Goal: Information Seeking & Learning: Compare options

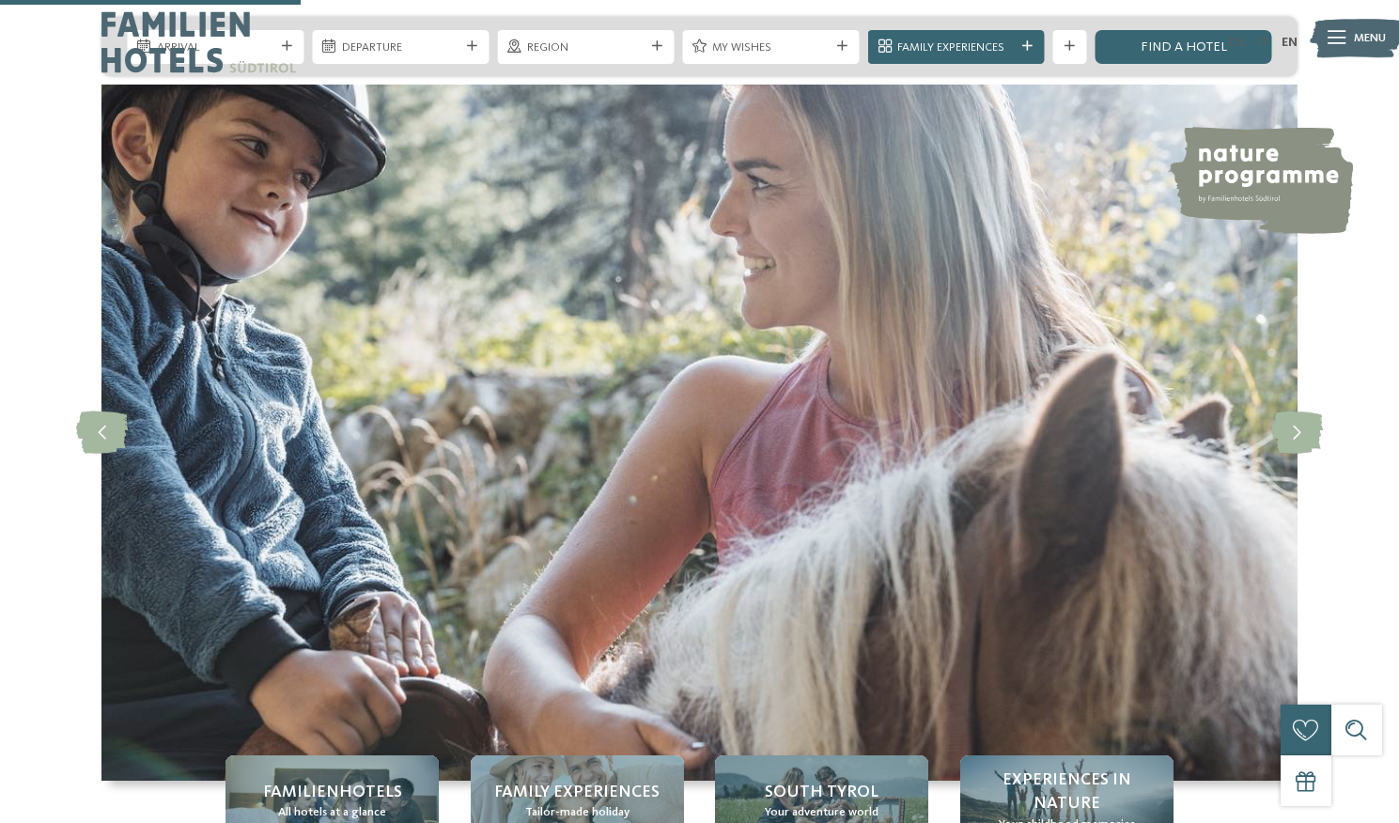
drag, startPoint x: 0, startPoint y: 0, endPoint x: 626, endPoint y: 493, distance: 797.0
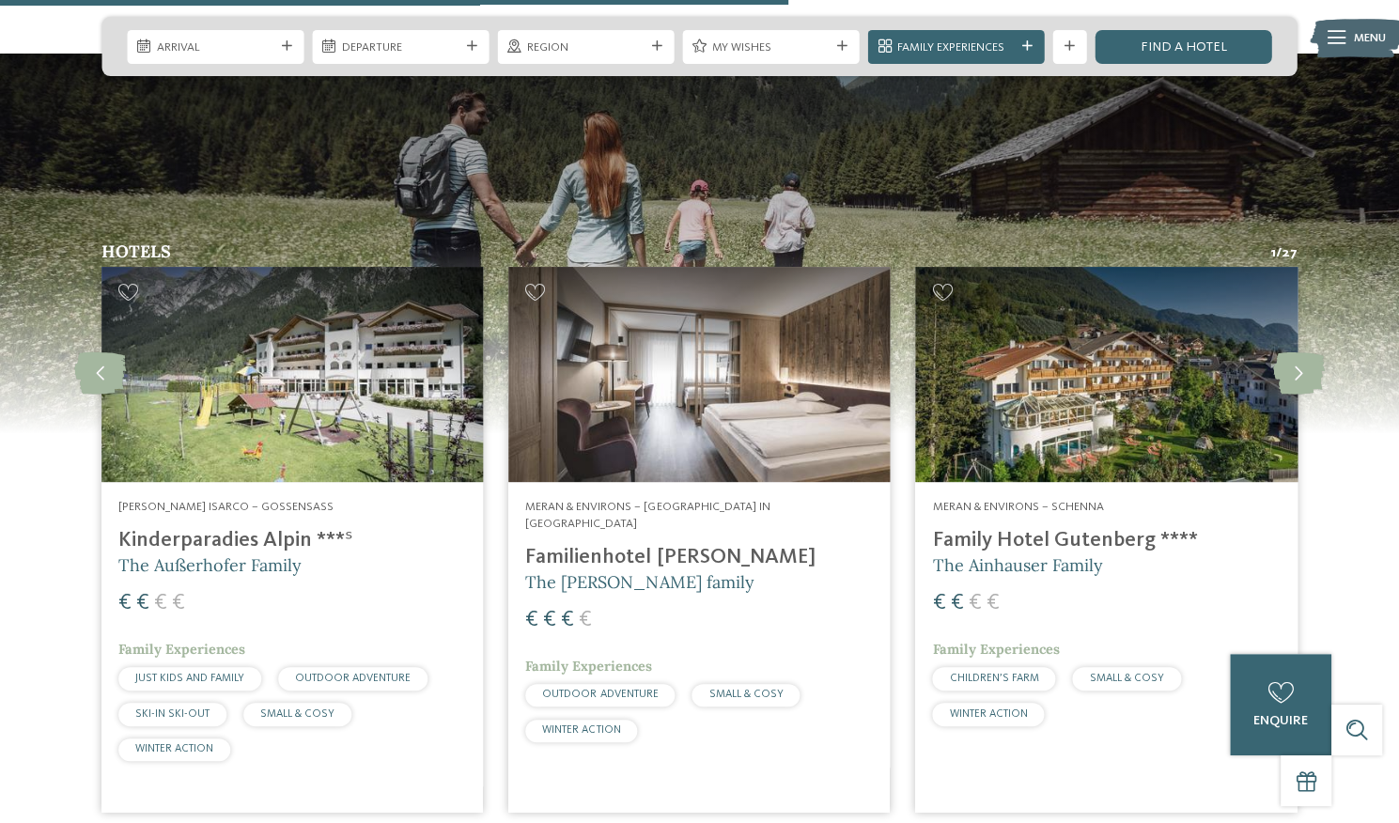
scroll to position [4358, 0]
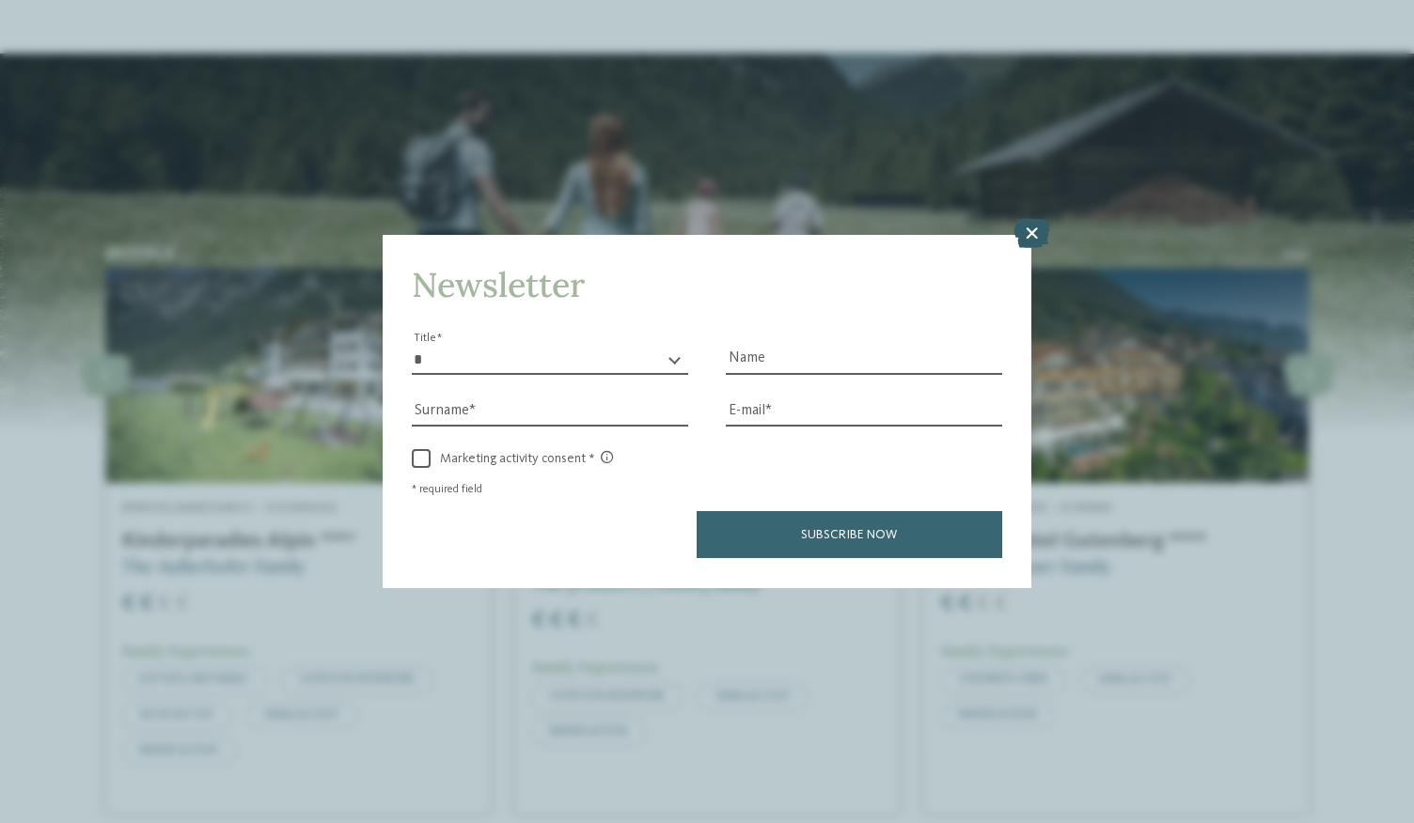
click at [1030, 223] on icon at bounding box center [1031, 234] width 37 height 30
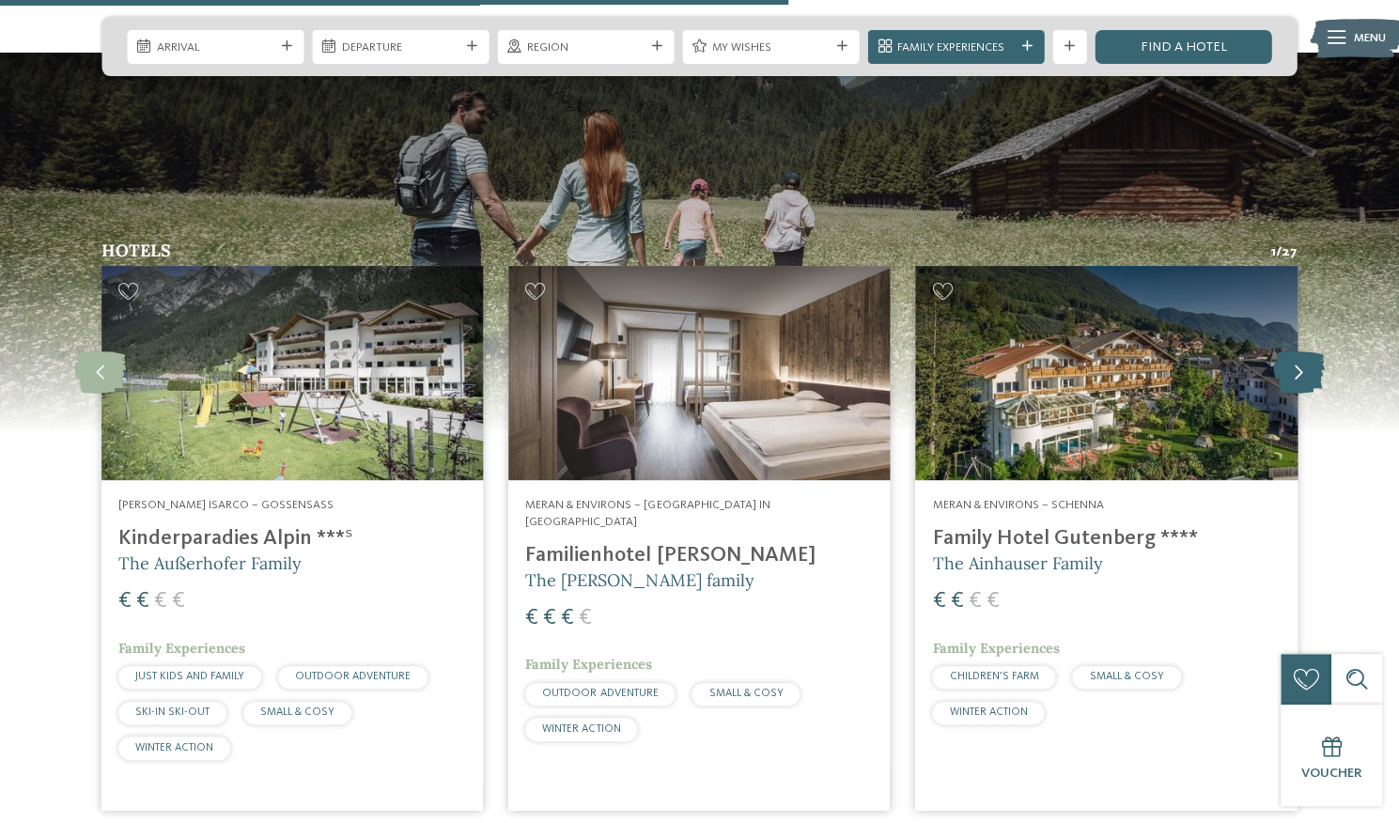
click at [1282, 352] on icon at bounding box center [1299, 373] width 52 height 42
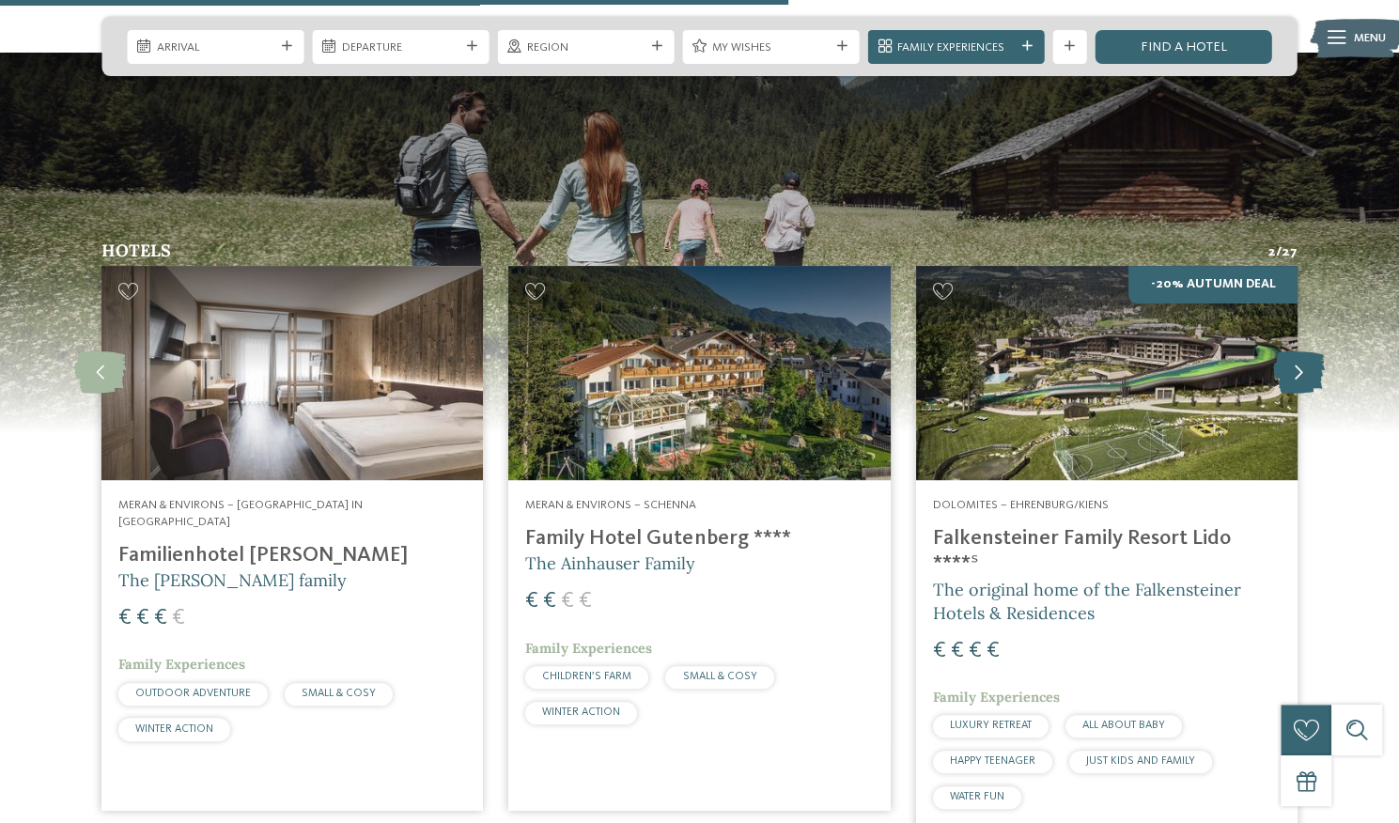
click at [1282, 352] on icon at bounding box center [1299, 373] width 52 height 42
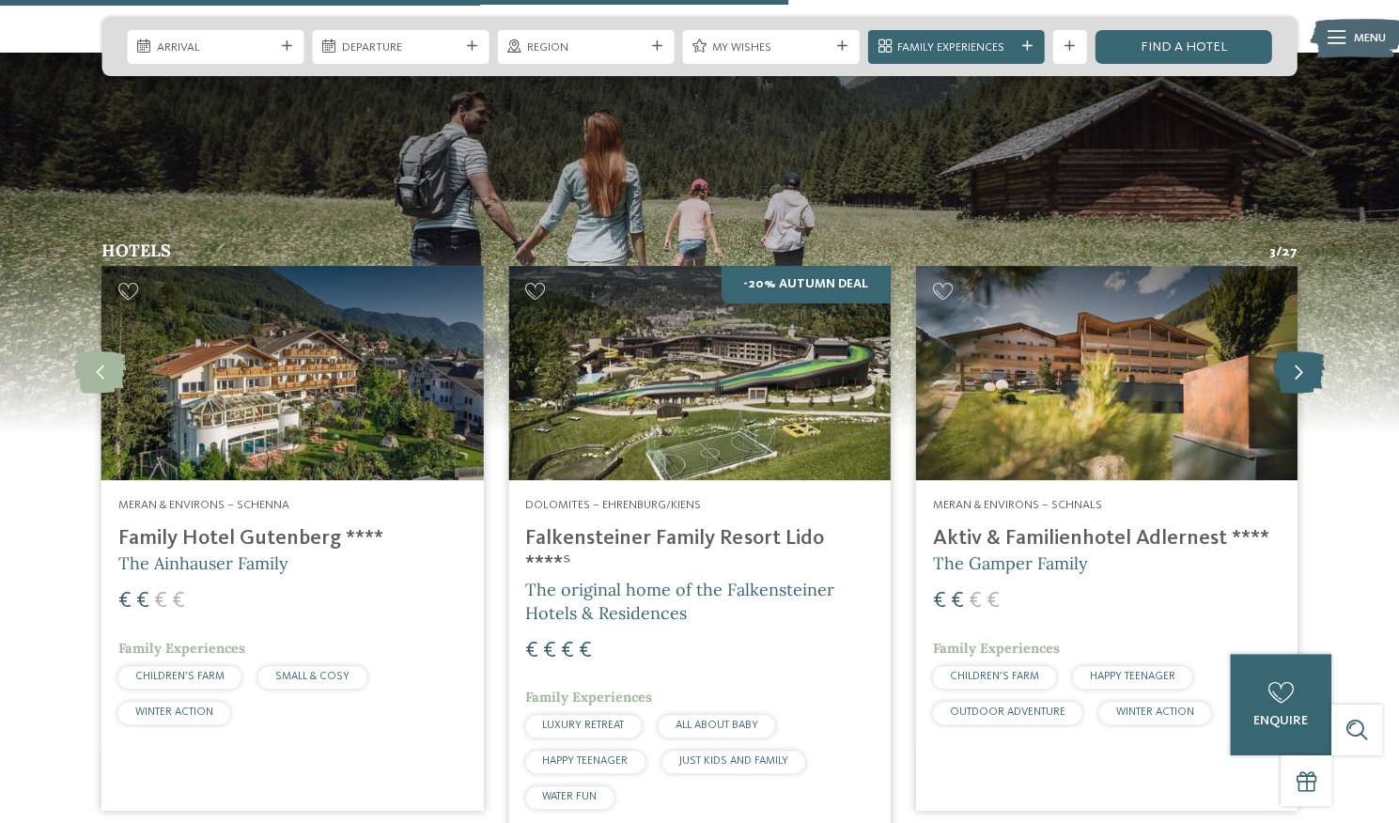
click at [1282, 352] on icon at bounding box center [1299, 373] width 52 height 42
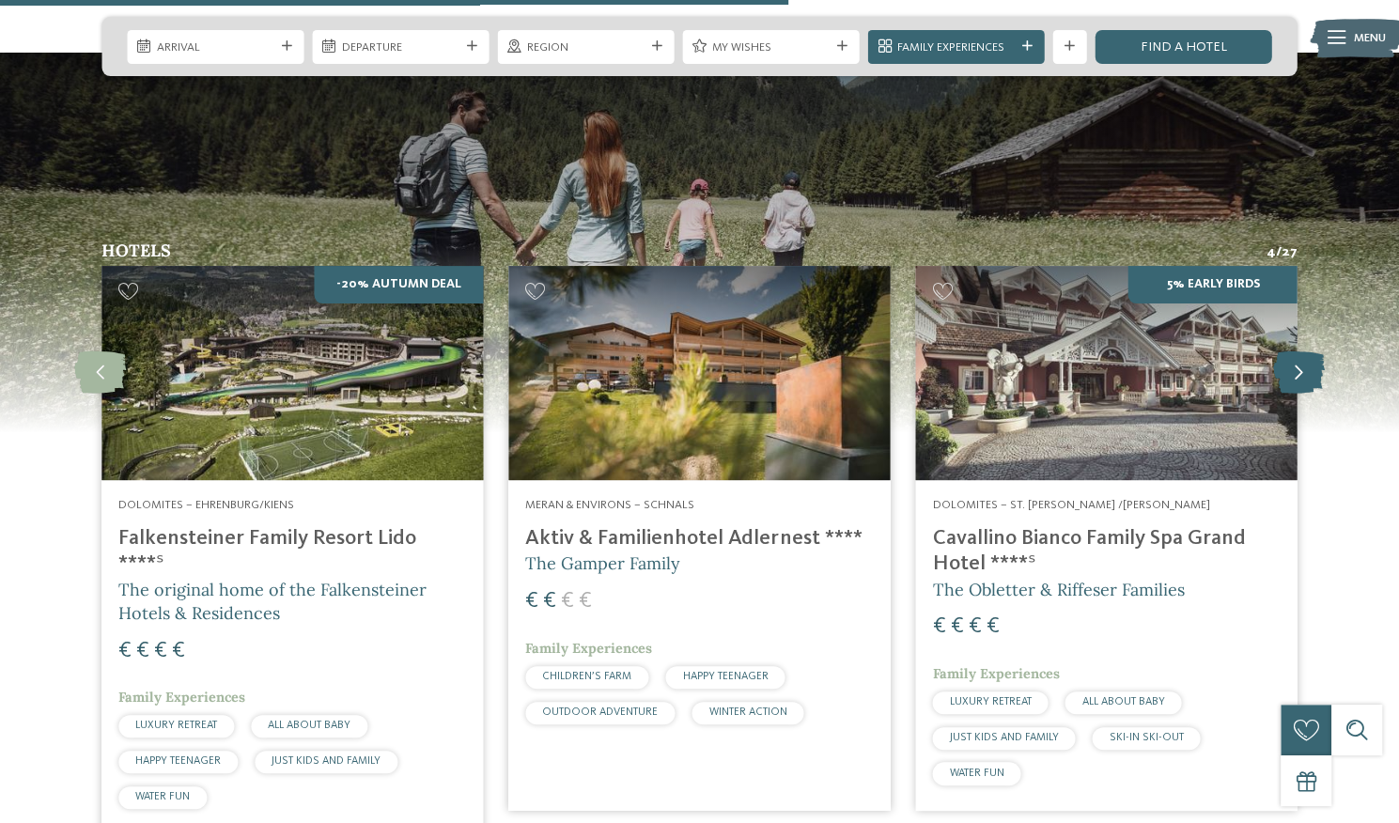
click at [1282, 352] on icon at bounding box center [1299, 373] width 52 height 42
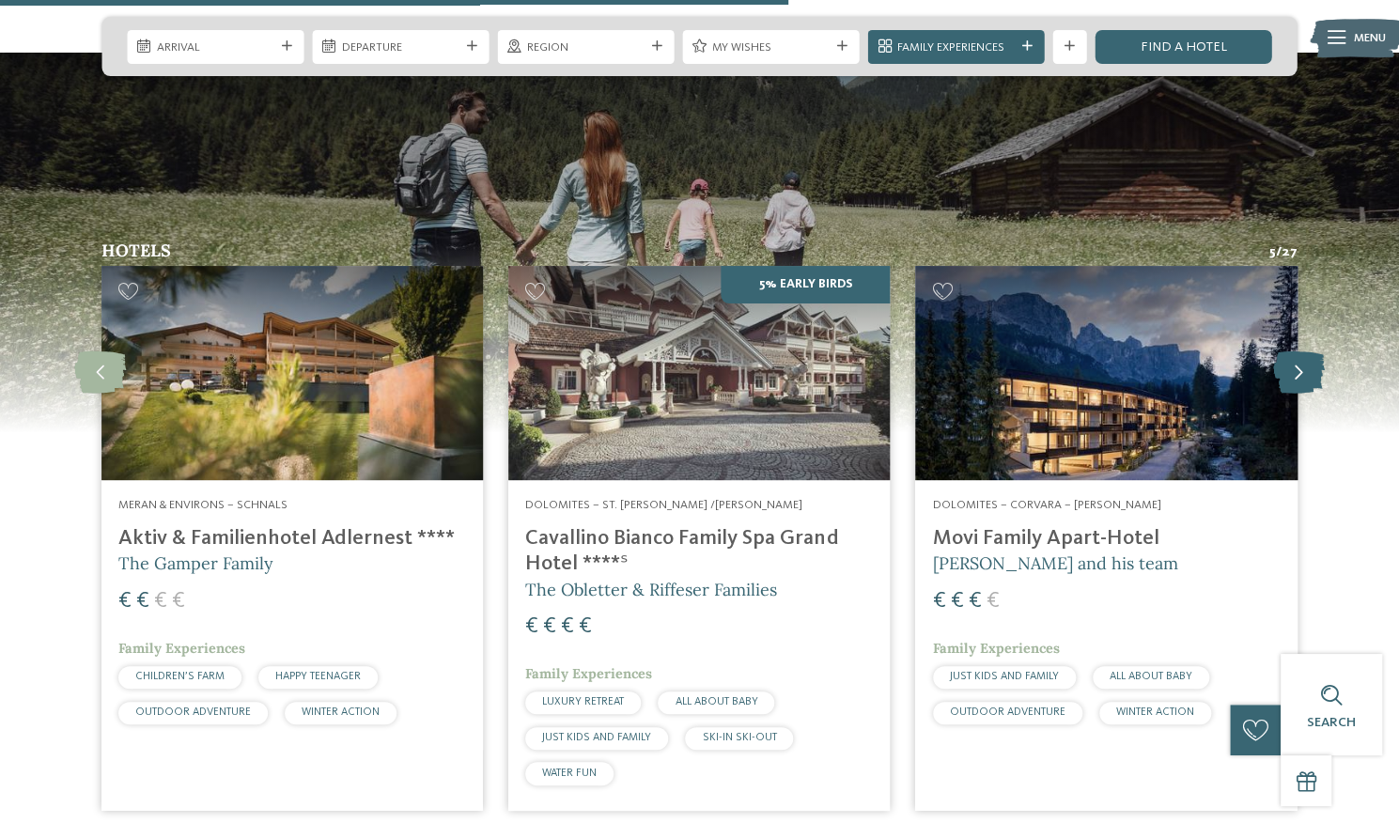
click at [1282, 352] on icon at bounding box center [1299, 373] width 52 height 42
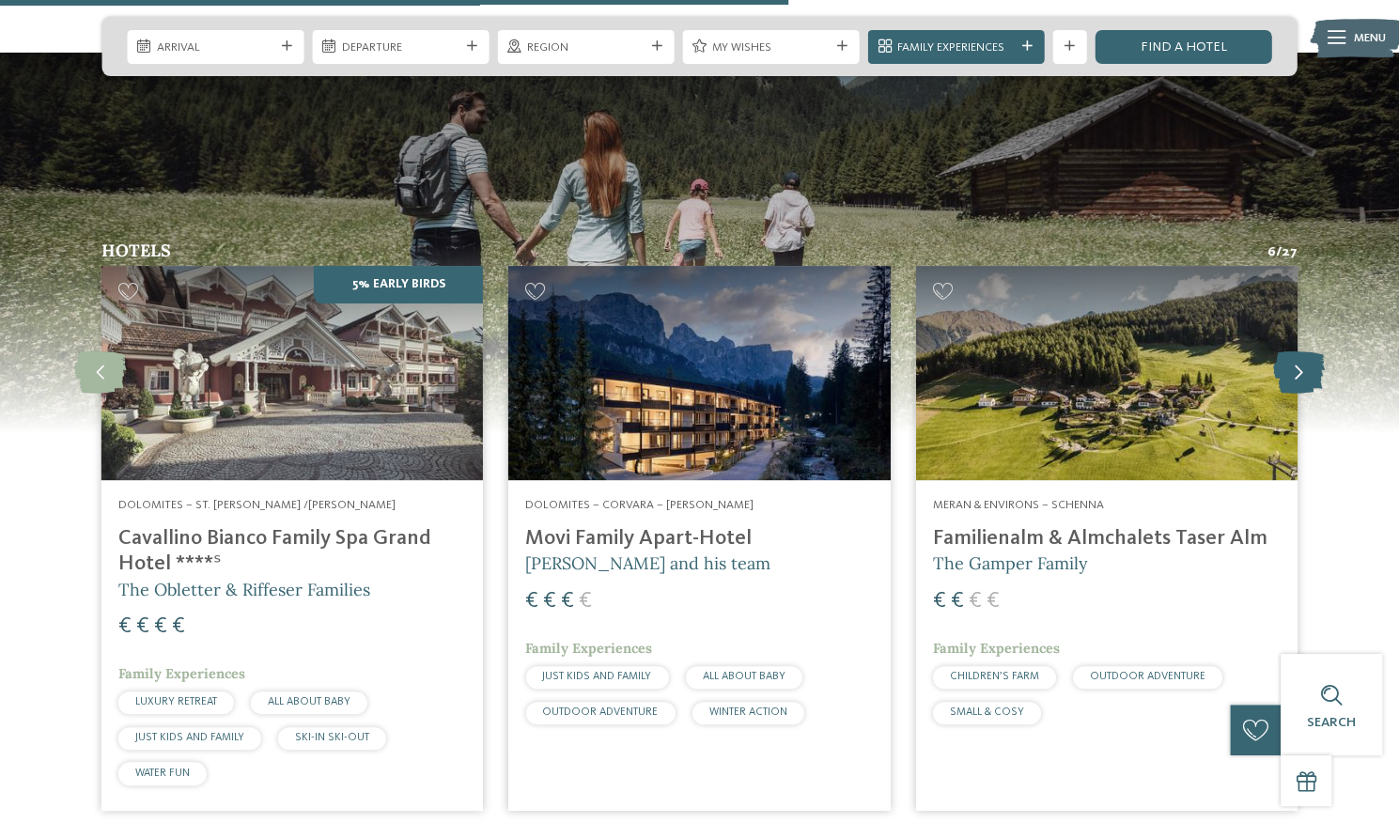
click at [1282, 352] on icon at bounding box center [1299, 373] width 52 height 42
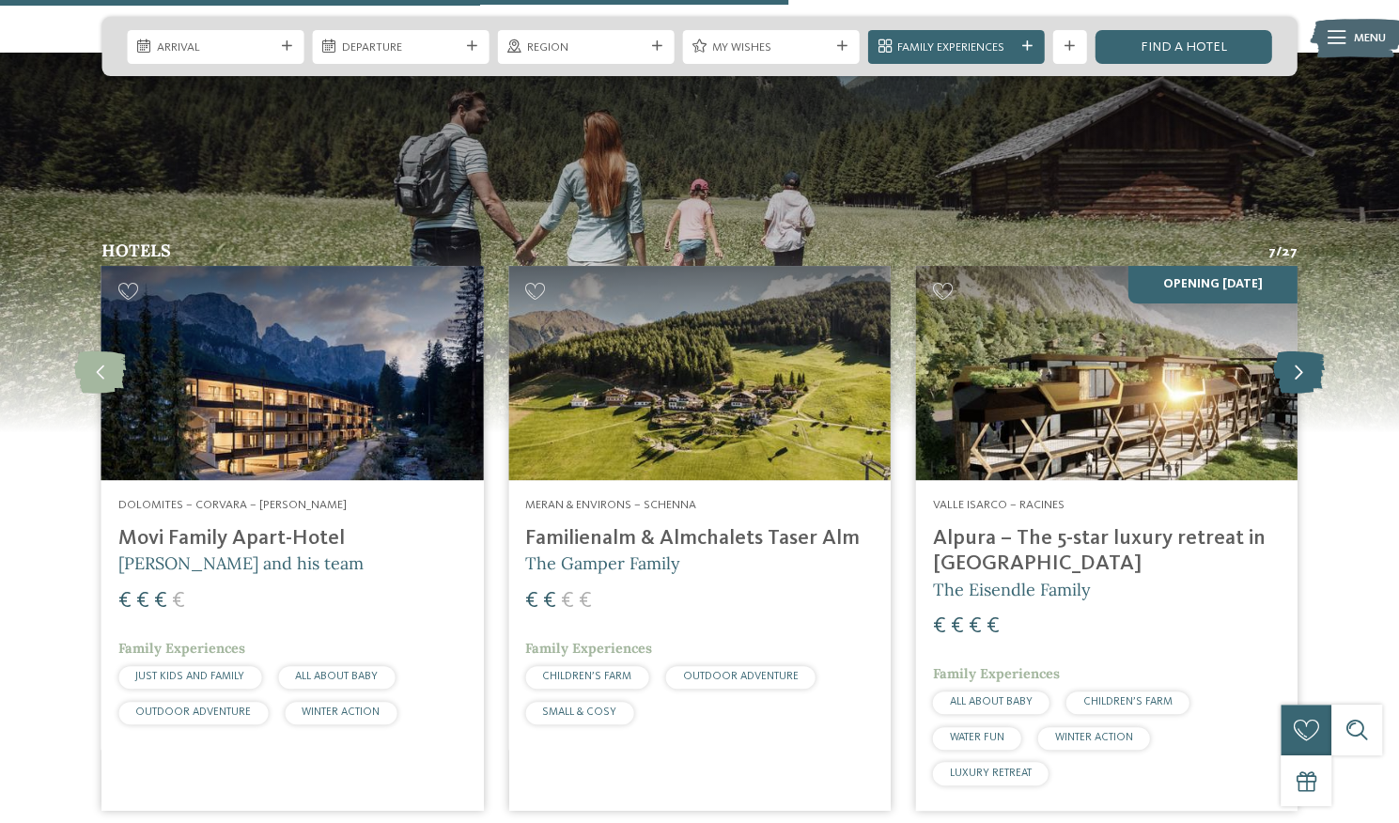
click at [1282, 352] on icon at bounding box center [1299, 373] width 52 height 42
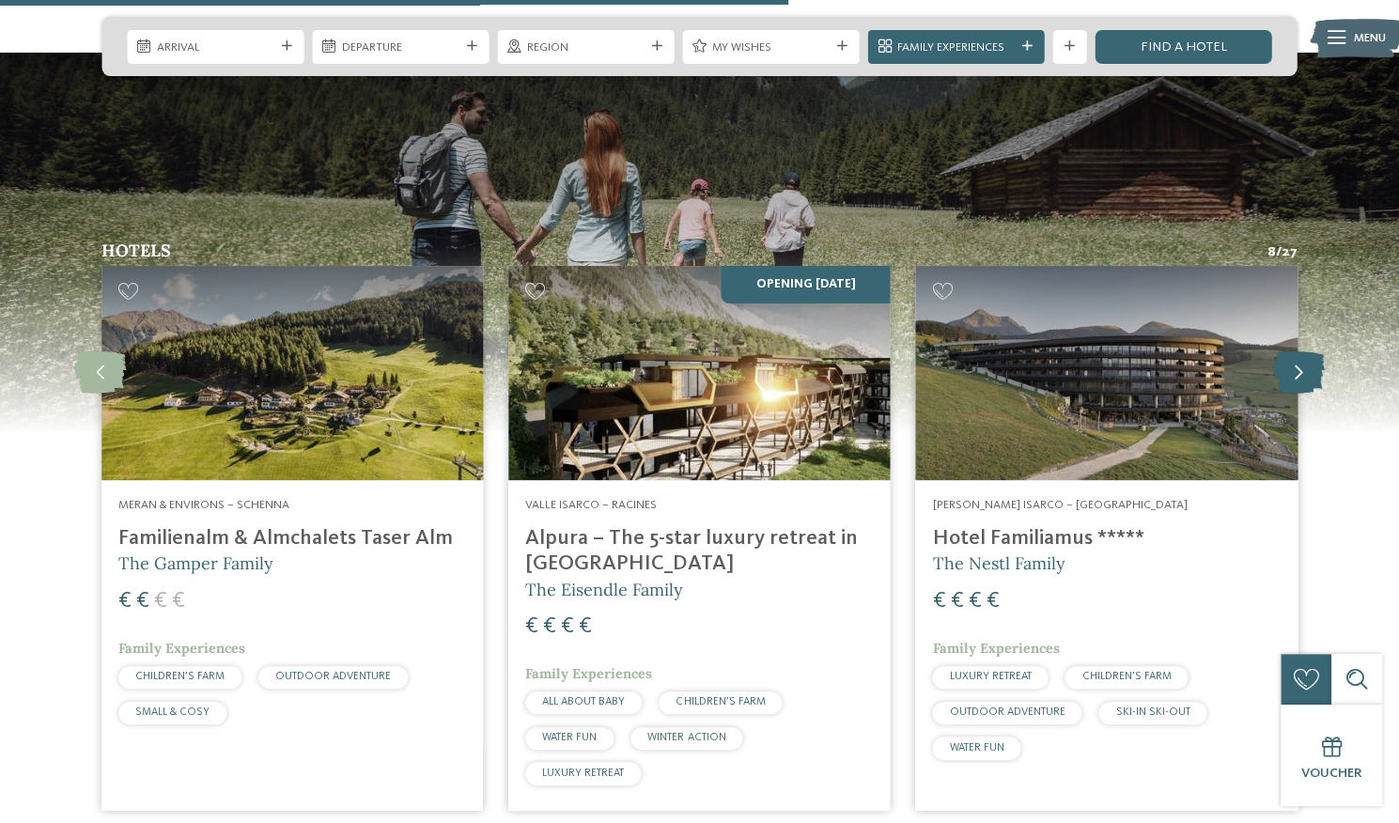
click at [1282, 352] on icon at bounding box center [1299, 373] width 52 height 42
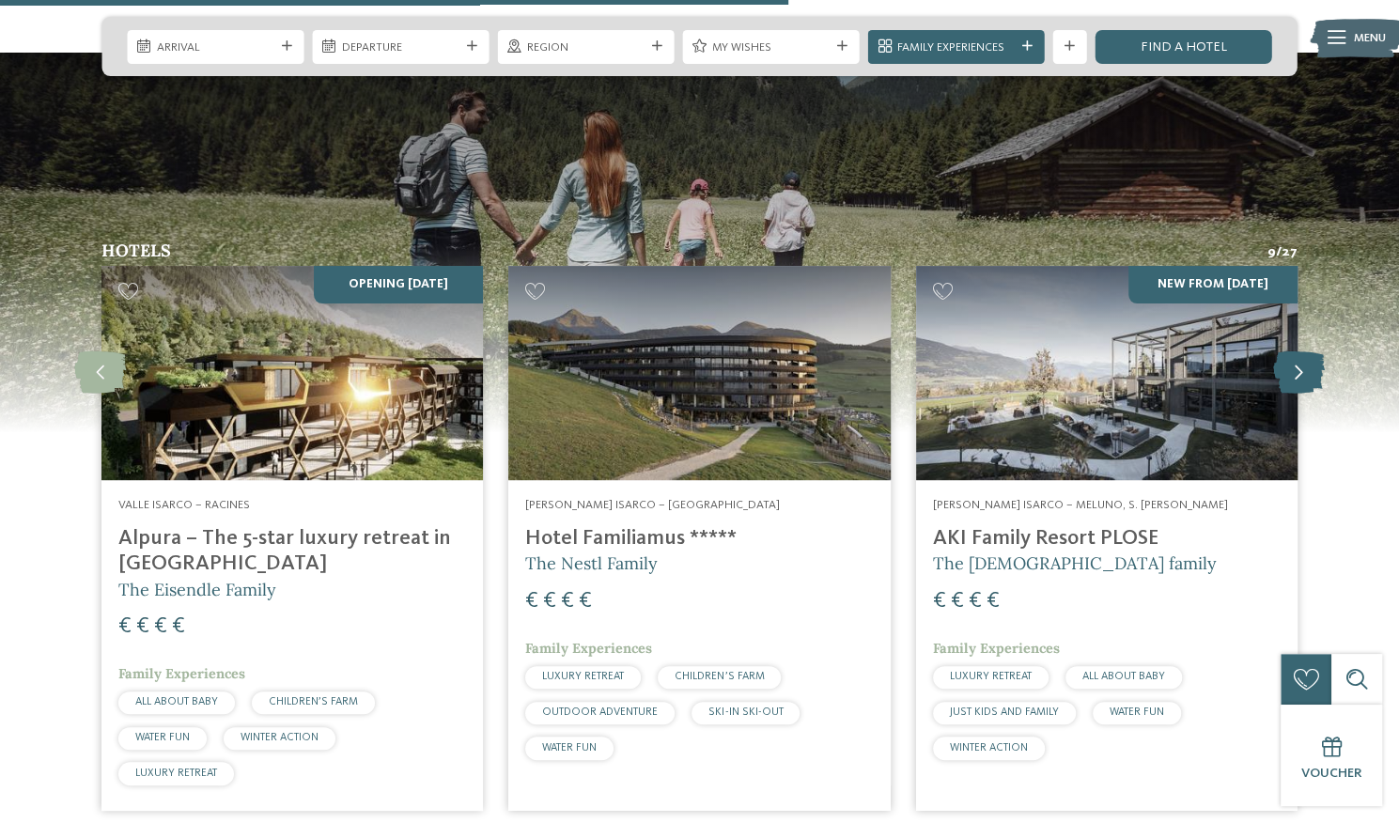
click at [1282, 352] on icon at bounding box center [1299, 373] width 52 height 42
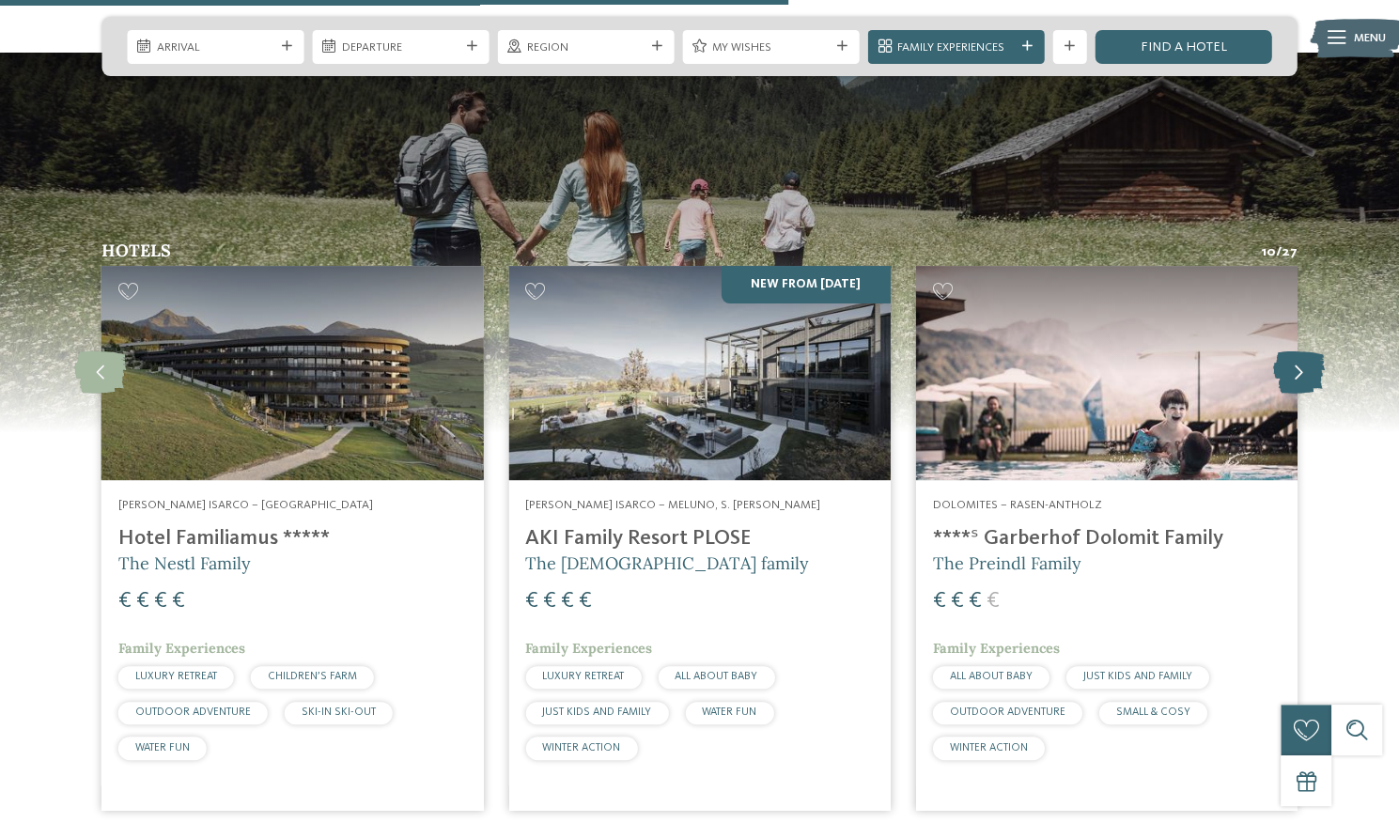
click at [1282, 352] on icon at bounding box center [1299, 373] width 52 height 42
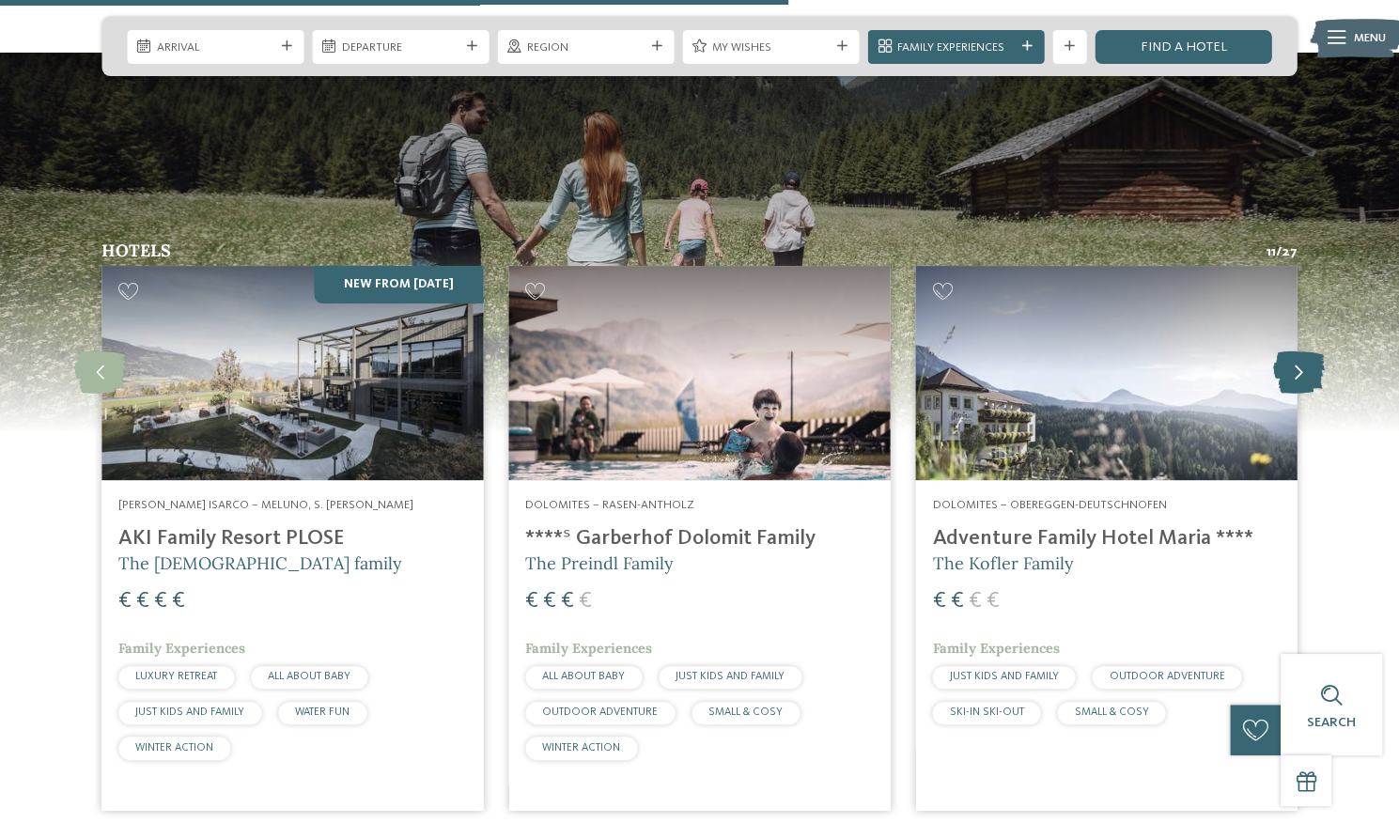
click at [1282, 352] on icon at bounding box center [1299, 373] width 52 height 42
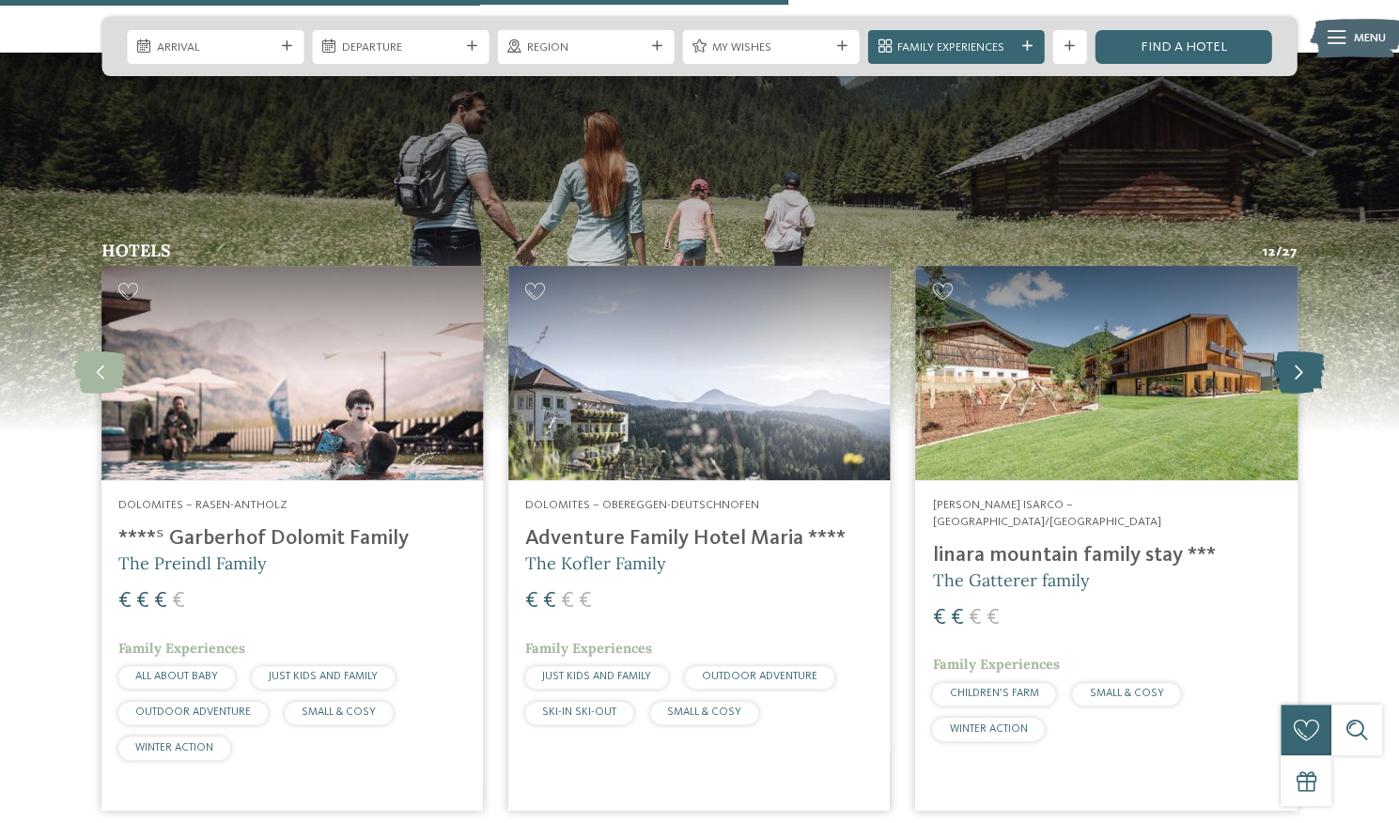
click at [1282, 352] on icon at bounding box center [1299, 373] width 52 height 42
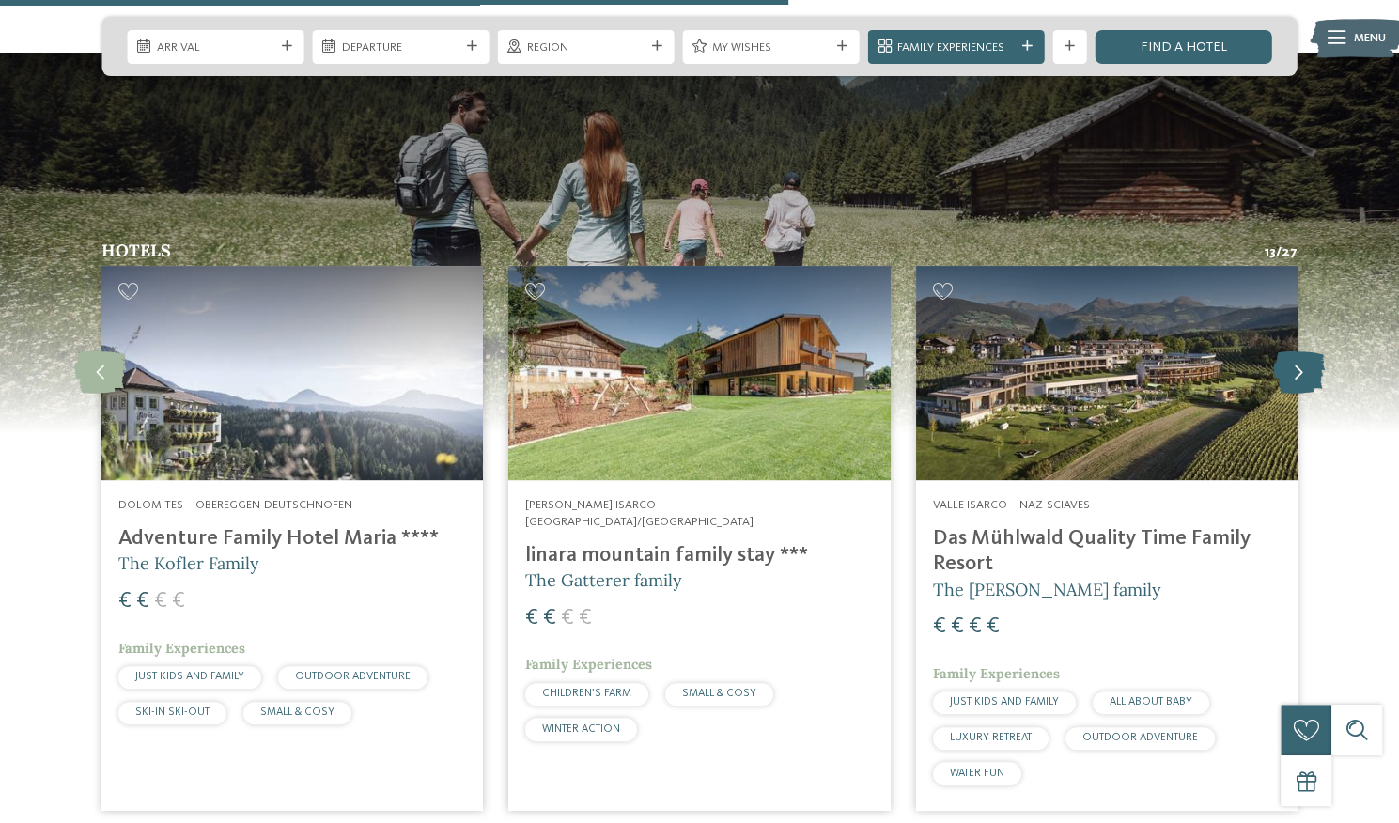
click at [1282, 352] on icon at bounding box center [1299, 373] width 52 height 42
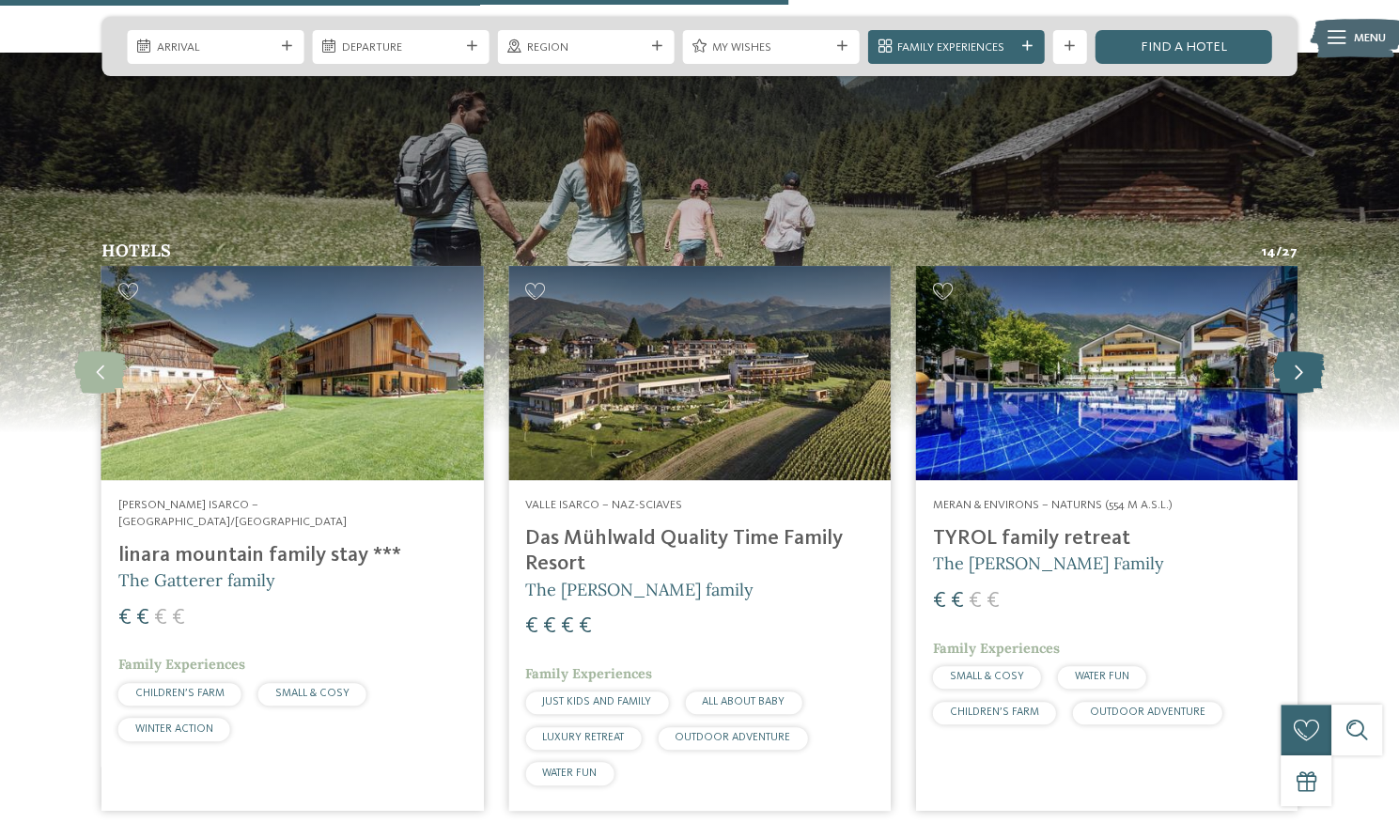
click at [1281, 352] on icon at bounding box center [1299, 373] width 52 height 42
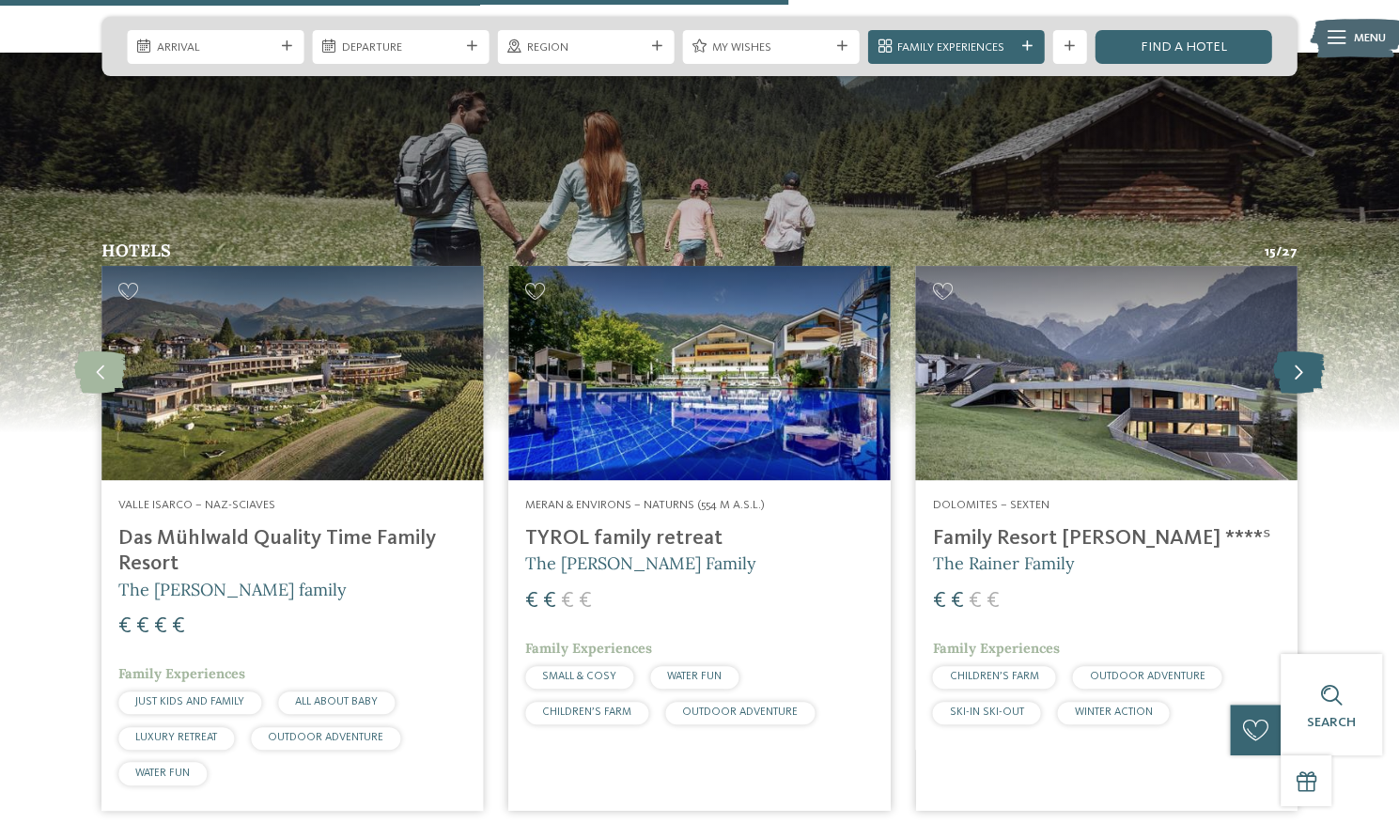
click at [1281, 352] on icon at bounding box center [1299, 373] width 52 height 42
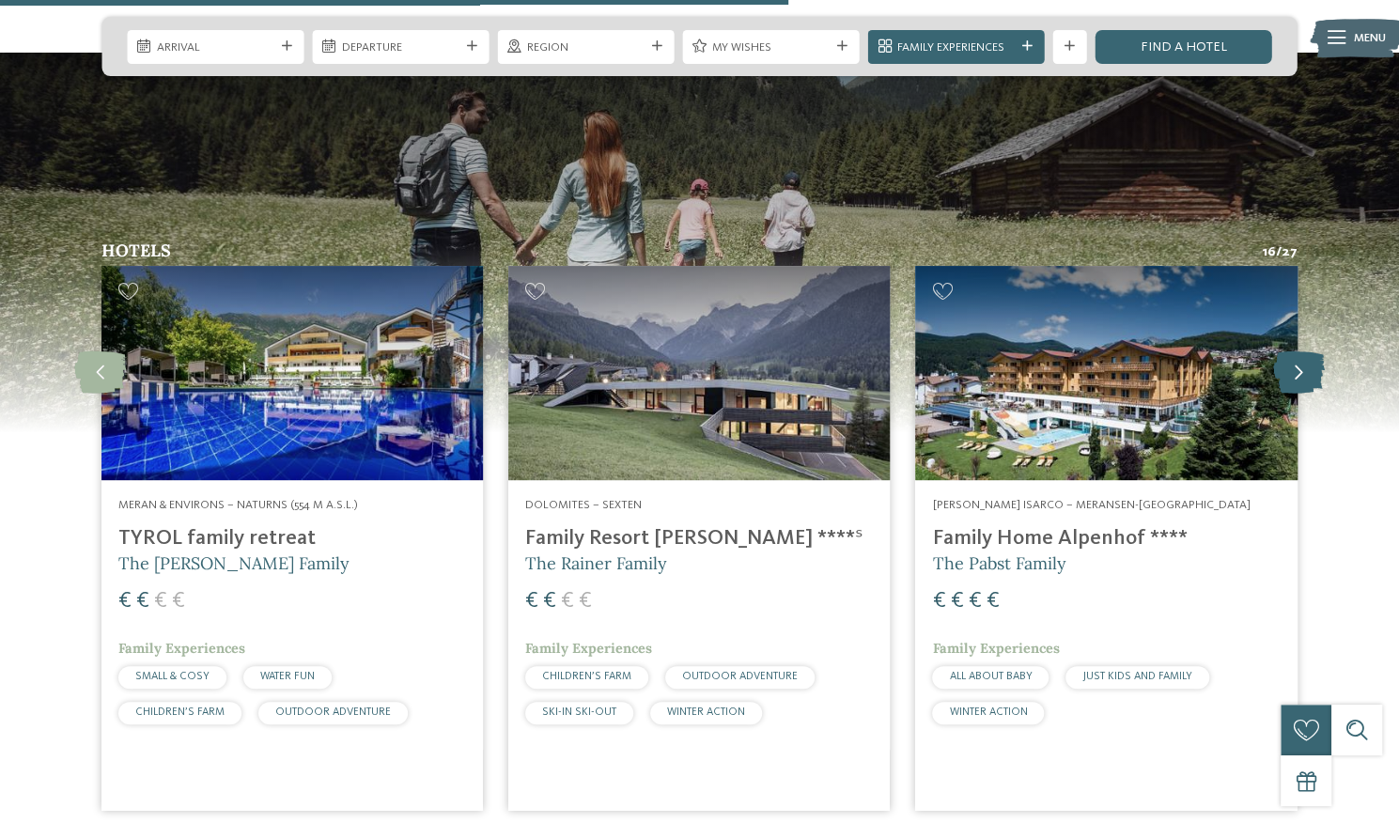
click at [1281, 352] on icon at bounding box center [1299, 373] width 52 height 42
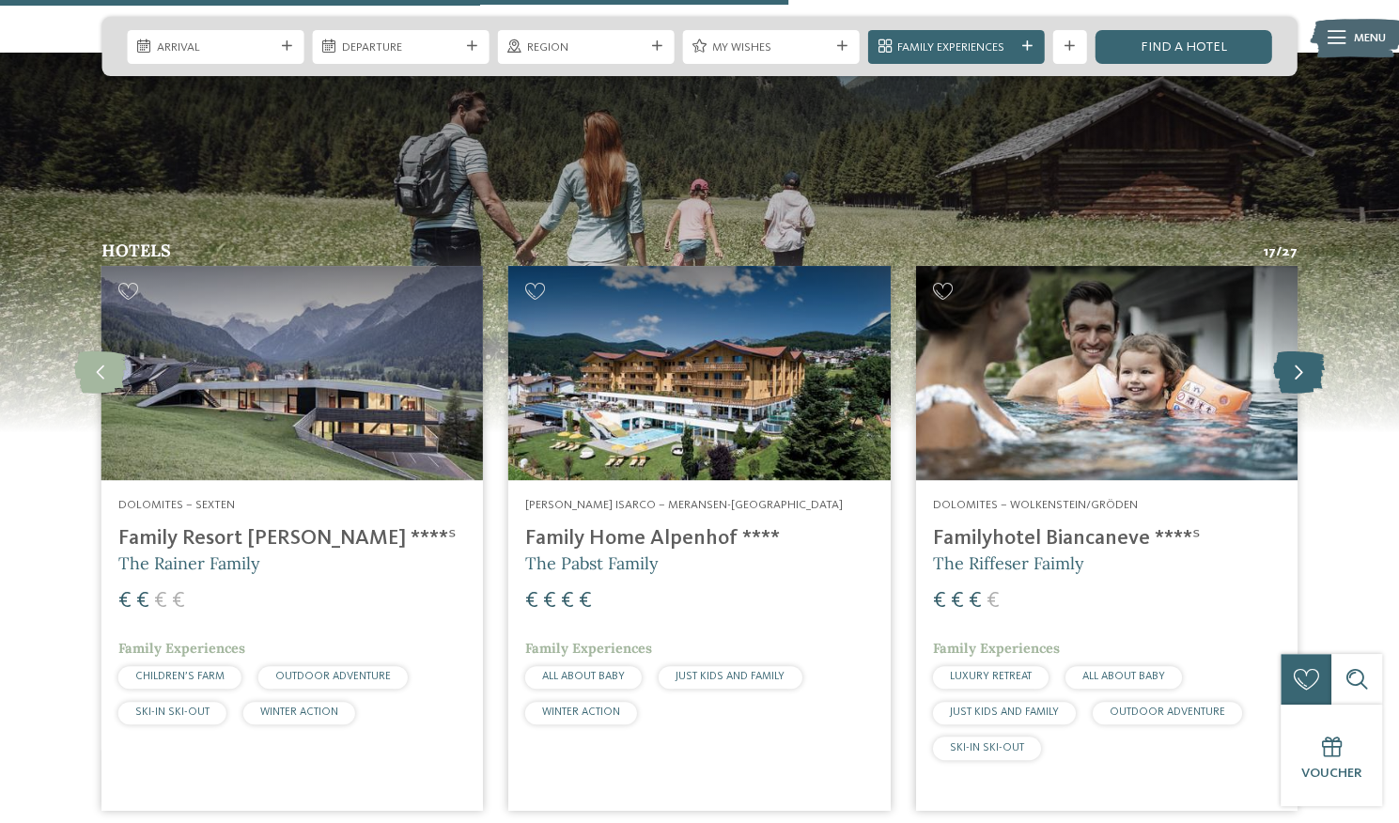
click at [1281, 352] on icon at bounding box center [1299, 373] width 52 height 42
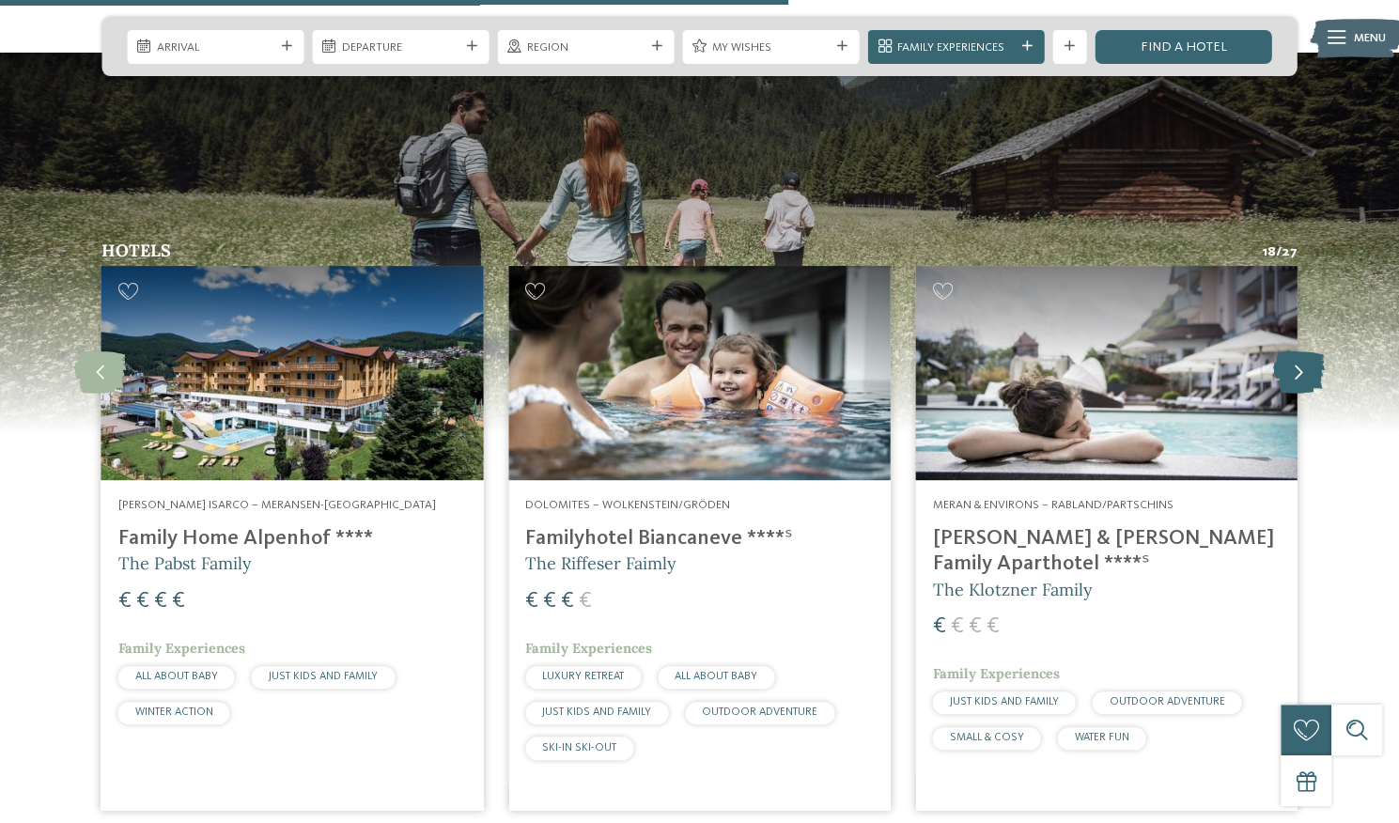
click at [1281, 352] on icon at bounding box center [1299, 373] width 52 height 42
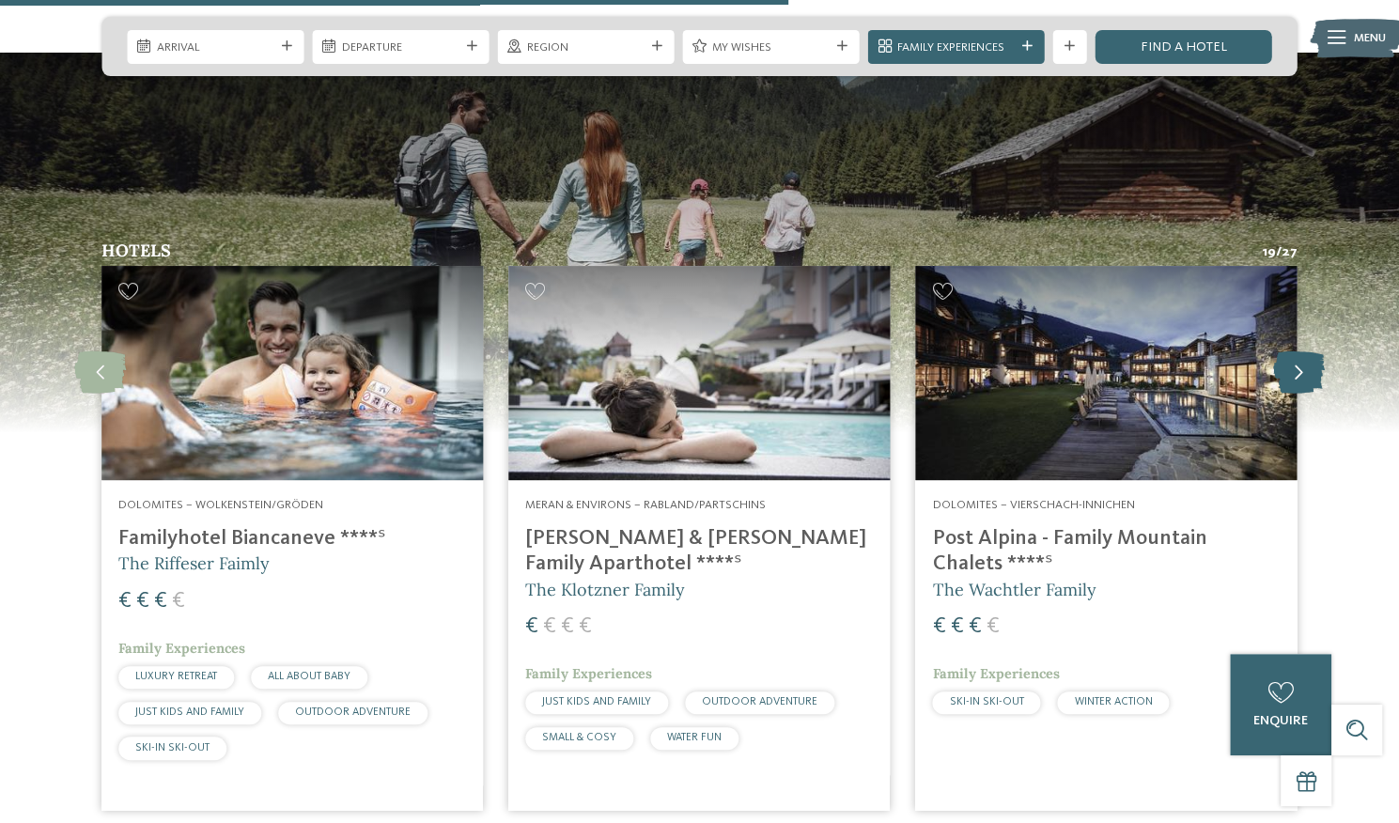
click at [1281, 352] on icon at bounding box center [1299, 373] width 52 height 42
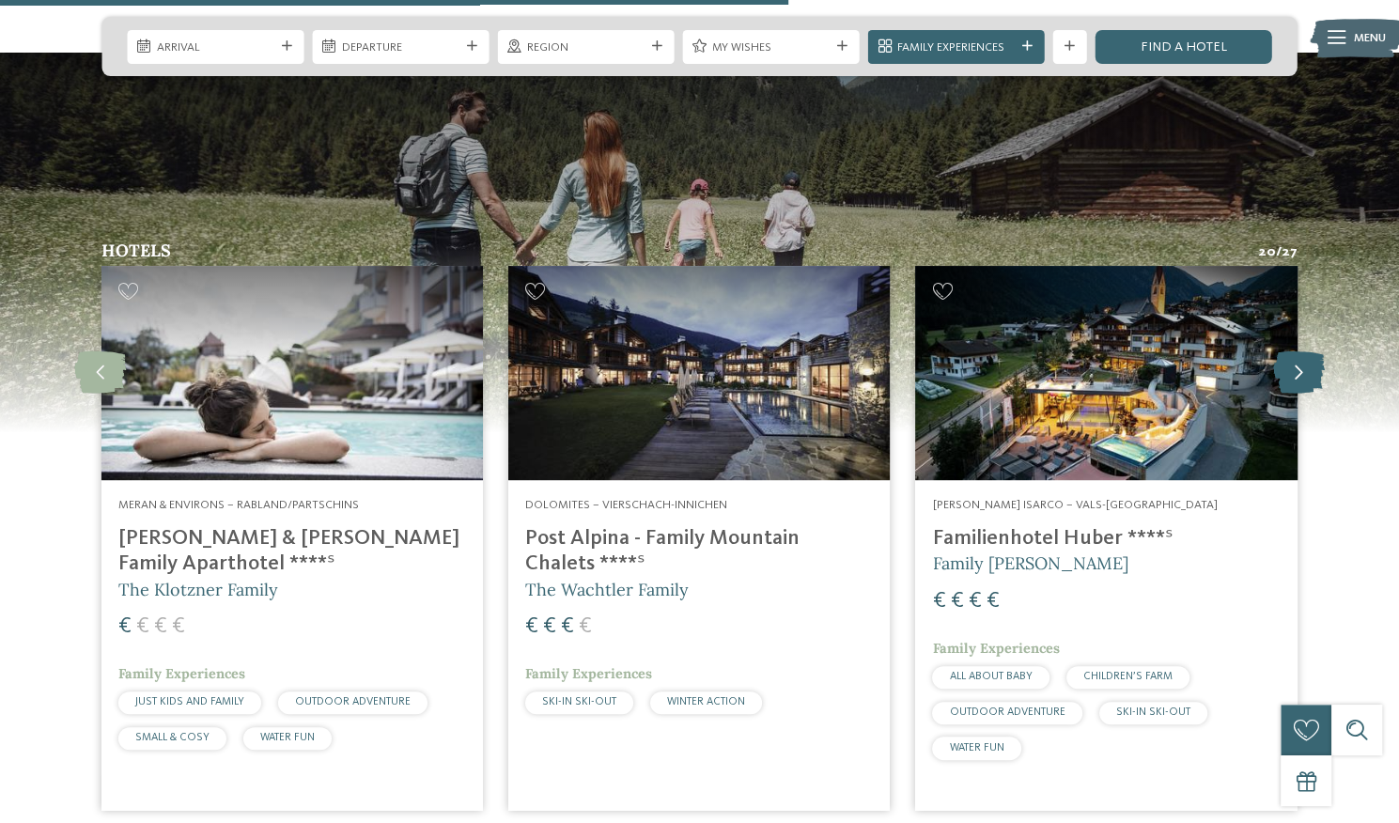
click at [1281, 352] on icon at bounding box center [1299, 373] width 52 height 42
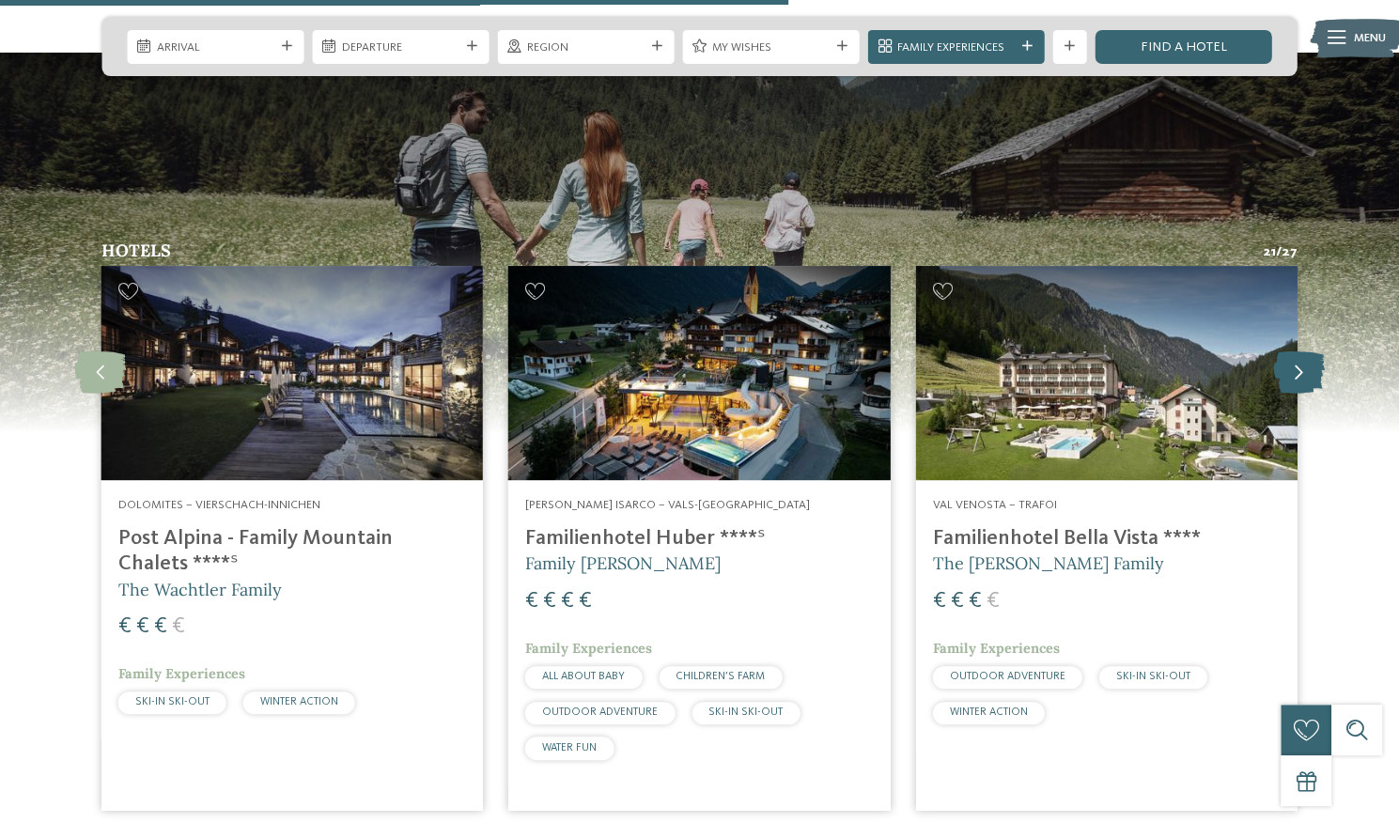
click at [1281, 352] on icon at bounding box center [1299, 373] width 52 height 42
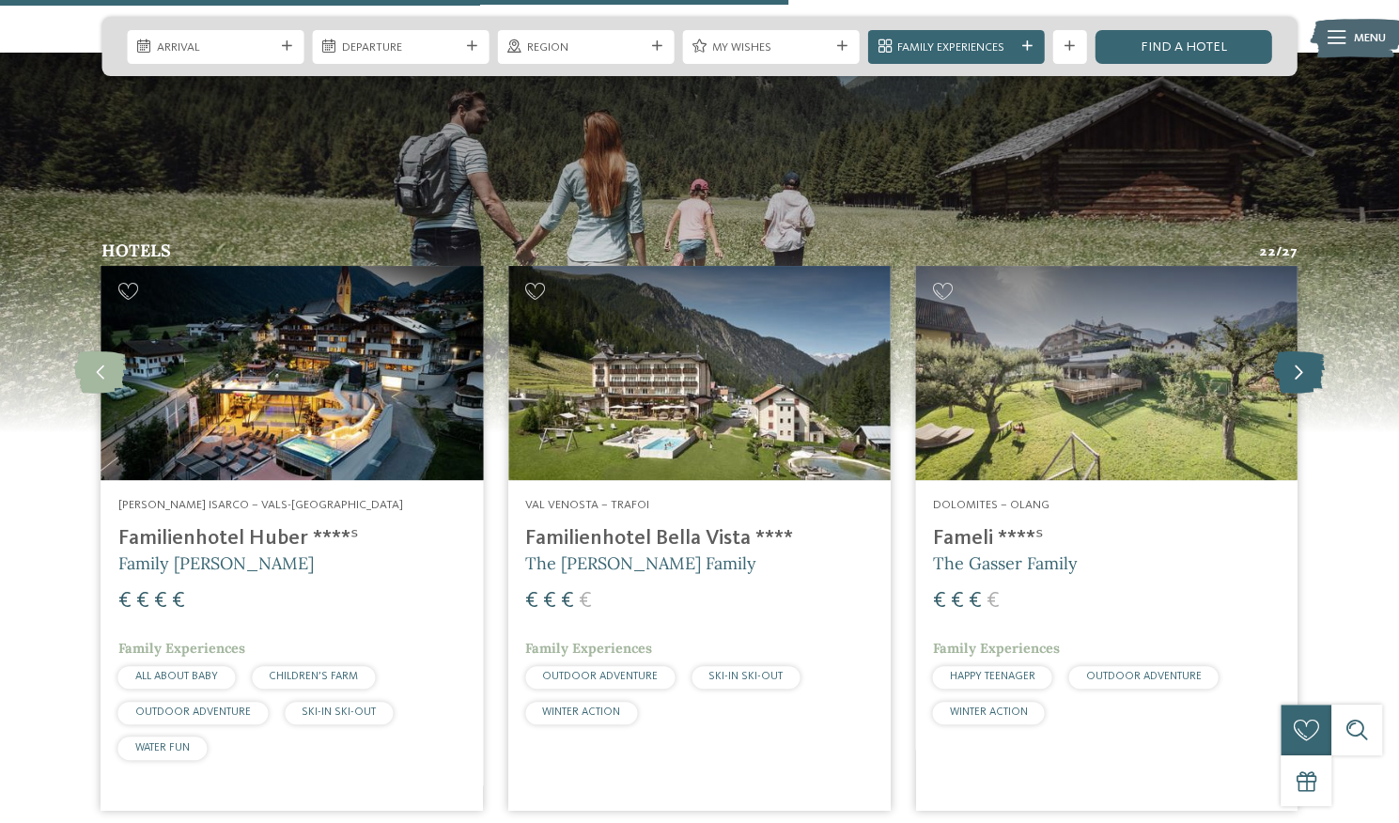
click at [1281, 352] on icon at bounding box center [1299, 373] width 52 height 42
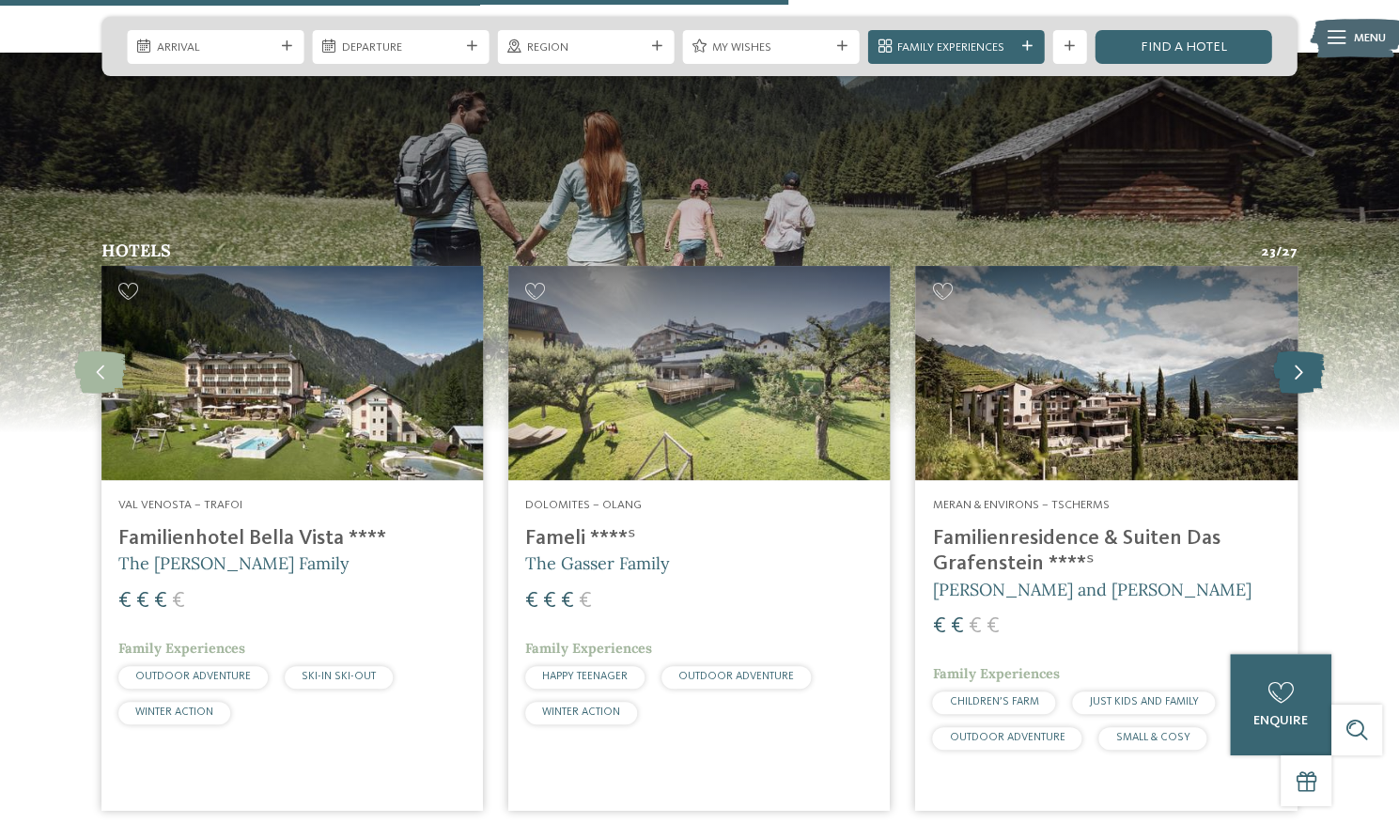
click at [1281, 352] on icon at bounding box center [1299, 373] width 52 height 42
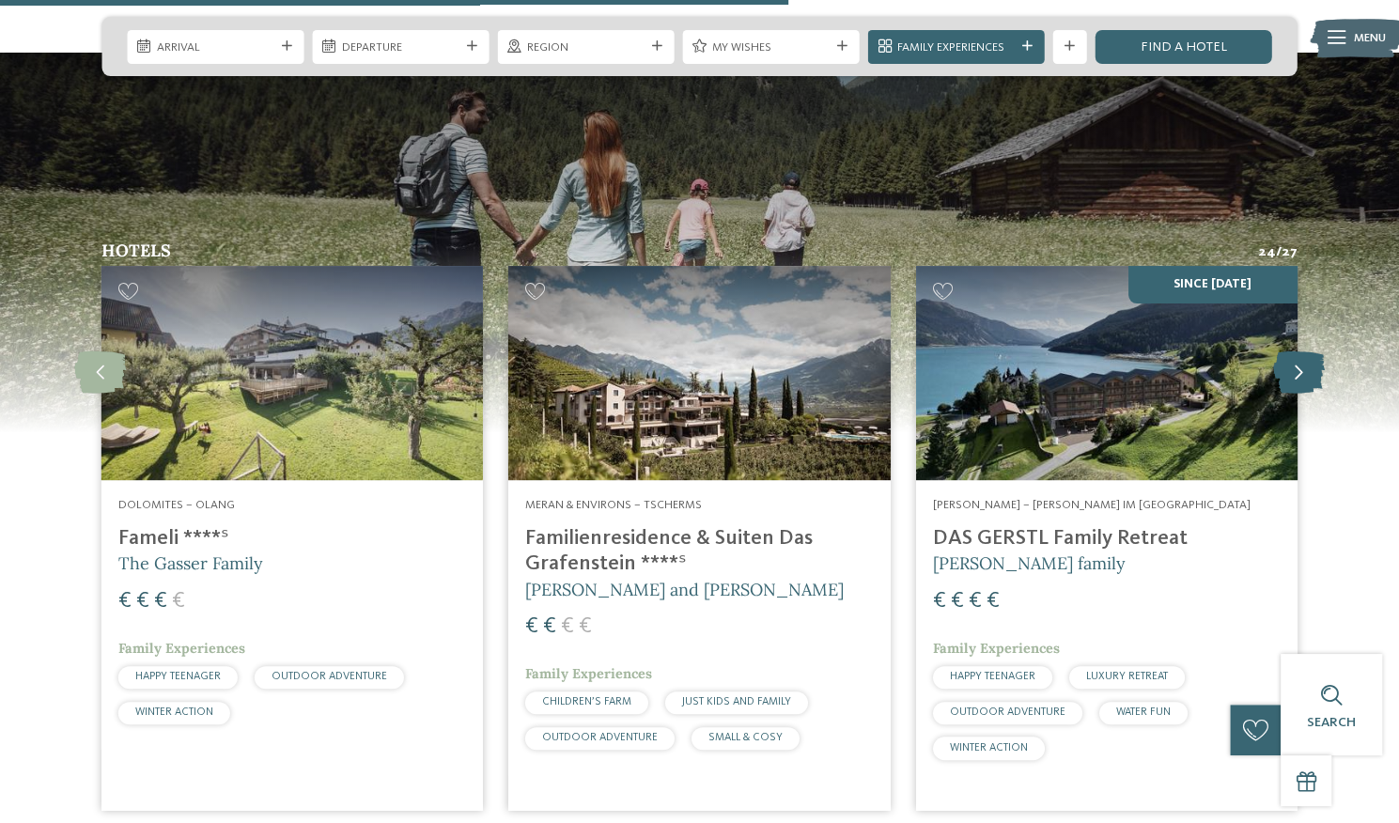
click at [1281, 352] on icon at bounding box center [1299, 373] width 52 height 42
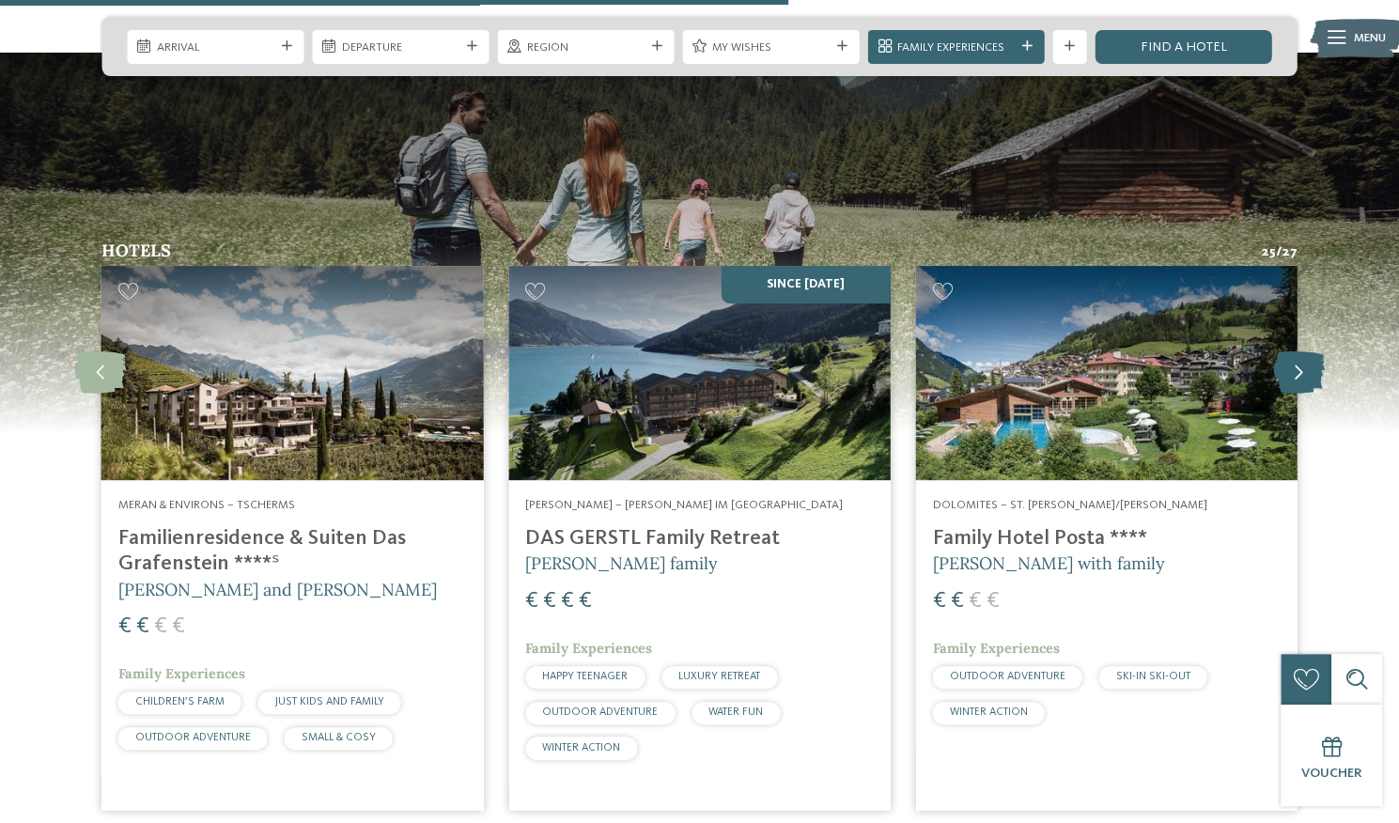
click at [1281, 352] on icon at bounding box center [1299, 373] width 52 height 42
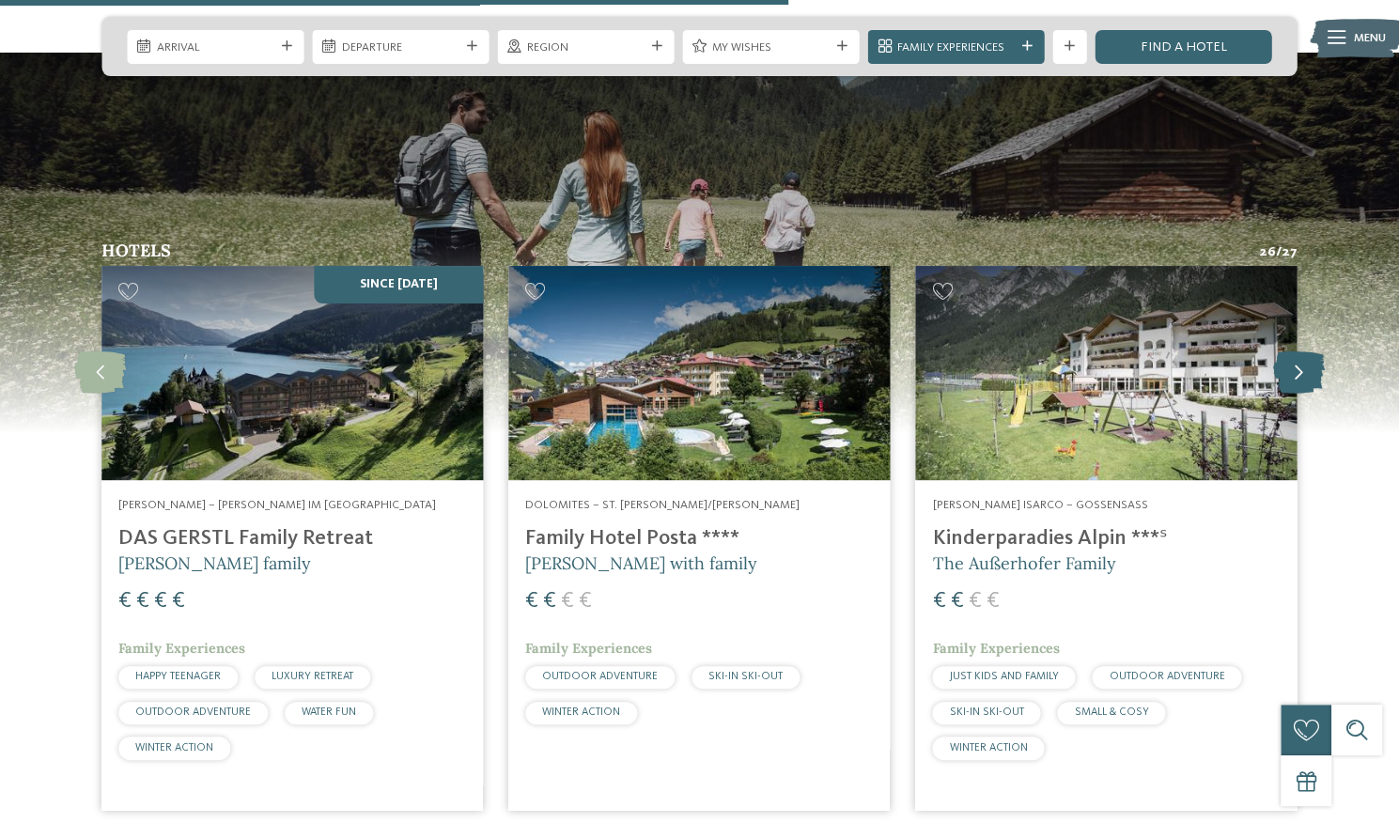
click at [1281, 352] on icon at bounding box center [1299, 373] width 52 height 42
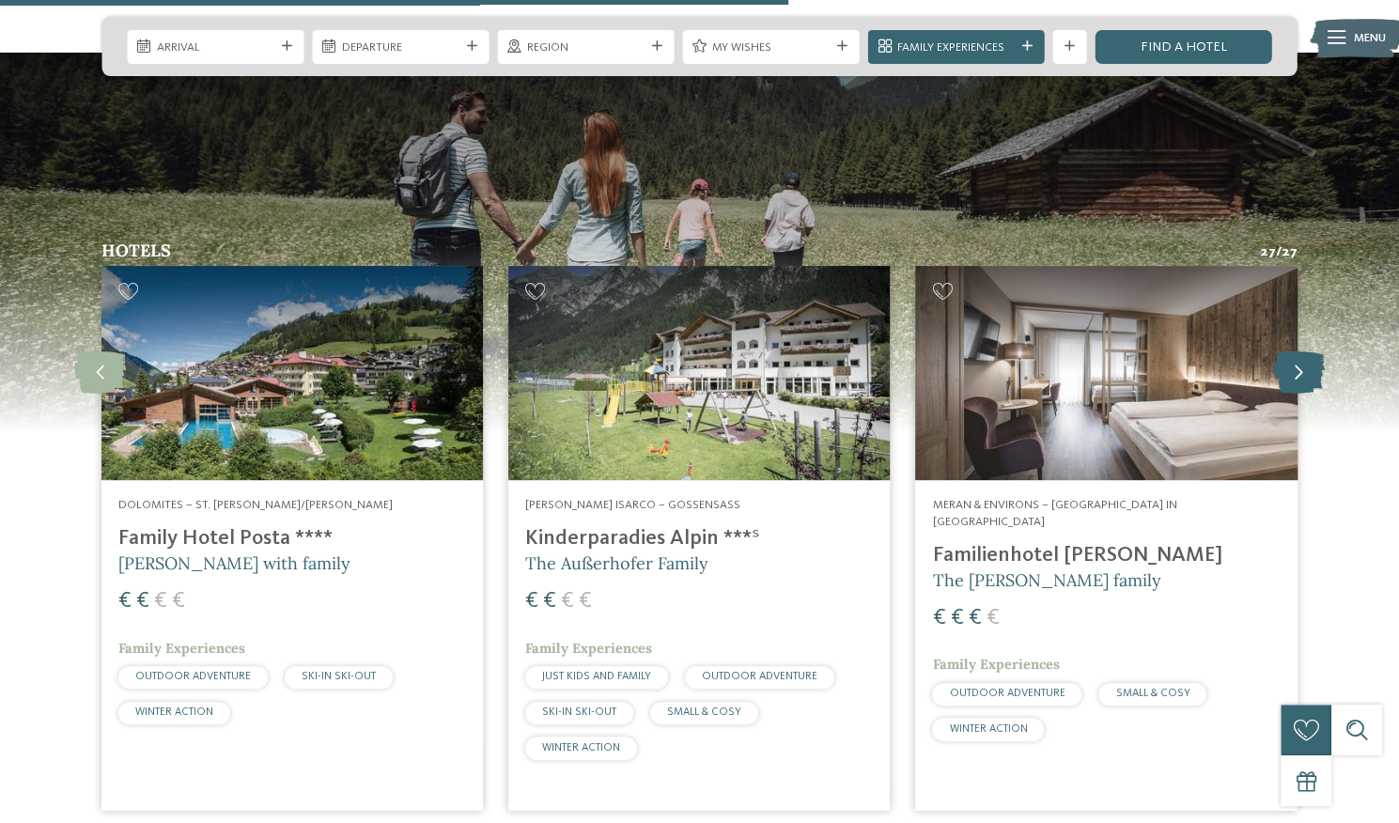
click at [1281, 352] on icon at bounding box center [1299, 373] width 52 height 42
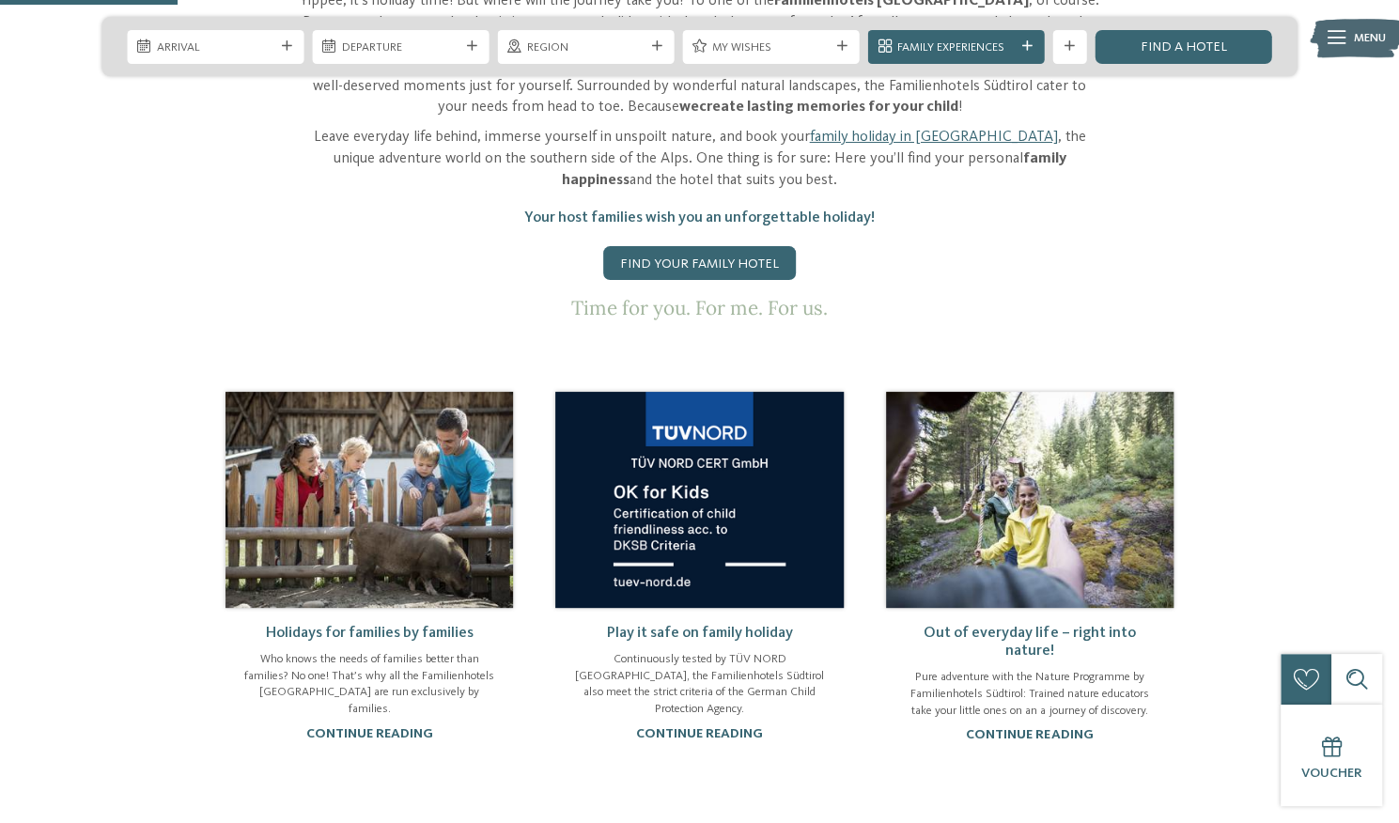
scroll to position [989, 0]
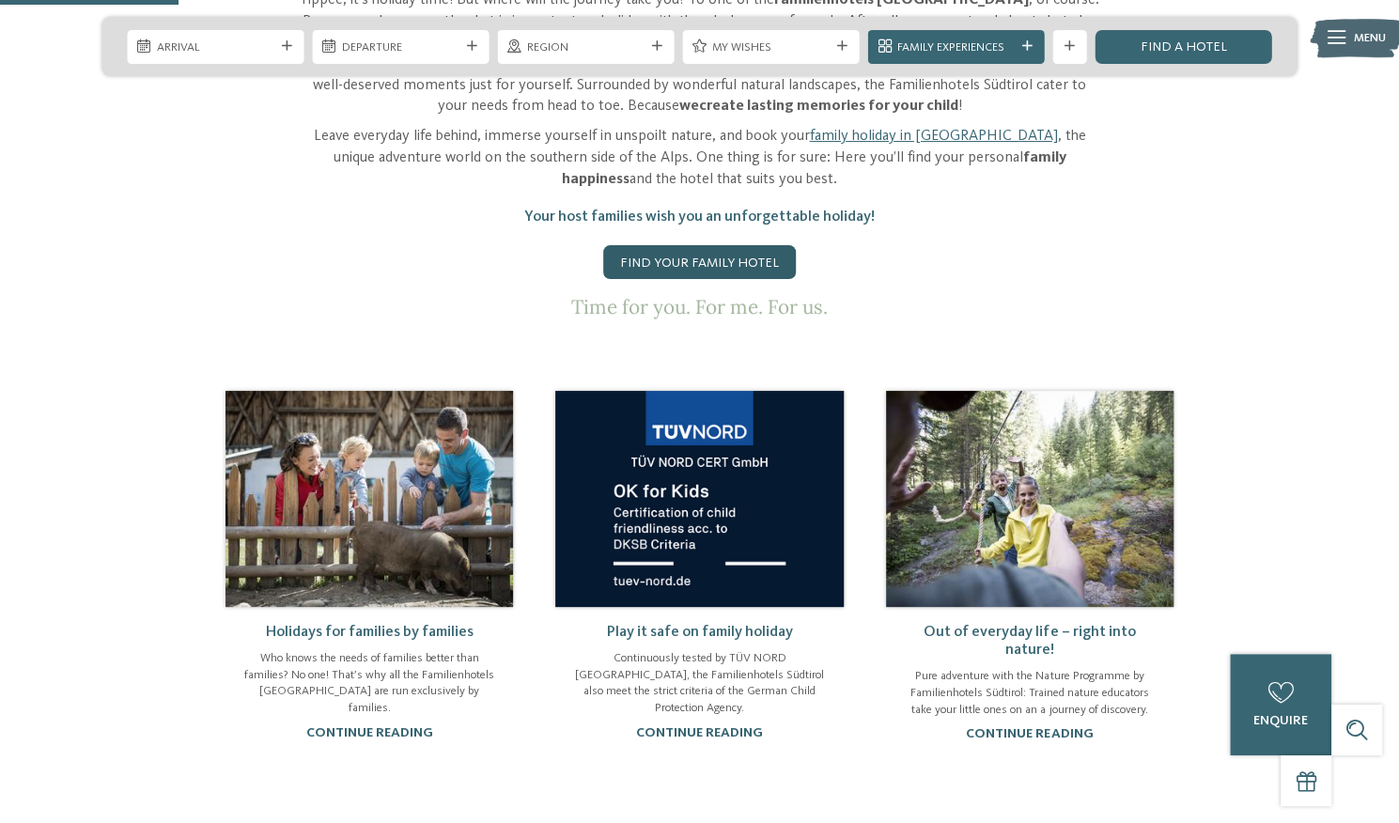
click at [682, 245] on link "Find your family hotel" at bounding box center [699, 262] width 193 height 34
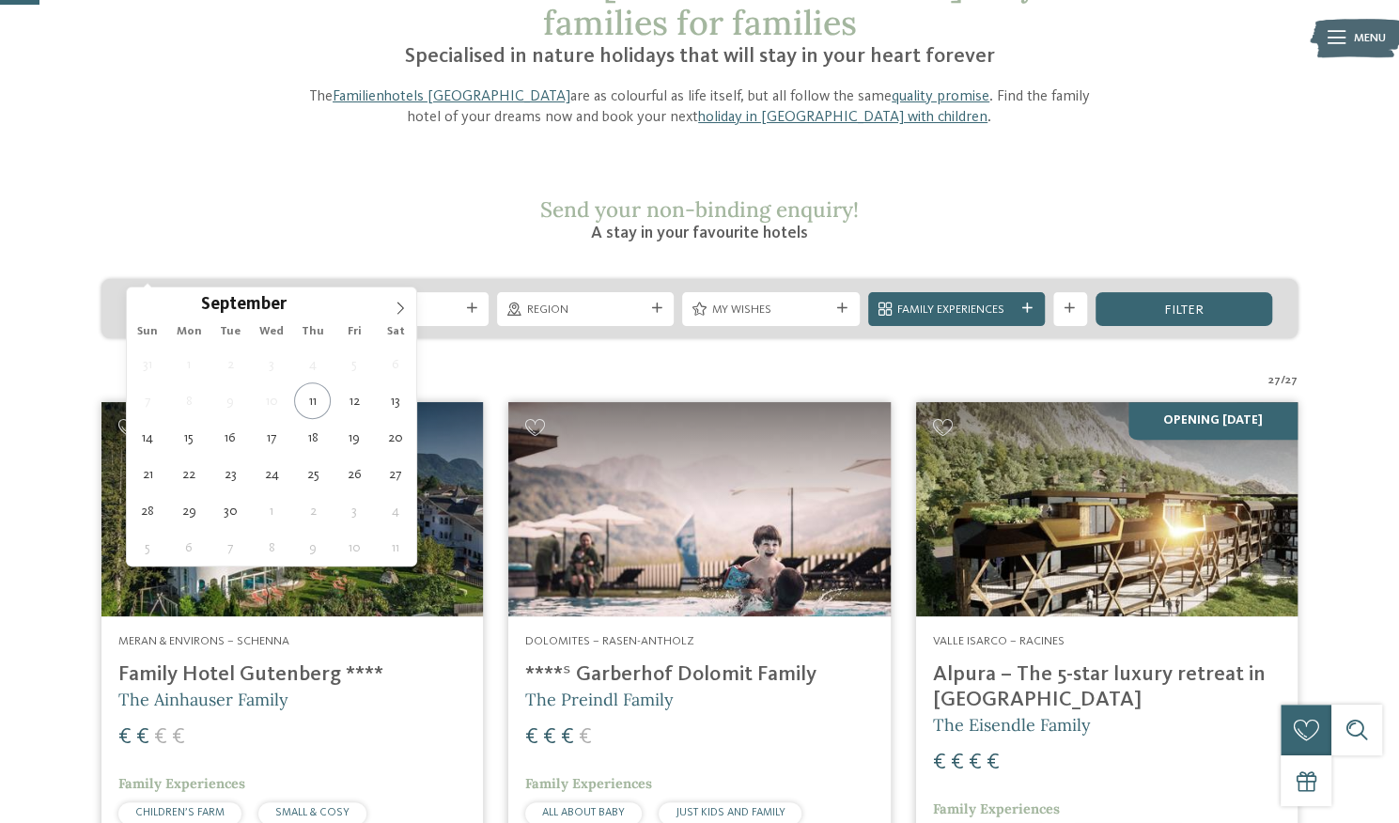
click at [284, 292] on div "Arrival" at bounding box center [215, 309] width 177 height 34
click at [395, 299] on span at bounding box center [400, 304] width 32 height 32
type input "****"
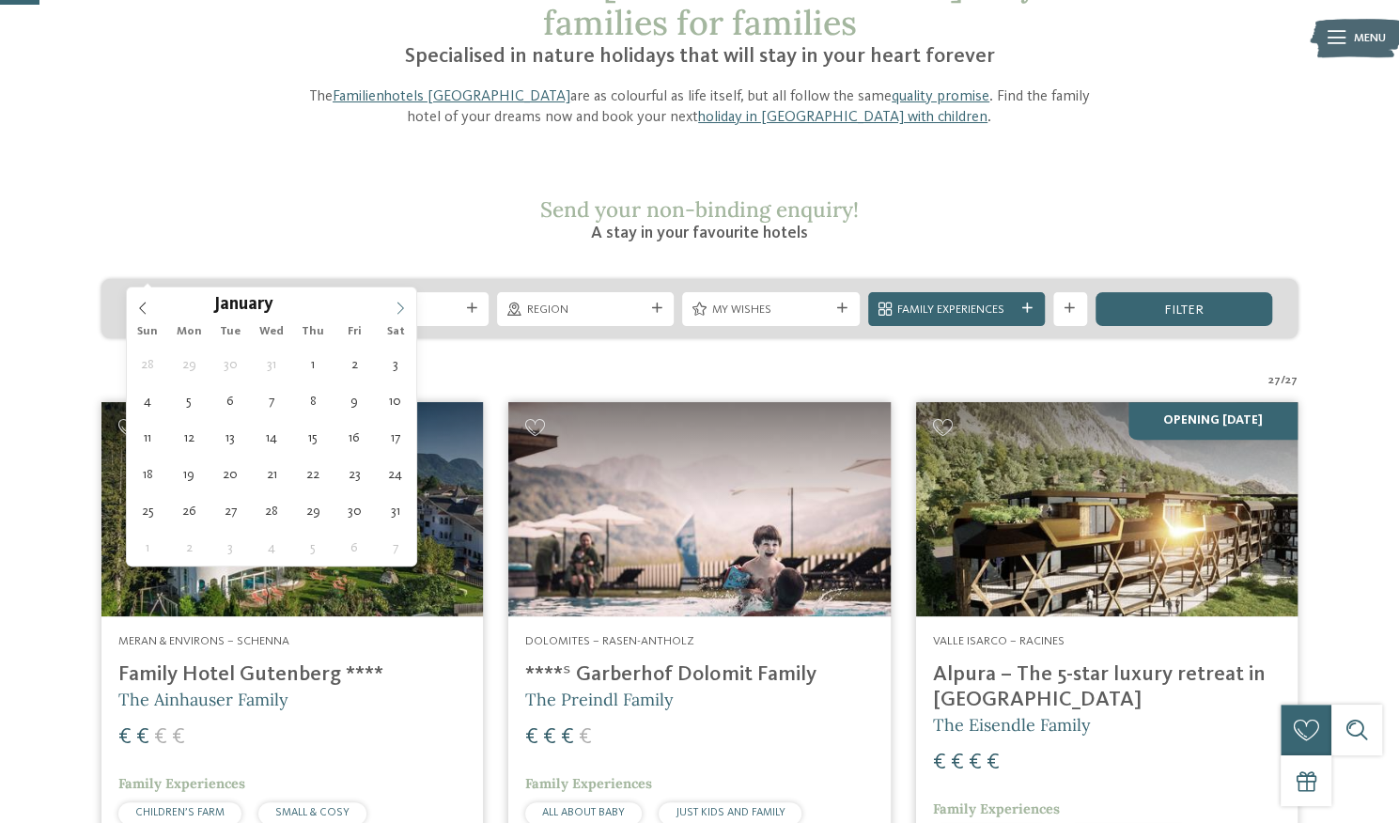
click at [395, 299] on span at bounding box center [400, 304] width 32 height 32
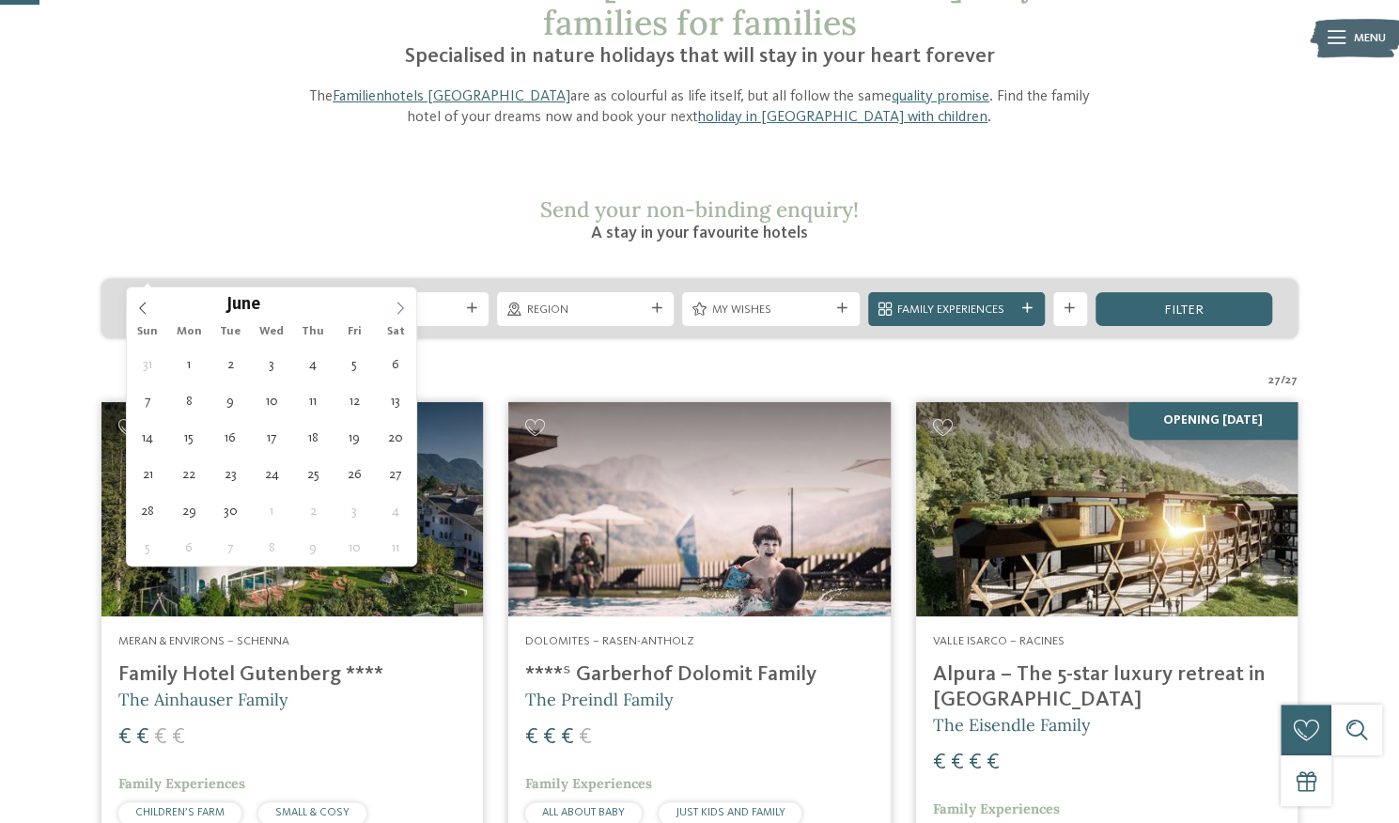
click at [395, 299] on span at bounding box center [400, 304] width 32 height 32
click at [147, 298] on span at bounding box center [143, 304] width 32 height 32
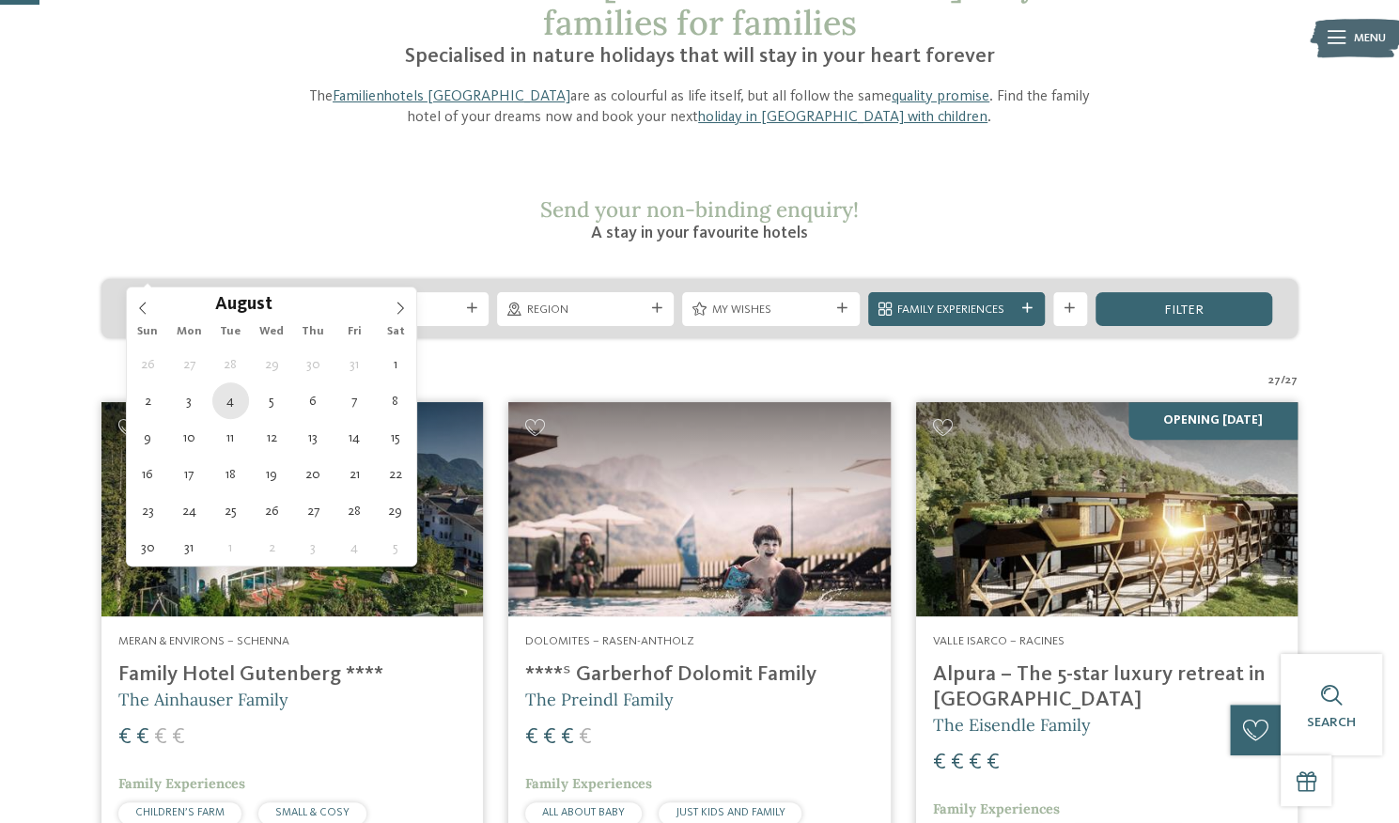
type div "04.08.2026"
type input "****"
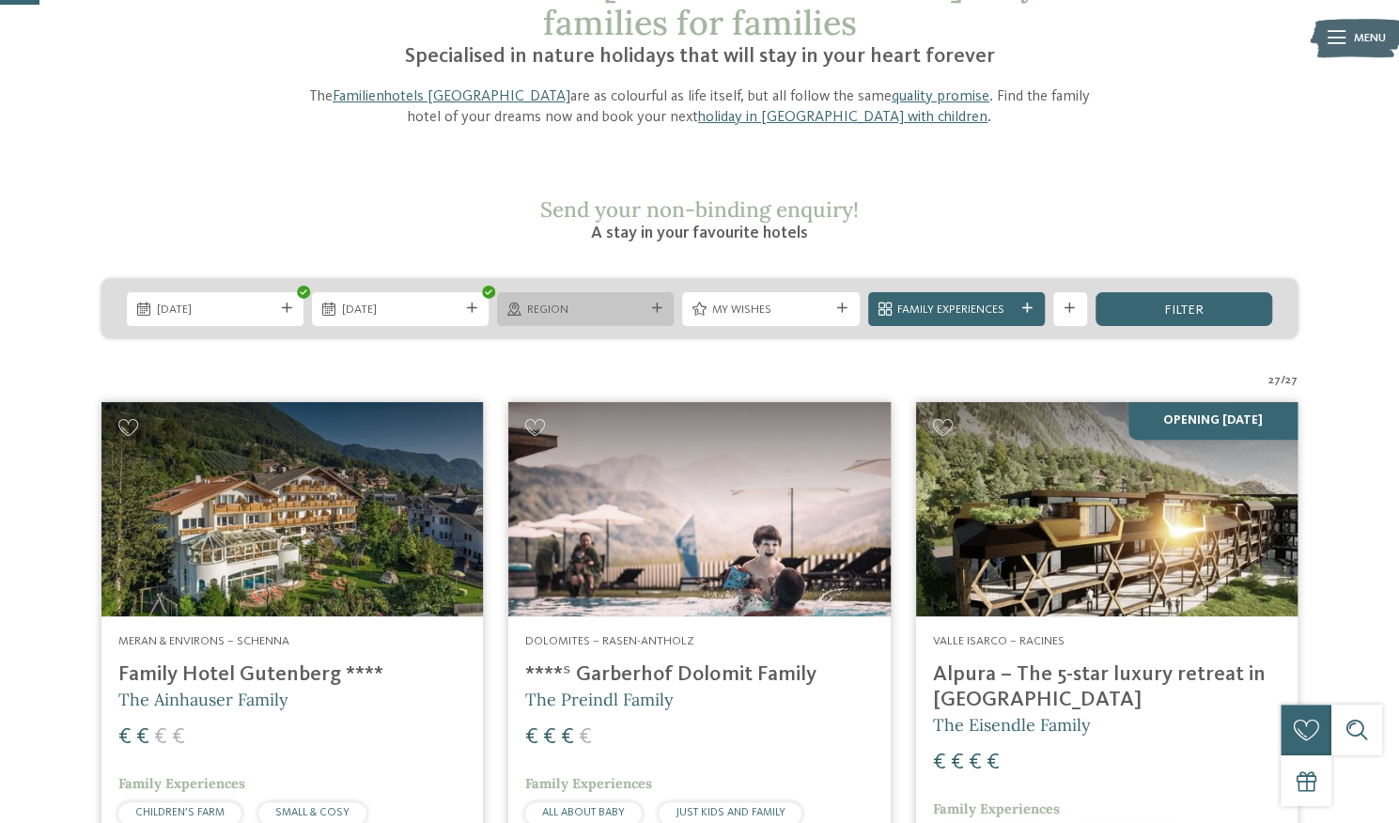
click at [658, 304] on icon at bounding box center [657, 309] width 10 height 10
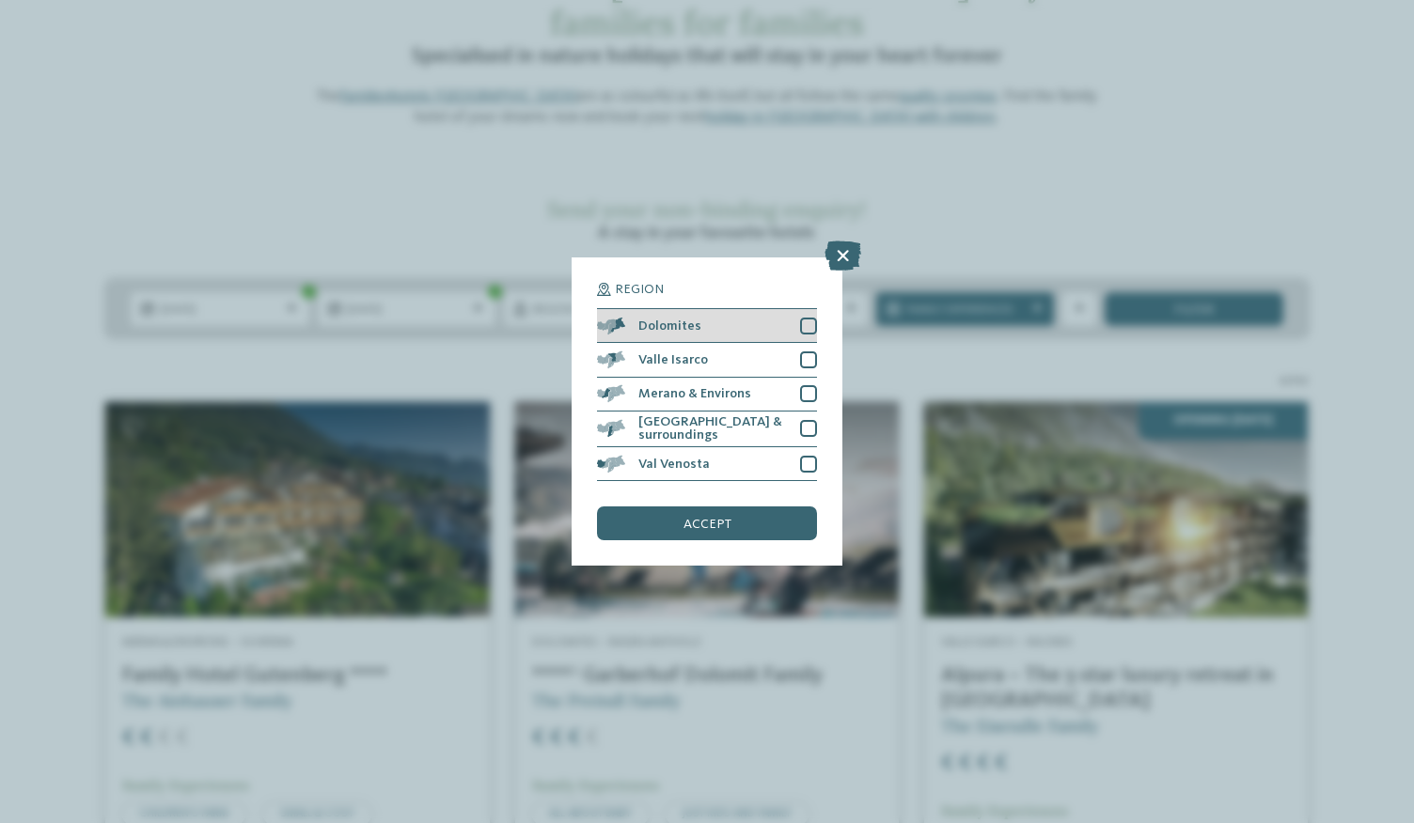
click at [812, 326] on div at bounding box center [808, 326] width 17 height 17
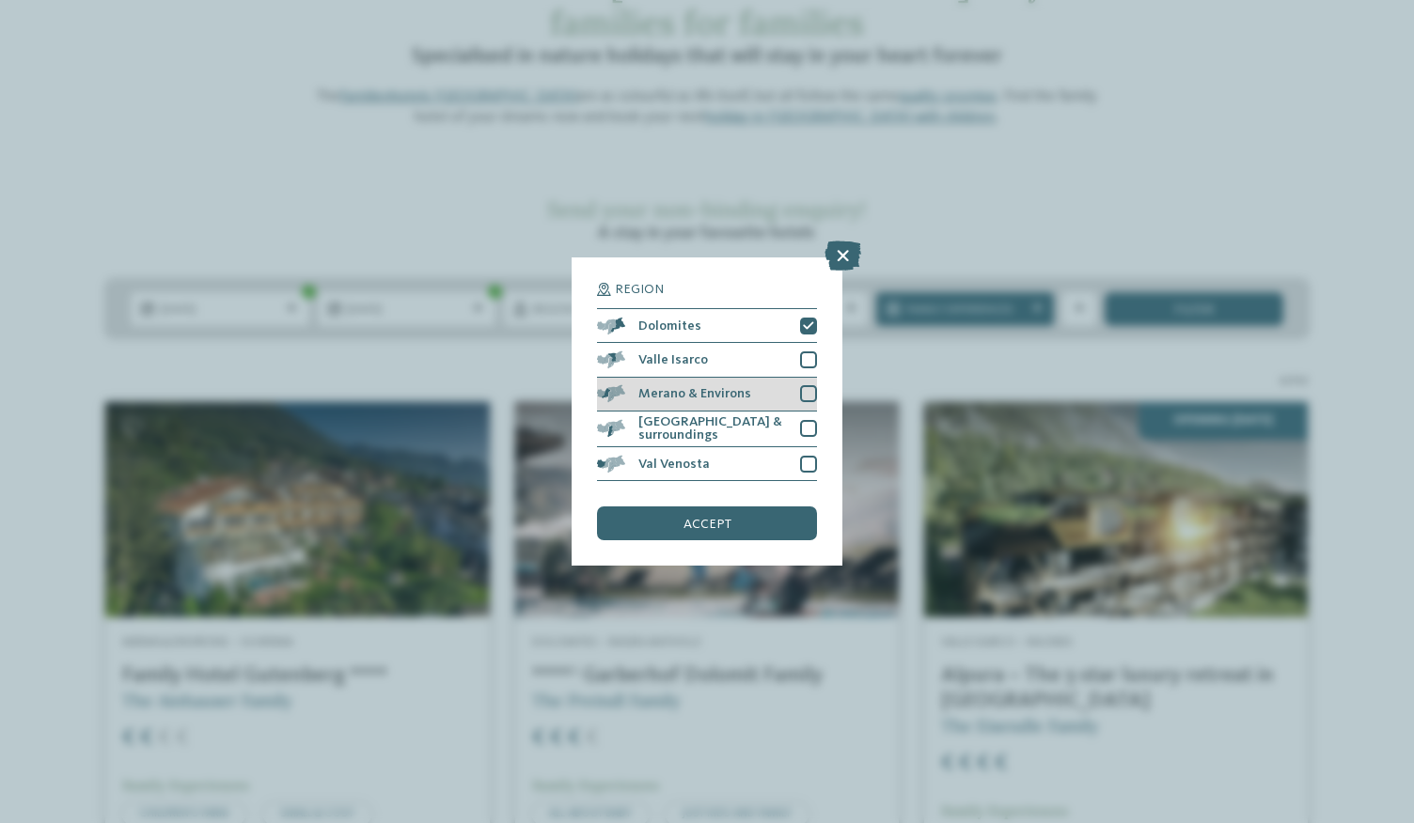
click at [812, 390] on div at bounding box center [808, 393] width 17 height 17
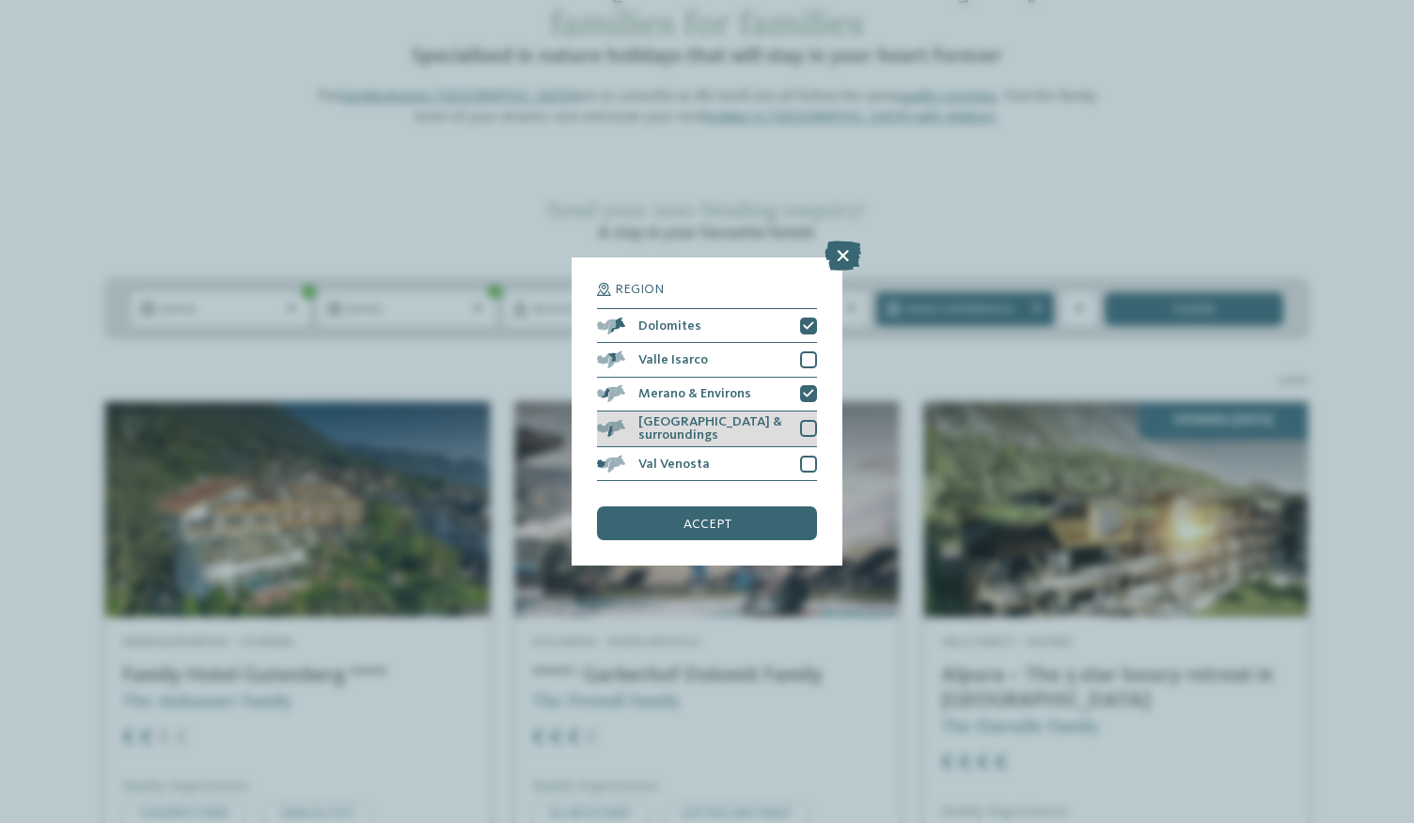
click at [808, 423] on div at bounding box center [808, 428] width 17 height 17
click at [739, 522] on div "accept" at bounding box center [707, 524] width 220 height 34
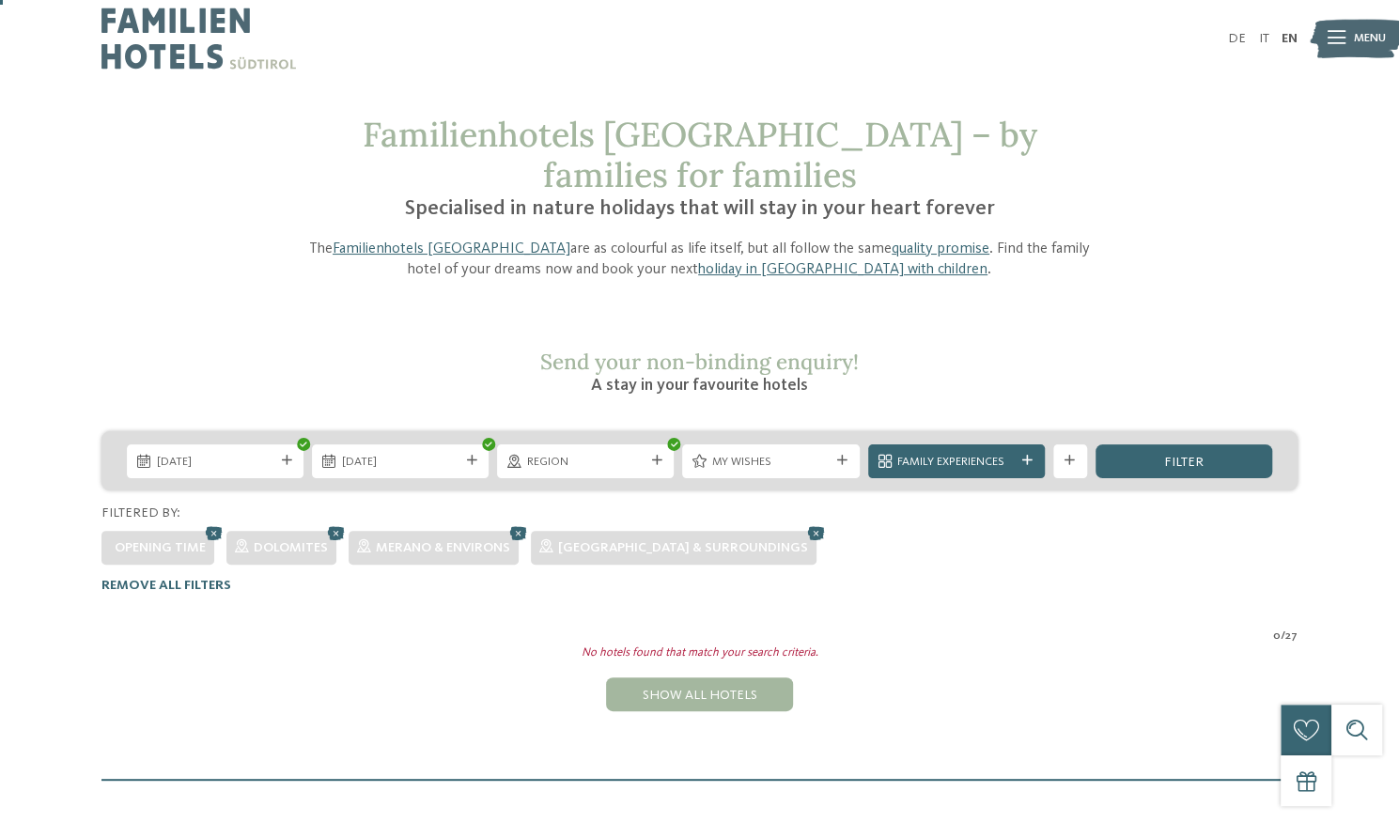
scroll to position [2, 0]
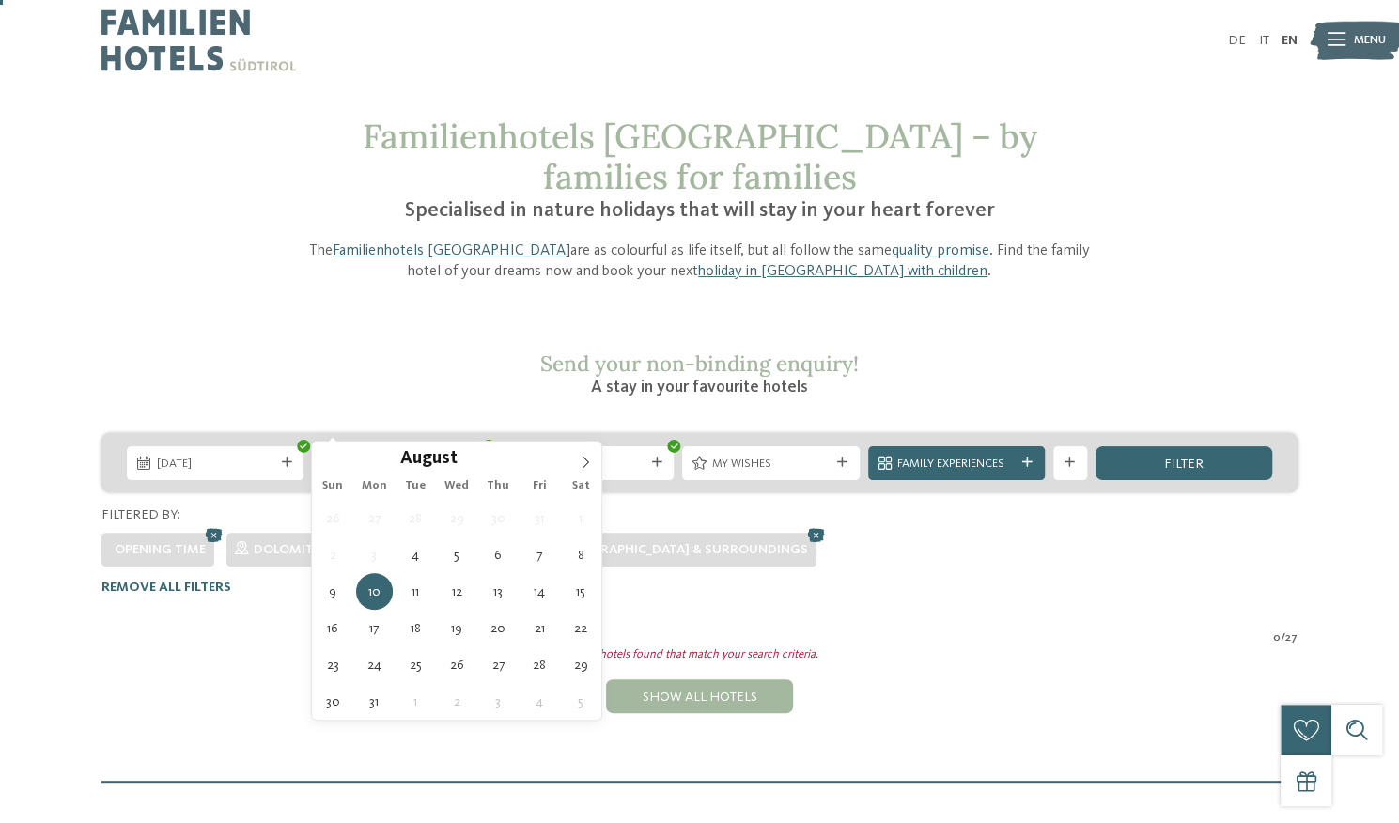
click at [457, 456] on span "10.08.2026" at bounding box center [400, 464] width 117 height 17
type div "09.08.2026"
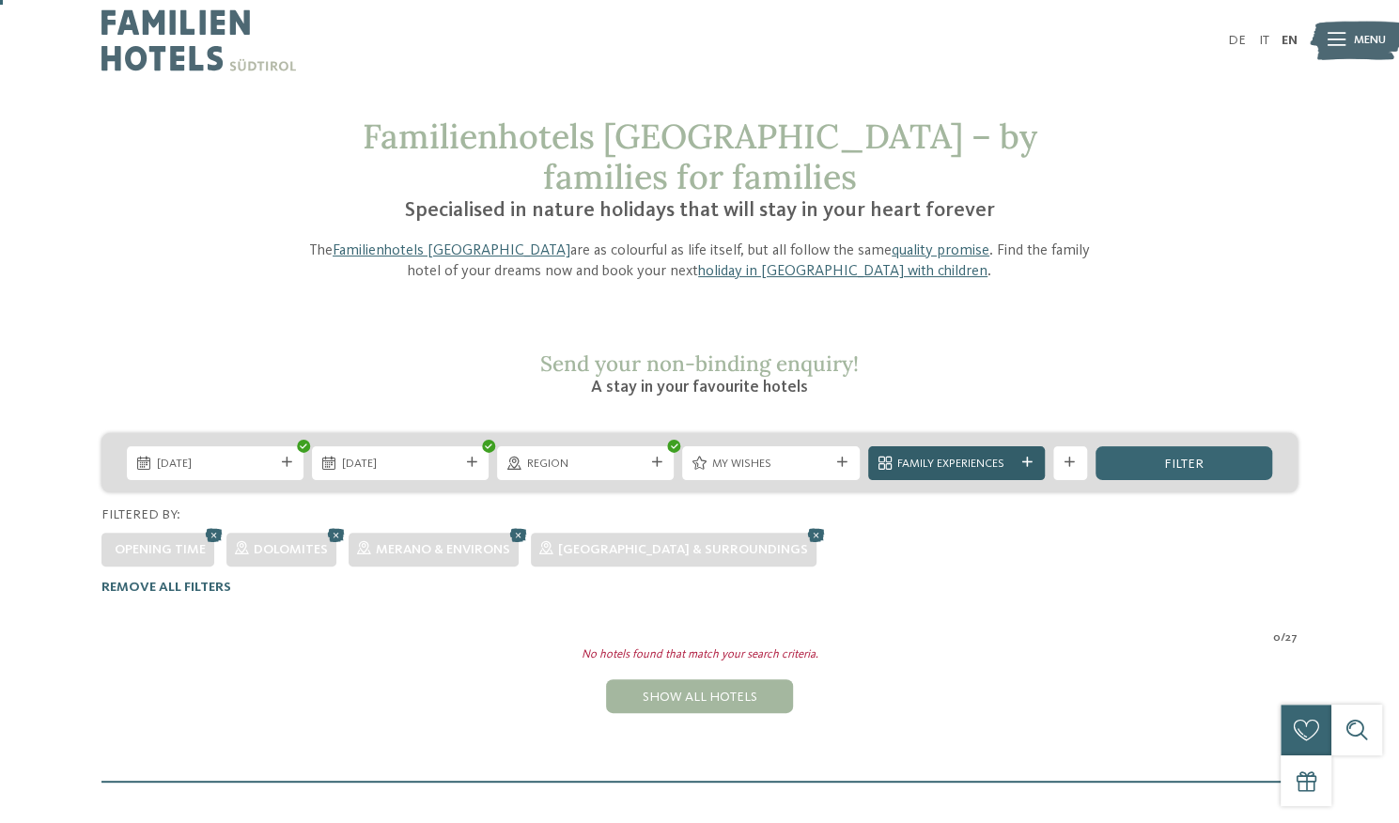
click at [925, 456] on span "Family Experiences" at bounding box center [956, 464] width 117 height 17
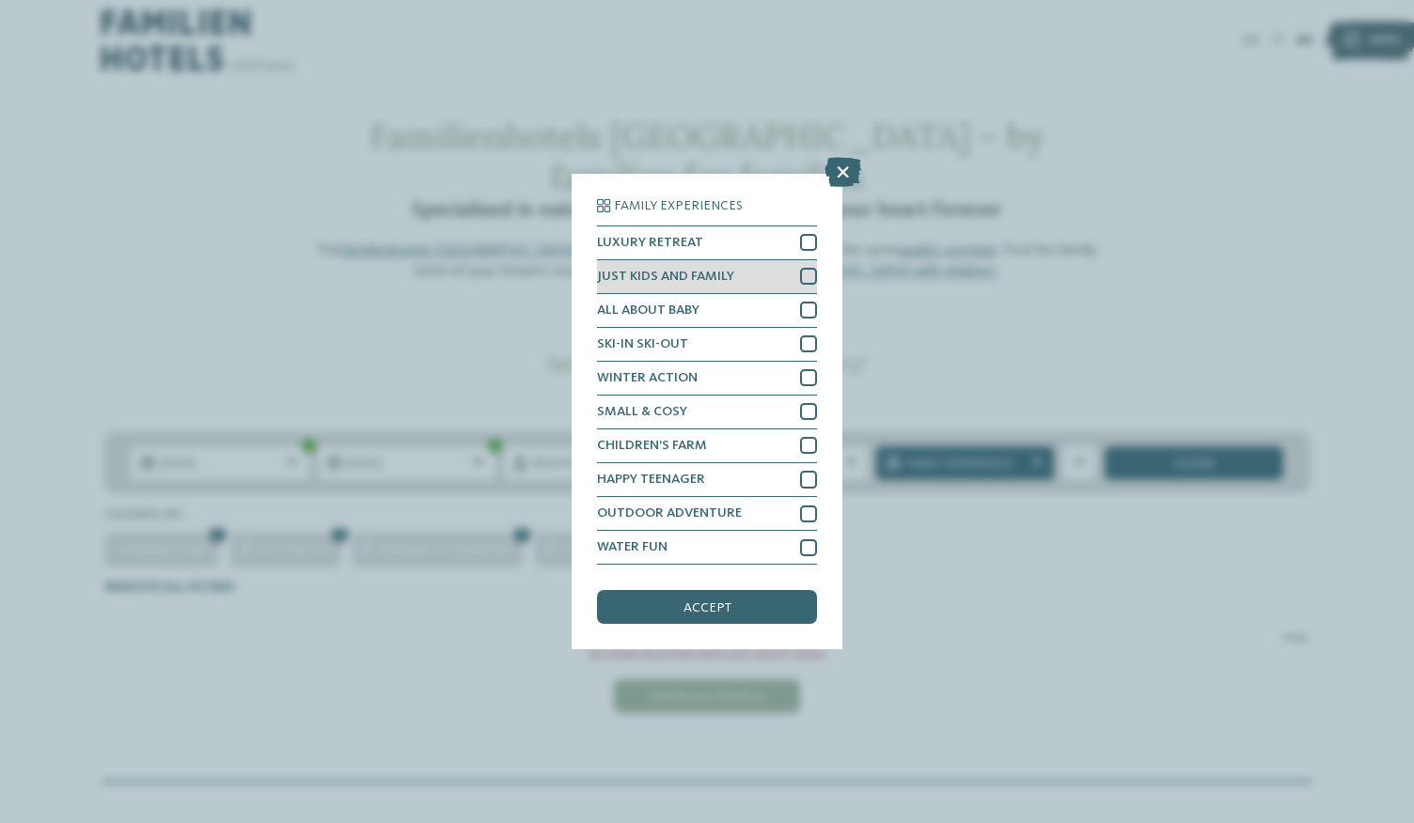
click at [810, 275] on div at bounding box center [808, 276] width 17 height 17
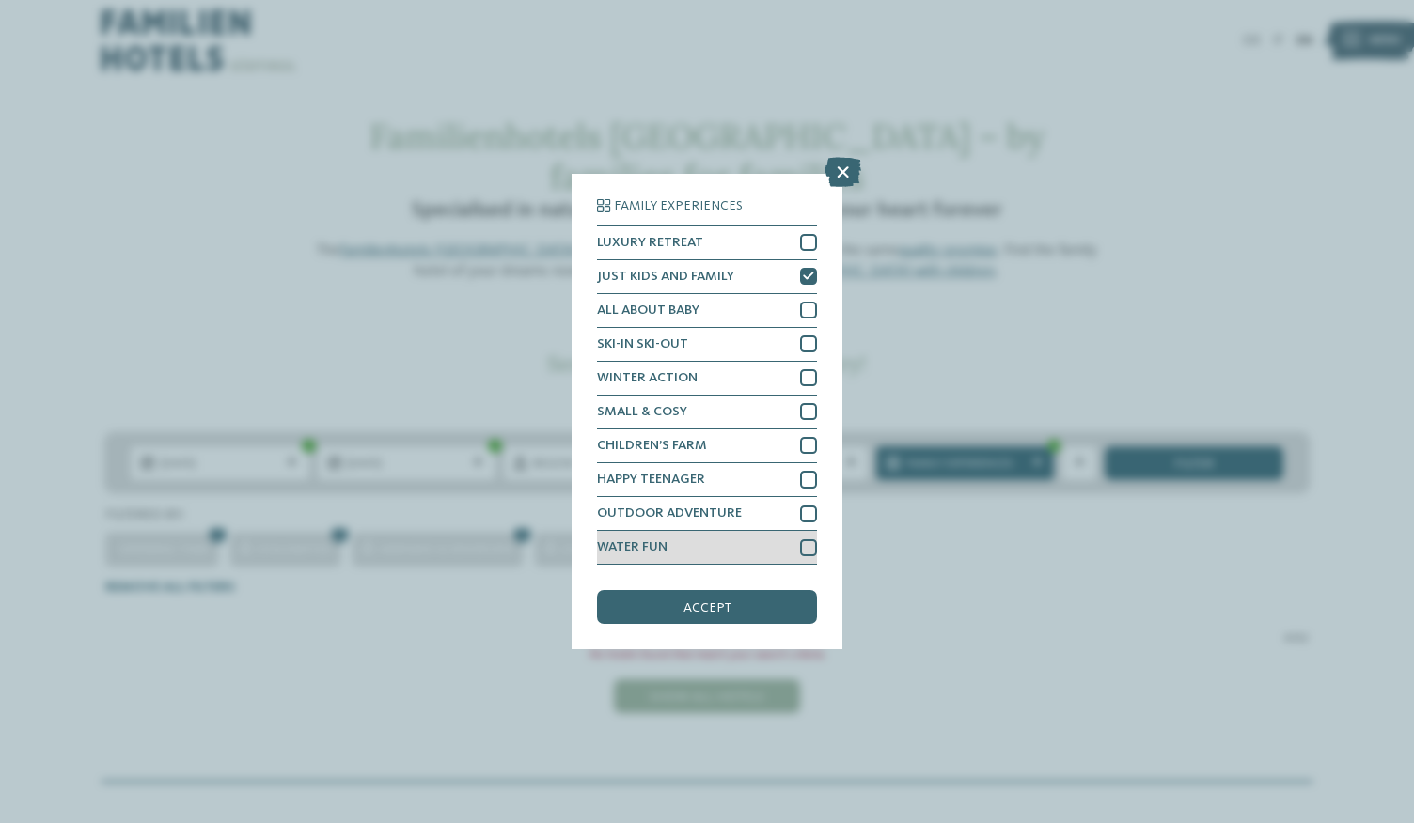
click at [805, 542] on div at bounding box center [808, 547] width 17 height 17
click at [719, 606] on span "accept" at bounding box center [707, 607] width 48 height 13
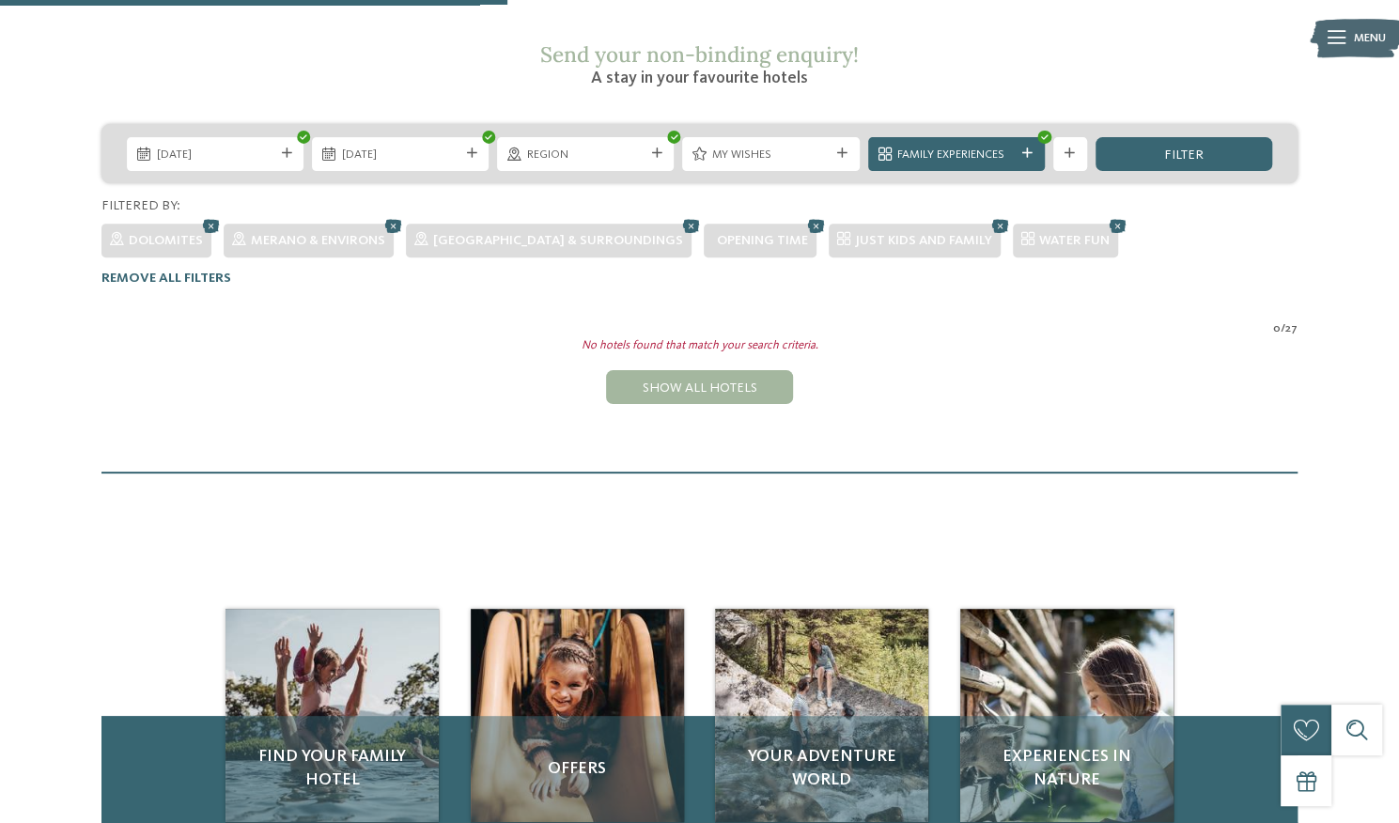
scroll to position [310, 0]
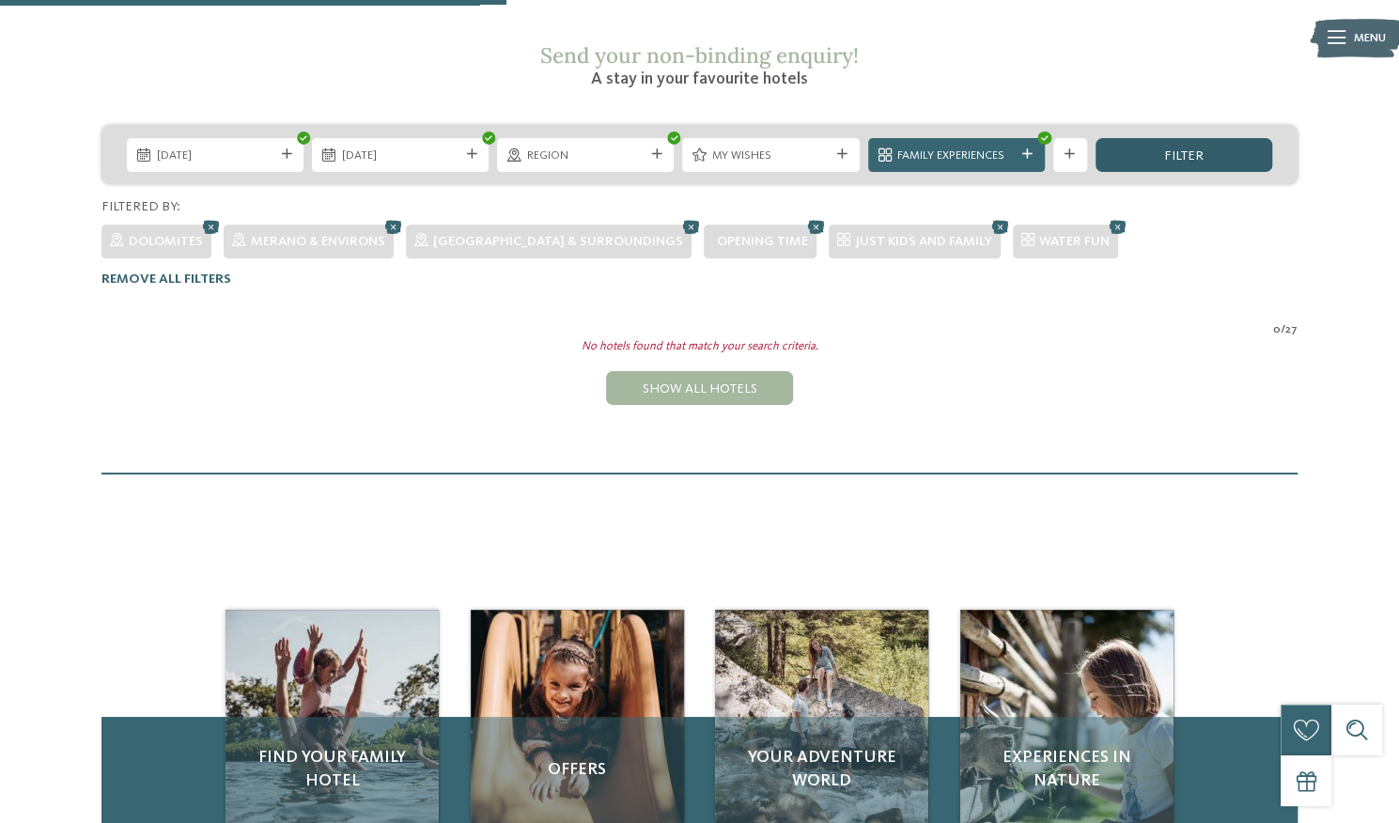
click at [1133, 138] on div "filter" at bounding box center [1184, 155] width 177 height 34
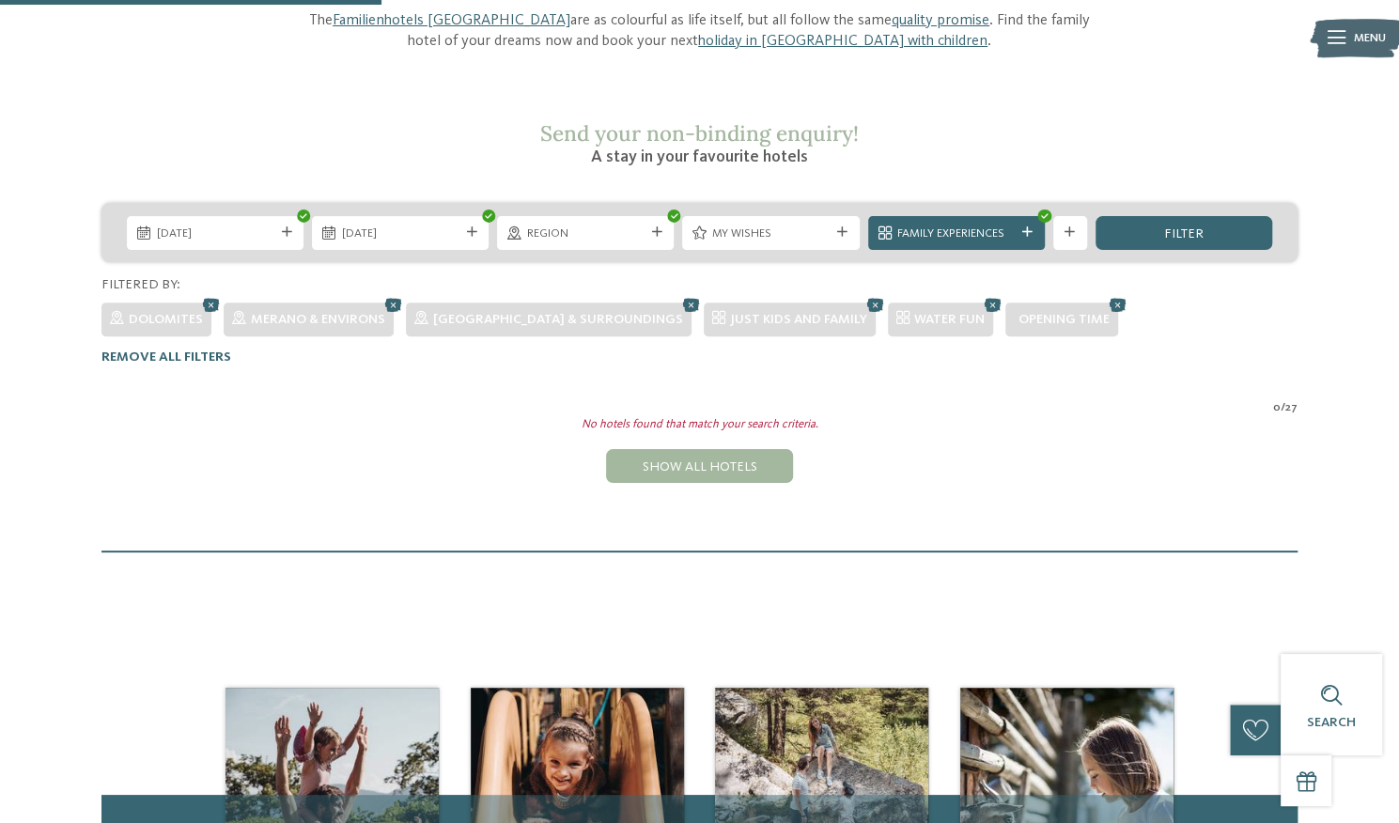
scroll to position [231, 0]
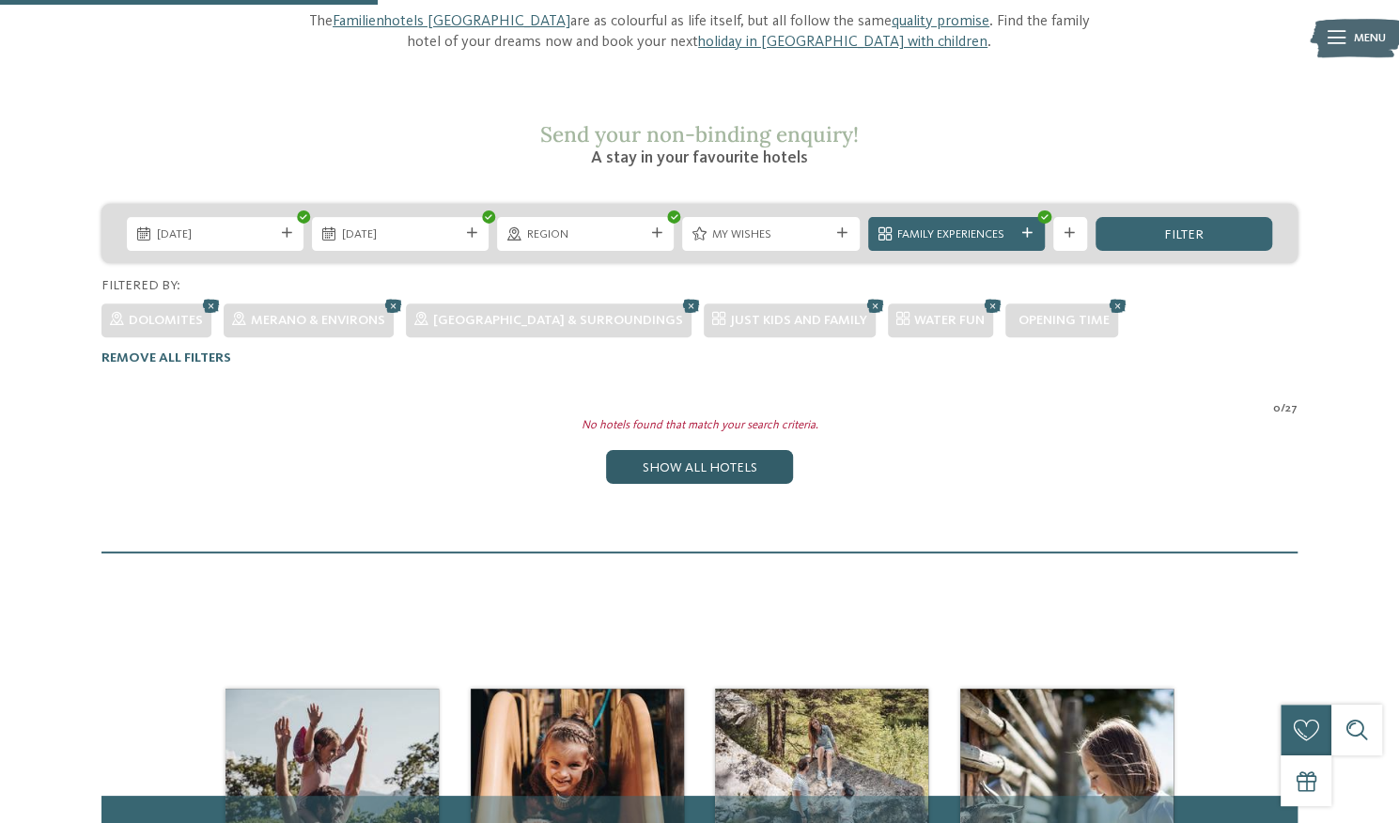
click at [677, 450] on div "Show all hotels" at bounding box center [699, 467] width 186 height 34
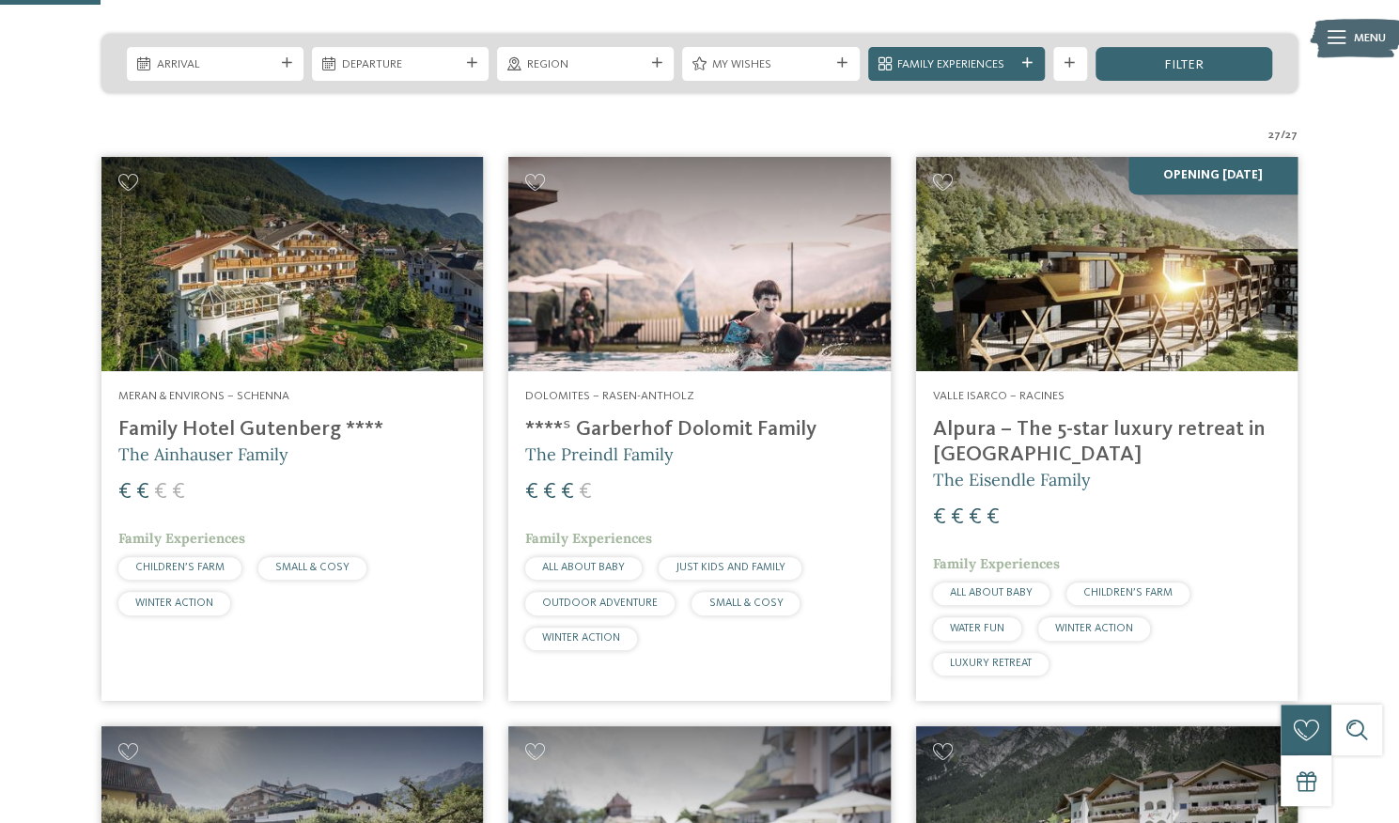
scroll to position [400, 0]
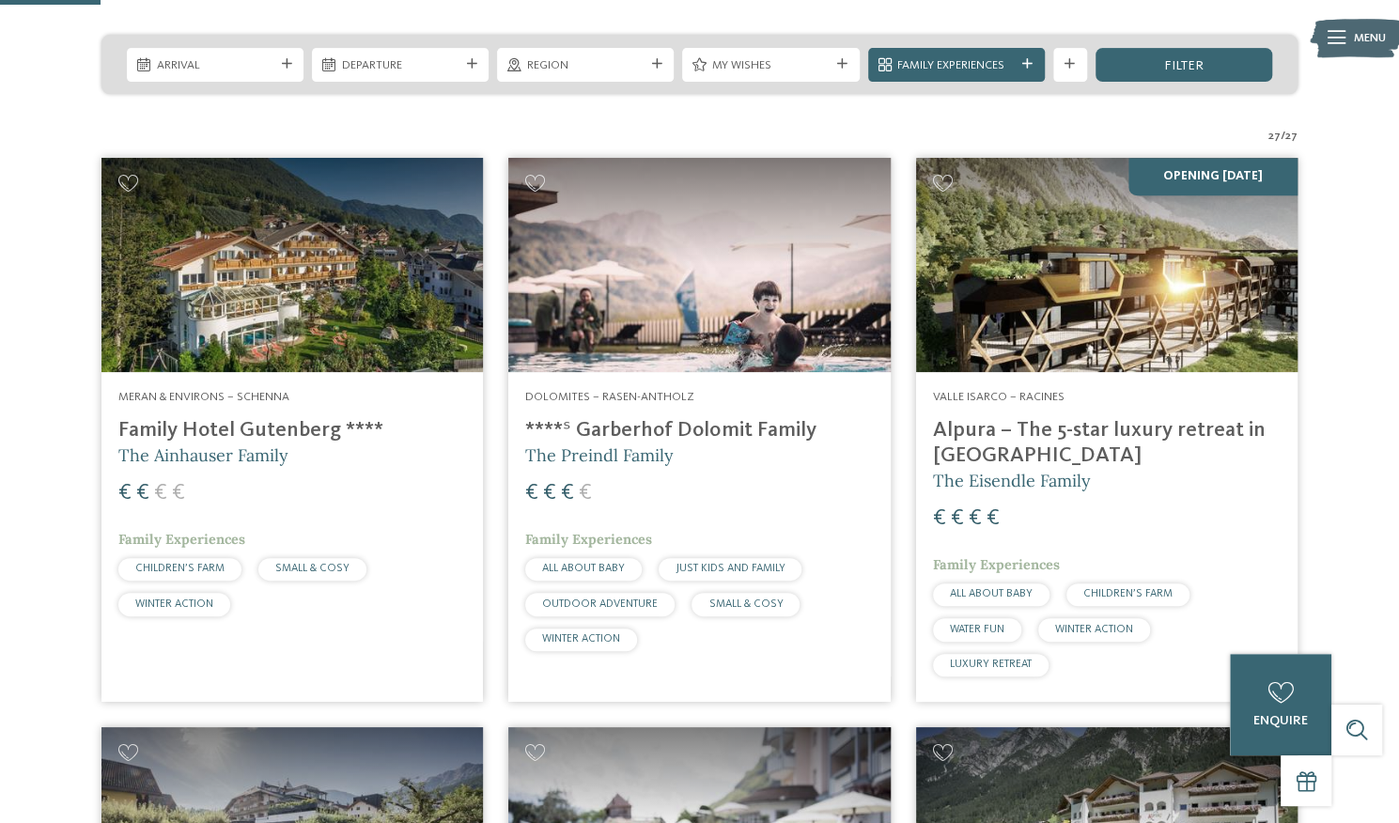
click at [267, 418] on h4 "Family Hotel Gutenberg ****" at bounding box center [292, 430] width 348 height 25
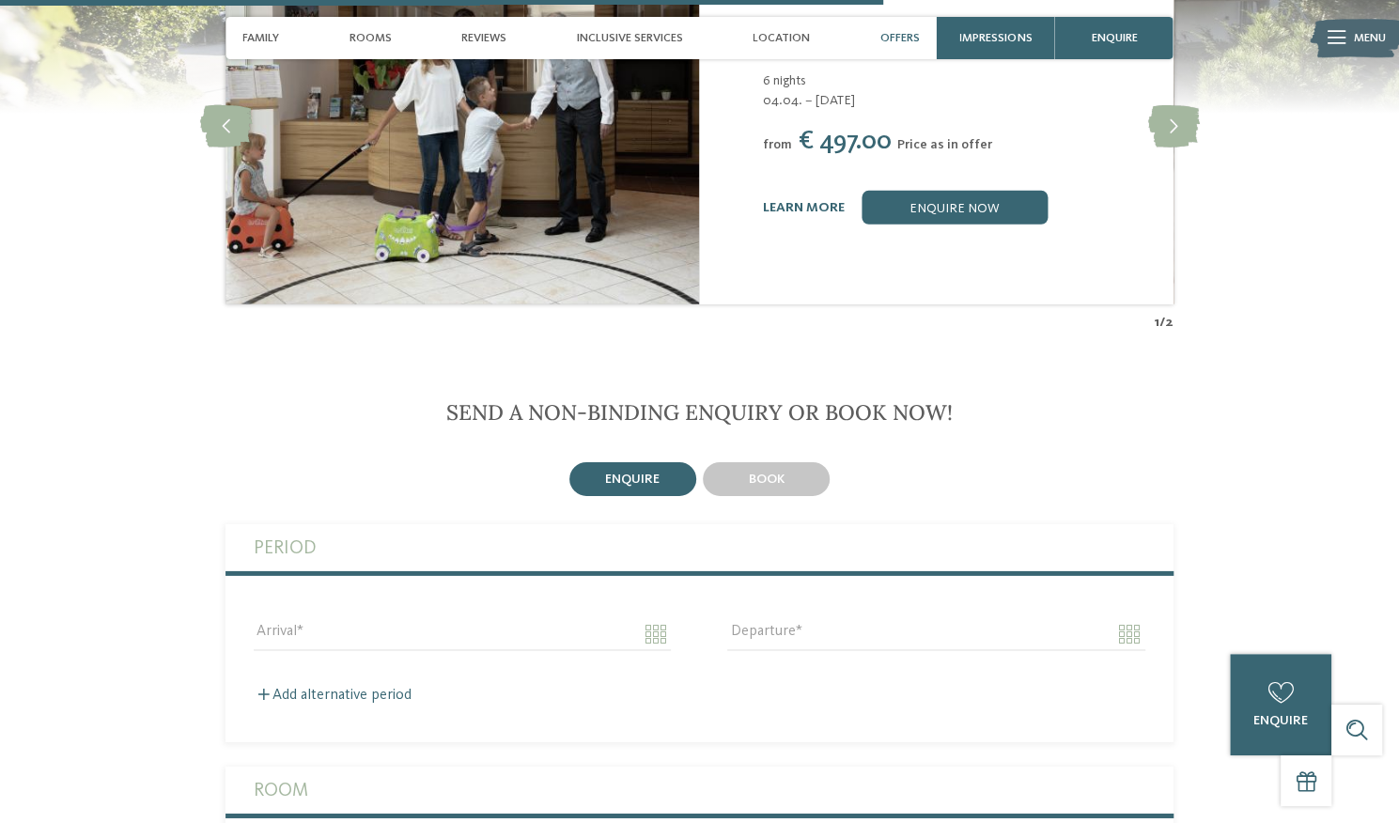
scroll to position [3232, 0]
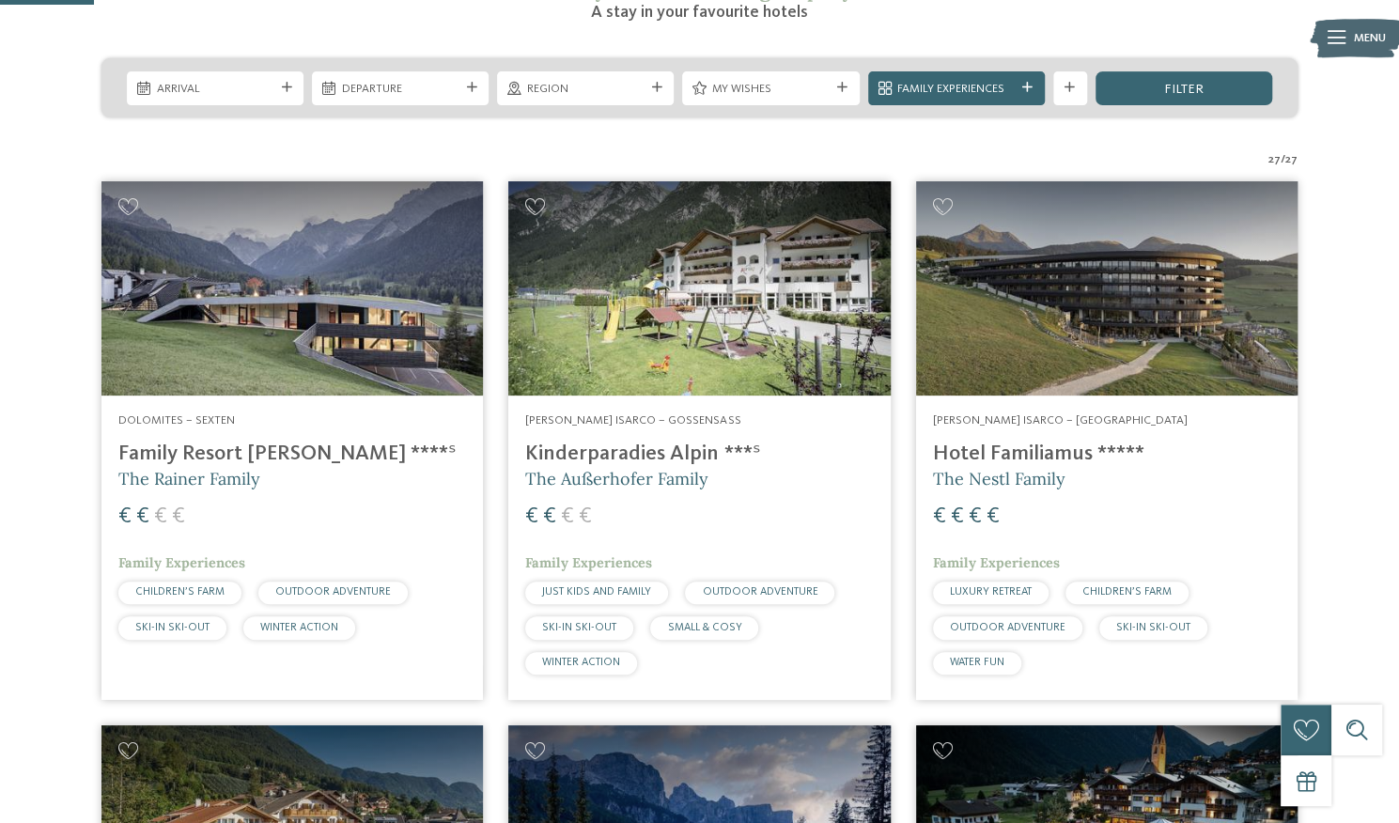
scroll to position [378, 0]
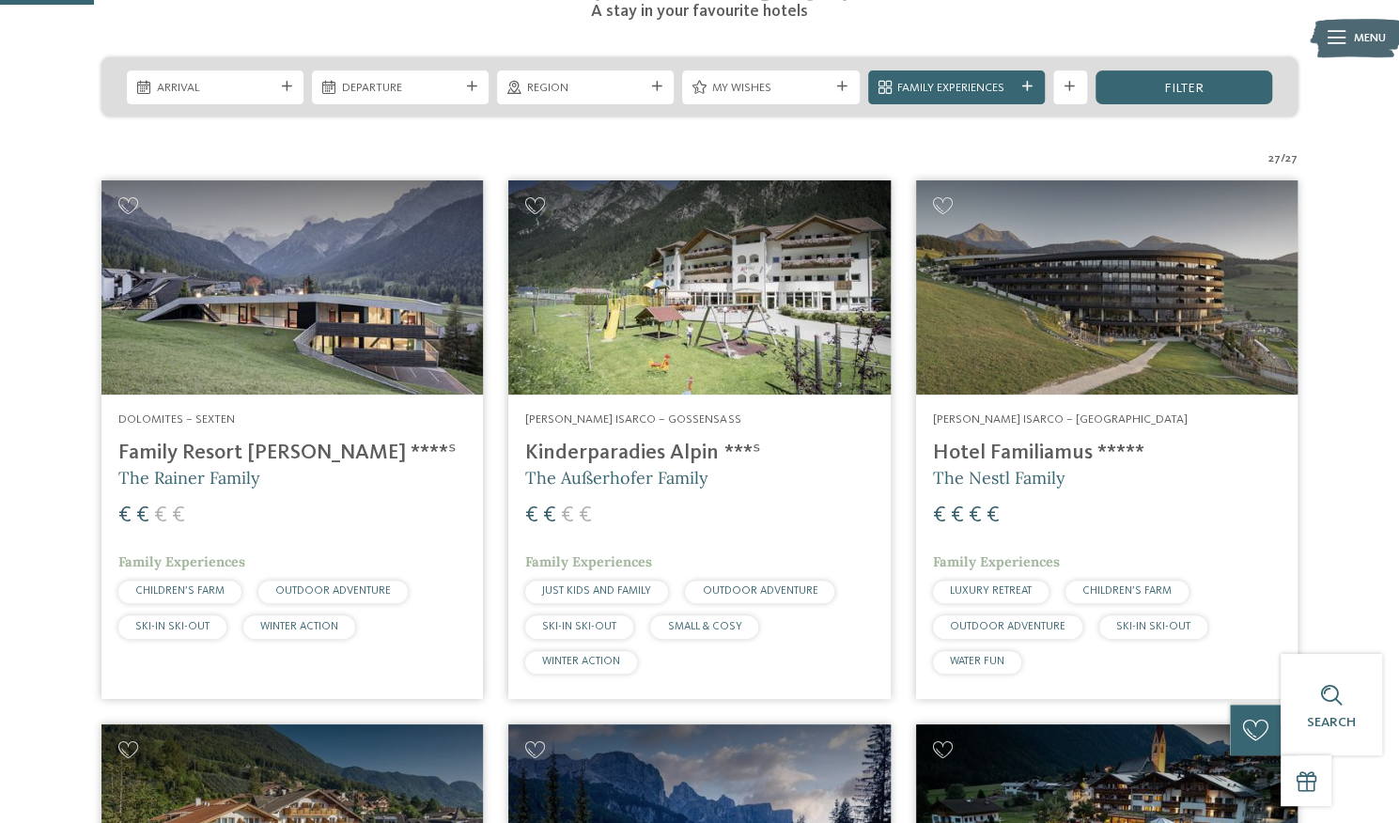
click at [281, 304] on img at bounding box center [293, 287] width 382 height 214
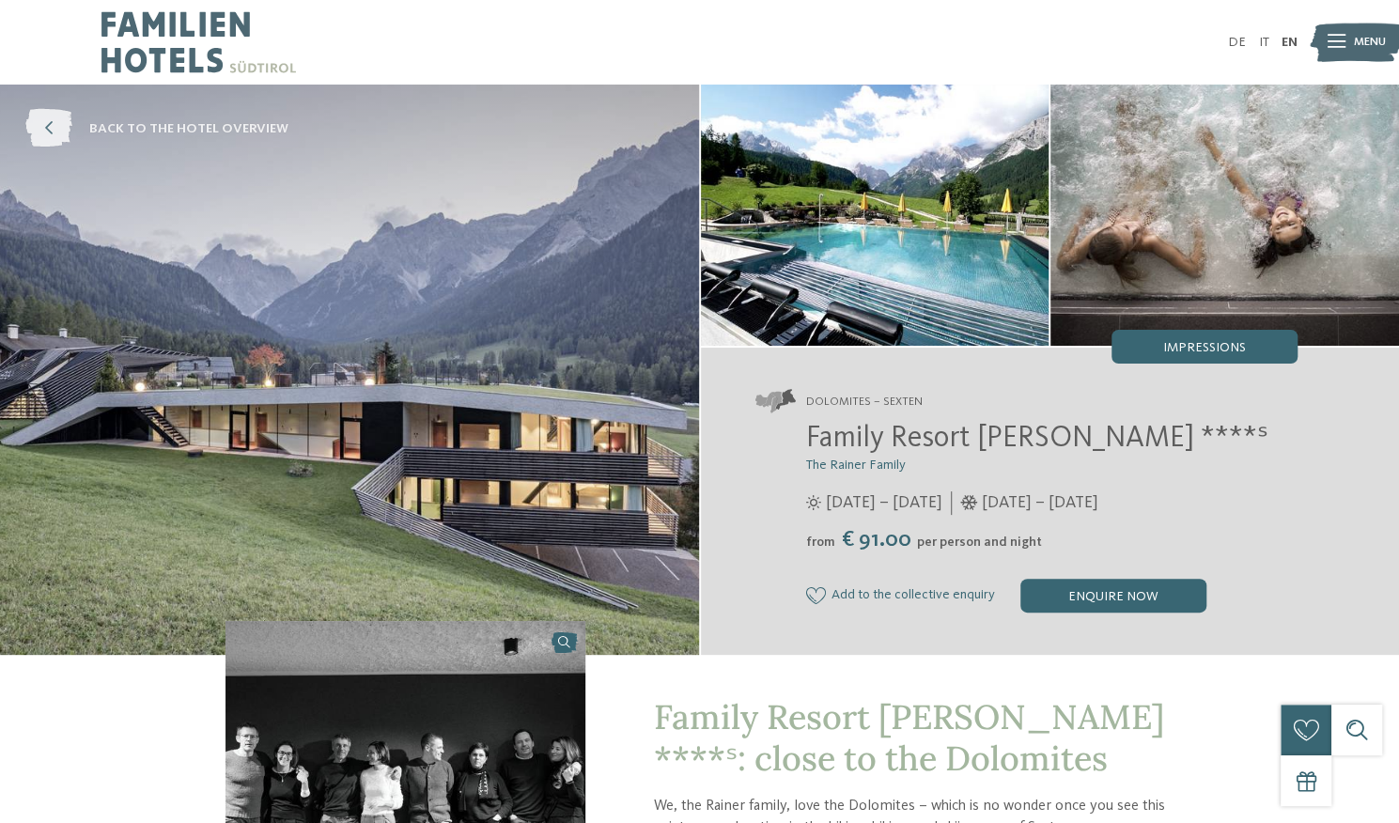
click at [107, 131] on span "back to the hotel overview" at bounding box center [188, 128] width 199 height 19
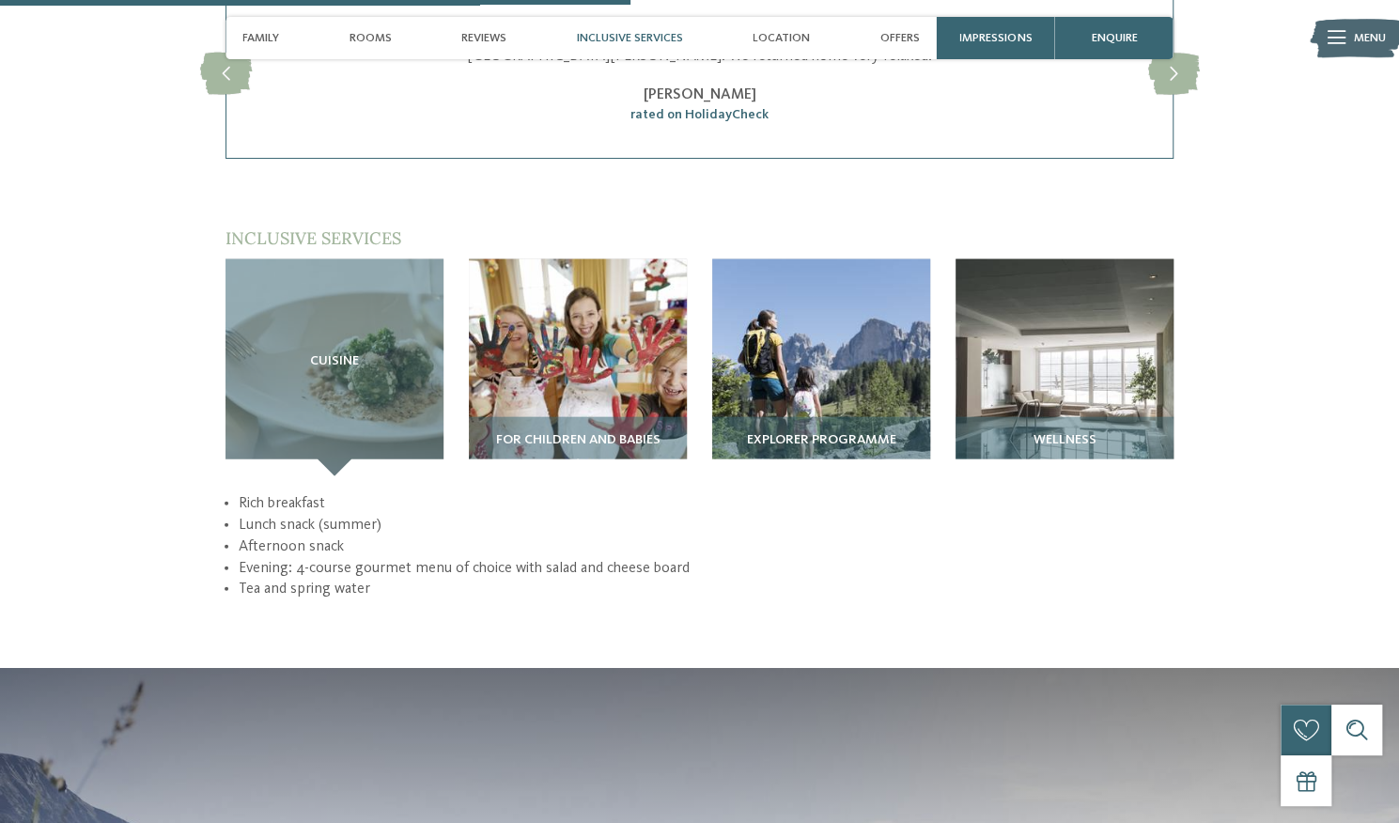
scroll to position [2310, 0]
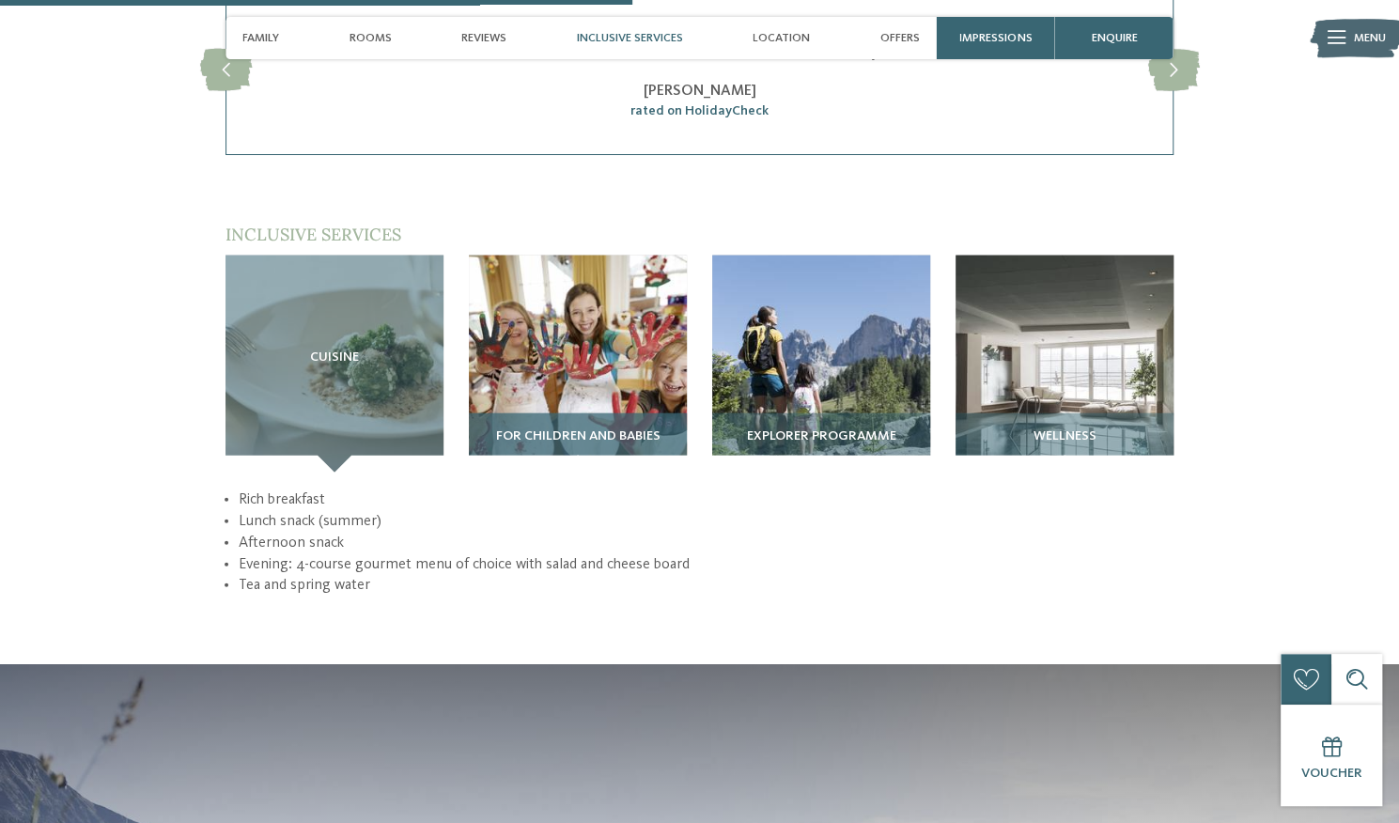
click at [555, 363] on img at bounding box center [578, 365] width 218 height 218
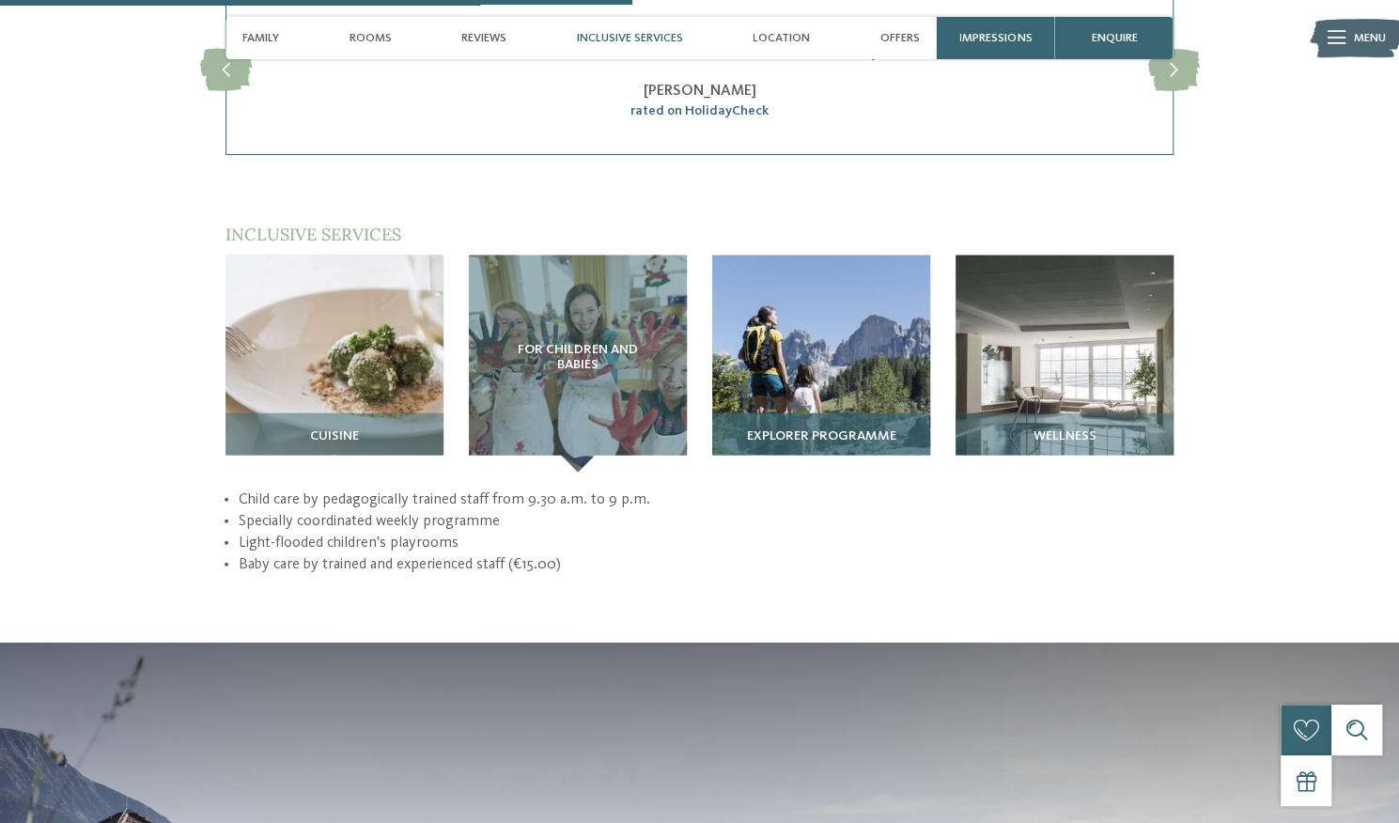
click at [791, 347] on img at bounding box center [821, 365] width 218 height 218
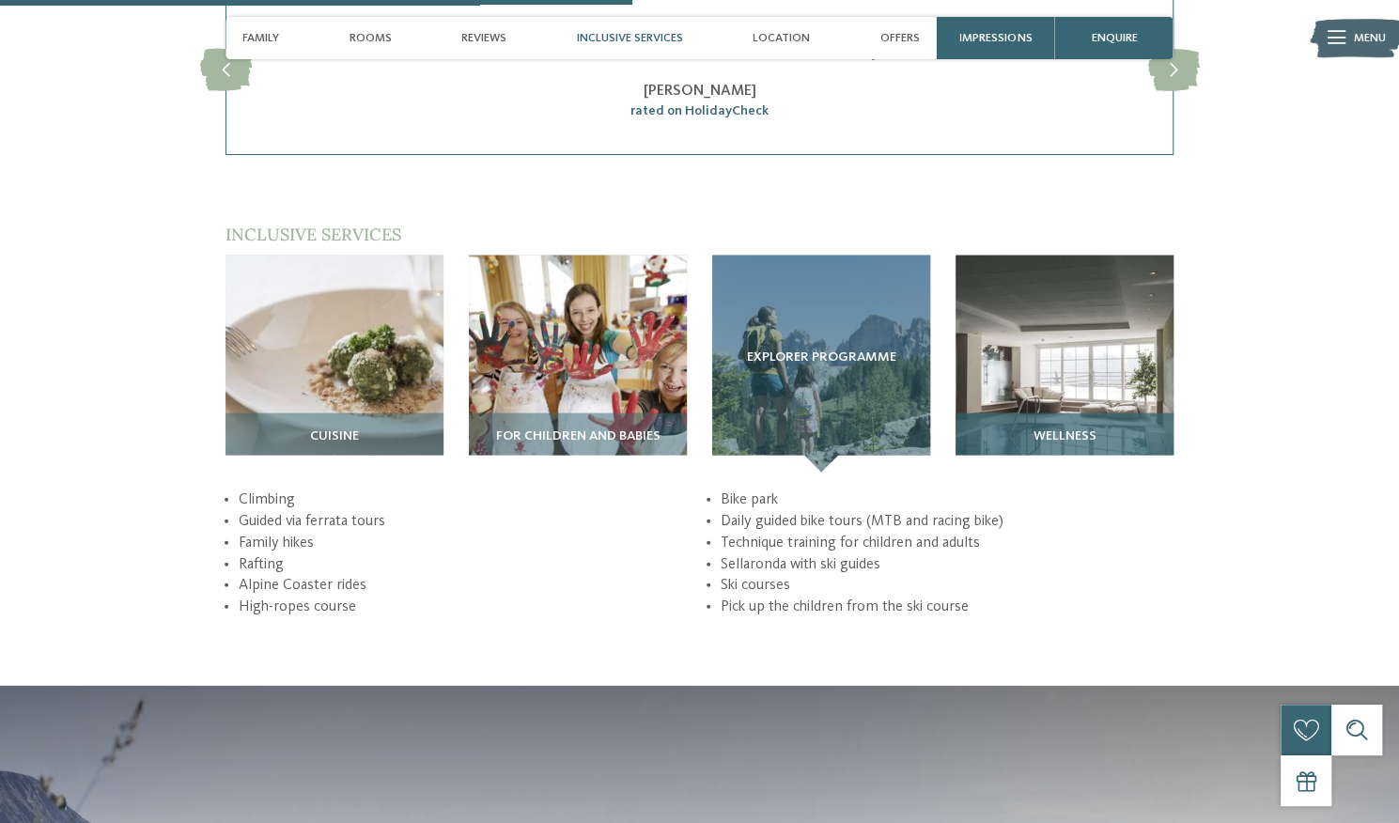
click at [1017, 419] on div "Wellness" at bounding box center [1065, 443] width 218 height 59
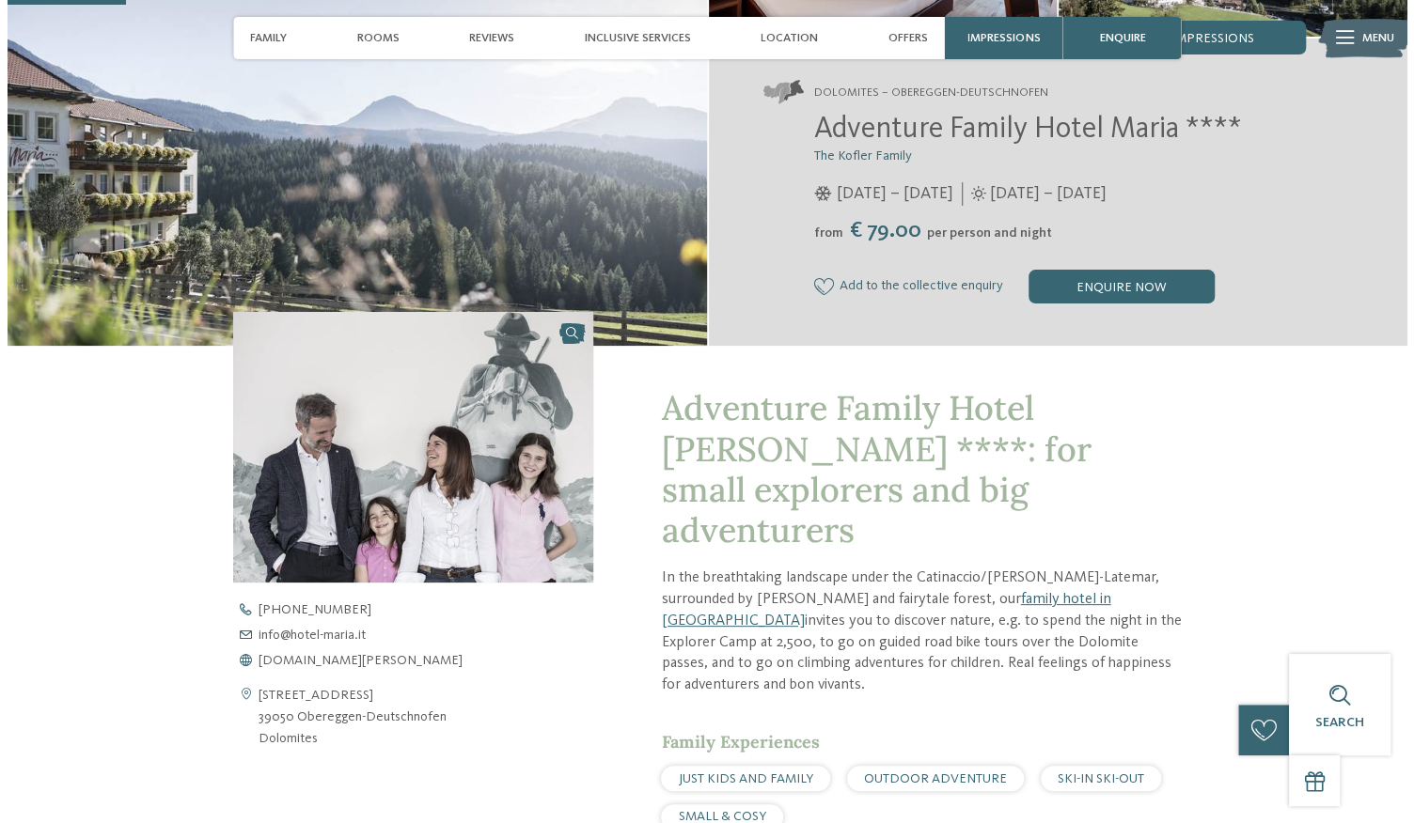
scroll to position [0, 0]
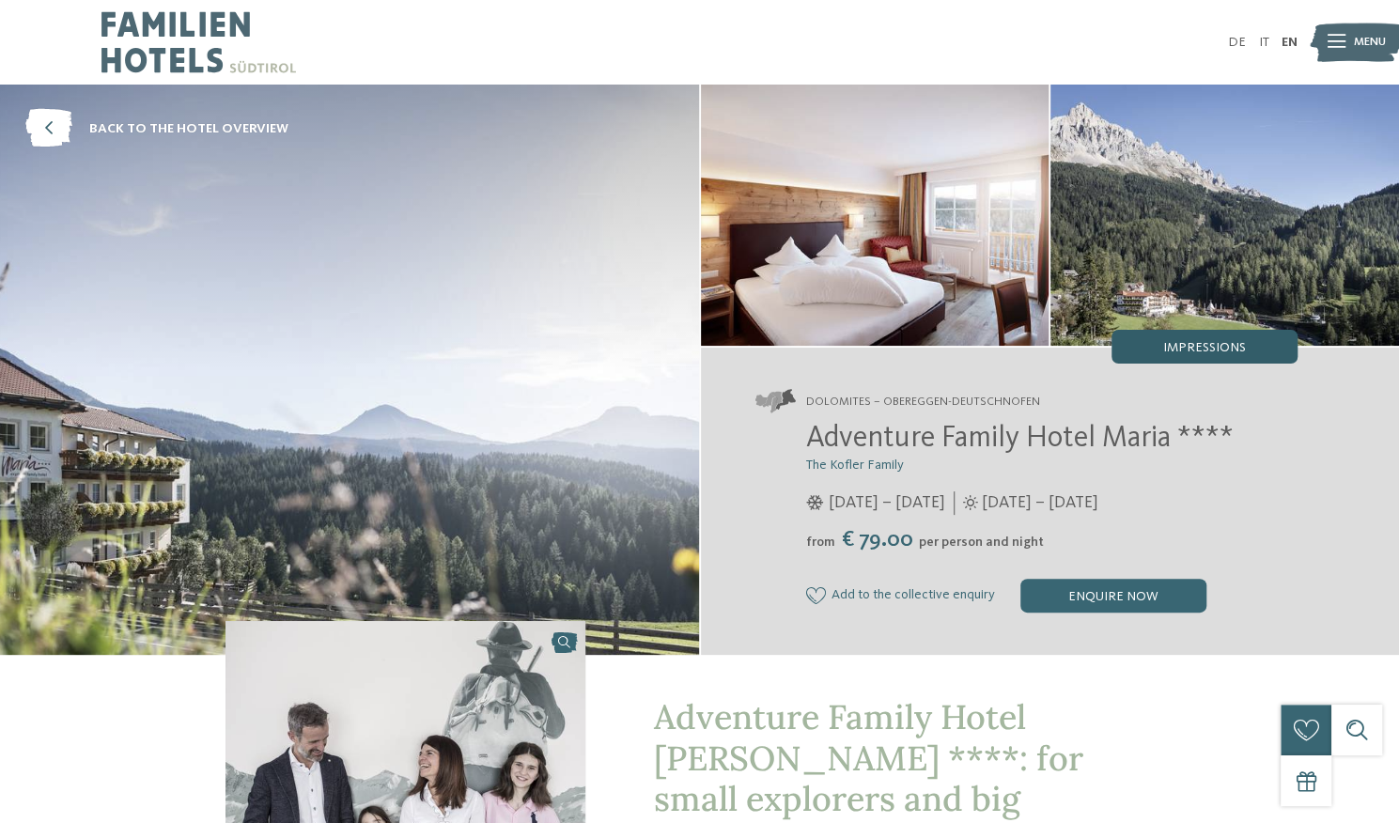
click at [1185, 343] on span "Impressions" at bounding box center [1205, 347] width 83 height 13
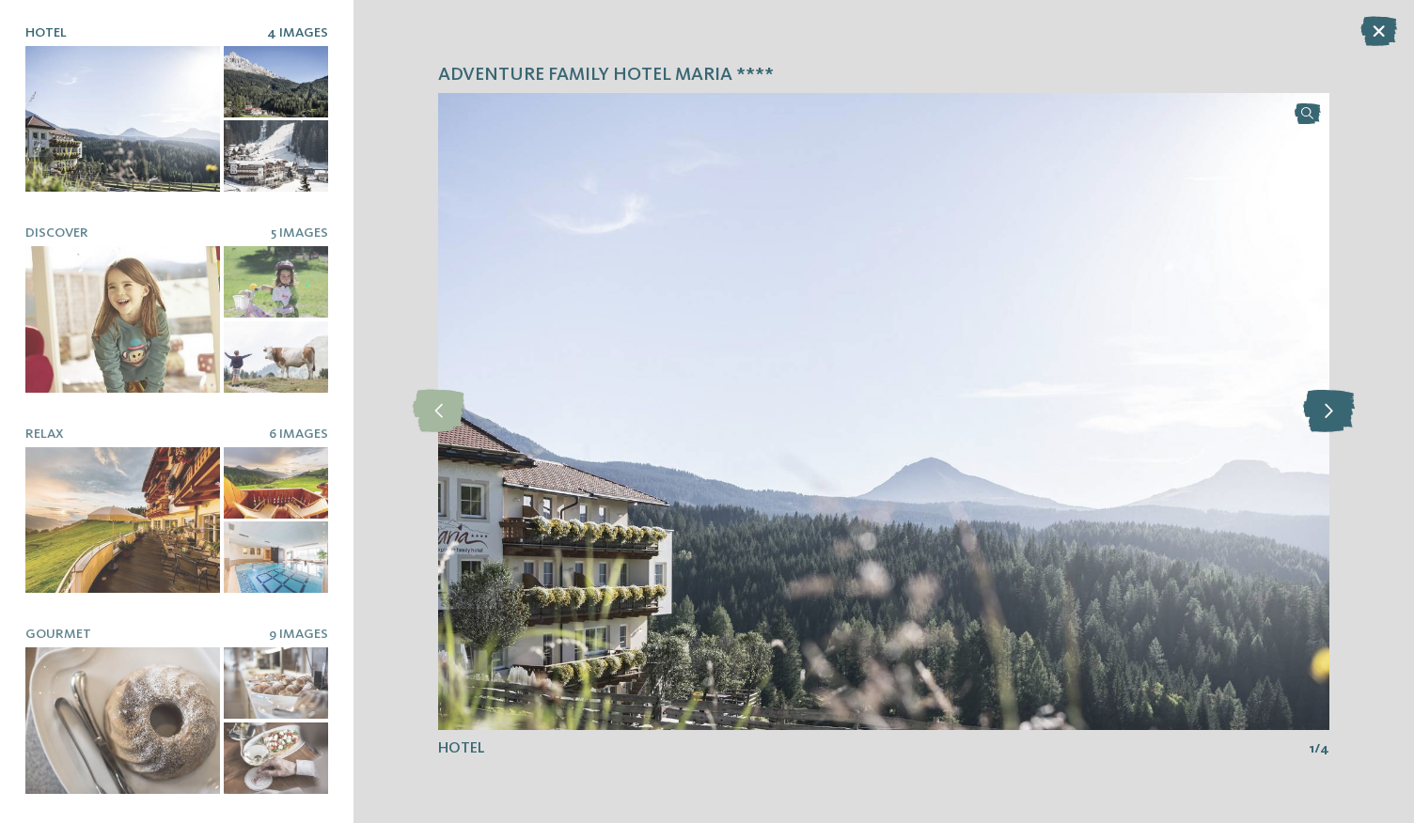
click at [1325, 422] on icon at bounding box center [1329, 411] width 52 height 42
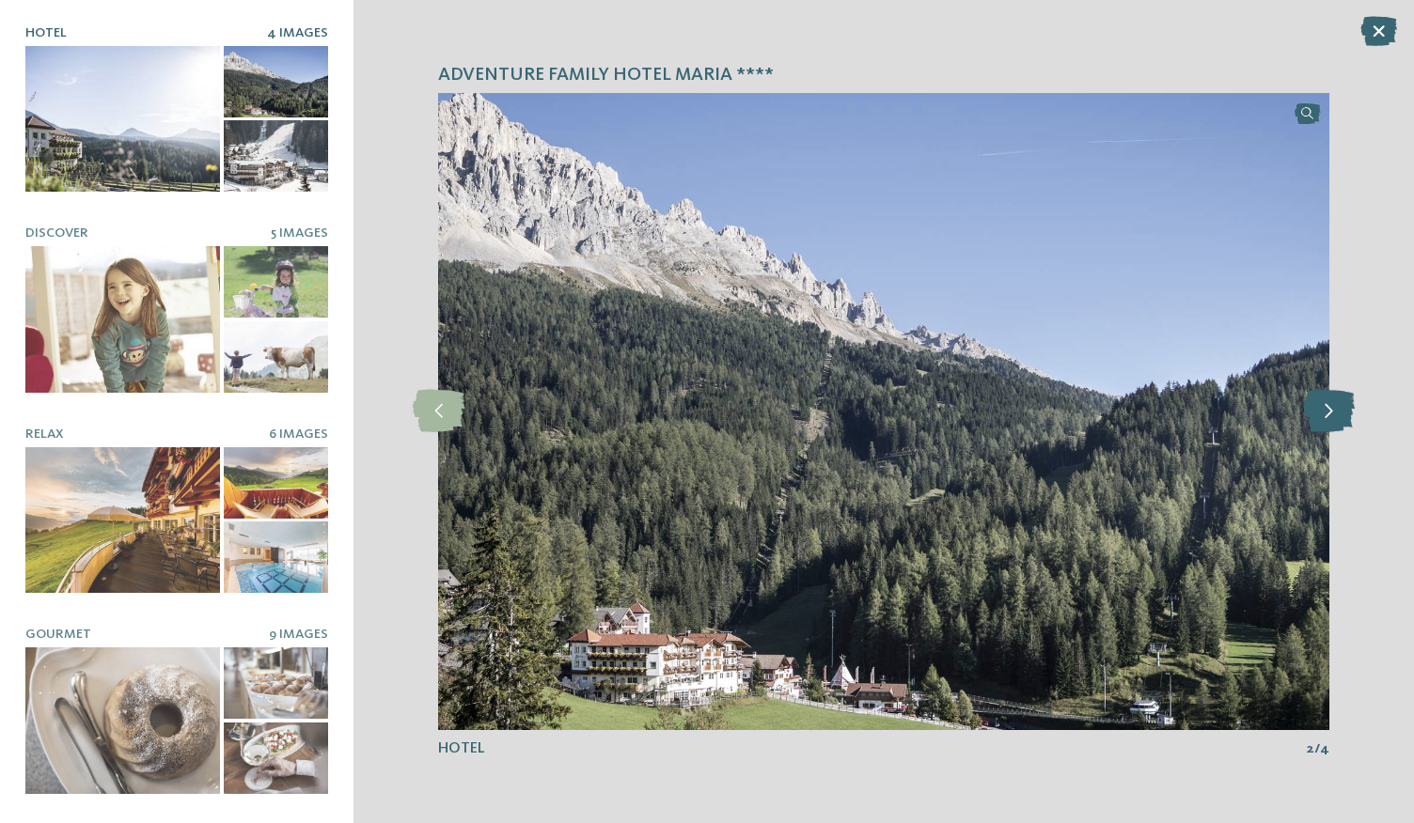
click at [1325, 422] on icon at bounding box center [1329, 411] width 52 height 42
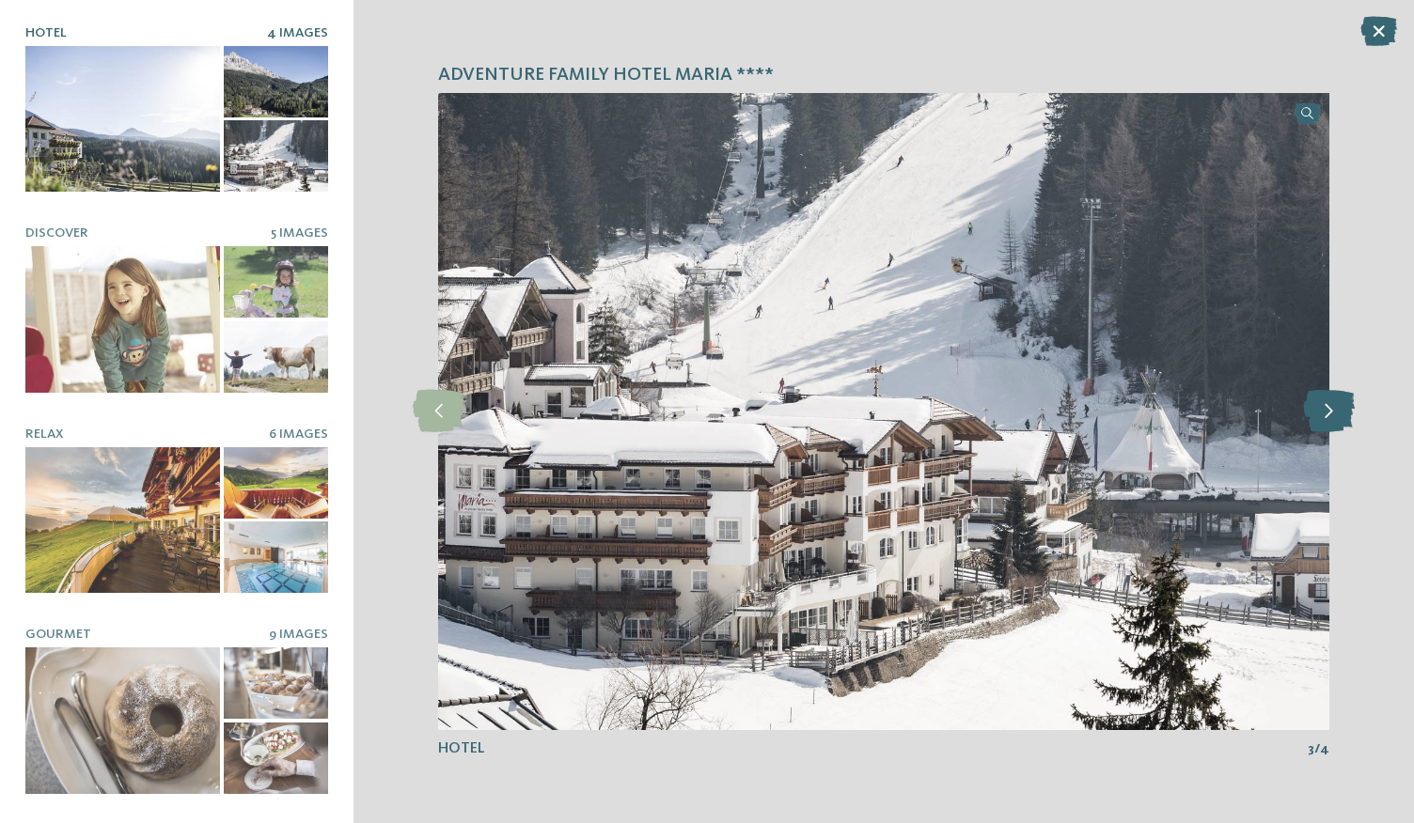
click at [1325, 422] on icon at bounding box center [1329, 411] width 52 height 42
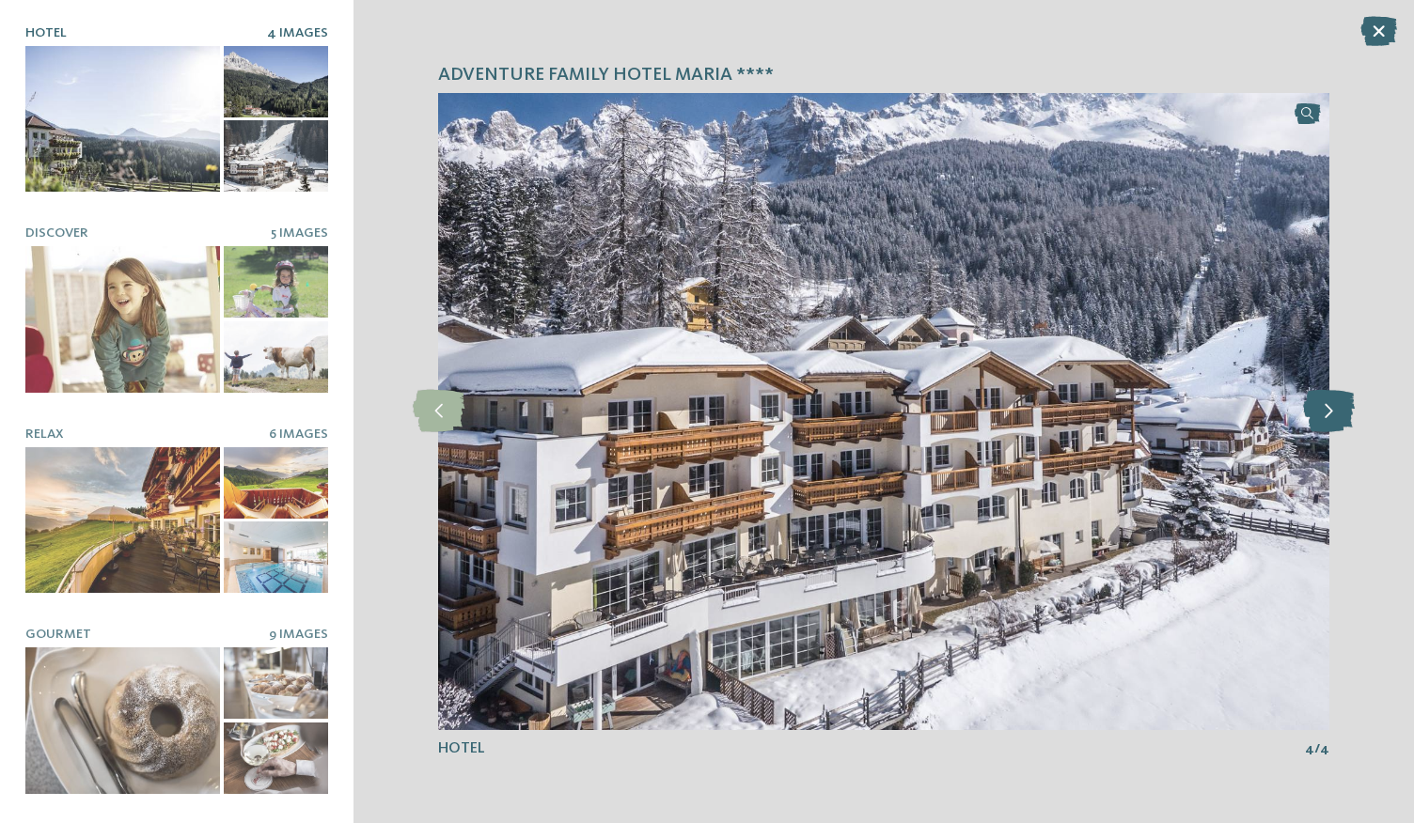
click at [1325, 422] on icon at bounding box center [1329, 411] width 52 height 42
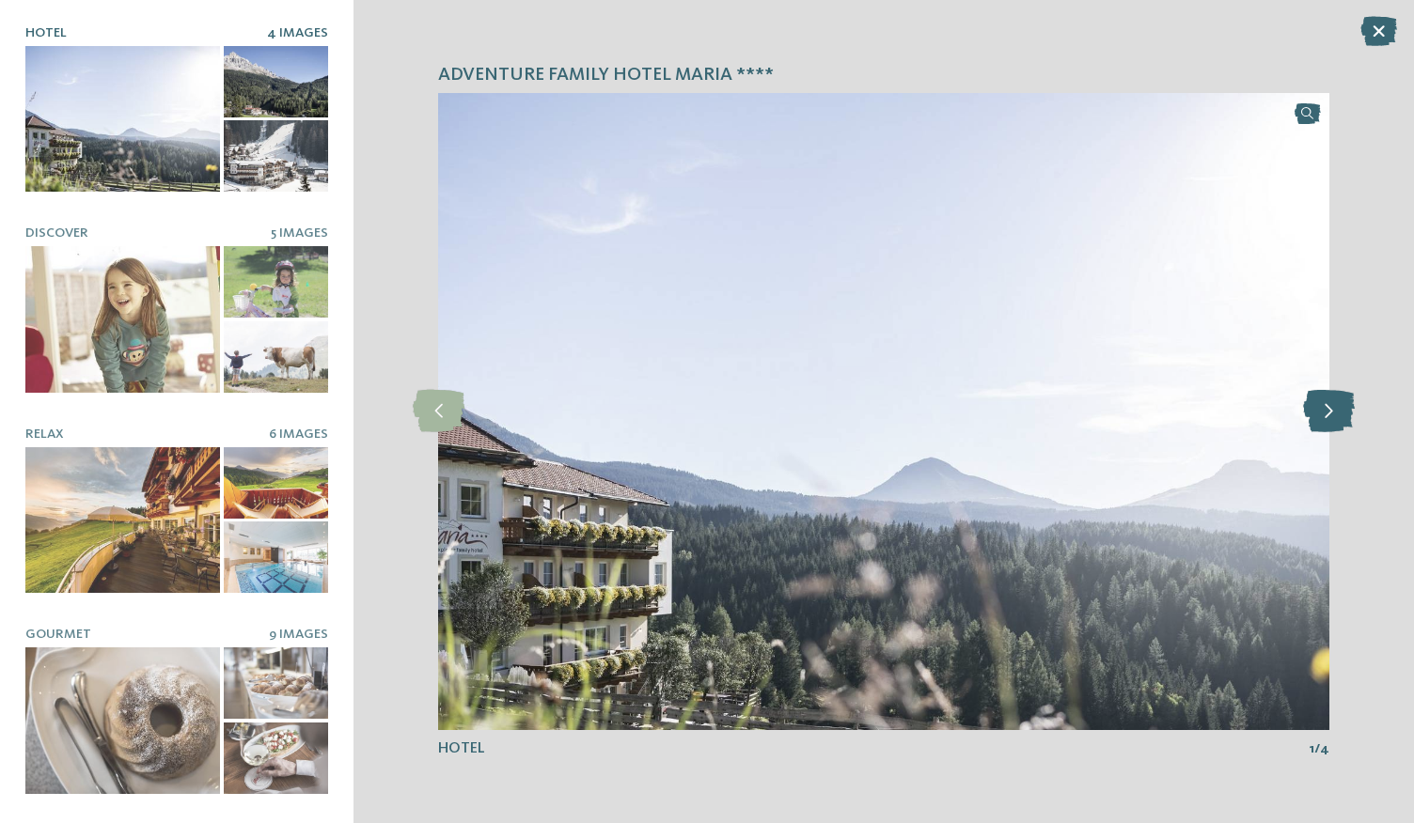
click at [1325, 422] on icon at bounding box center [1329, 411] width 52 height 42
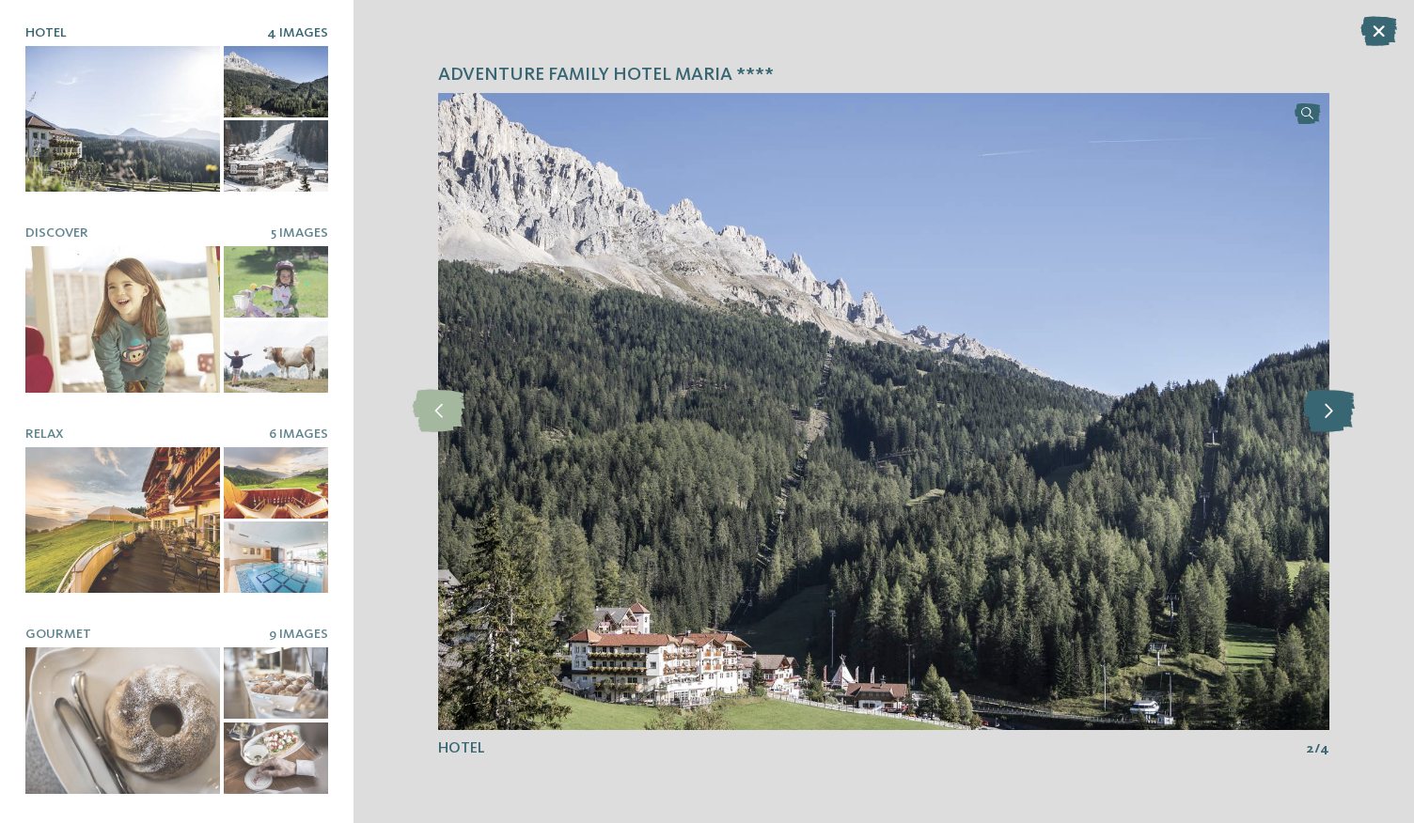
click at [1325, 422] on icon at bounding box center [1329, 411] width 52 height 42
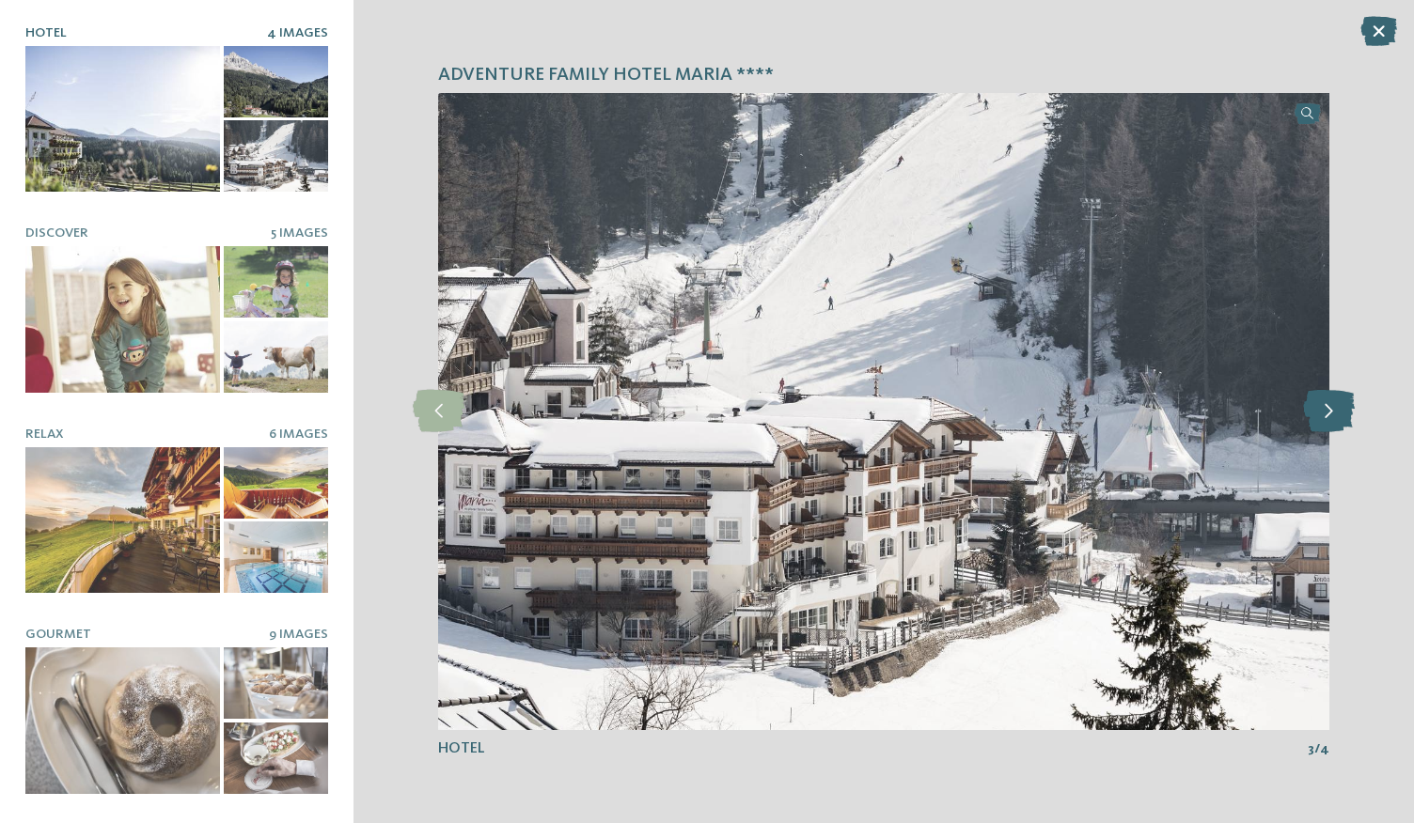
click at [1325, 422] on icon at bounding box center [1329, 411] width 52 height 42
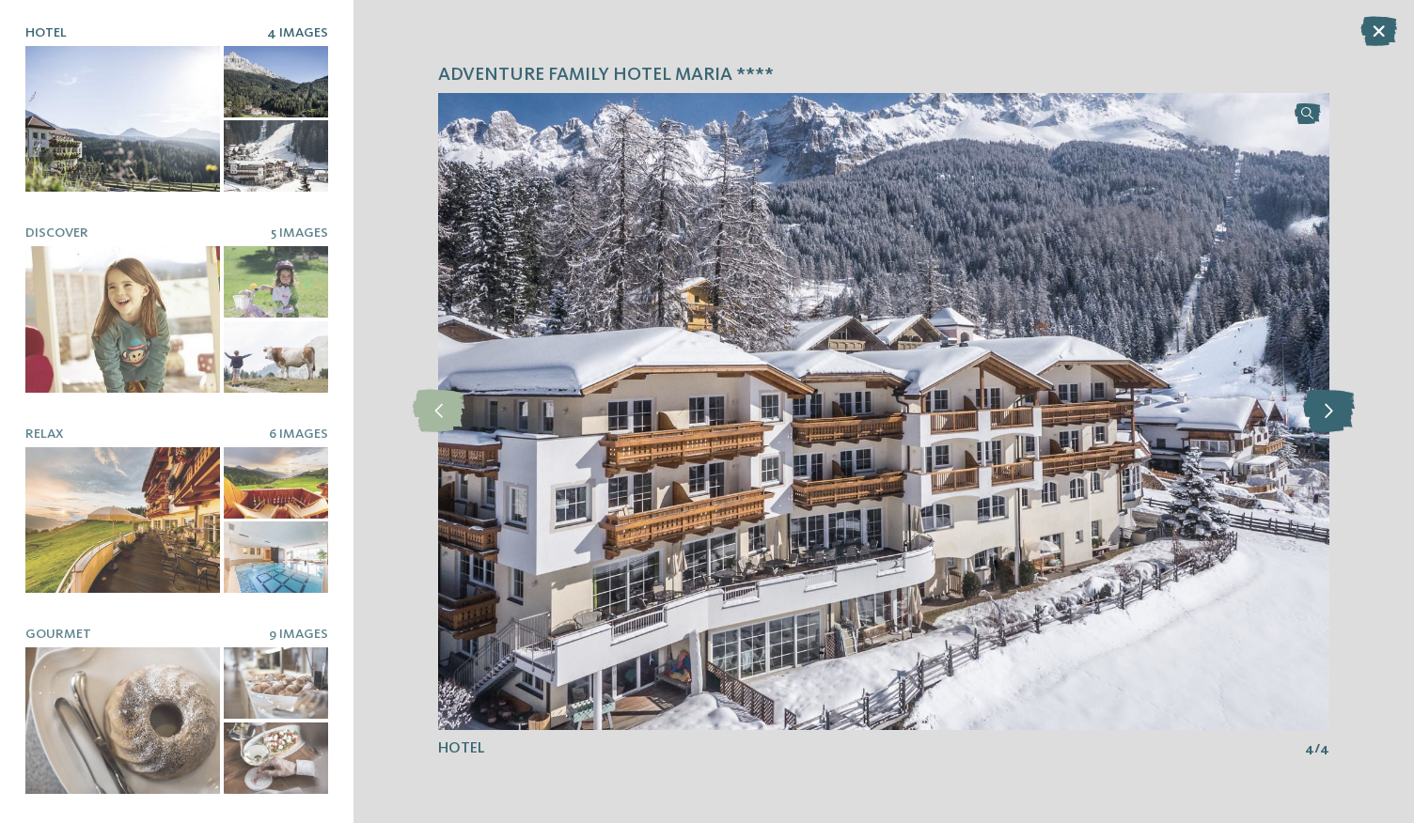
click at [1325, 422] on icon at bounding box center [1329, 411] width 52 height 42
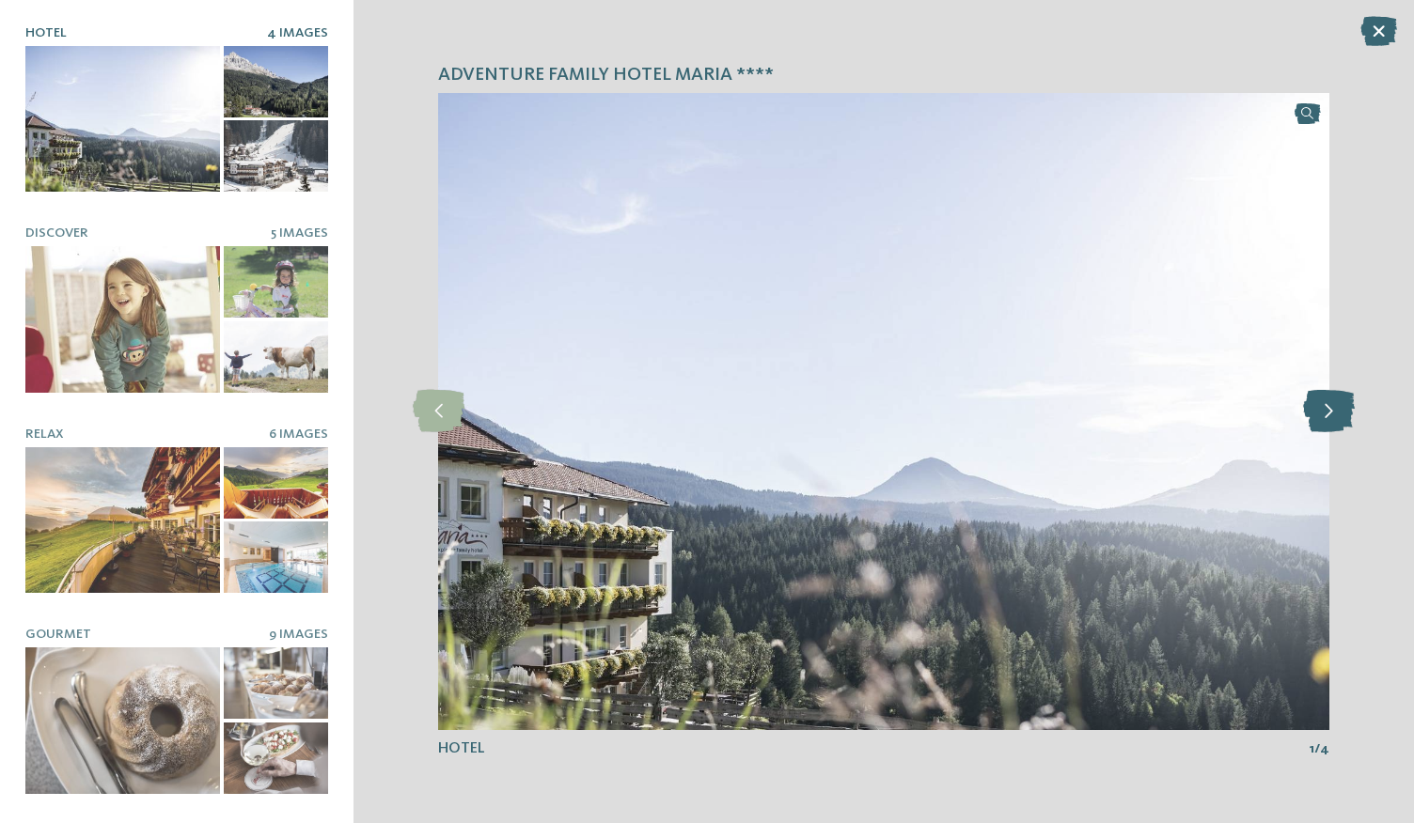
click at [1325, 422] on icon at bounding box center [1329, 411] width 52 height 42
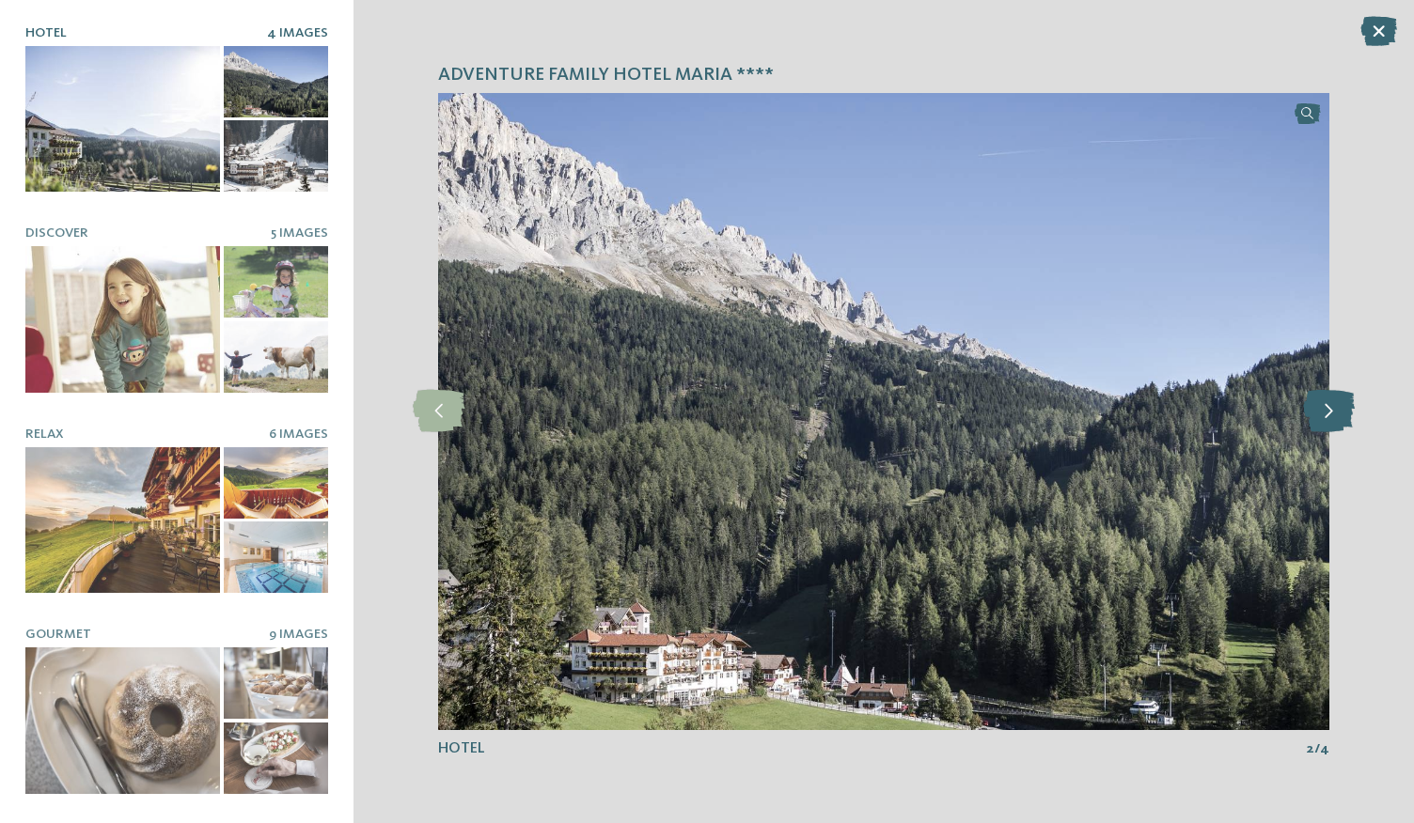
click at [1325, 422] on icon at bounding box center [1329, 411] width 52 height 42
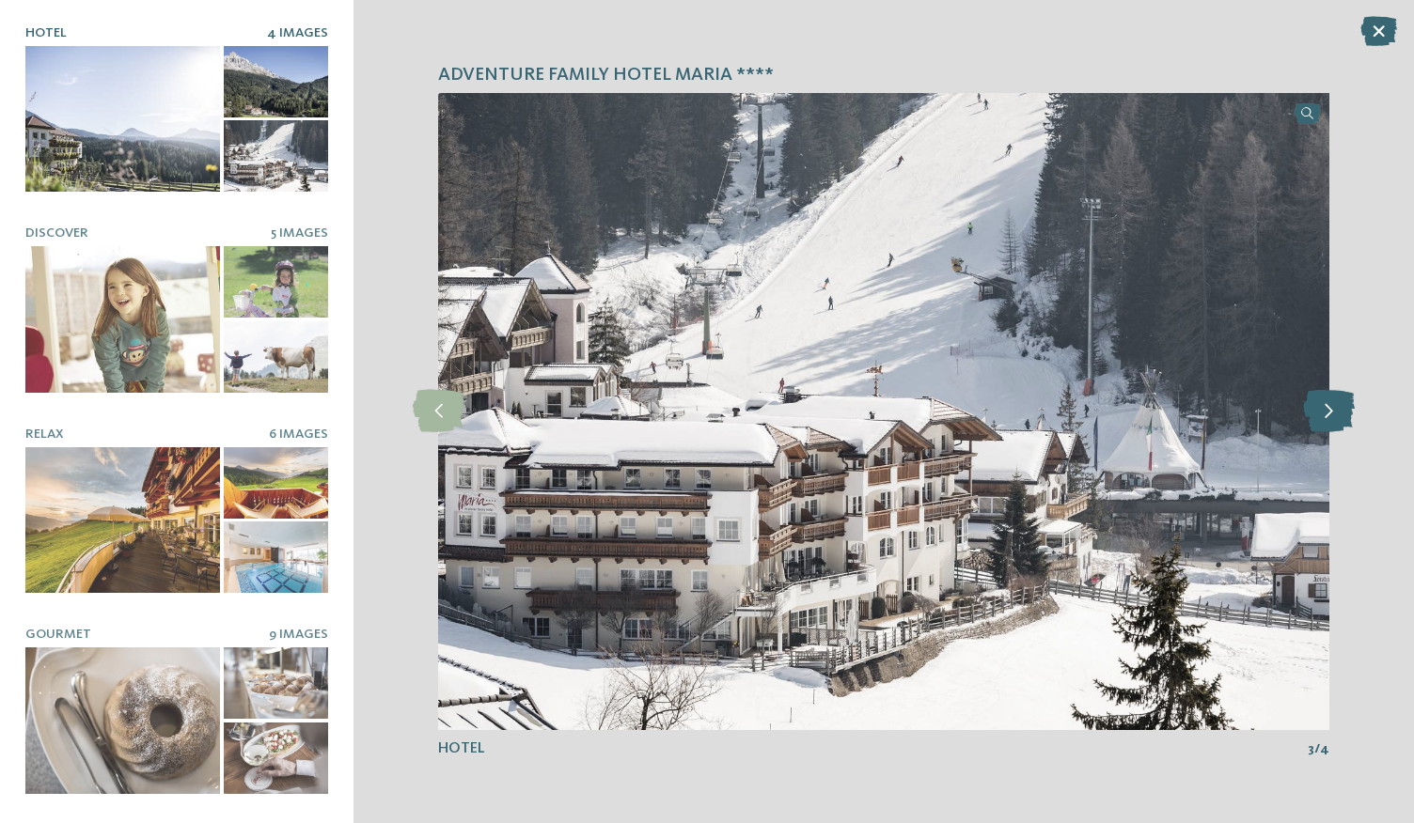
click at [1325, 422] on icon at bounding box center [1329, 411] width 52 height 42
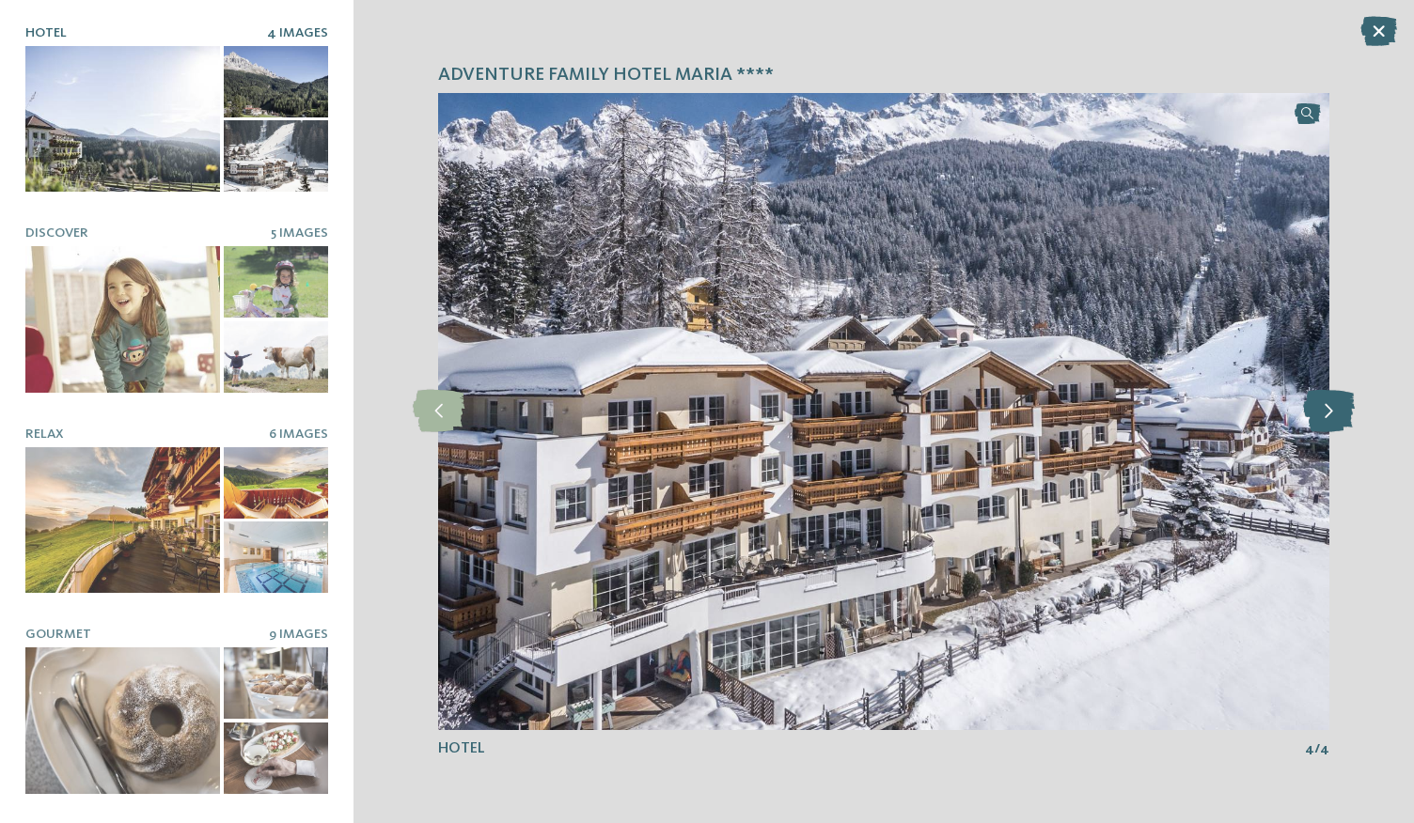
click at [1325, 422] on icon at bounding box center [1329, 411] width 52 height 42
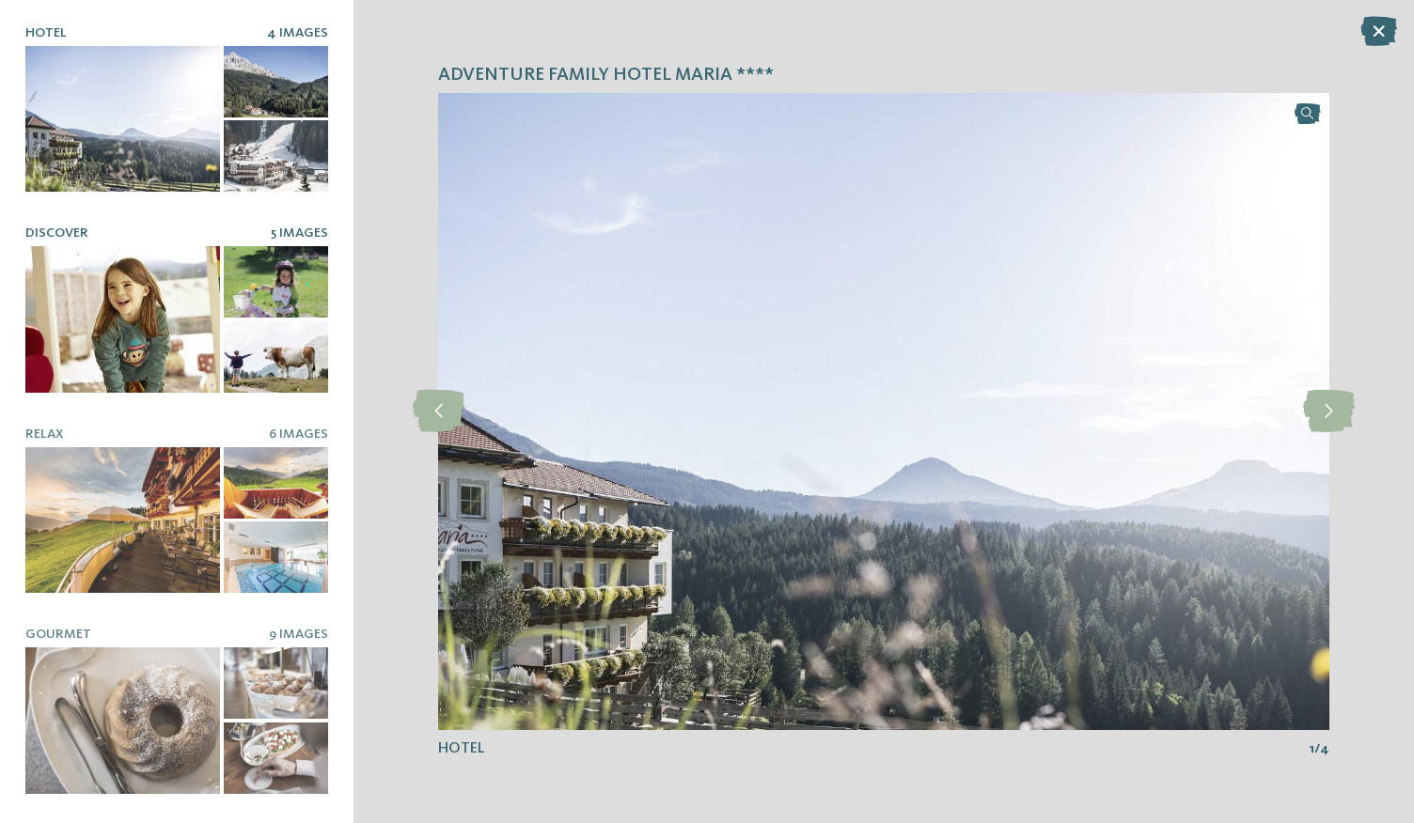
click at [137, 318] on div at bounding box center [122, 319] width 195 height 147
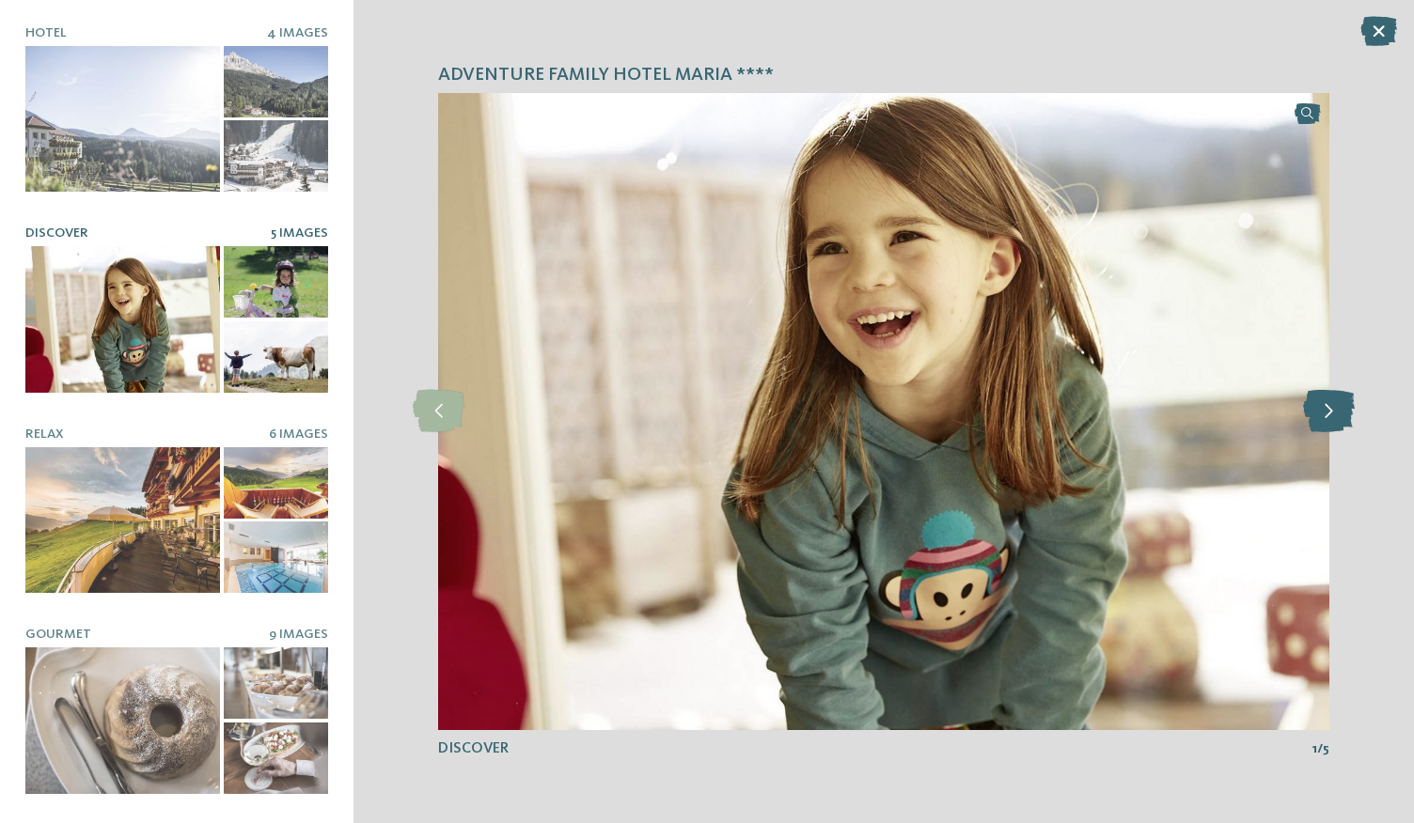
click at [1310, 414] on icon at bounding box center [1329, 411] width 52 height 42
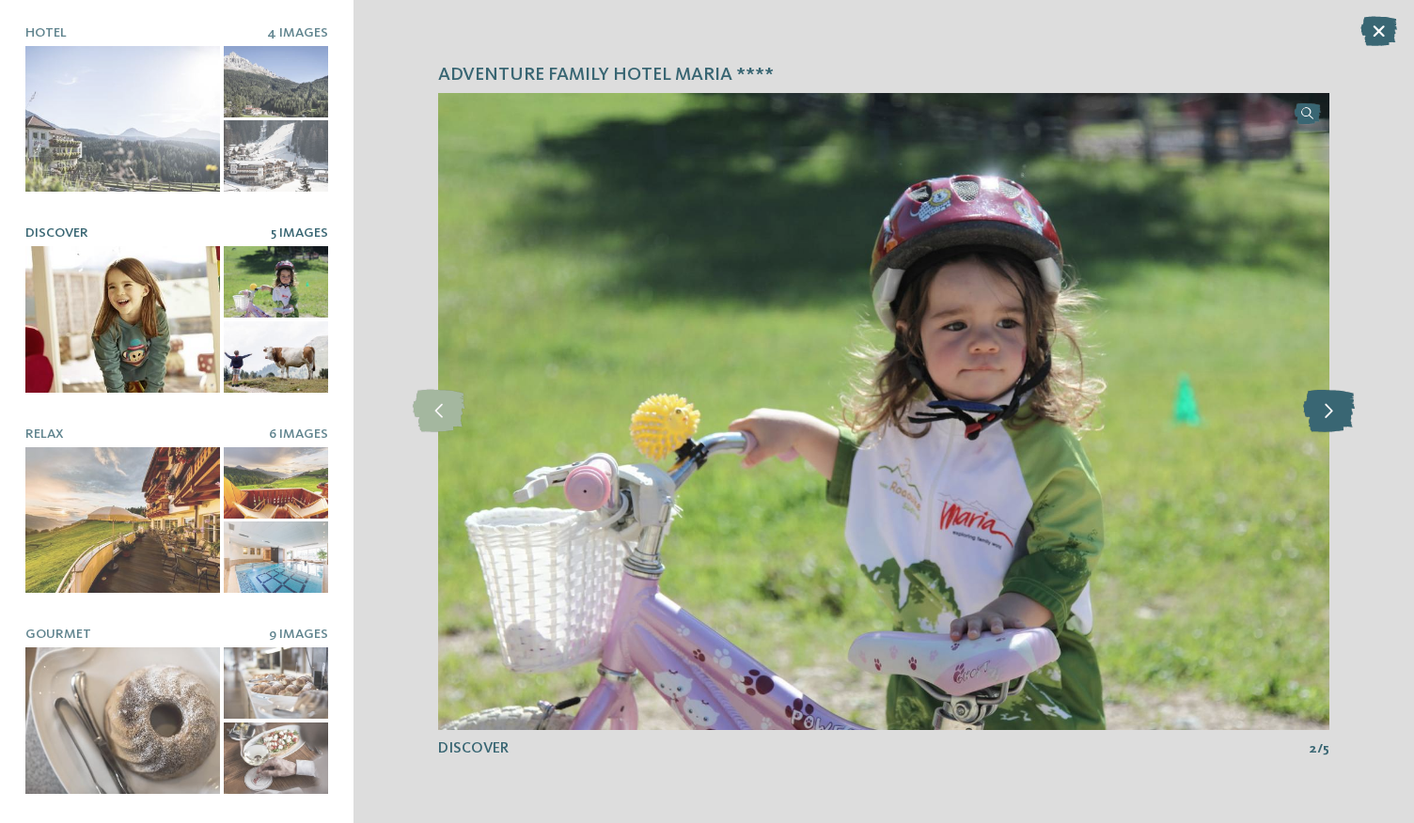
click at [1310, 414] on icon at bounding box center [1329, 411] width 52 height 42
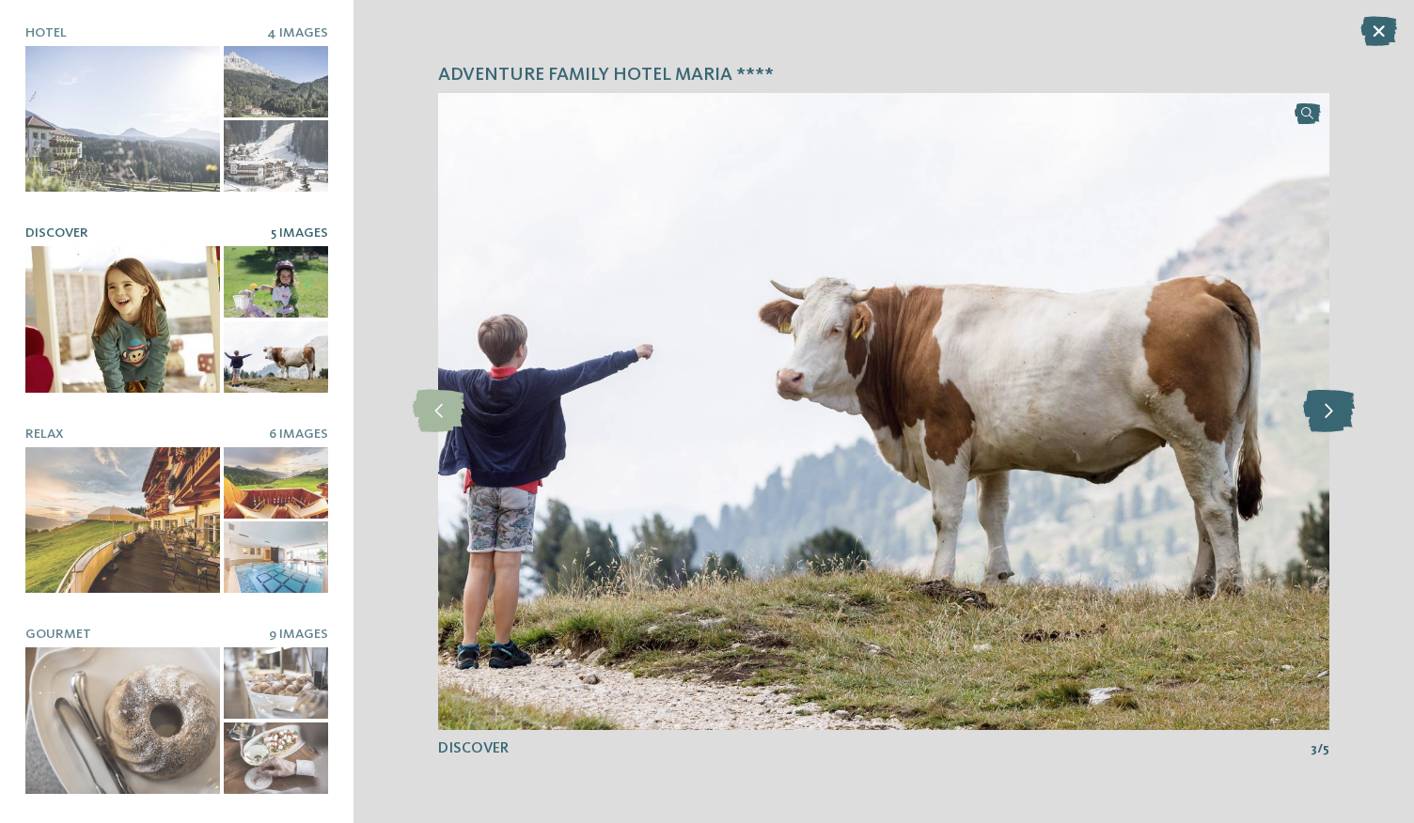
click at [1310, 414] on icon at bounding box center [1329, 411] width 52 height 42
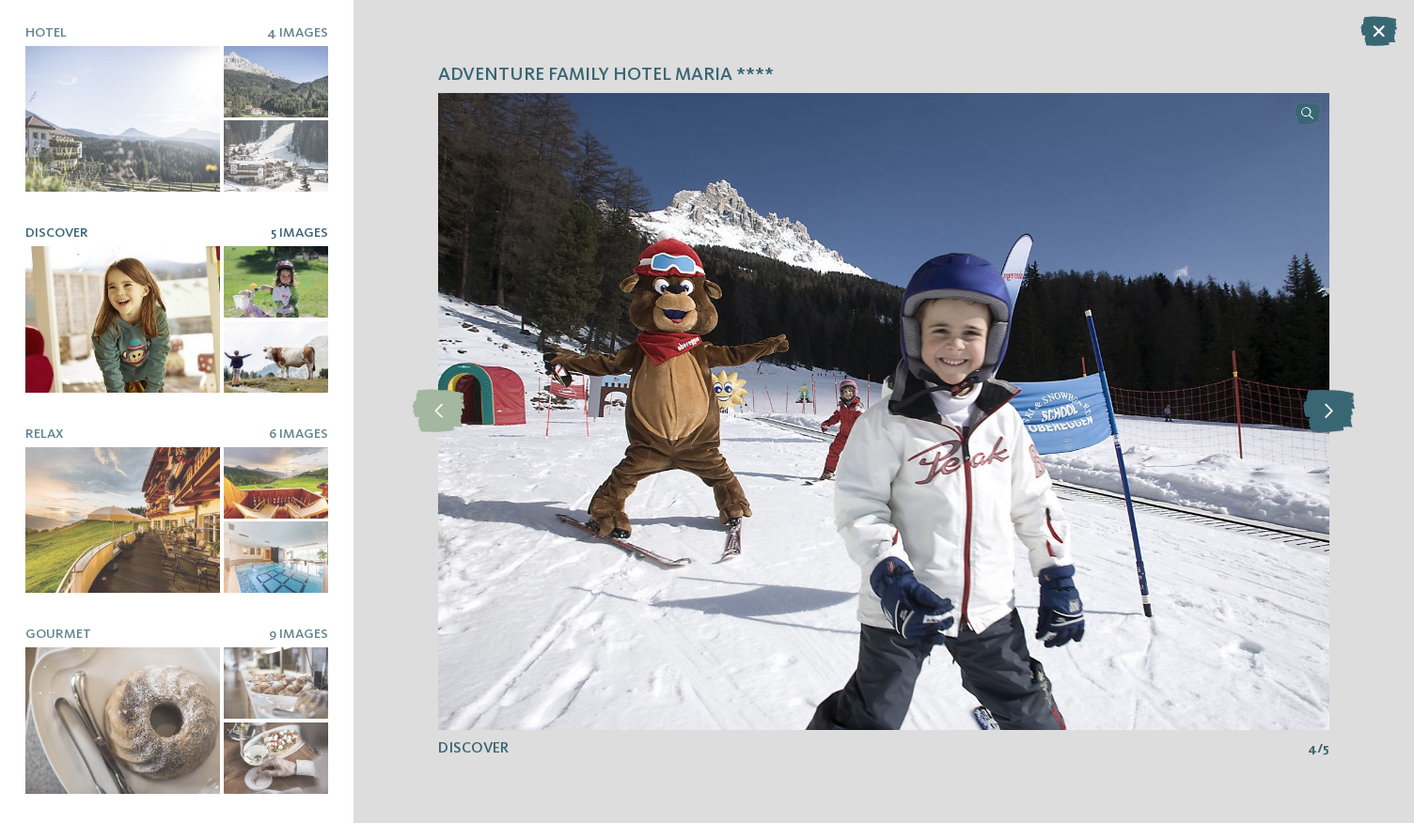
click at [1310, 414] on icon at bounding box center [1329, 411] width 52 height 42
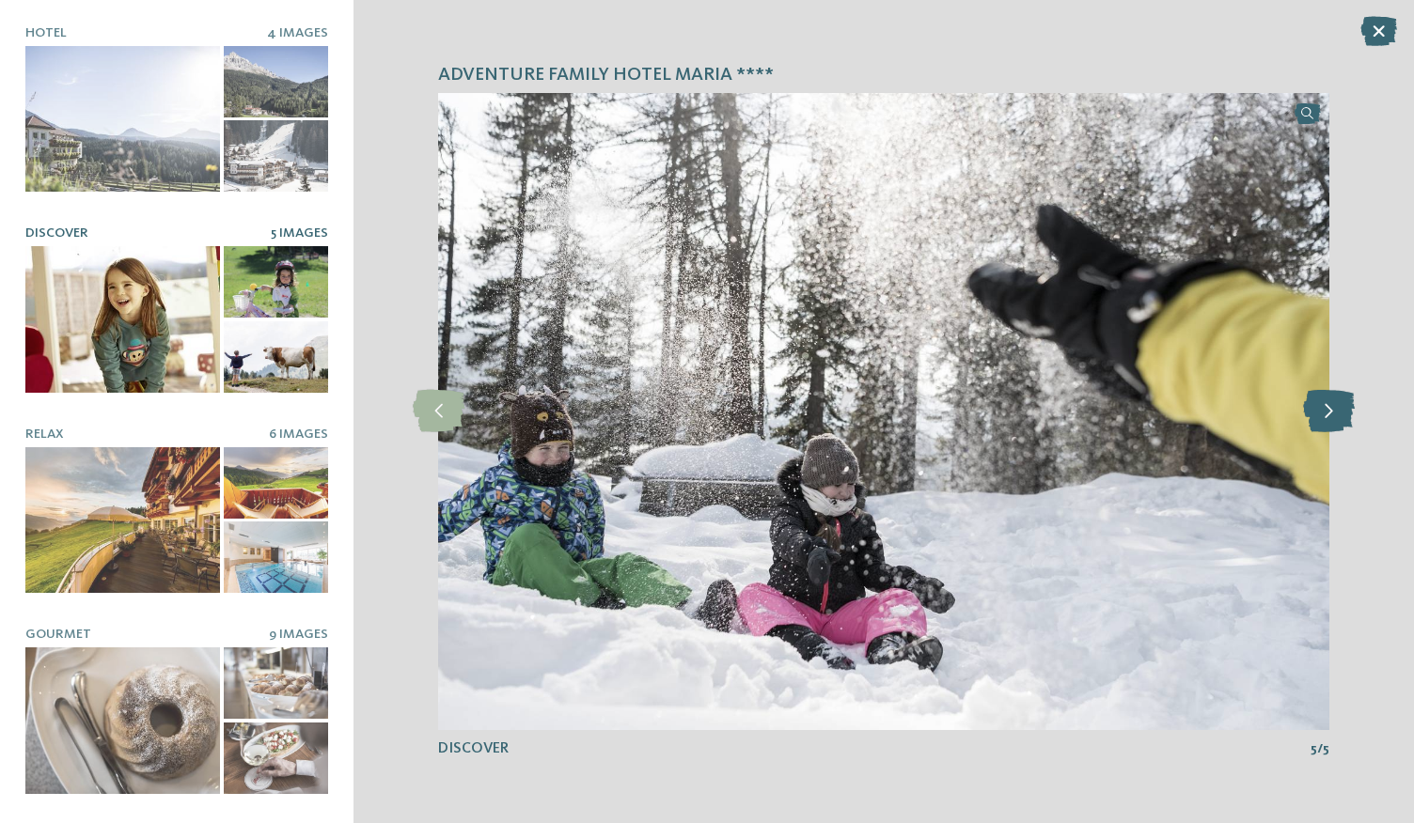
click at [1310, 414] on icon at bounding box center [1329, 411] width 52 height 42
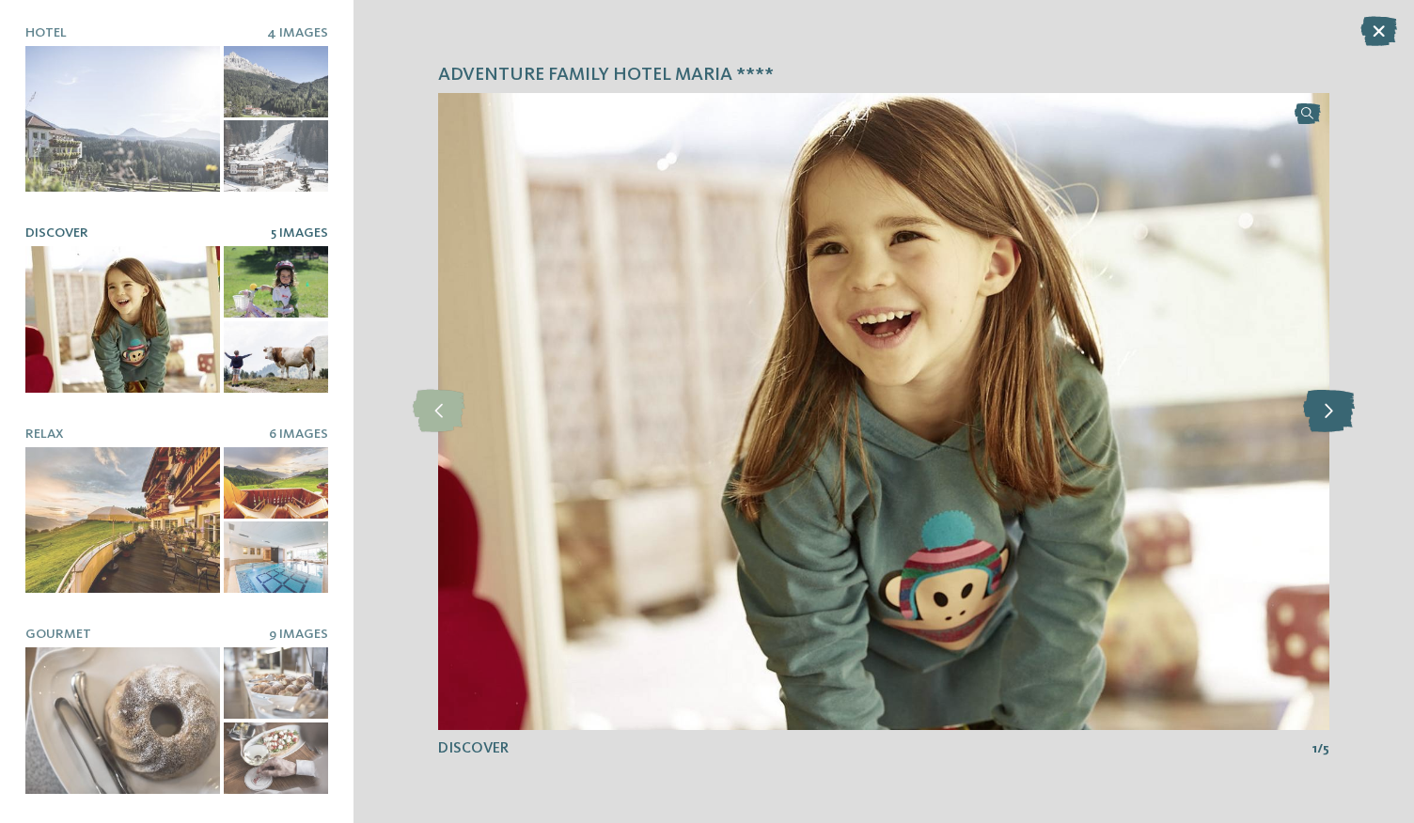
click at [1310, 414] on icon at bounding box center [1329, 411] width 52 height 42
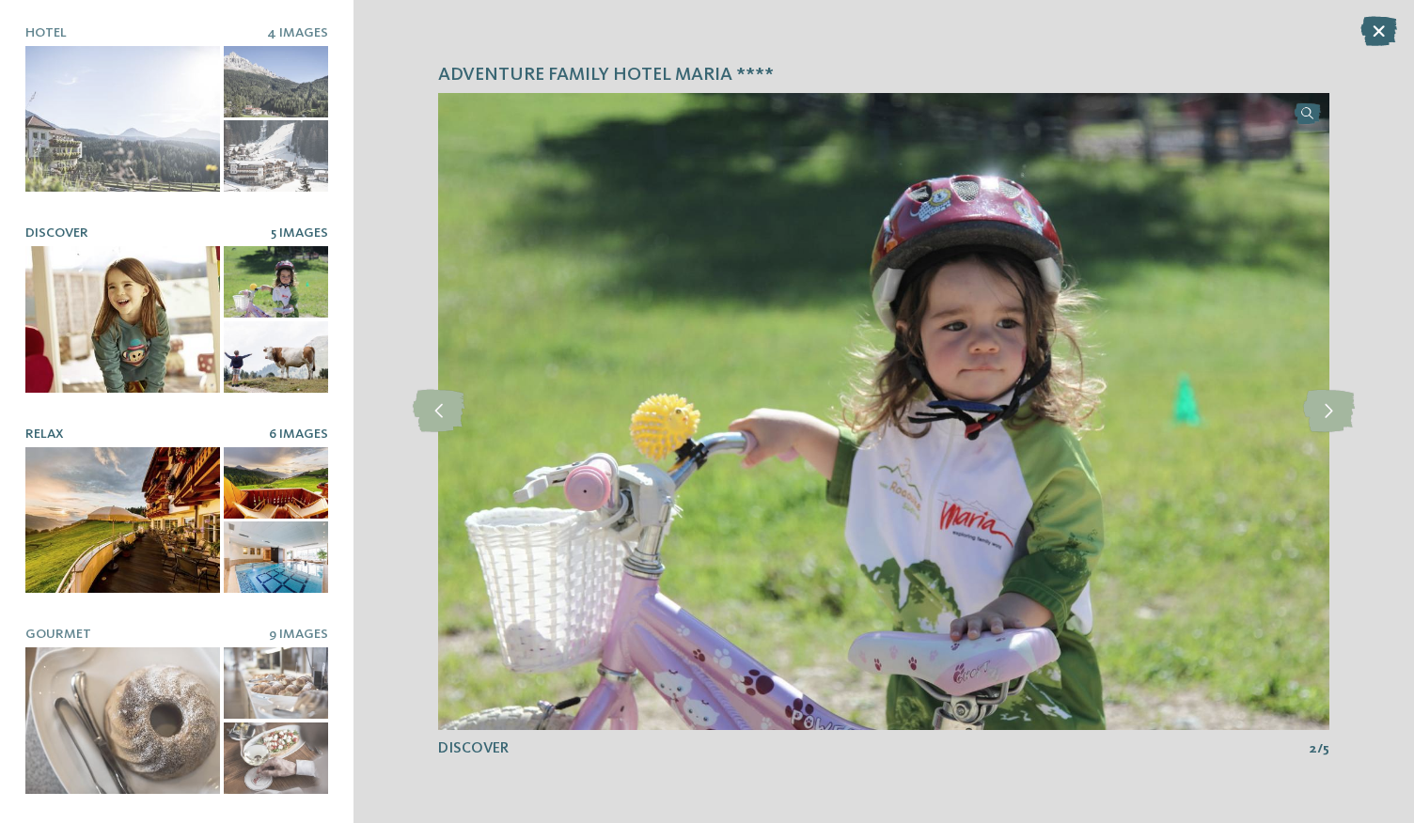
click at [168, 510] on div at bounding box center [122, 520] width 195 height 147
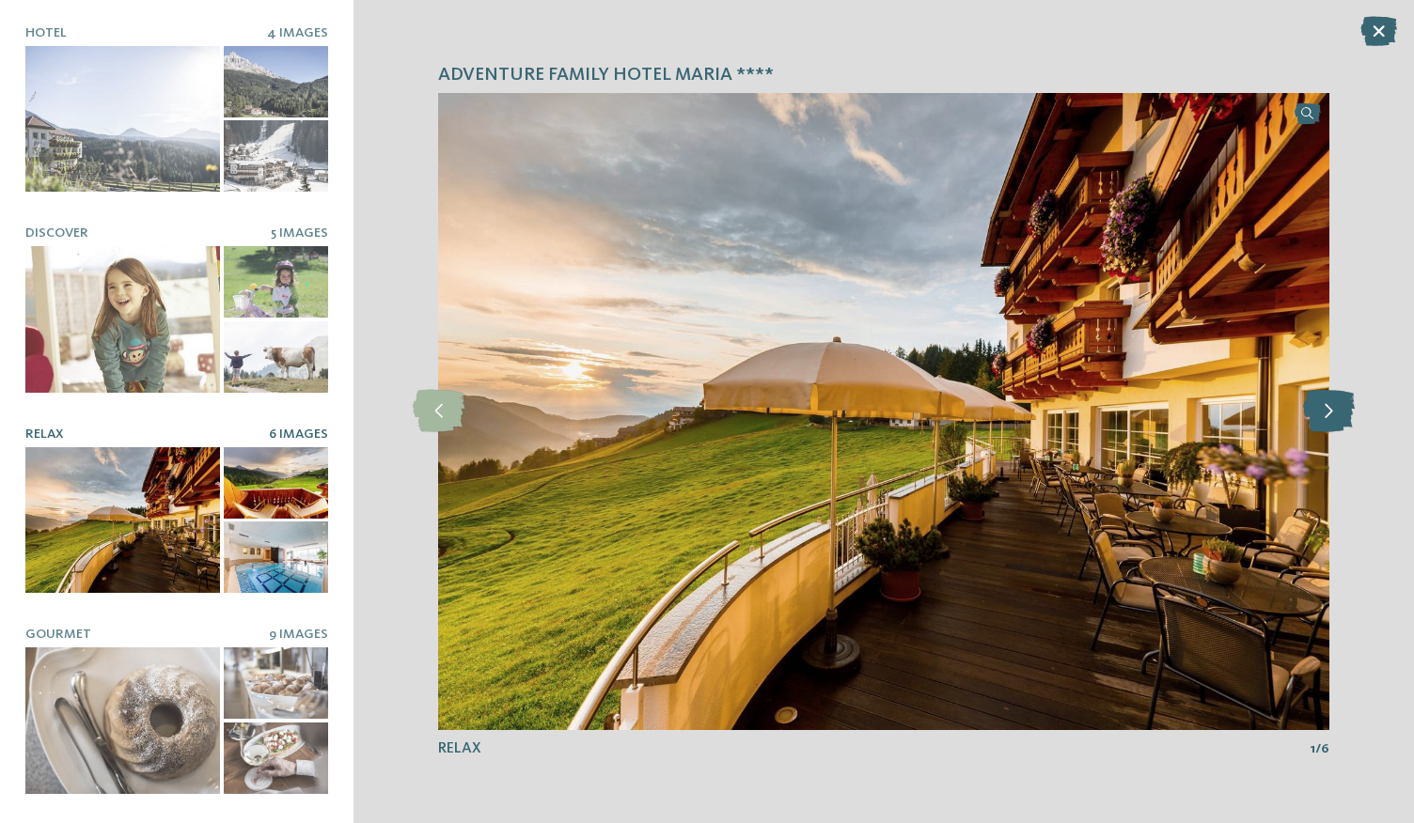
click at [1342, 406] on icon at bounding box center [1329, 411] width 52 height 42
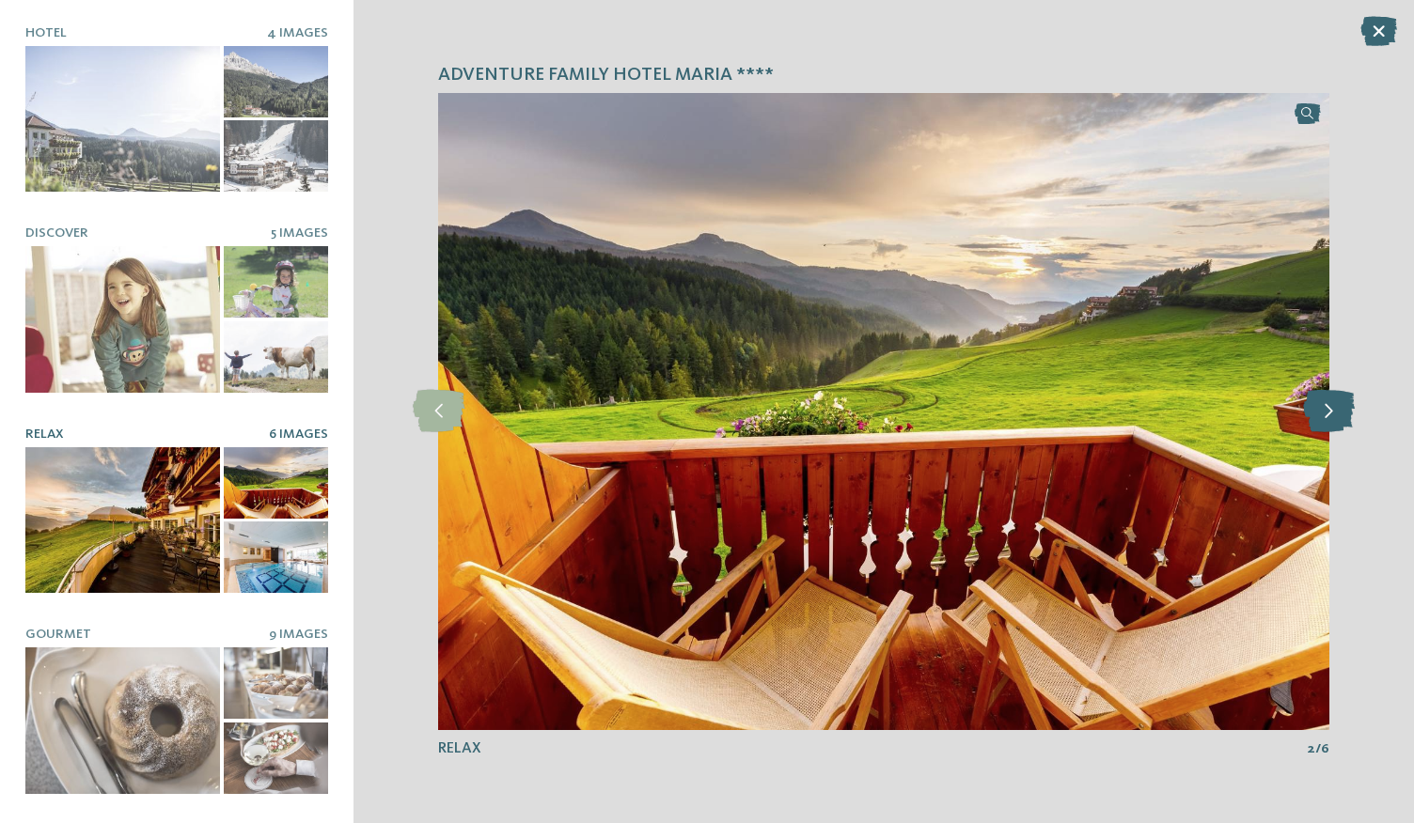
click at [1342, 406] on icon at bounding box center [1329, 411] width 52 height 42
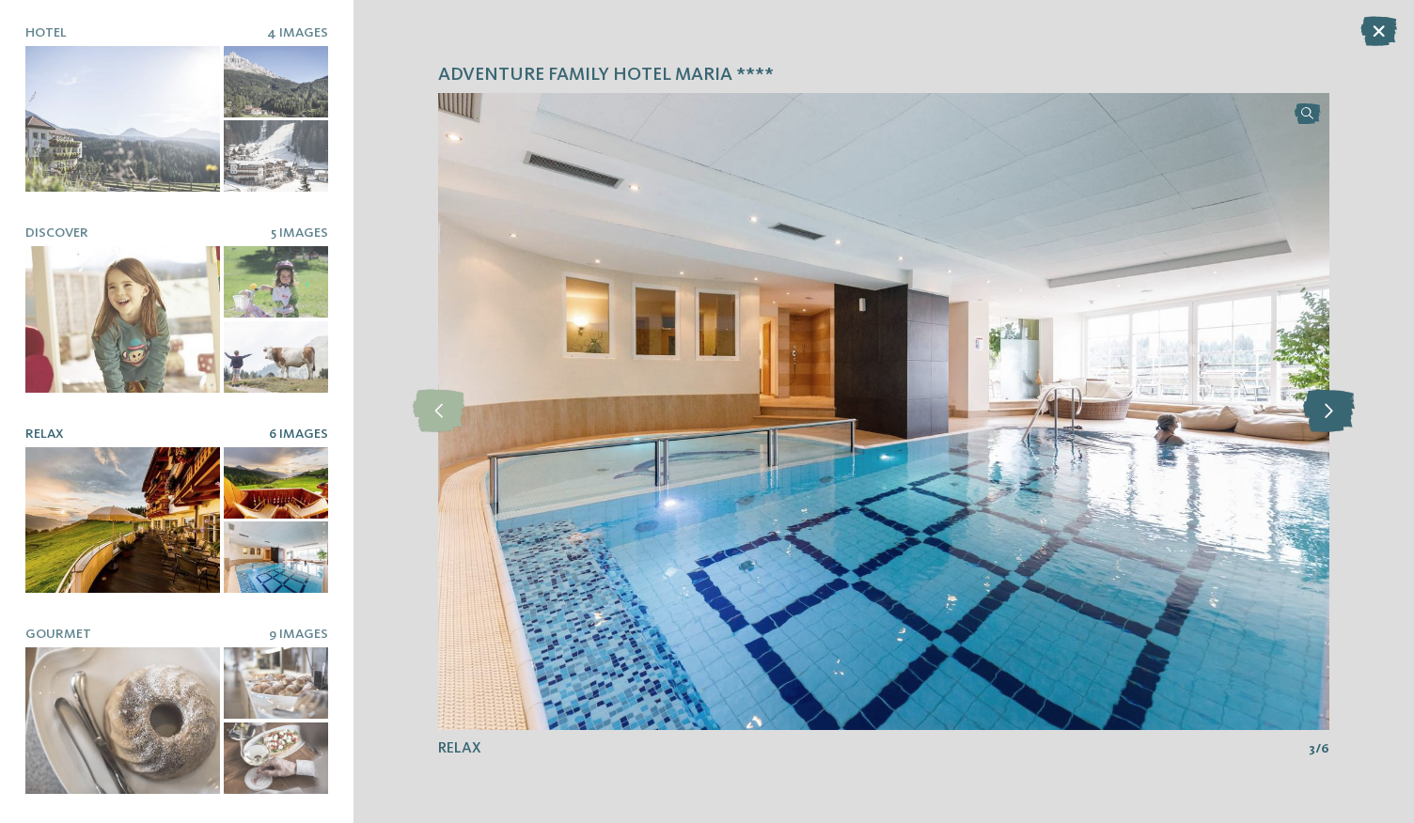
click at [1342, 406] on icon at bounding box center [1329, 411] width 52 height 42
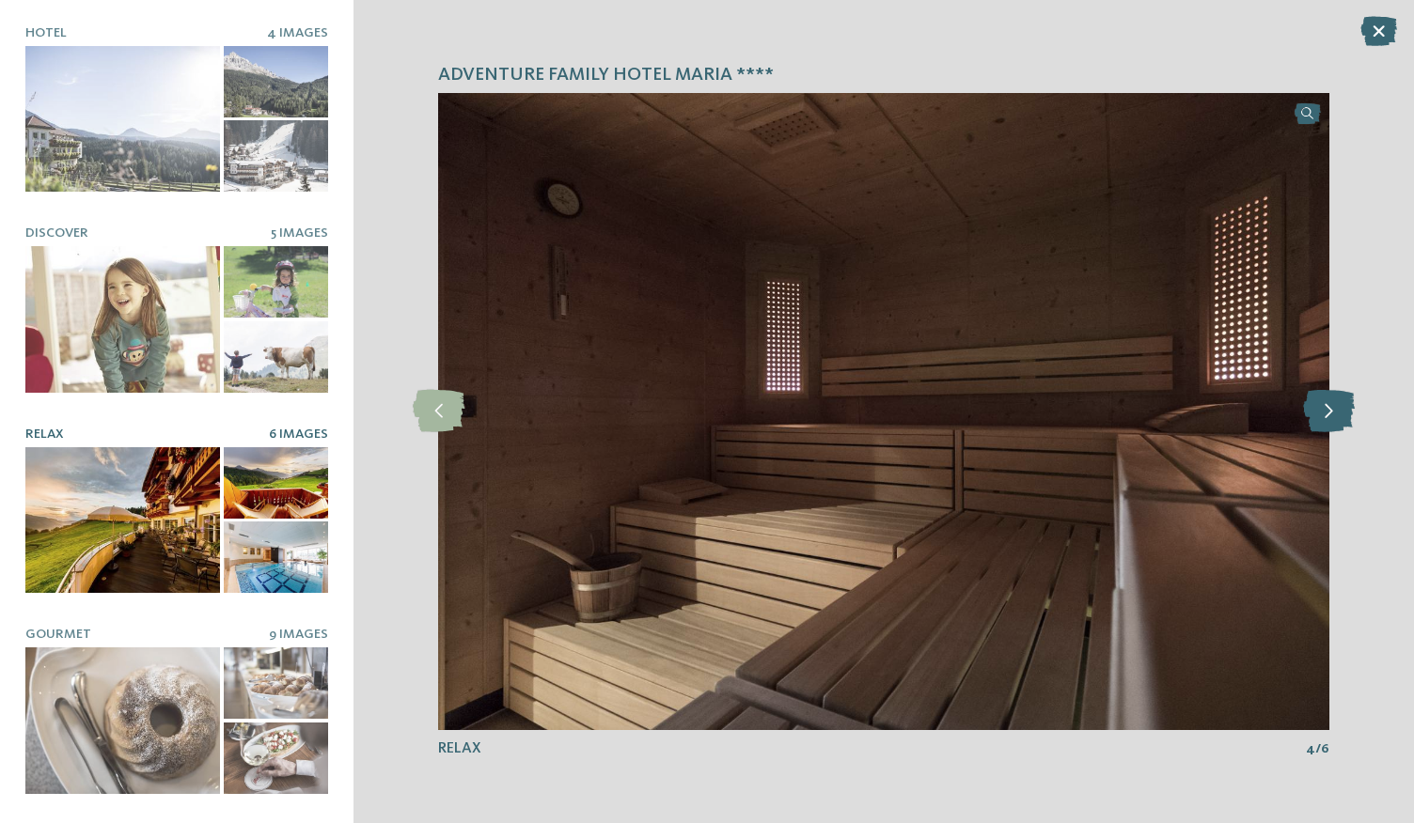
click at [1342, 406] on icon at bounding box center [1329, 411] width 52 height 42
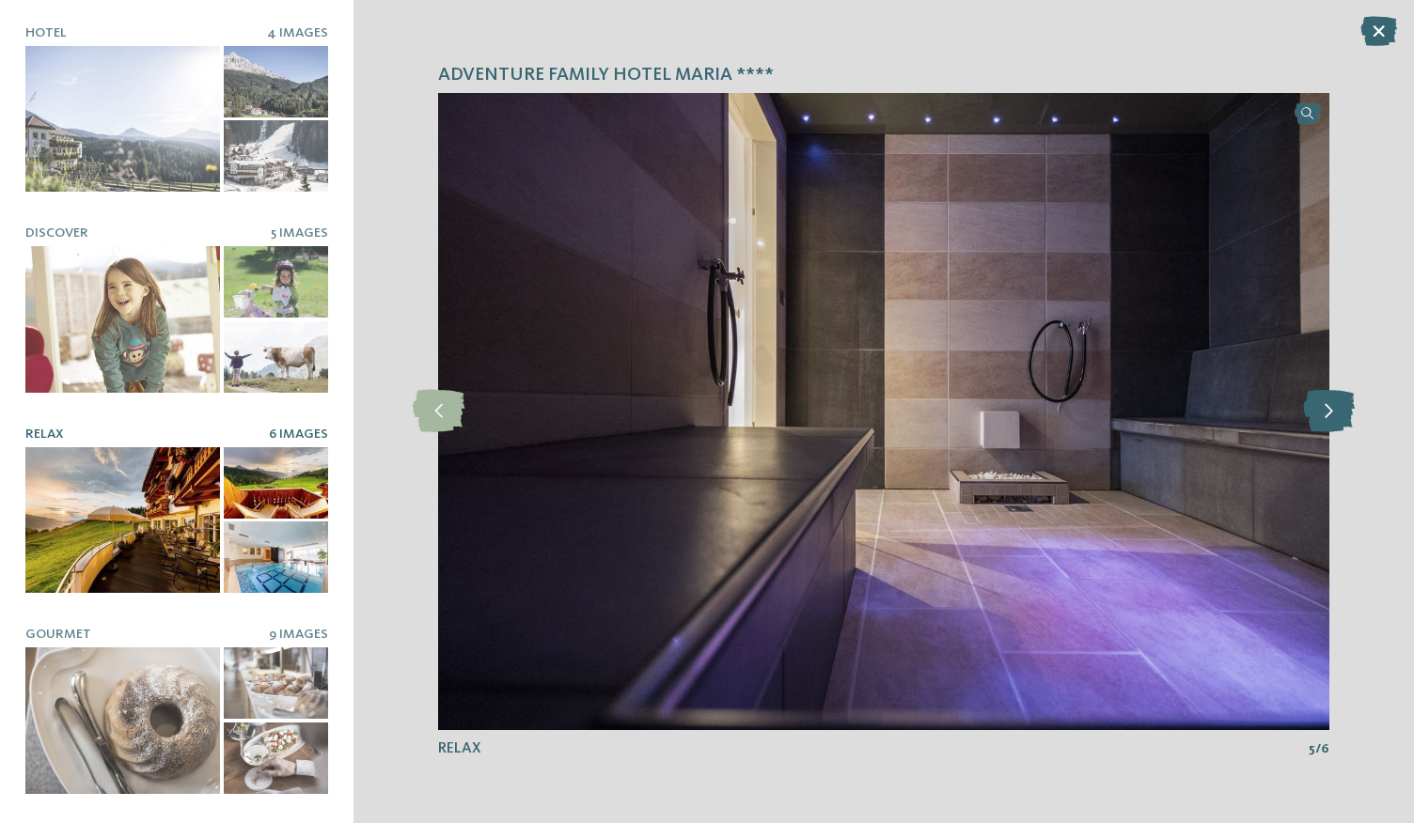
click at [1342, 406] on icon at bounding box center [1329, 411] width 52 height 42
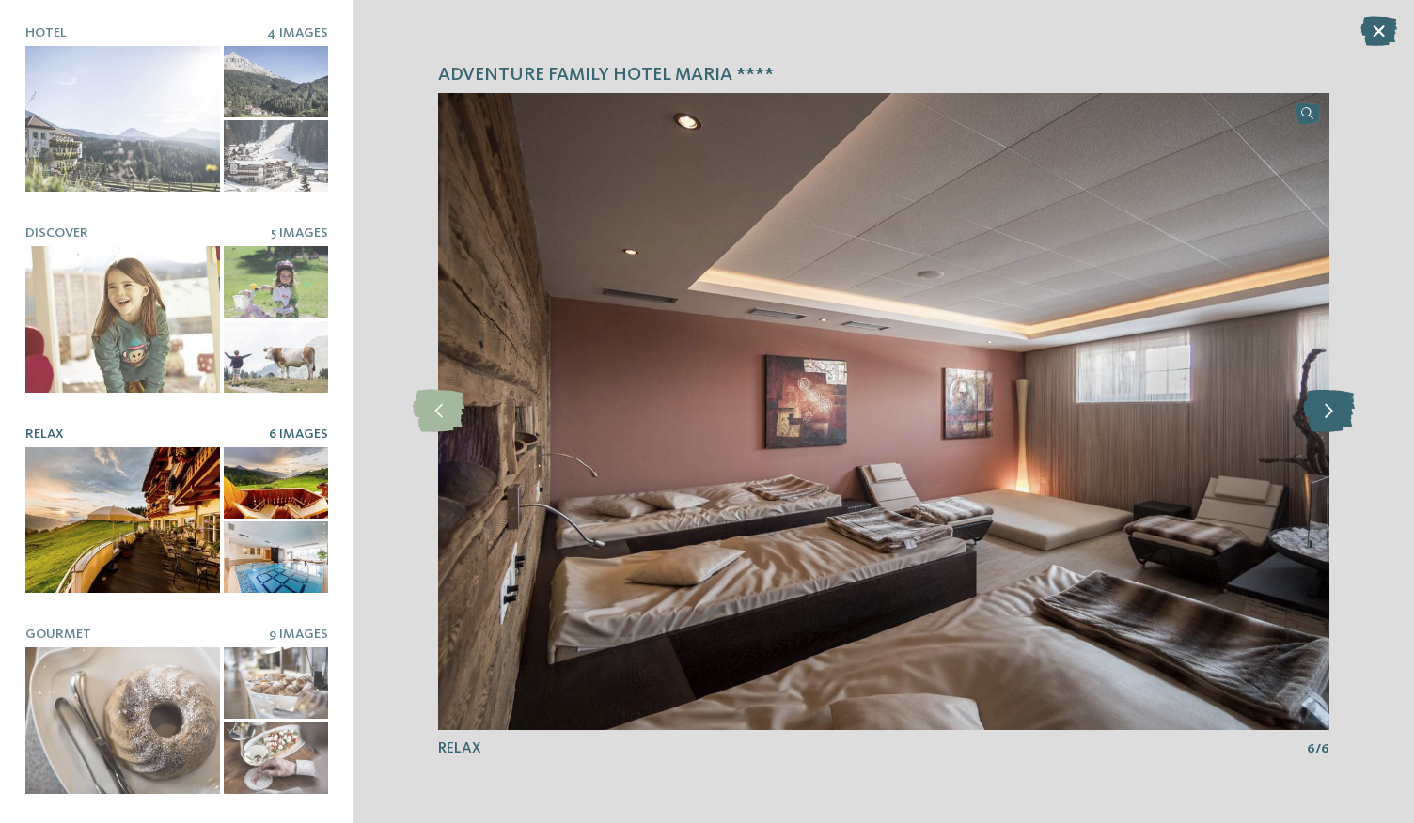
click at [1342, 406] on icon at bounding box center [1329, 411] width 52 height 42
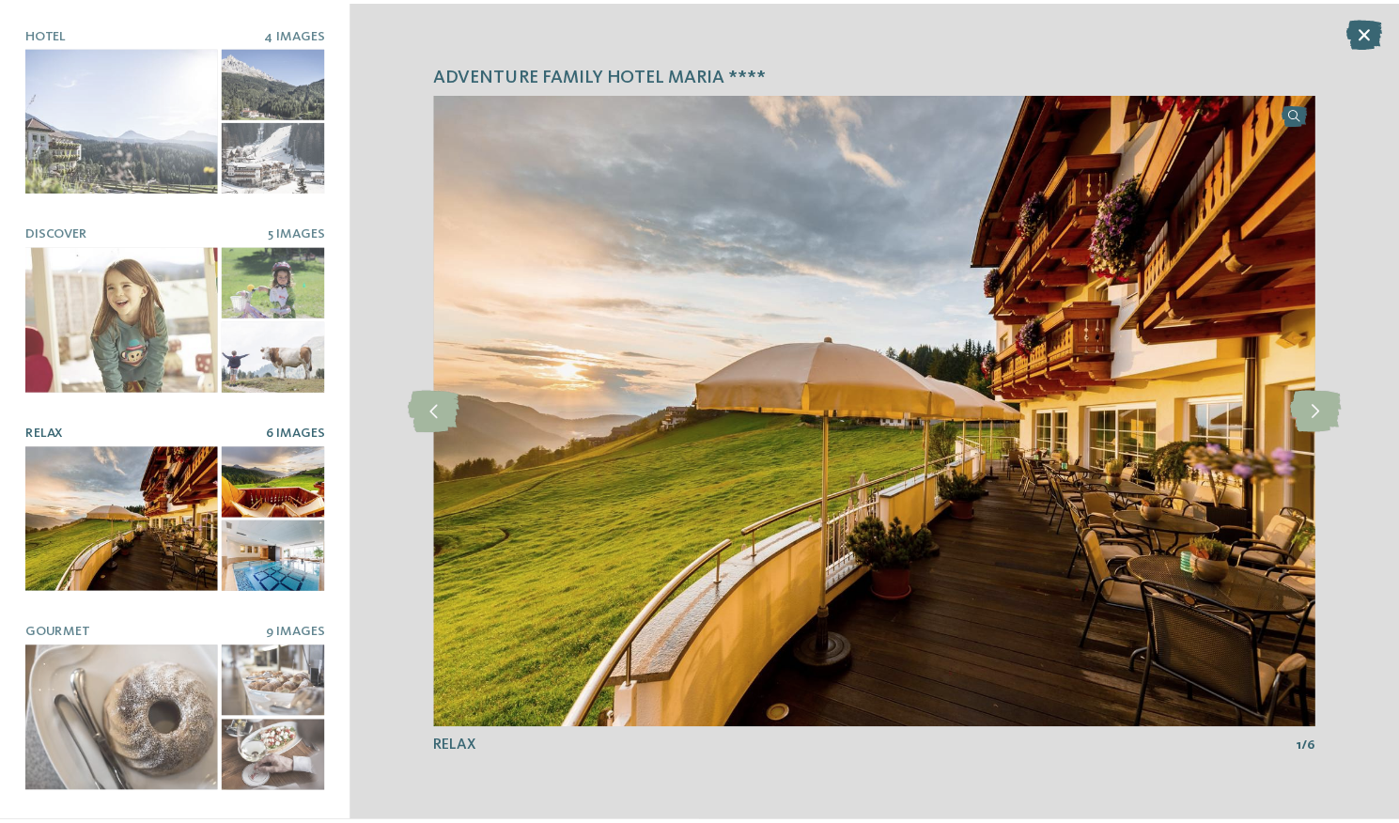
scroll to position [173, 0]
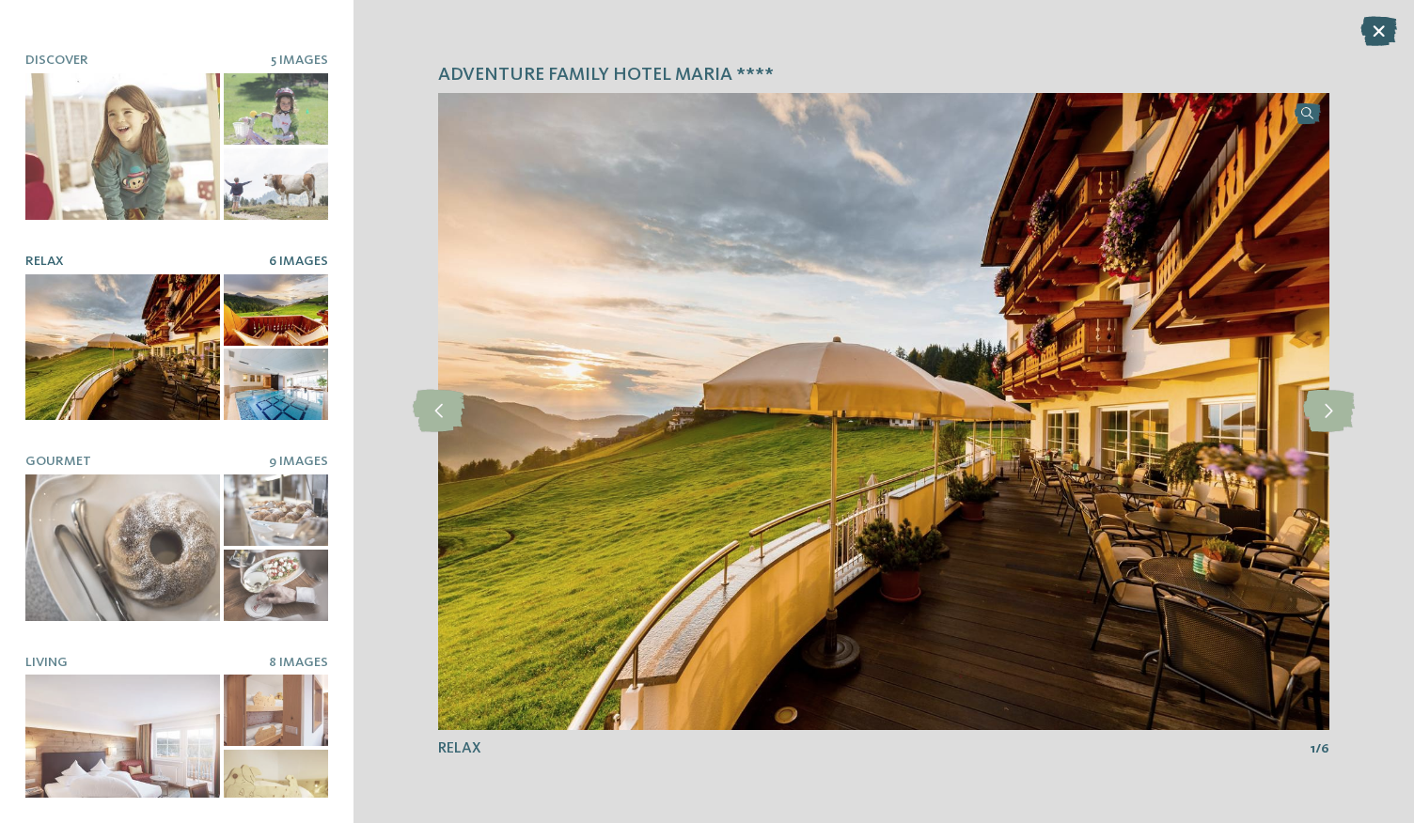
click at [1369, 42] on icon at bounding box center [1378, 31] width 37 height 30
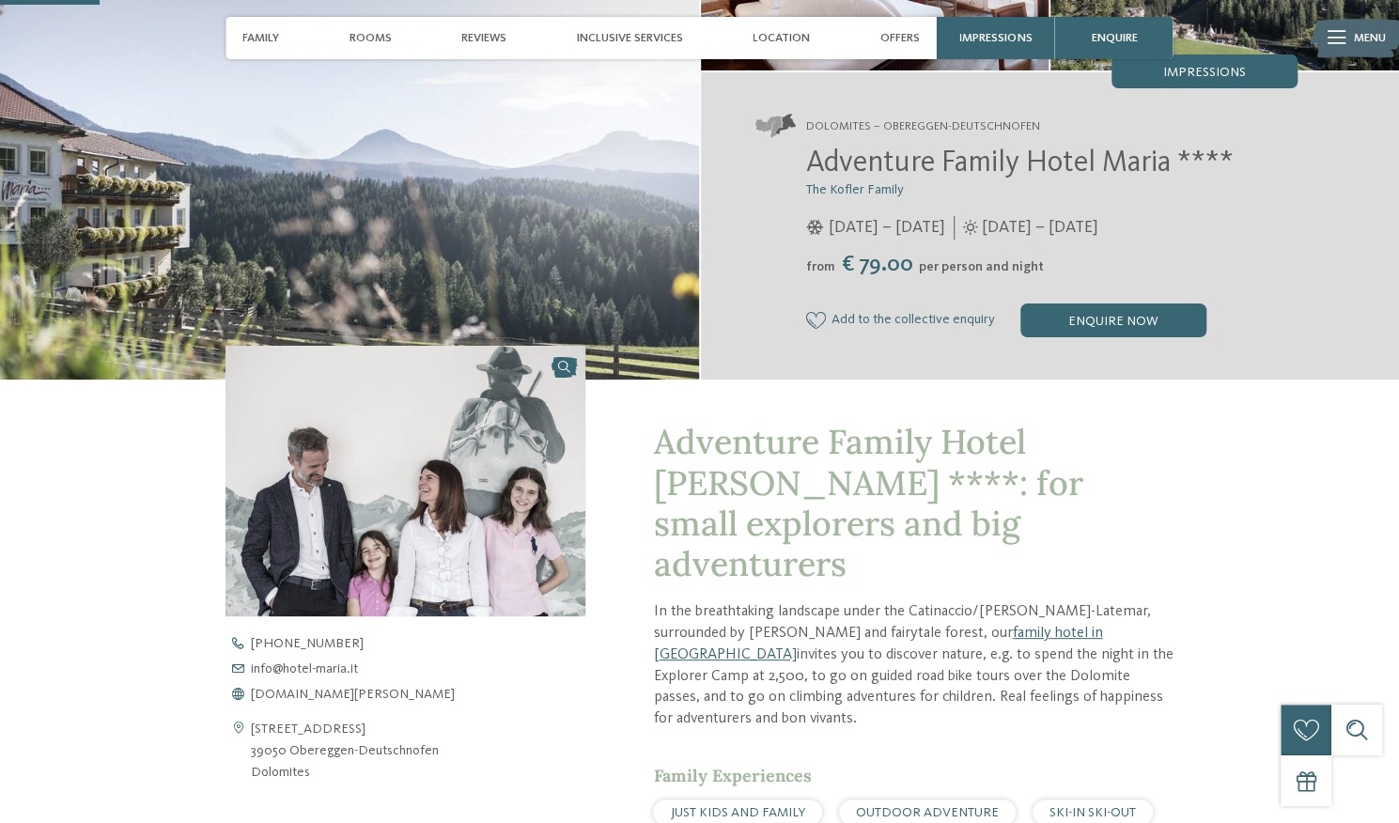
scroll to position [0, 0]
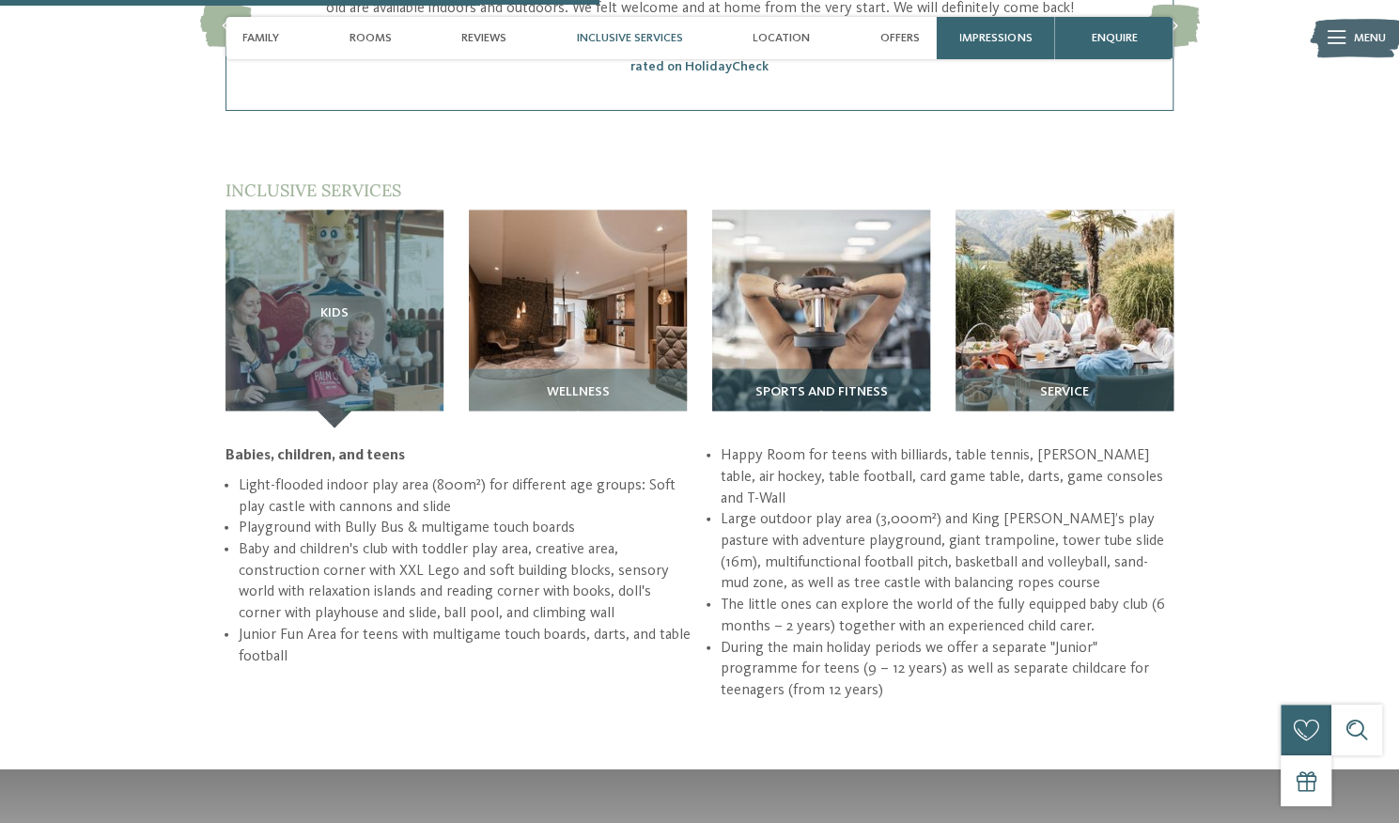
scroll to position [2211, 0]
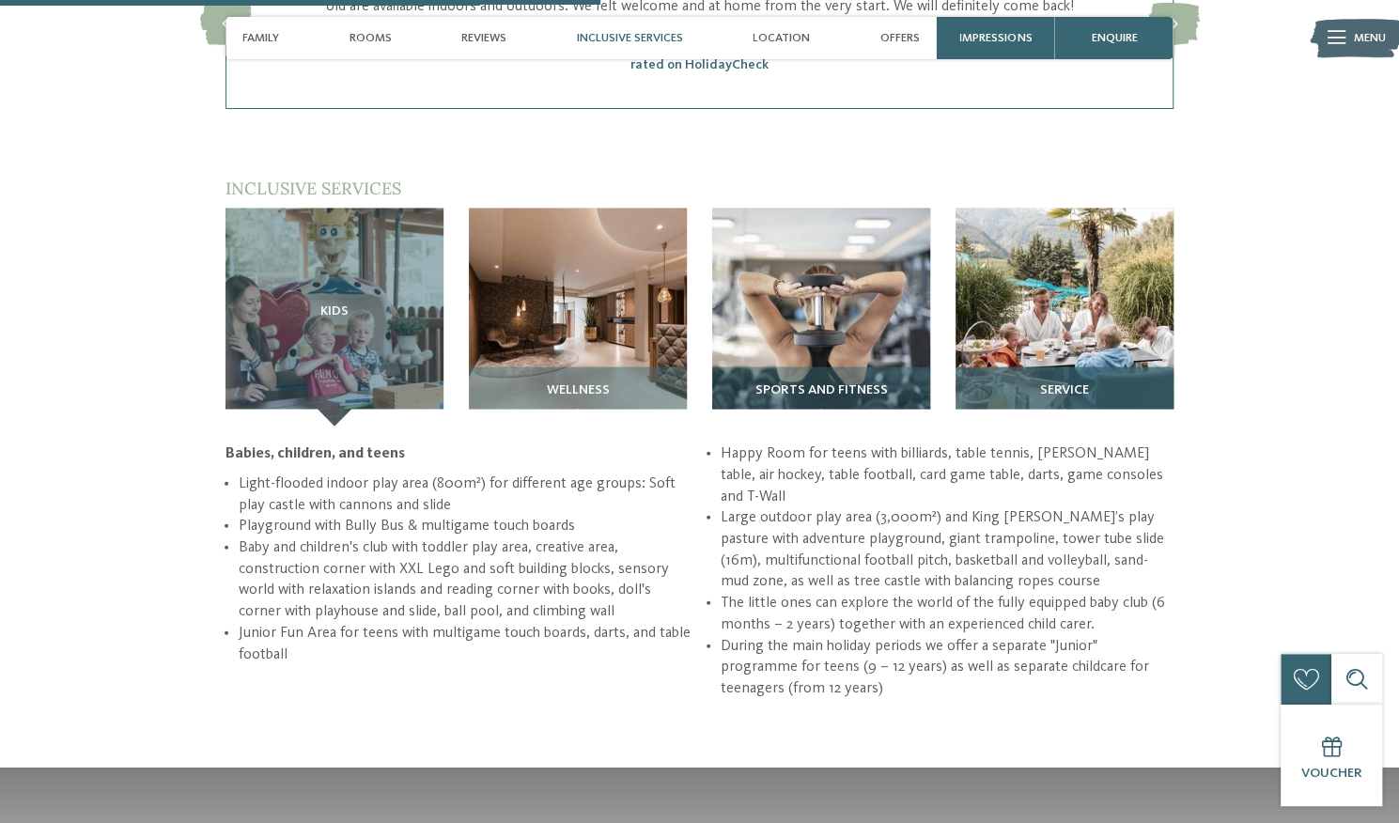
click at [1043, 382] on div "Service" at bounding box center [1065, 396] width 218 height 59
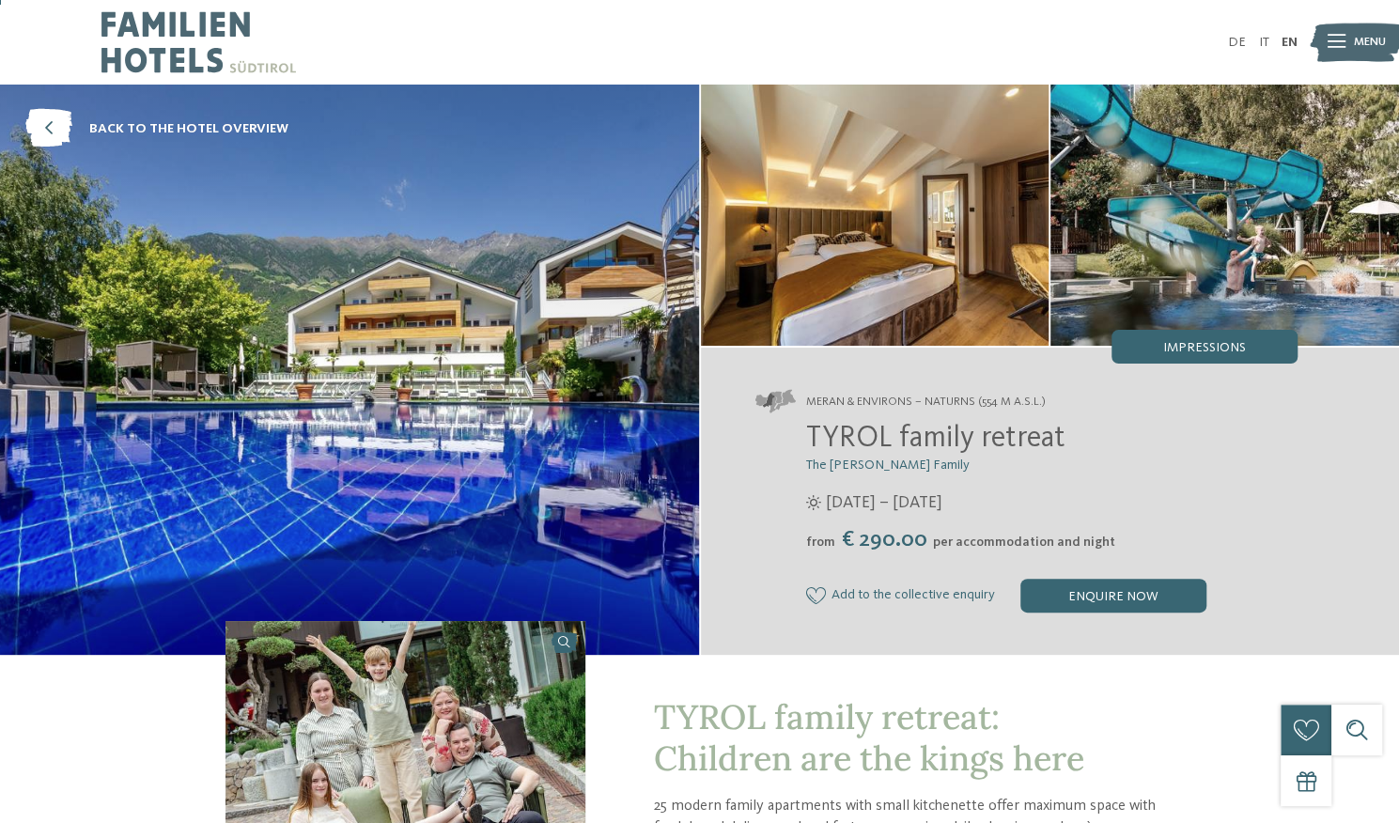
scroll to position [1, 0]
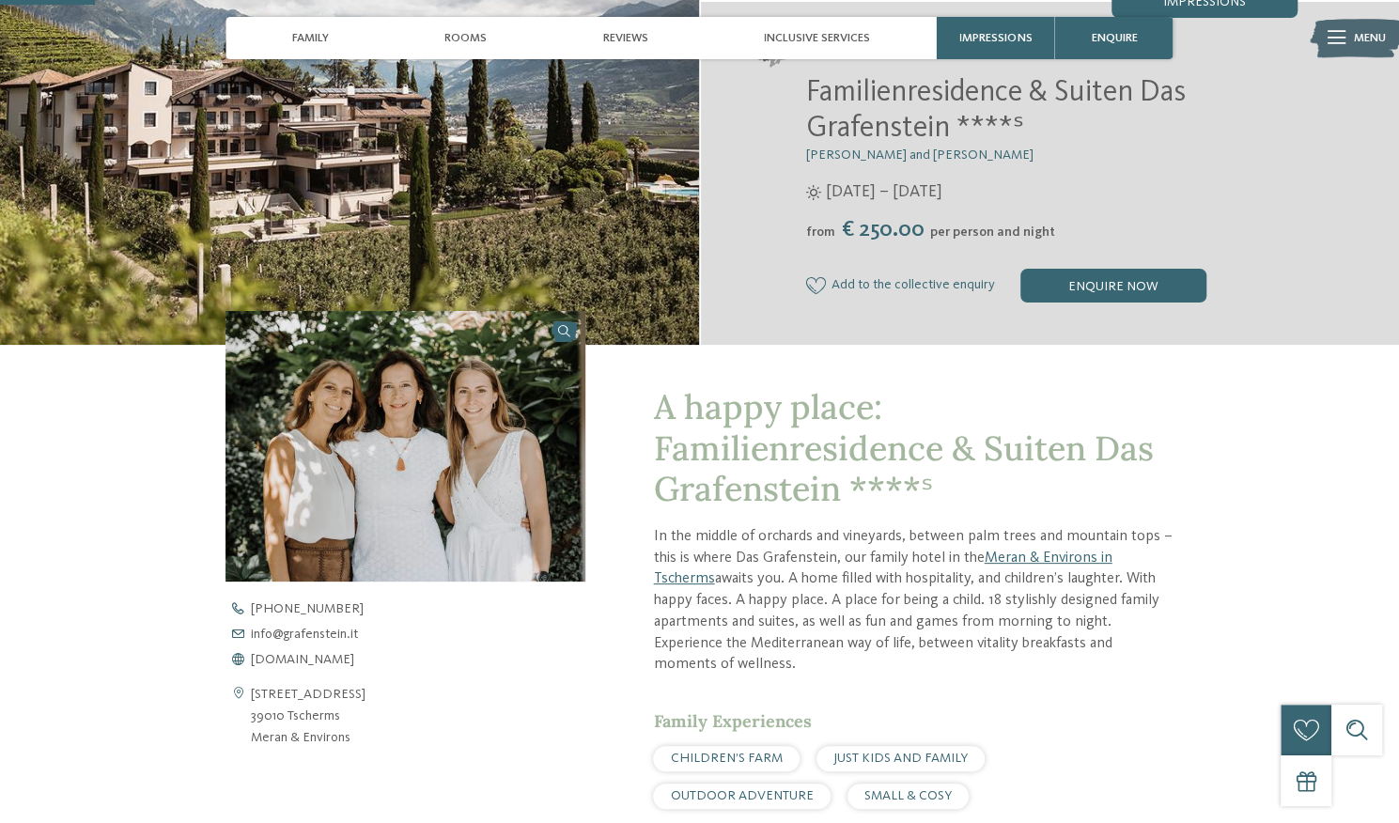
scroll to position [348, 0]
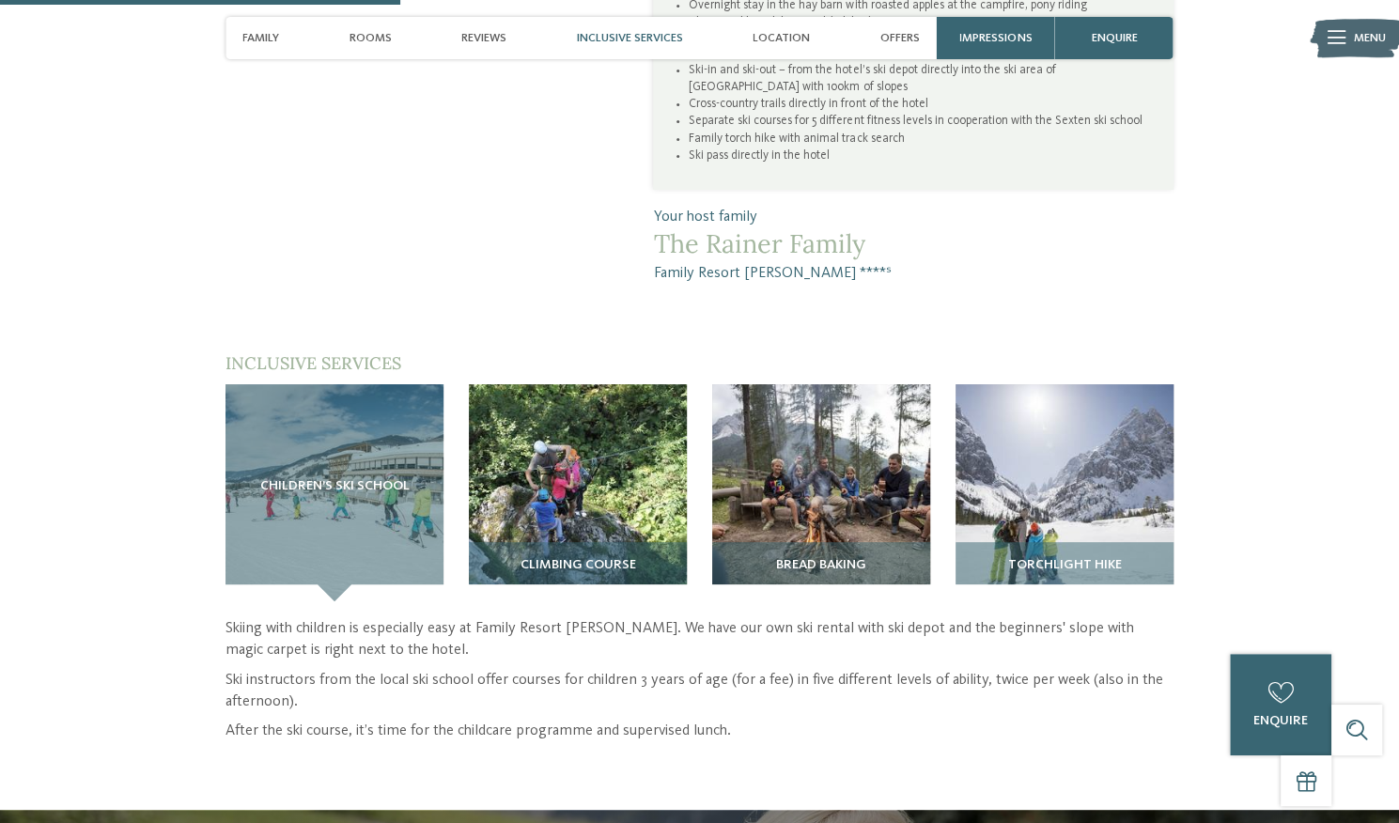
scroll to position [1413, 0]
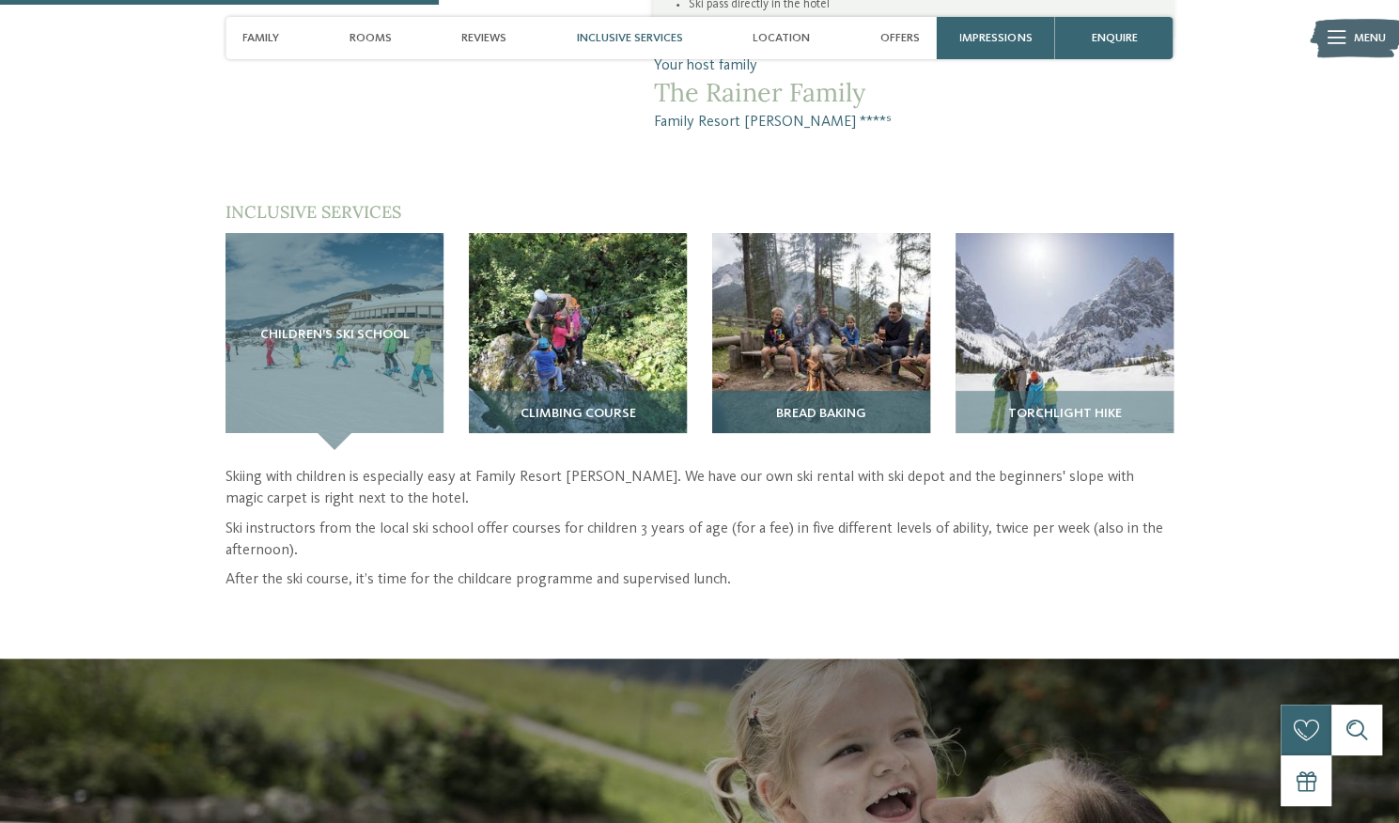
click at [793, 409] on span "Bread baking" at bounding box center [821, 414] width 90 height 15
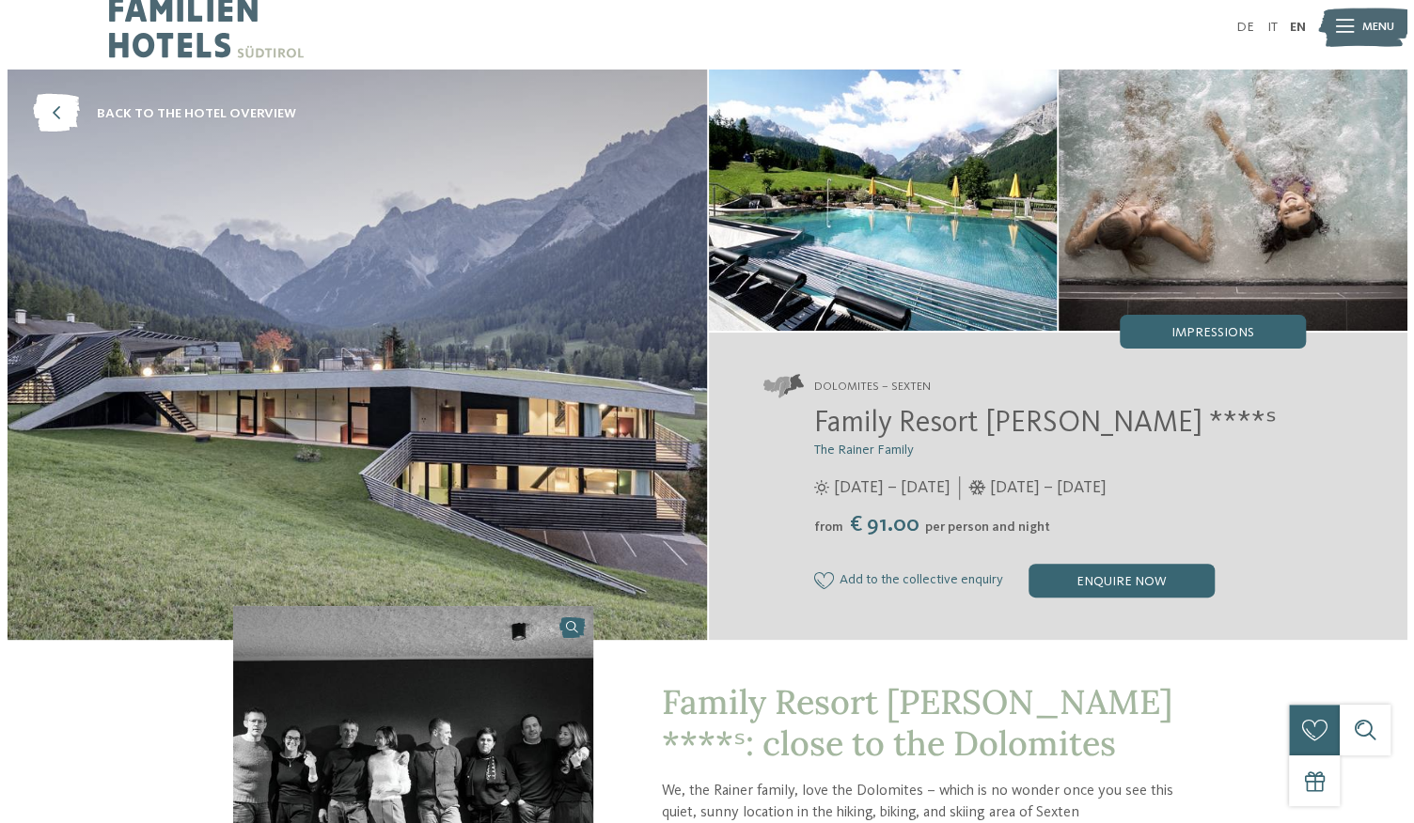
scroll to position [0, 0]
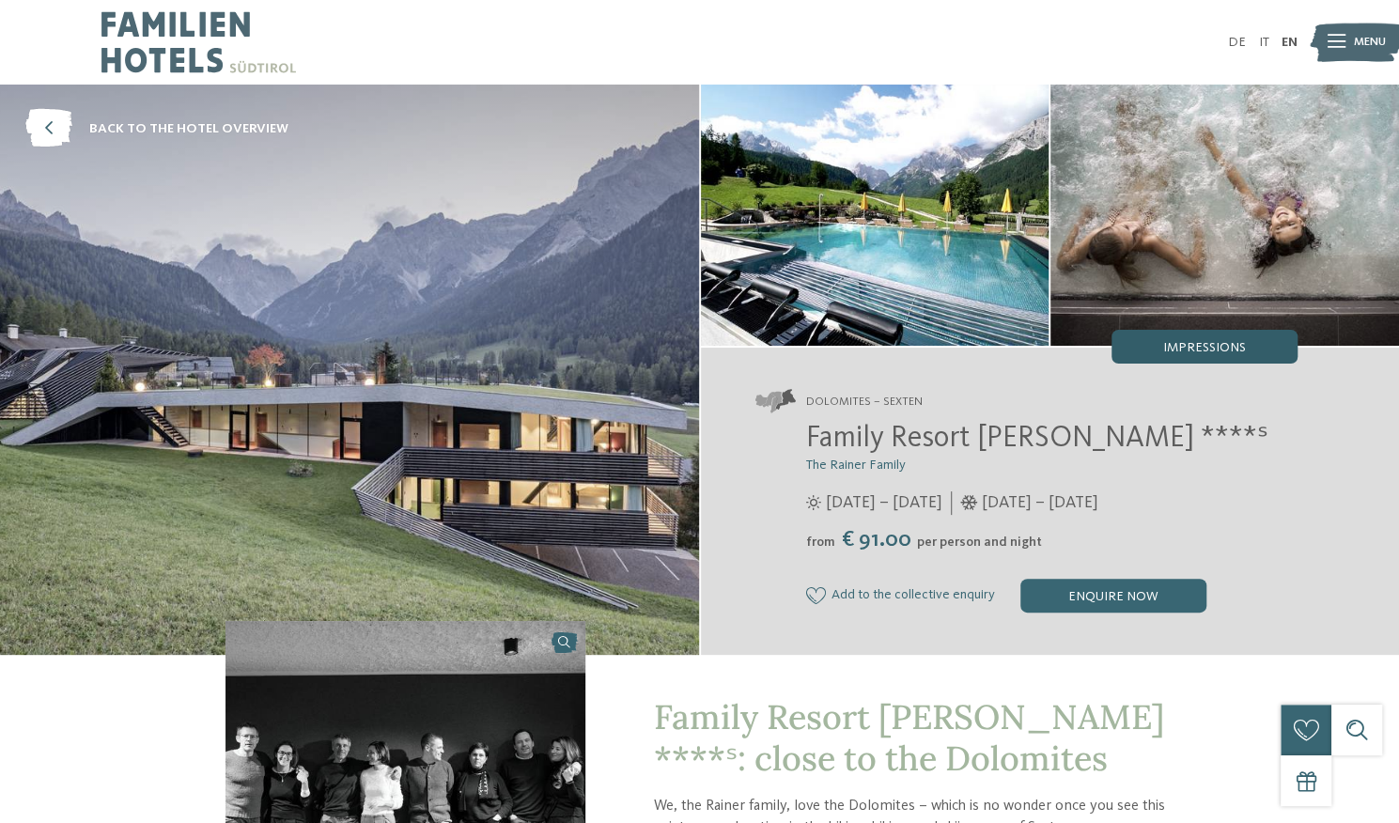
click at [1192, 336] on div "Impressions" at bounding box center [1205, 347] width 186 height 34
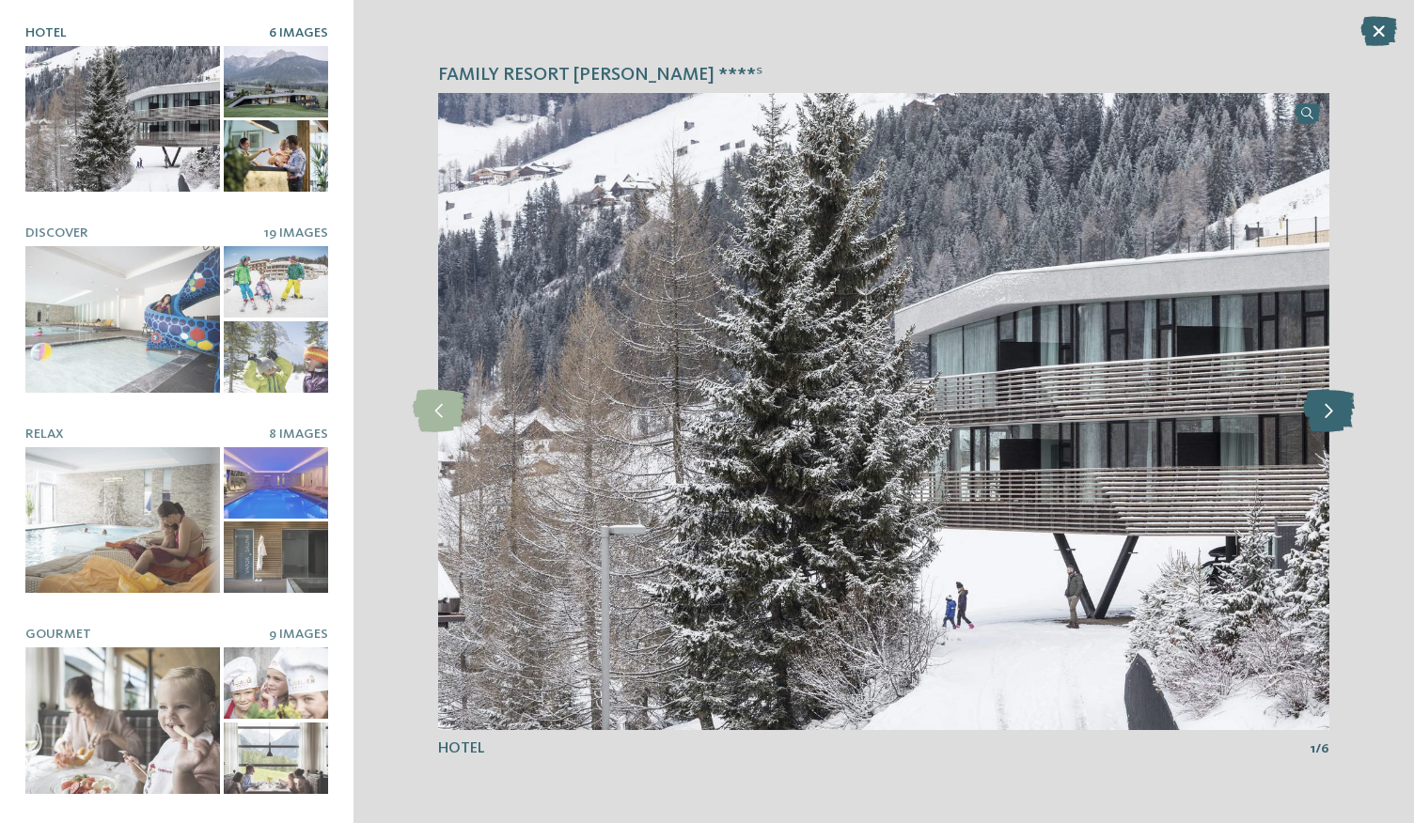
click at [1325, 418] on icon at bounding box center [1329, 411] width 52 height 42
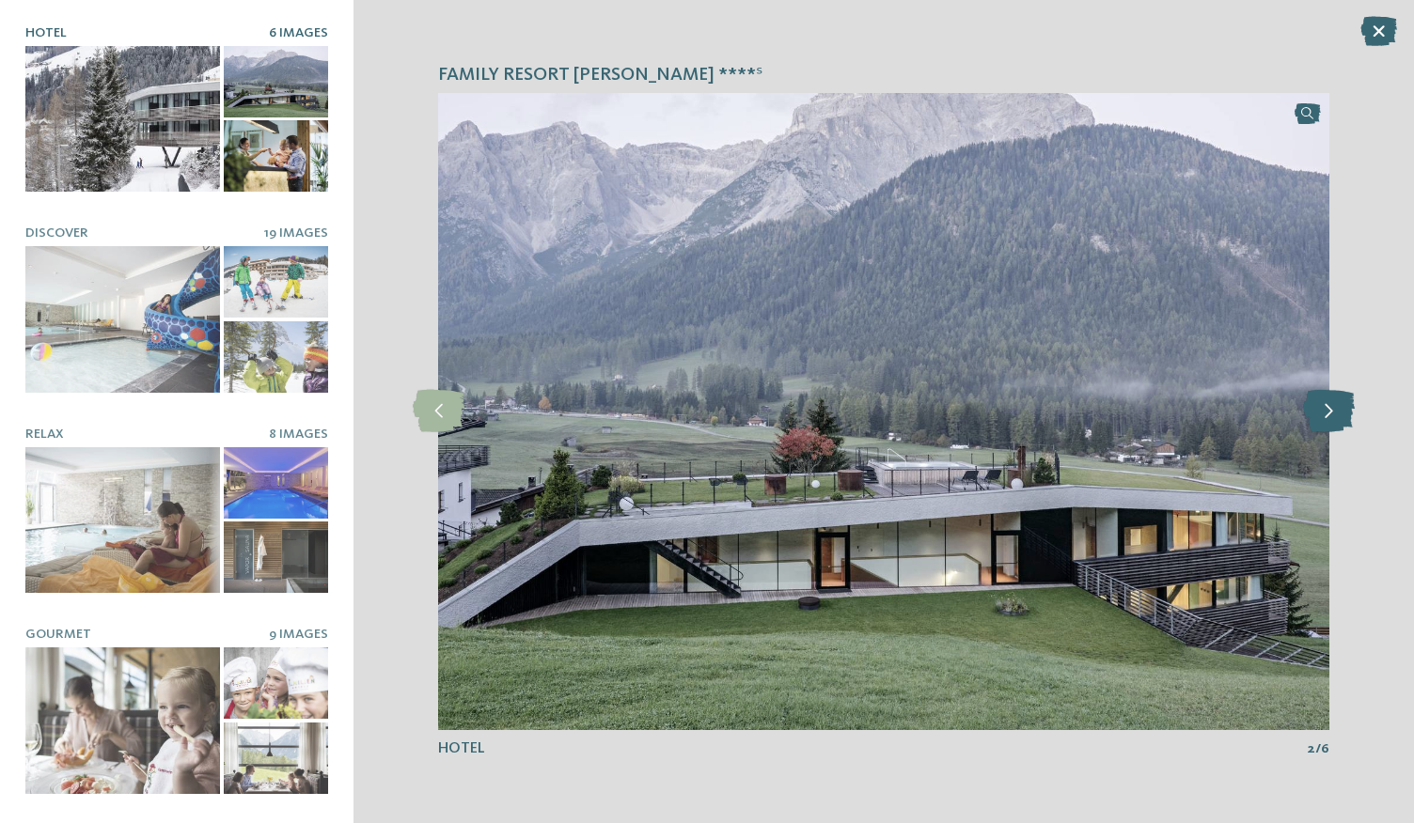
click at [1325, 418] on icon at bounding box center [1329, 411] width 52 height 42
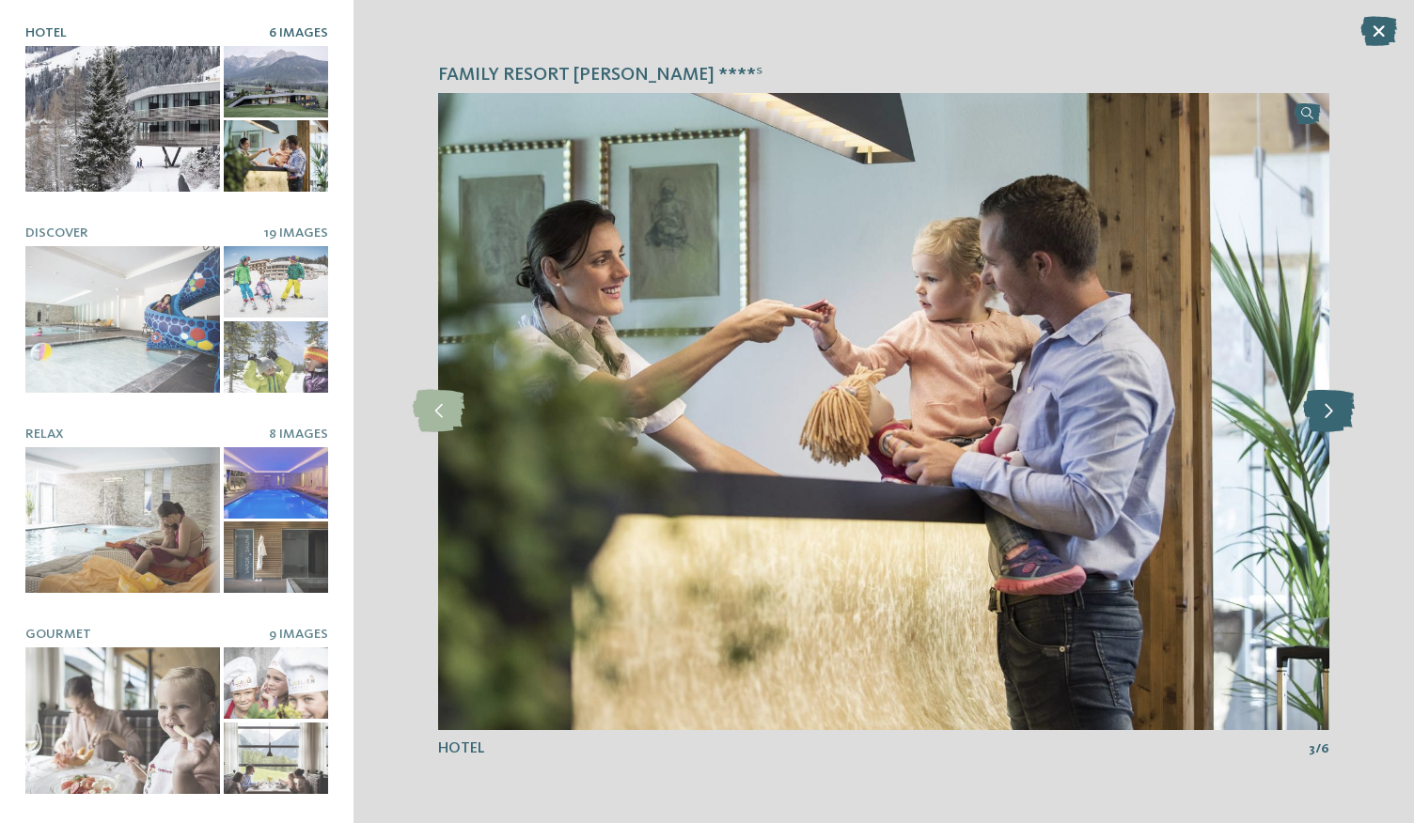
click at [1325, 418] on icon at bounding box center [1329, 411] width 52 height 42
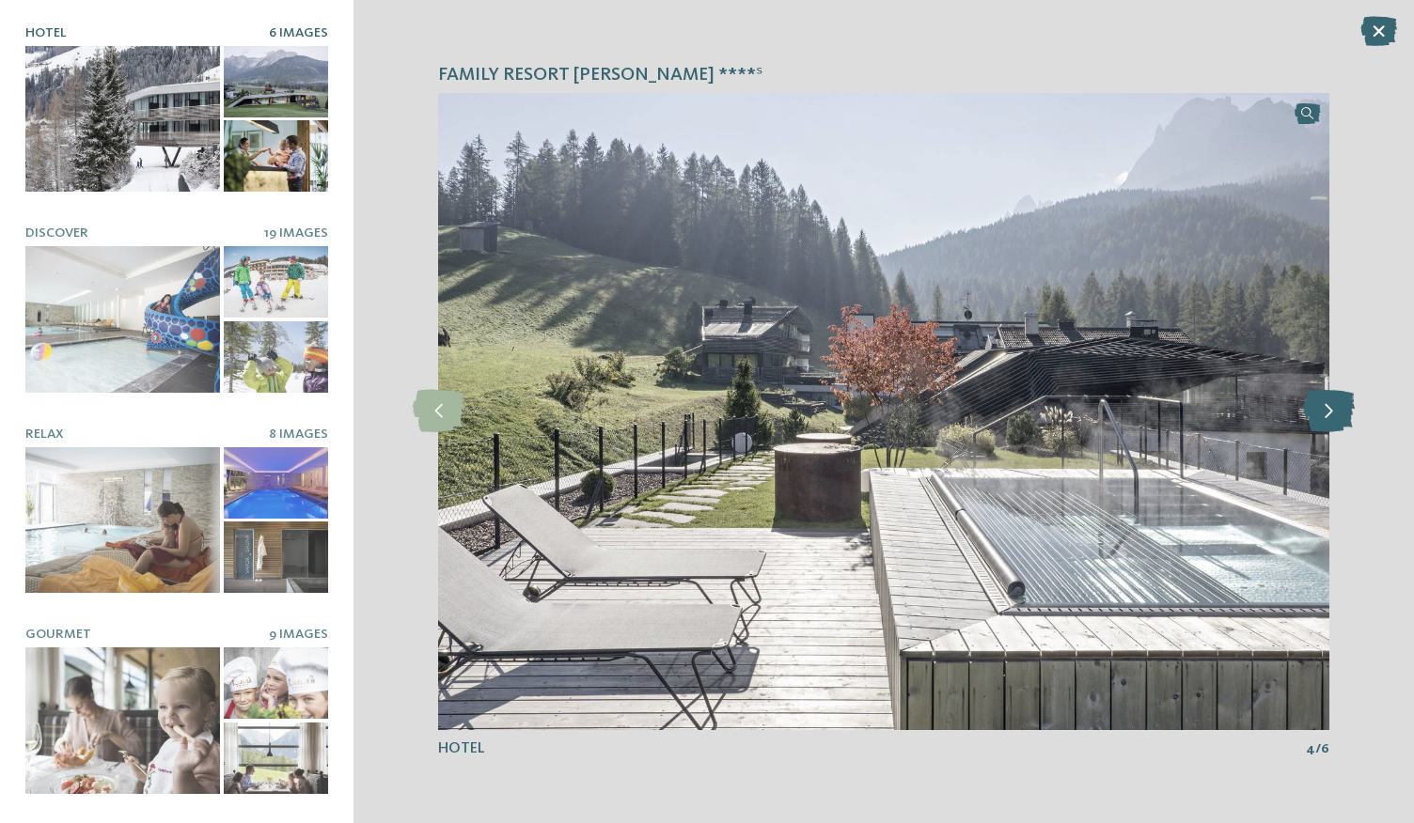
click at [1325, 418] on icon at bounding box center [1329, 411] width 52 height 42
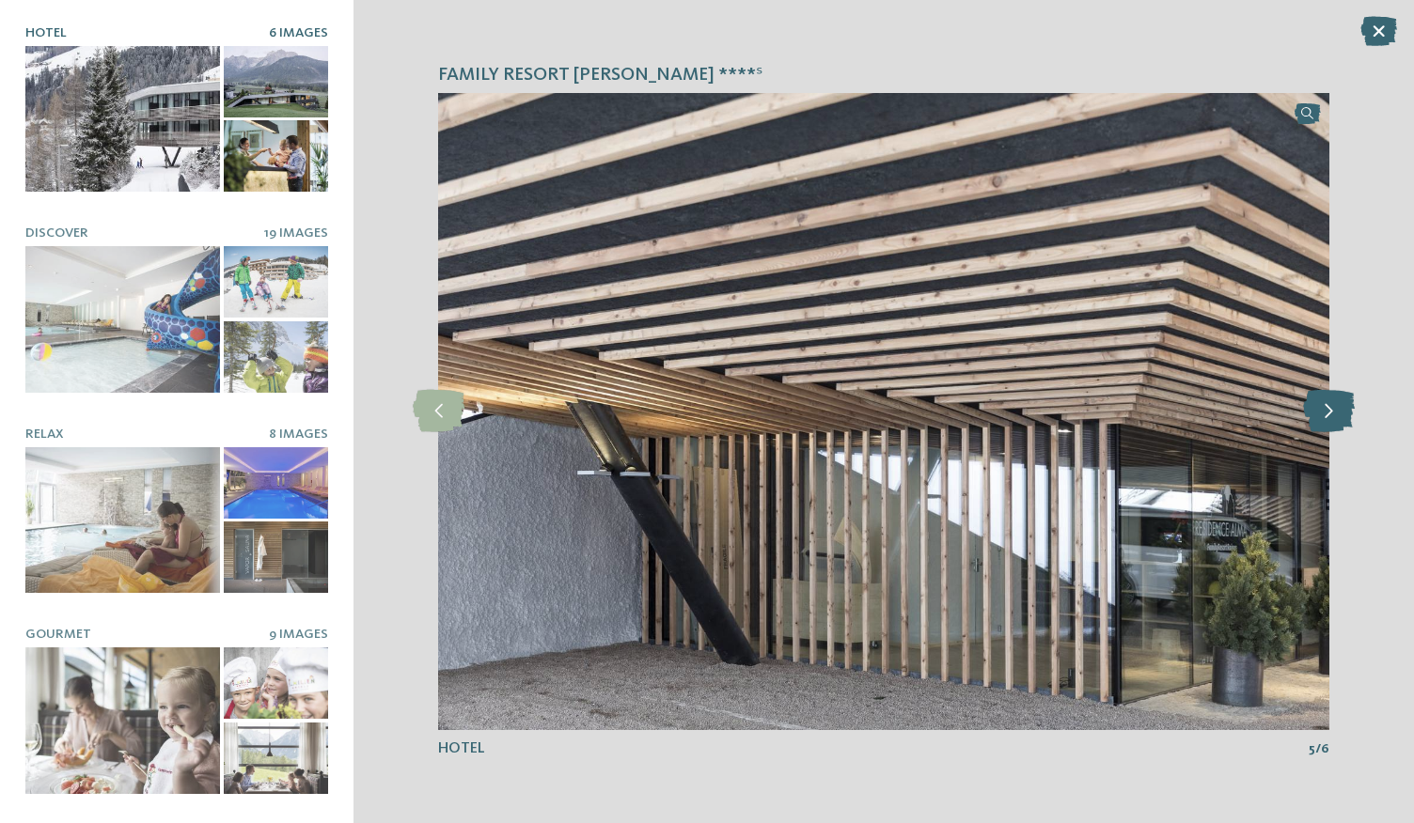
click at [1325, 418] on icon at bounding box center [1329, 411] width 52 height 42
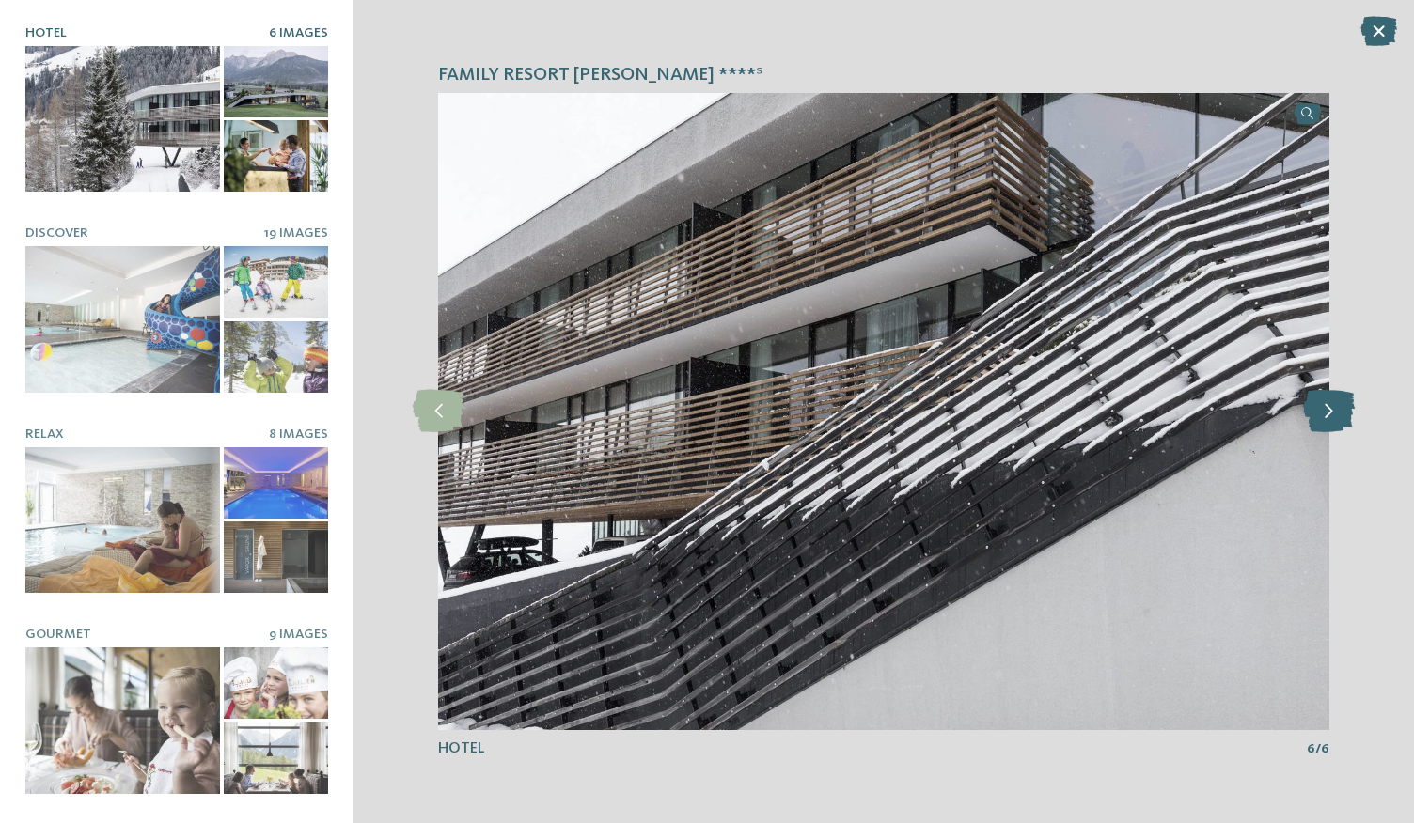
click at [1325, 418] on icon at bounding box center [1329, 411] width 52 height 42
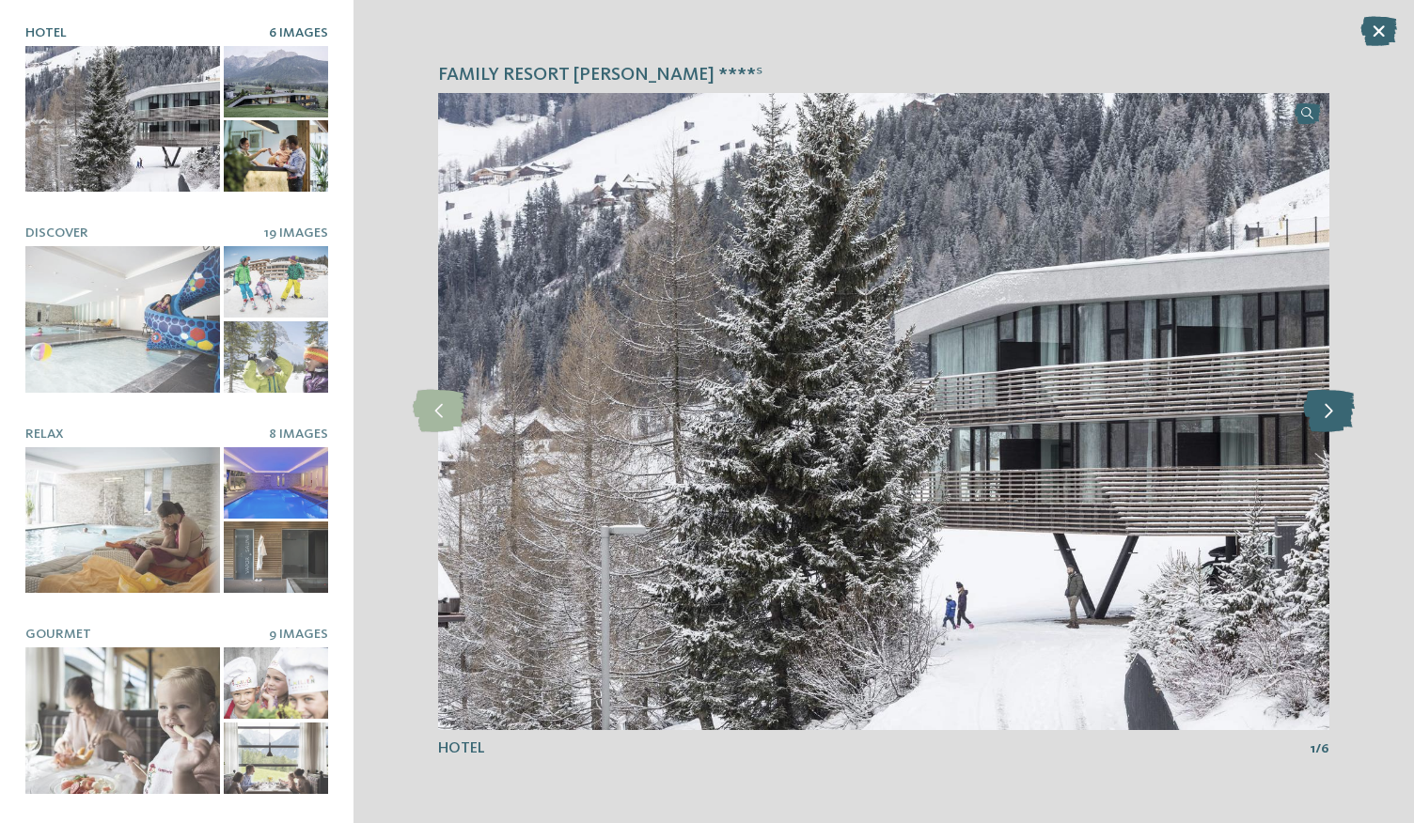
click at [1325, 418] on icon at bounding box center [1329, 411] width 52 height 42
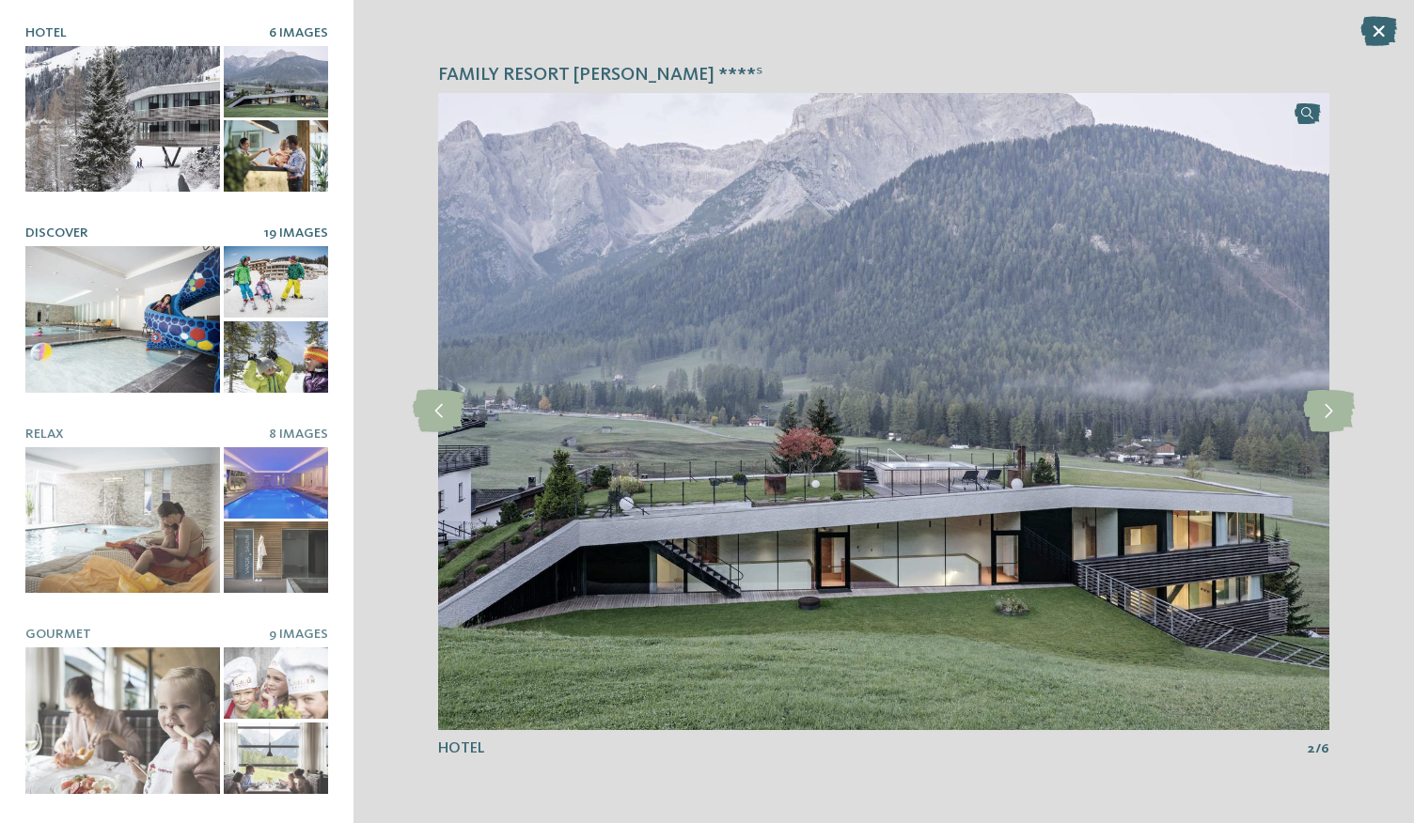
click at [96, 309] on div at bounding box center [122, 319] width 195 height 147
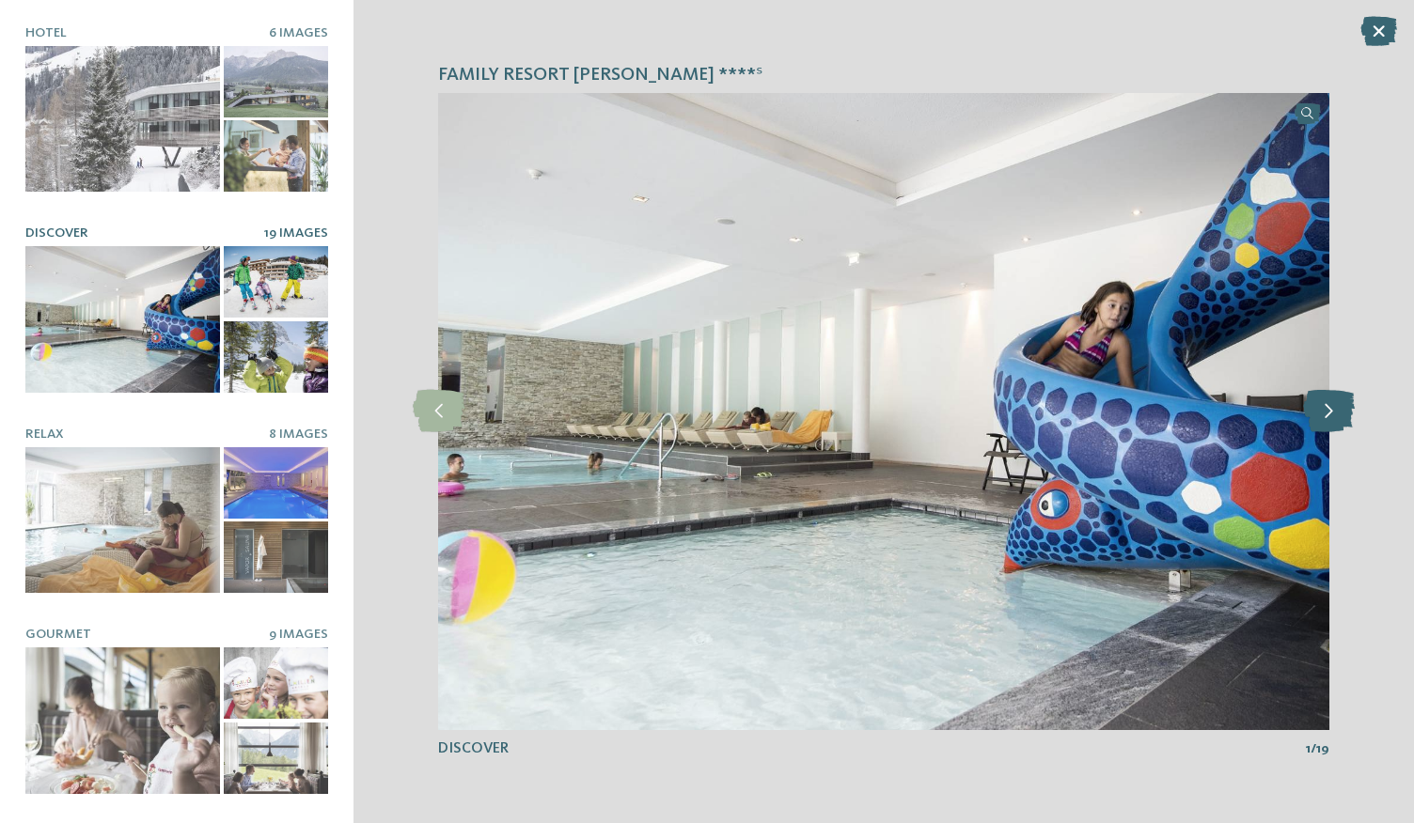
click at [1325, 416] on icon at bounding box center [1329, 411] width 52 height 42
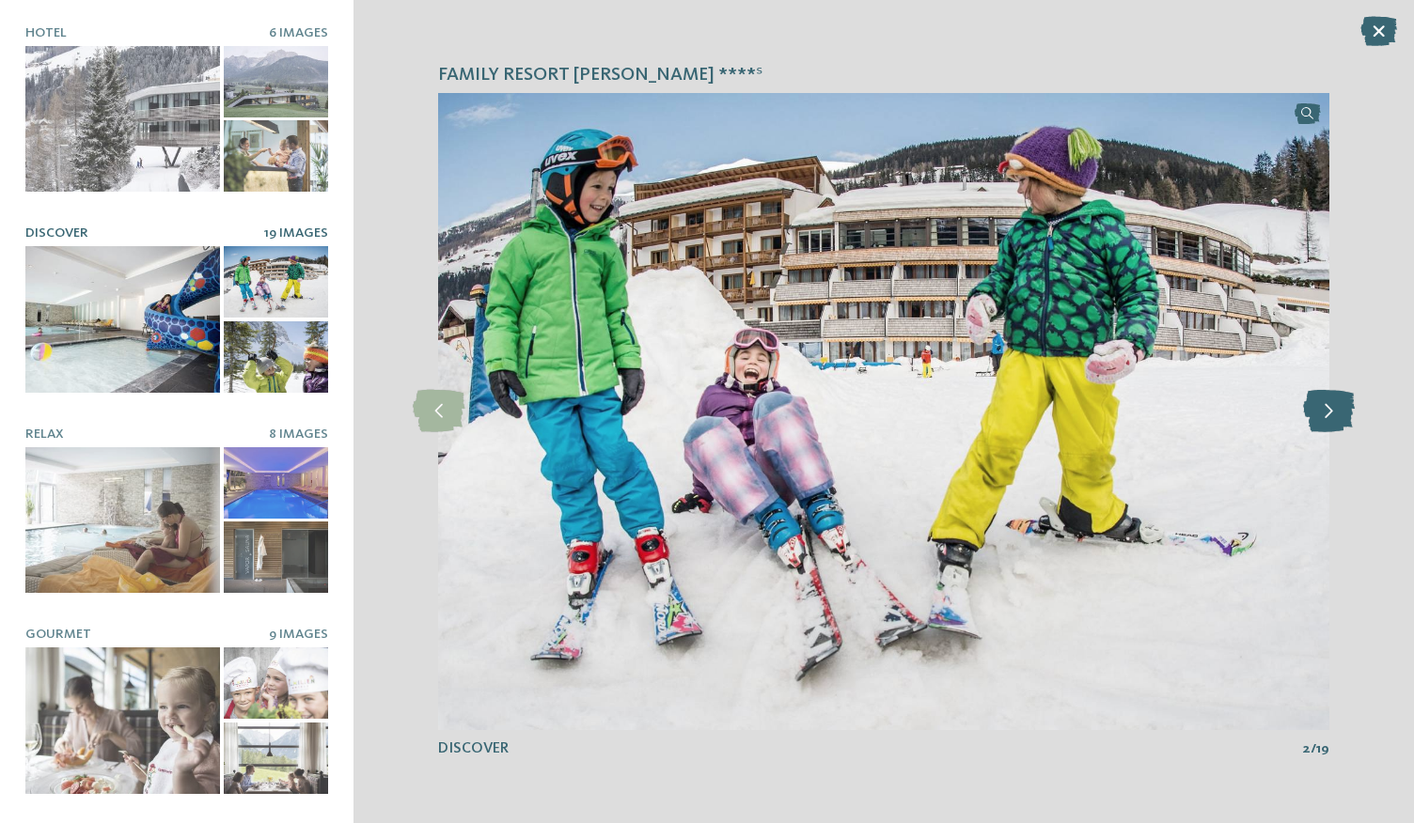
click at [1325, 416] on icon at bounding box center [1329, 411] width 52 height 42
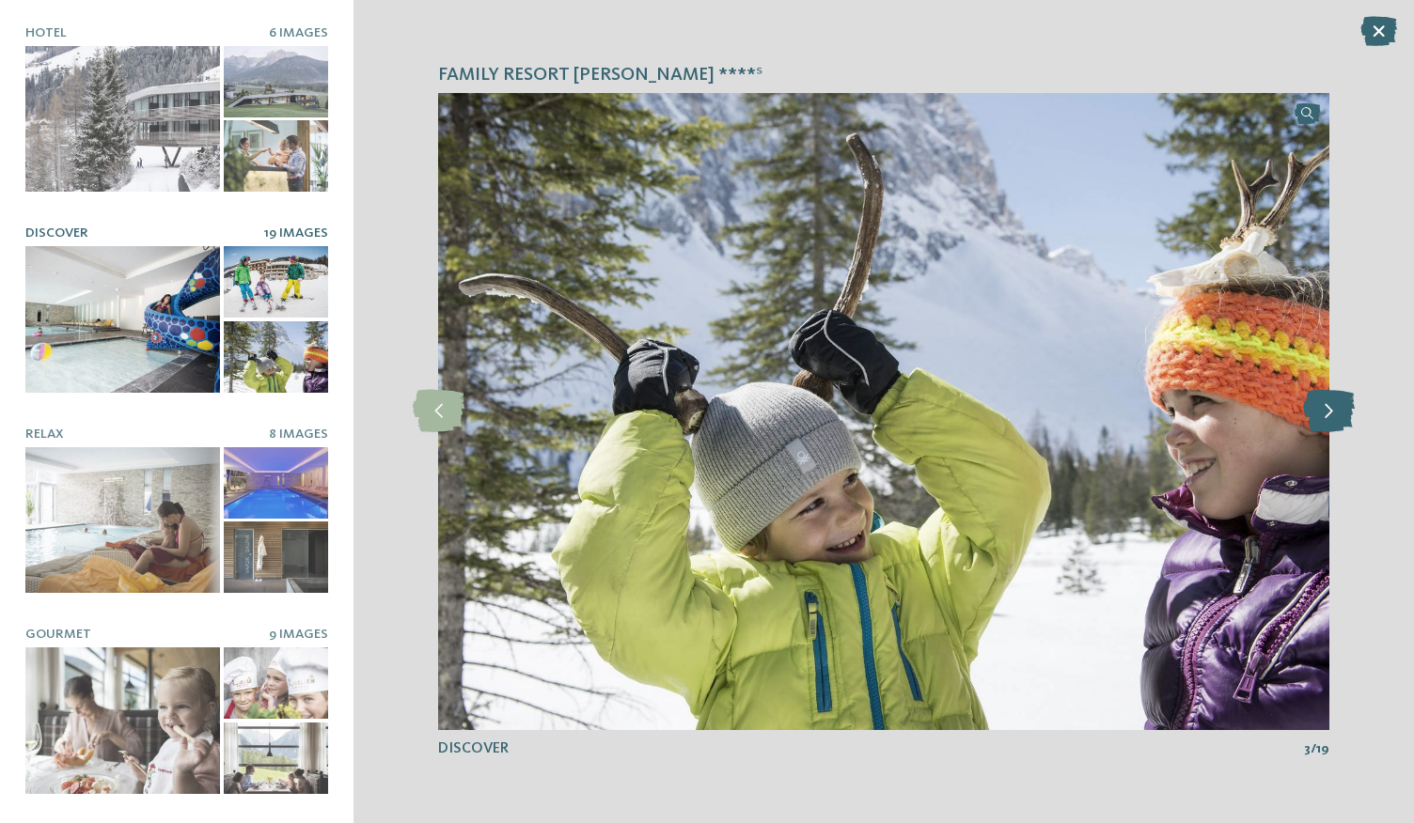
click at [1325, 416] on icon at bounding box center [1329, 411] width 52 height 42
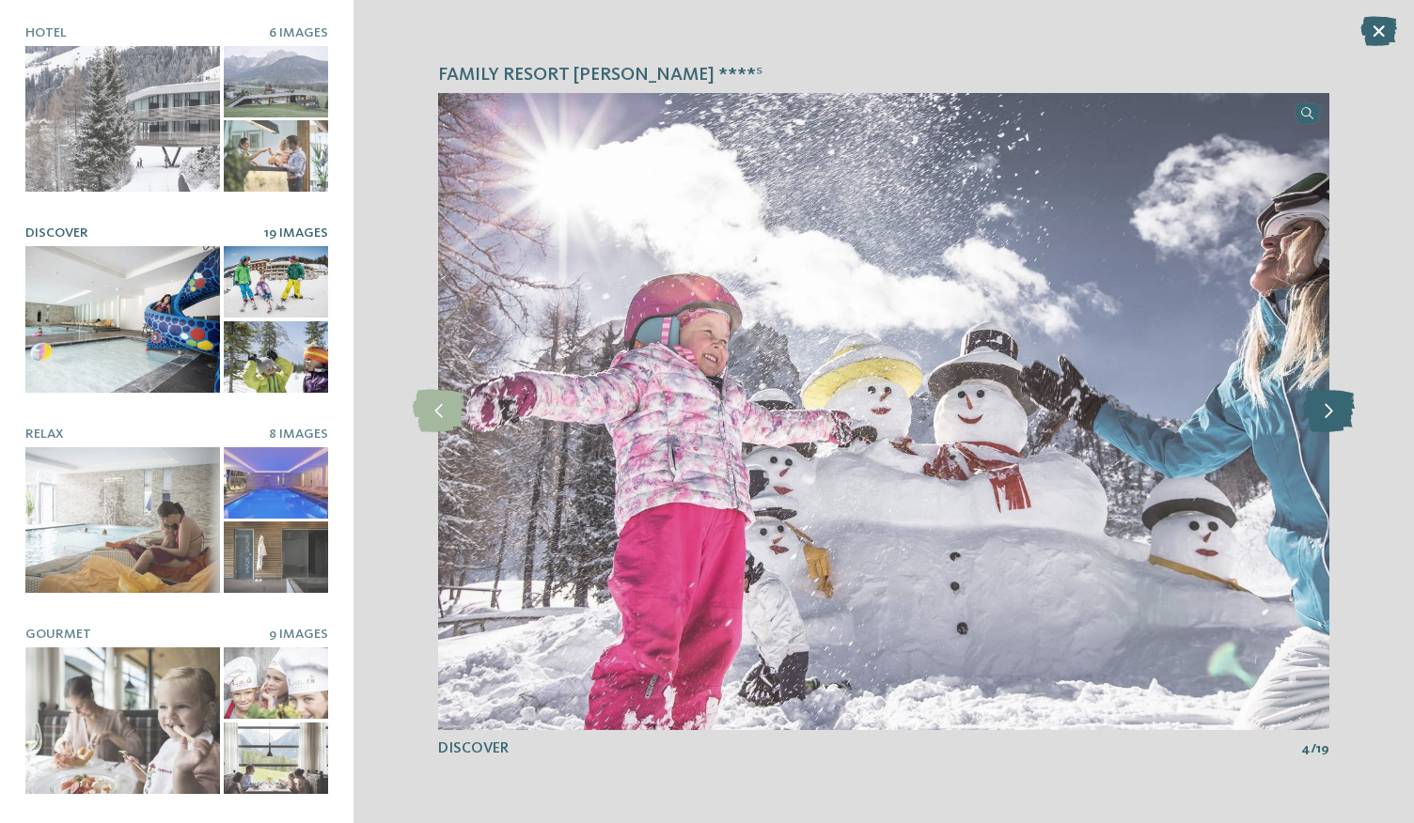
click at [1325, 416] on icon at bounding box center [1329, 411] width 52 height 42
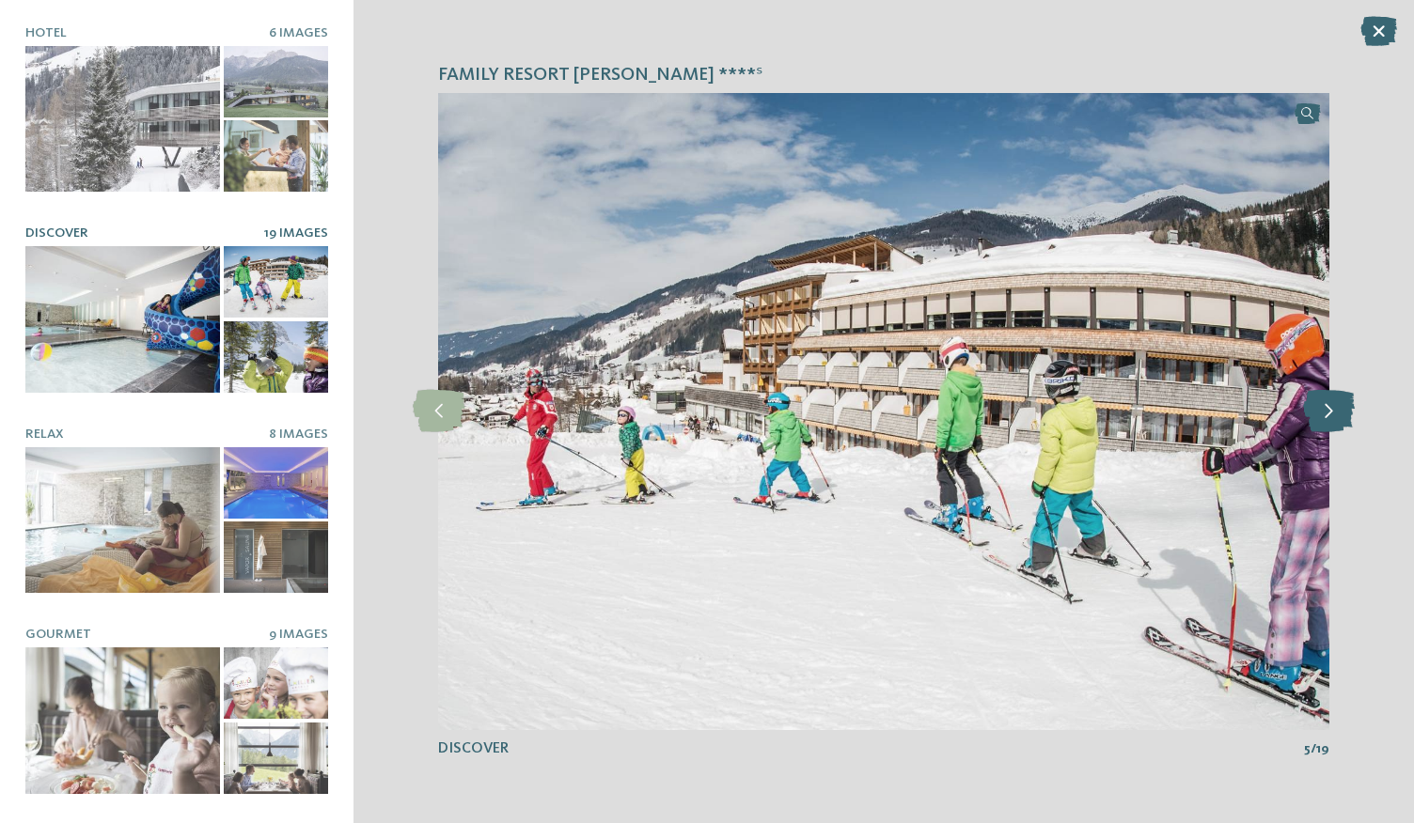
click at [1325, 416] on icon at bounding box center [1329, 411] width 52 height 42
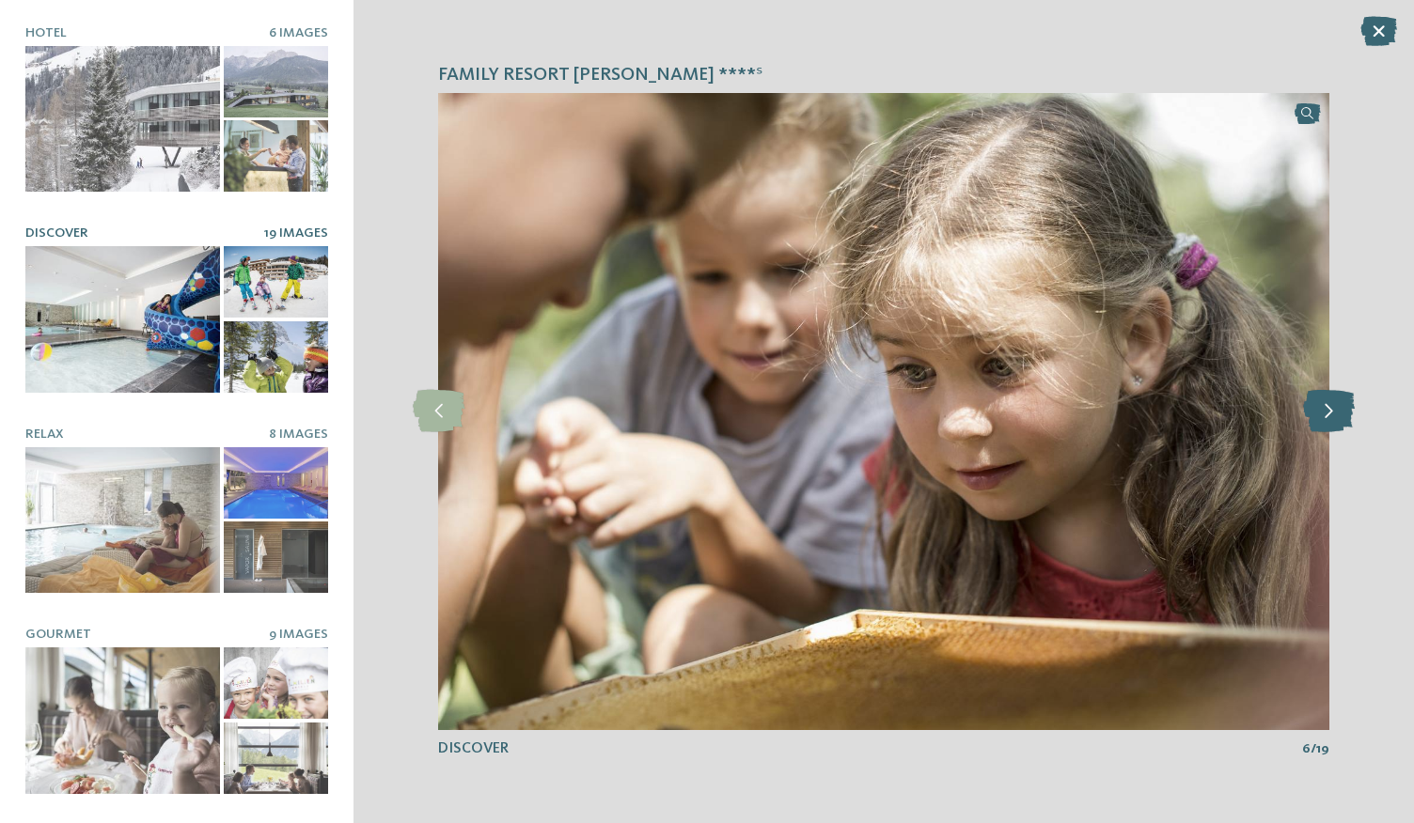
click at [1325, 416] on icon at bounding box center [1329, 411] width 52 height 42
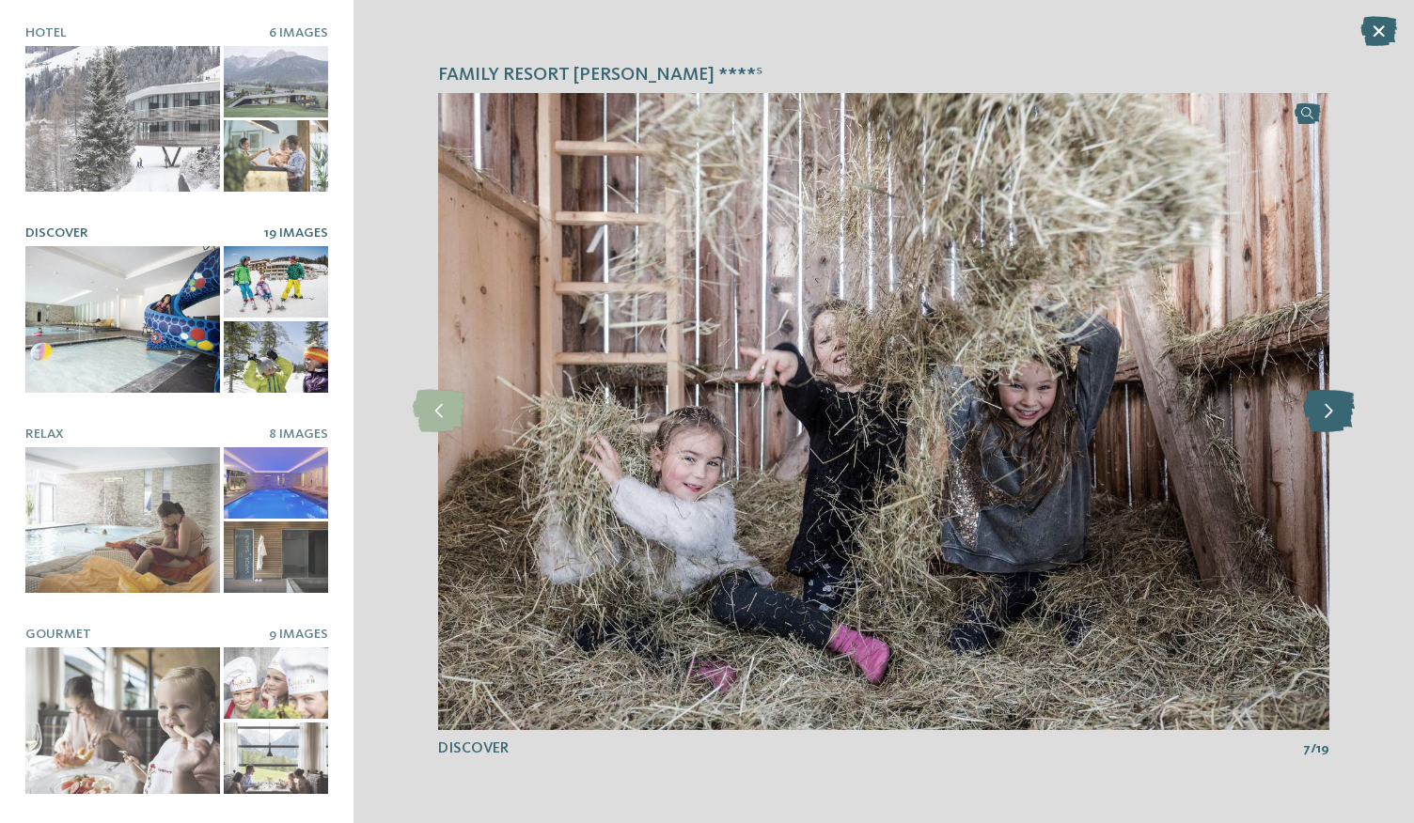
click at [1325, 416] on icon at bounding box center [1329, 411] width 52 height 42
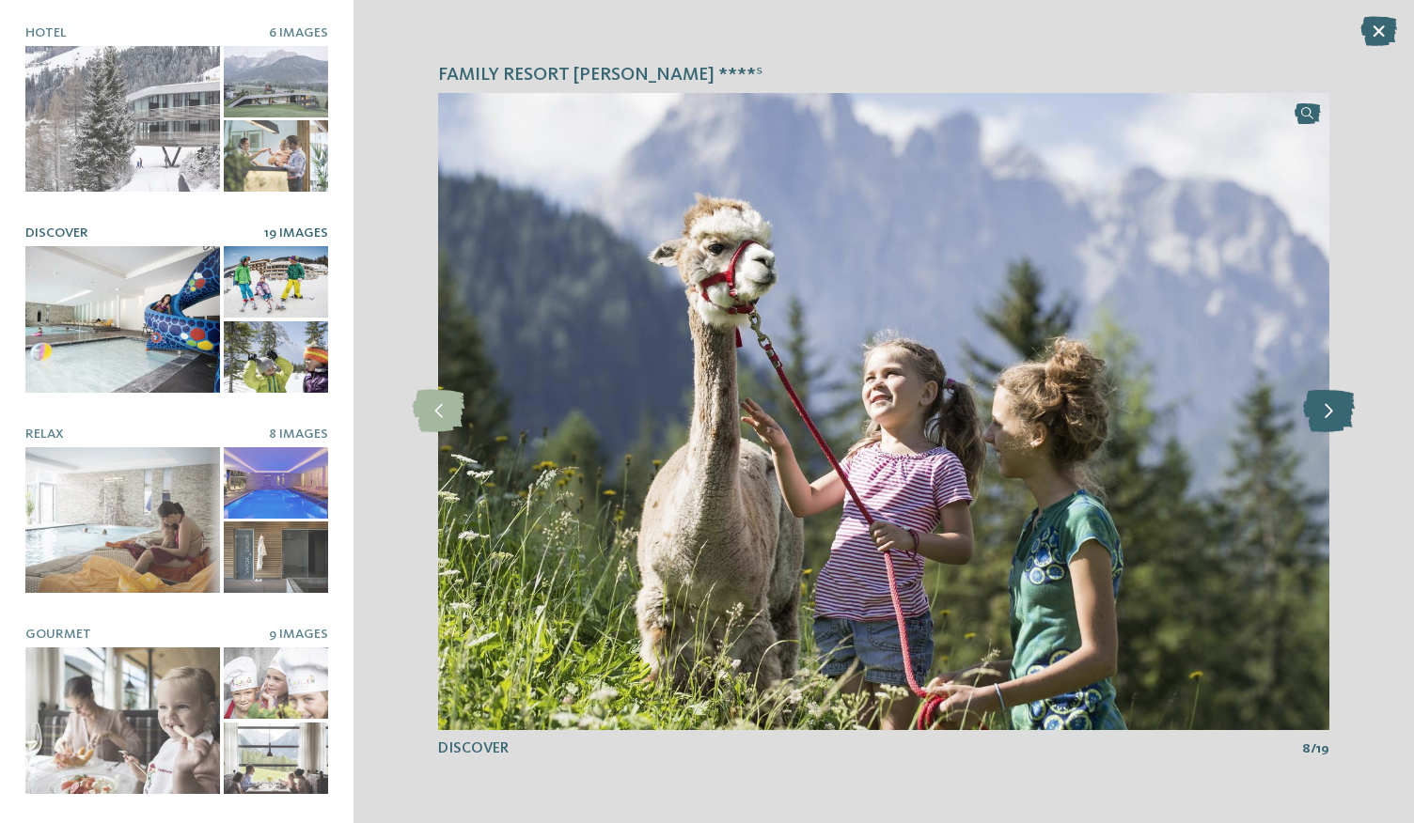
click at [1325, 416] on icon at bounding box center [1329, 411] width 52 height 42
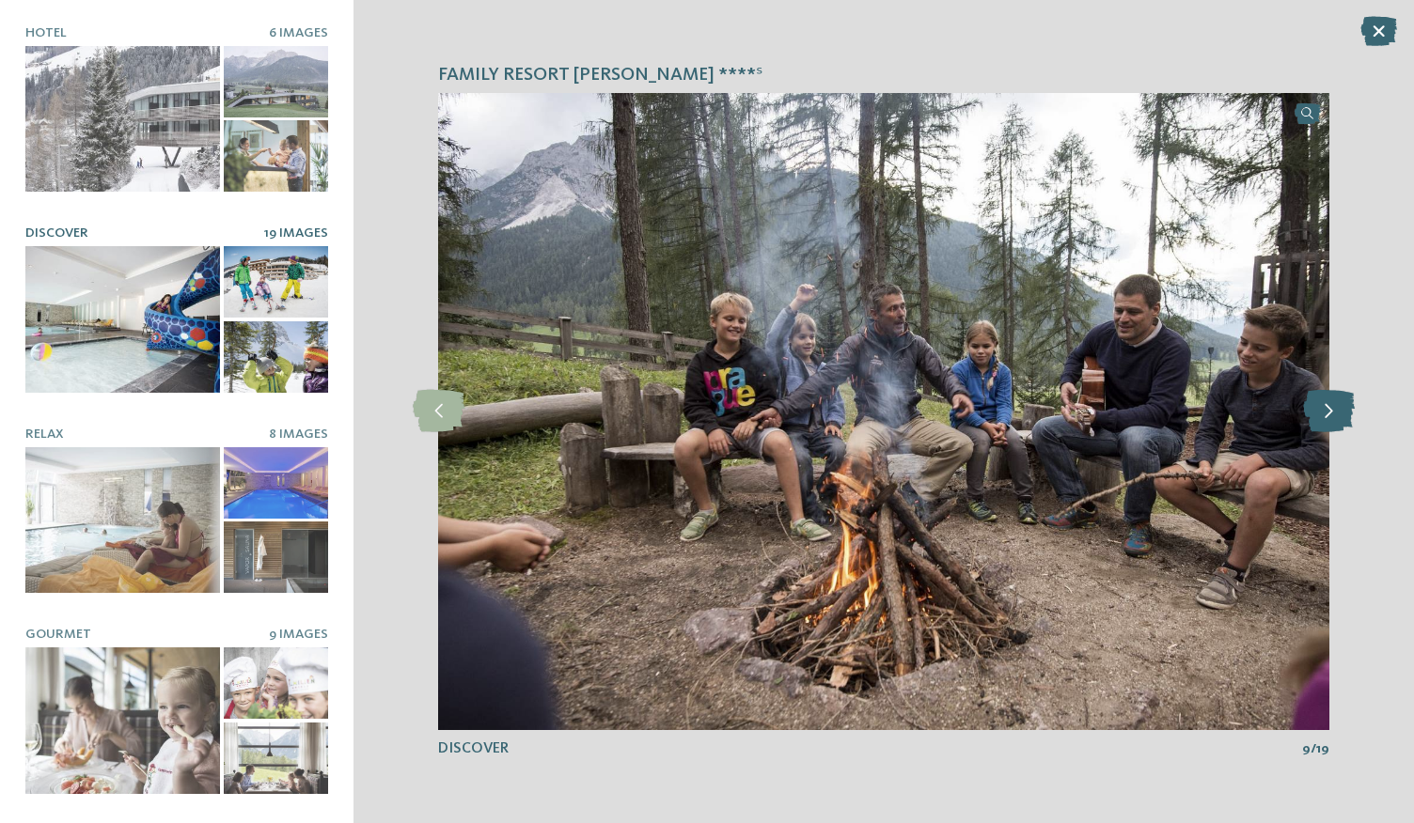
click at [1325, 416] on icon at bounding box center [1329, 411] width 52 height 42
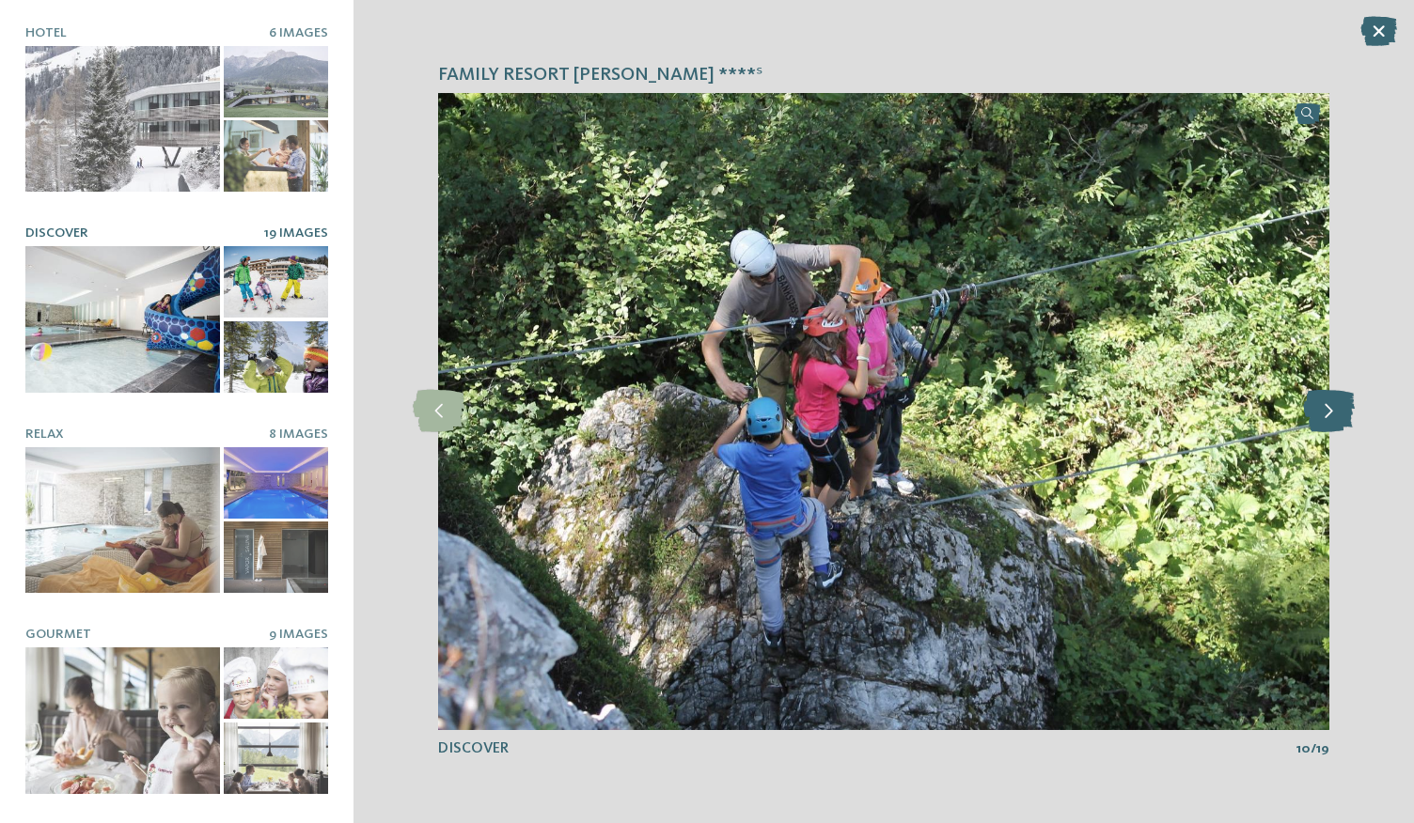
click at [1325, 416] on icon at bounding box center [1329, 411] width 52 height 42
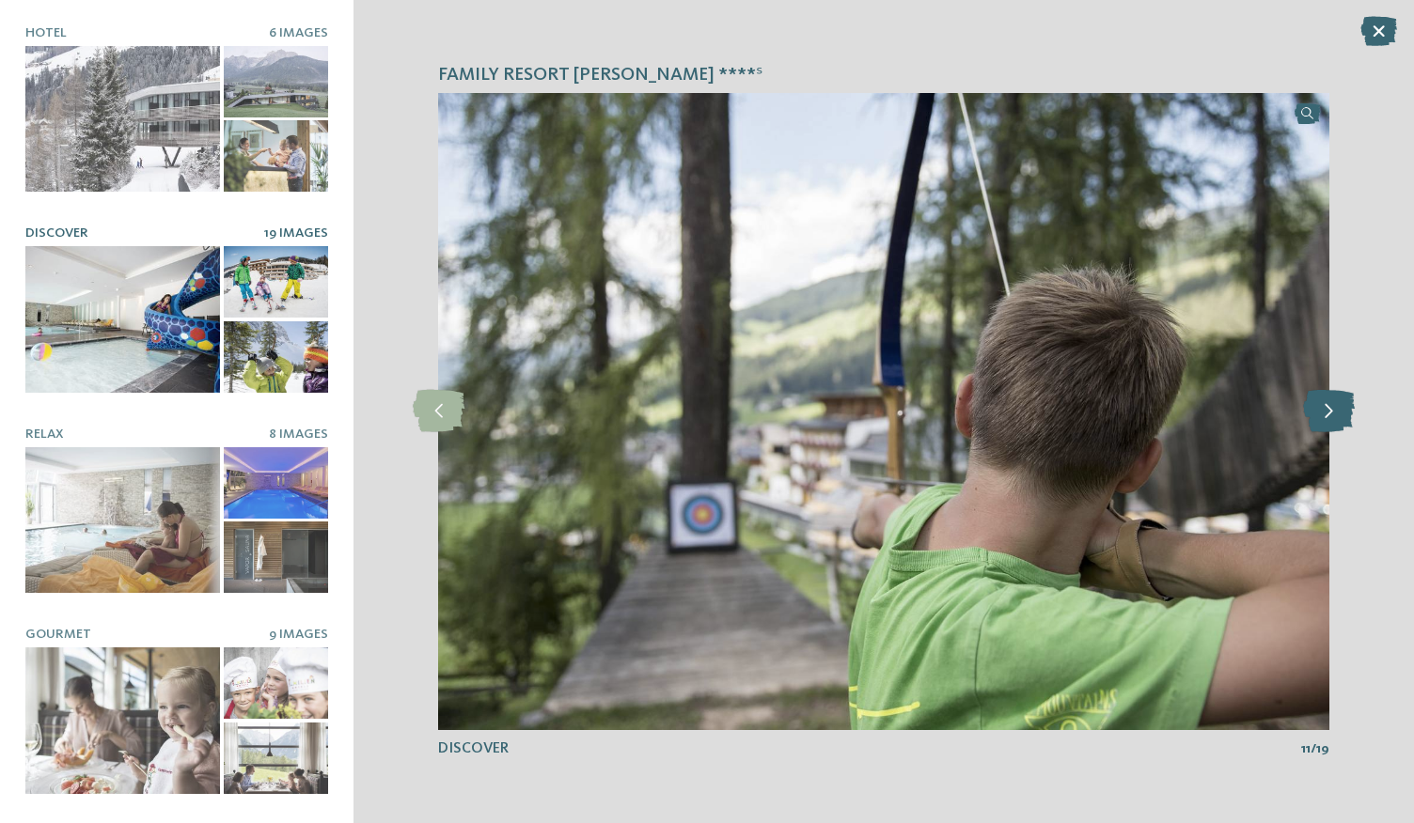
click at [1325, 416] on icon at bounding box center [1329, 411] width 52 height 42
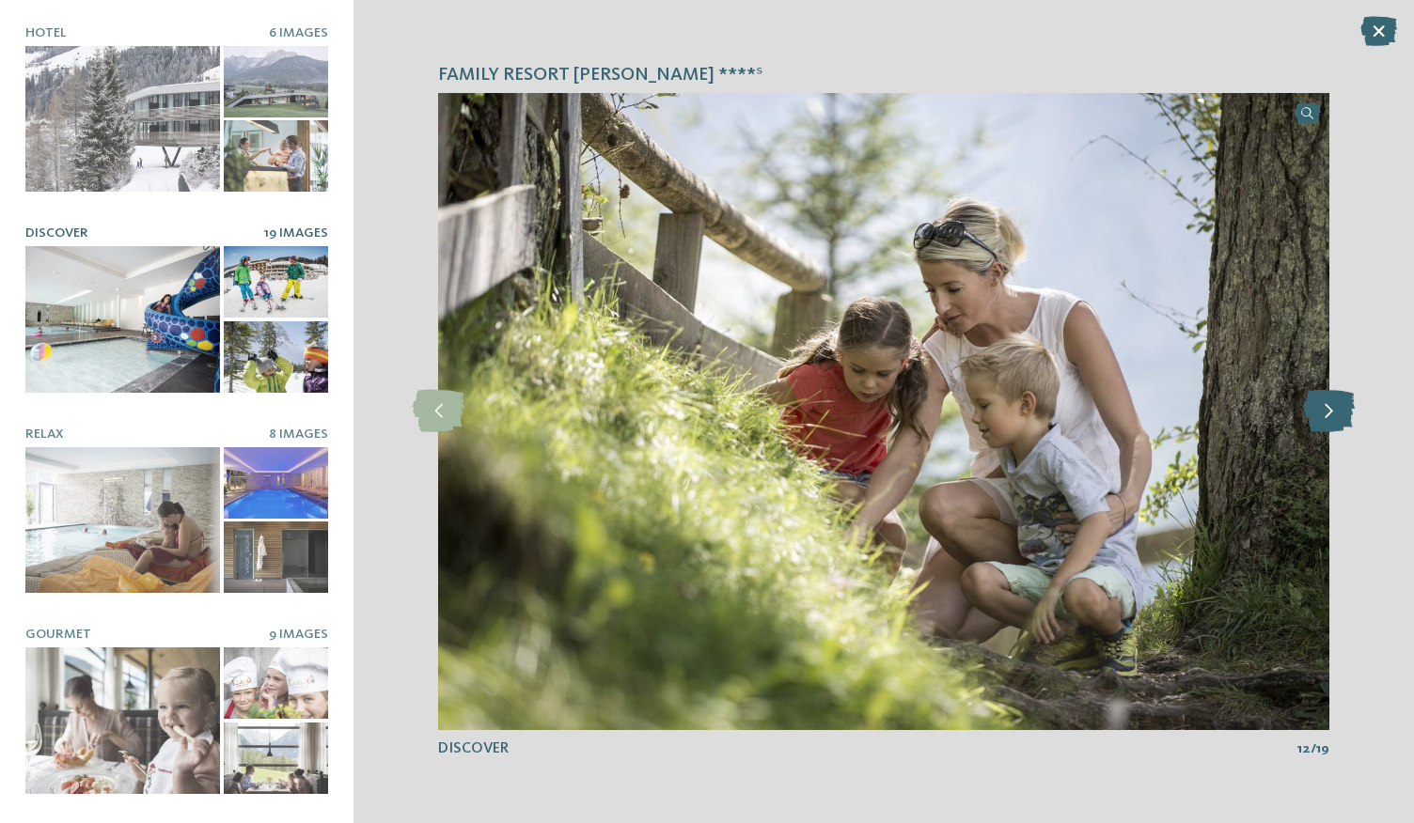
click at [1325, 416] on icon at bounding box center [1329, 411] width 52 height 42
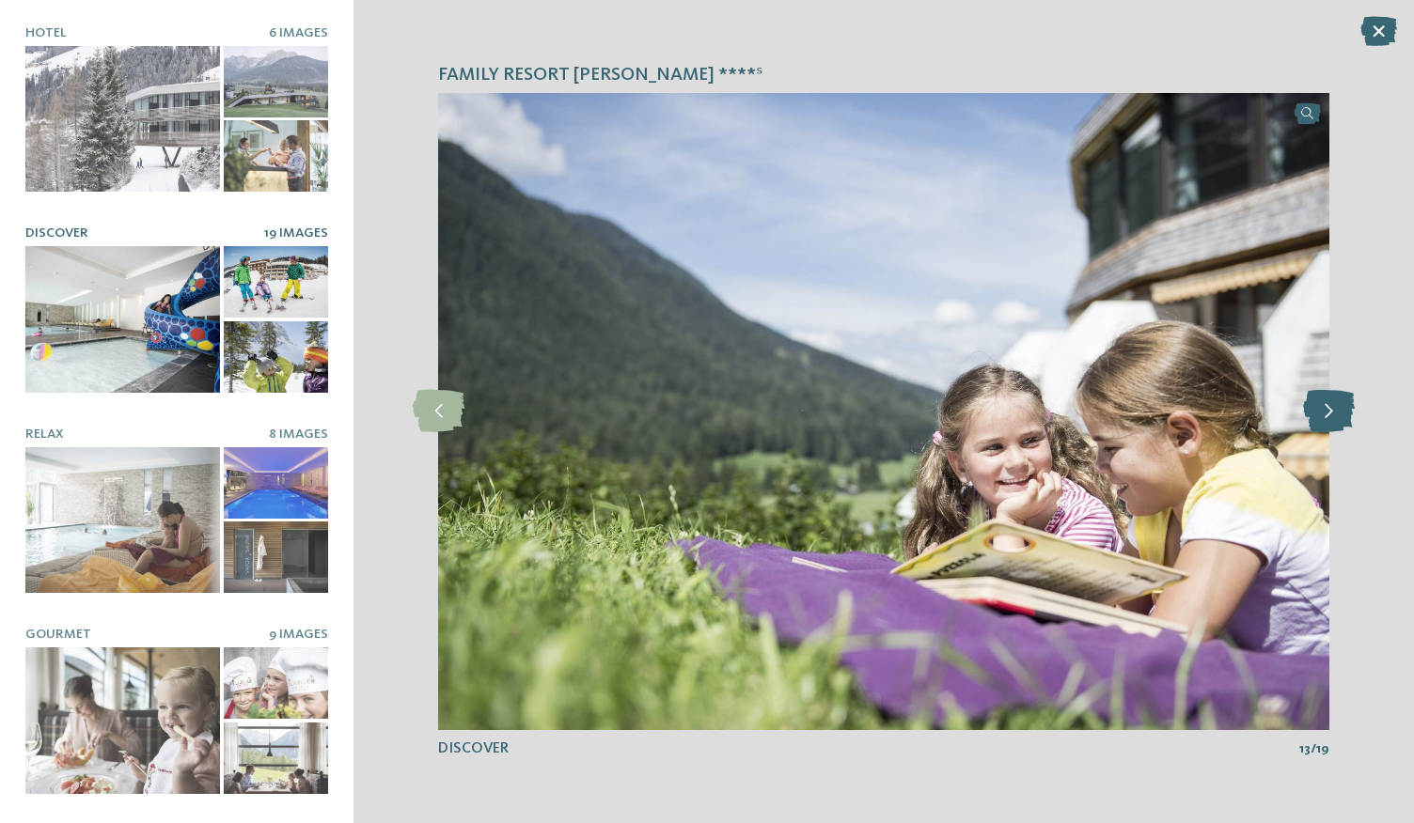
click at [1325, 416] on icon at bounding box center [1329, 411] width 52 height 42
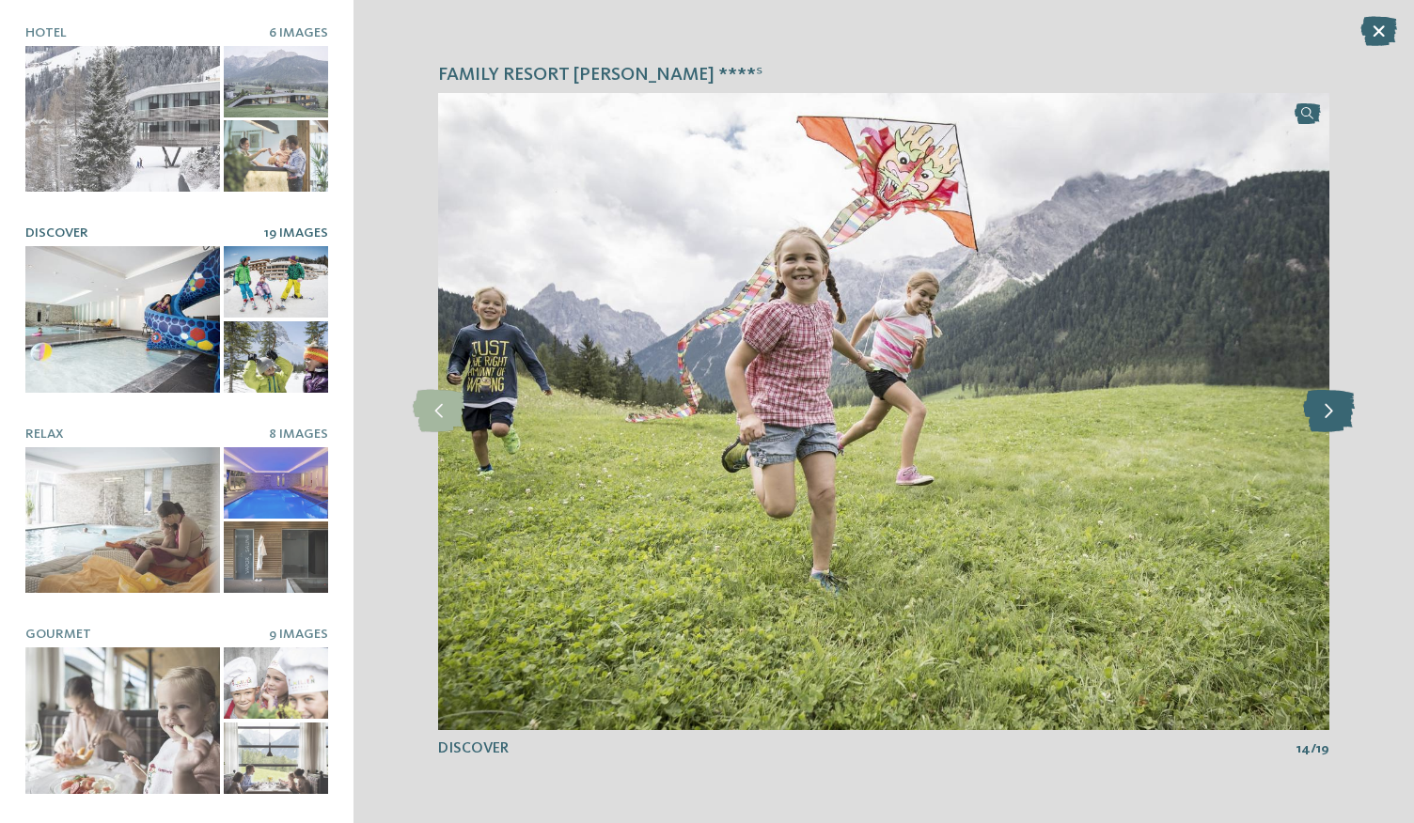
click at [1325, 416] on icon at bounding box center [1329, 411] width 52 height 42
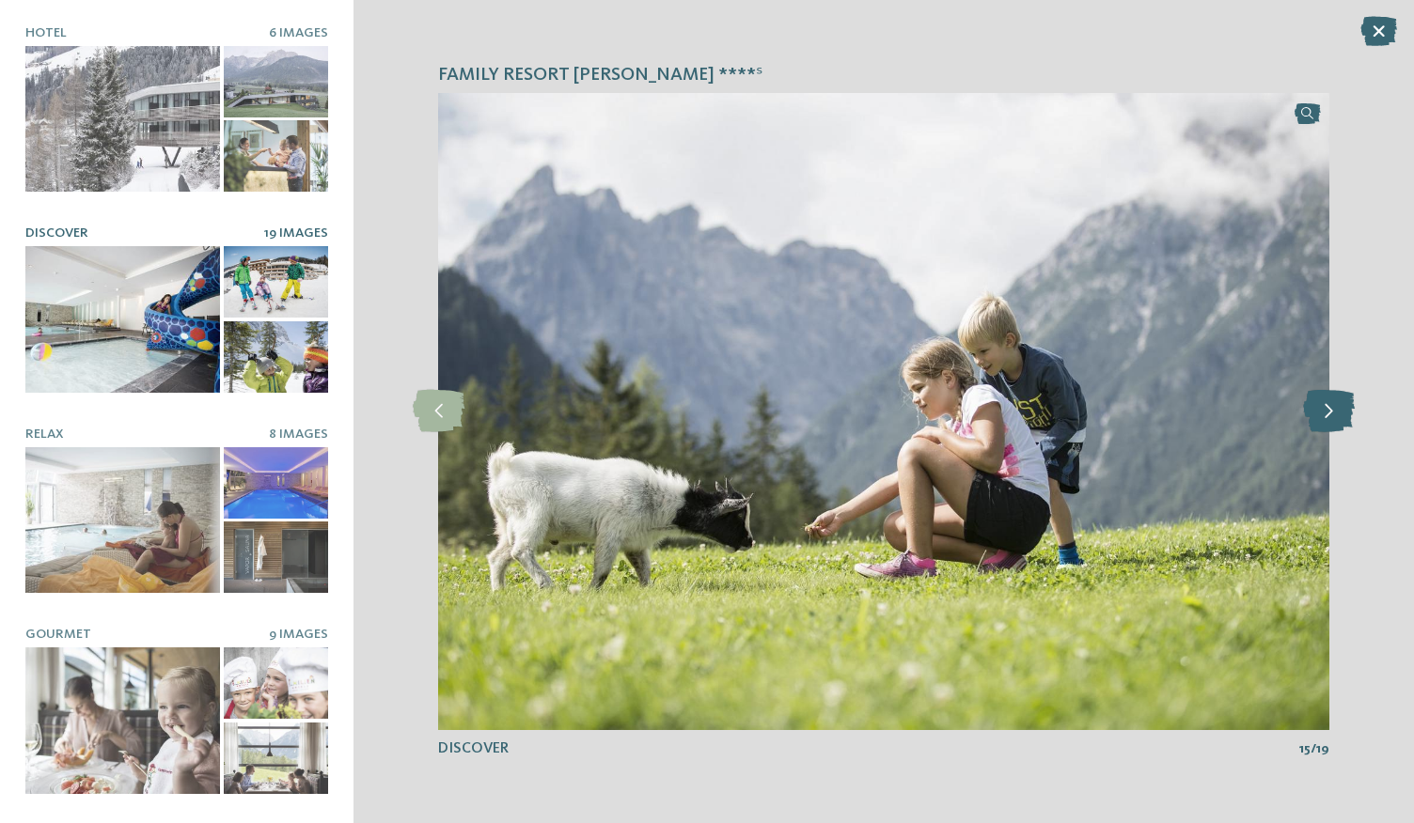
click at [1325, 416] on icon at bounding box center [1329, 411] width 52 height 42
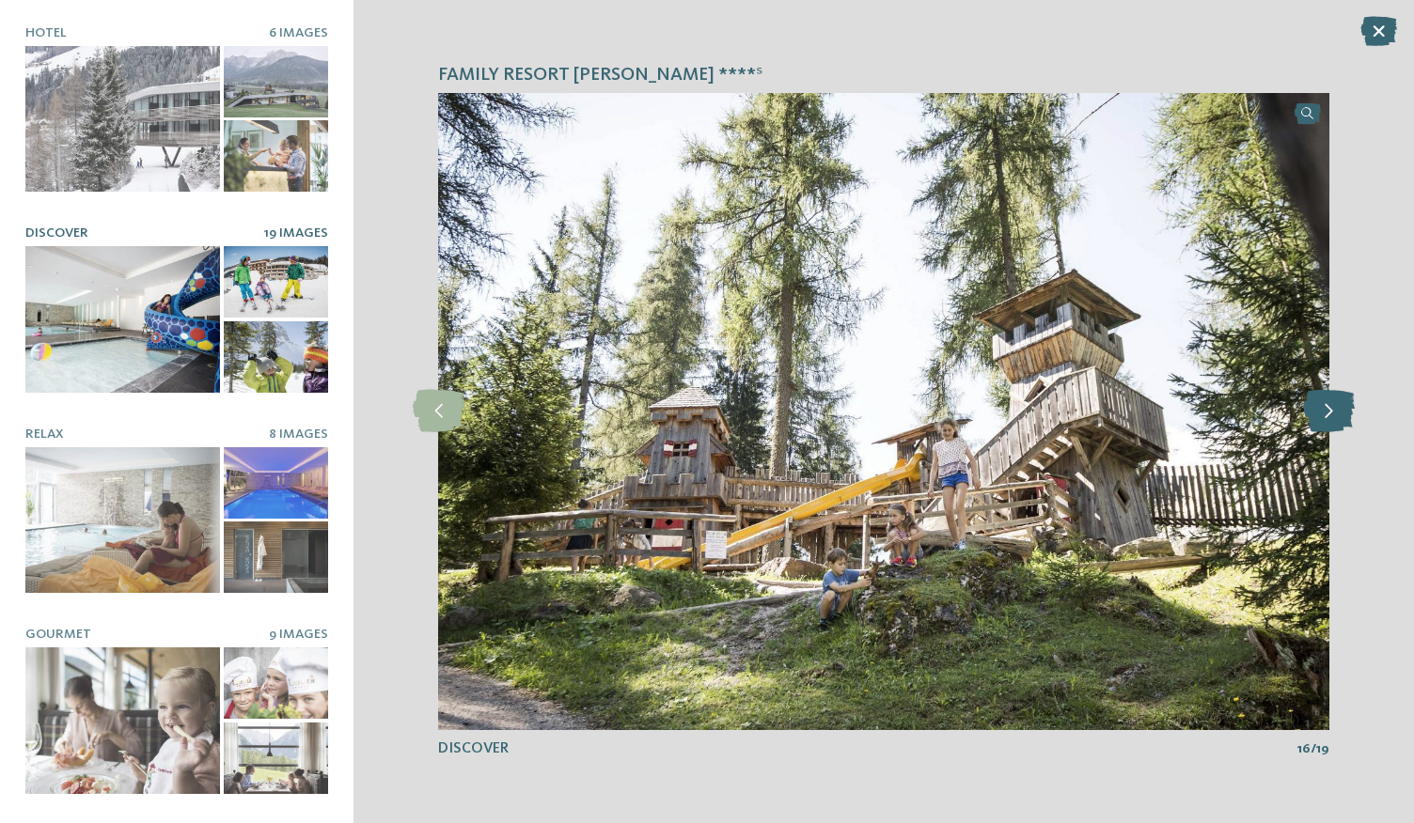
click at [1325, 416] on icon at bounding box center [1329, 411] width 52 height 42
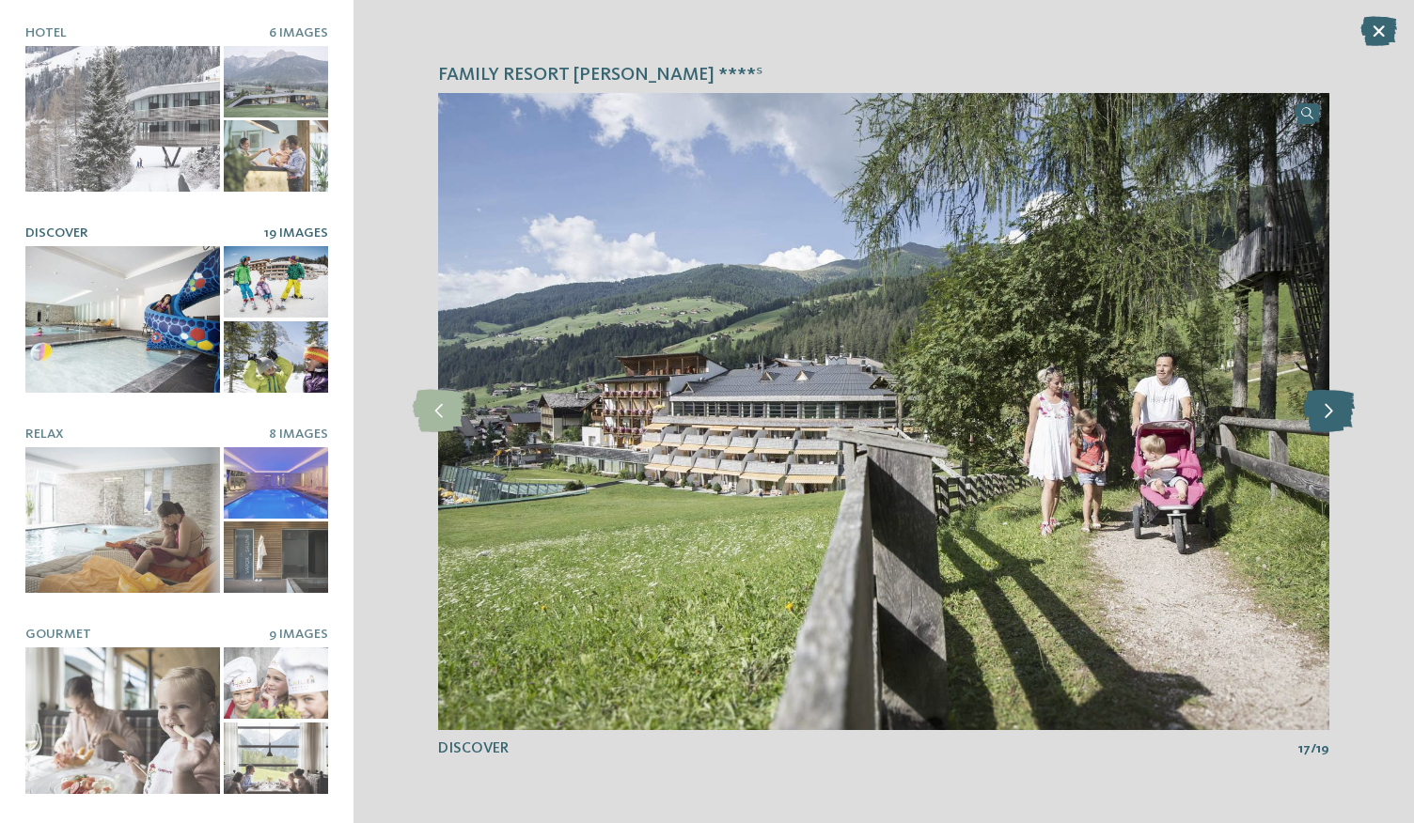
click at [1325, 416] on icon at bounding box center [1329, 411] width 52 height 42
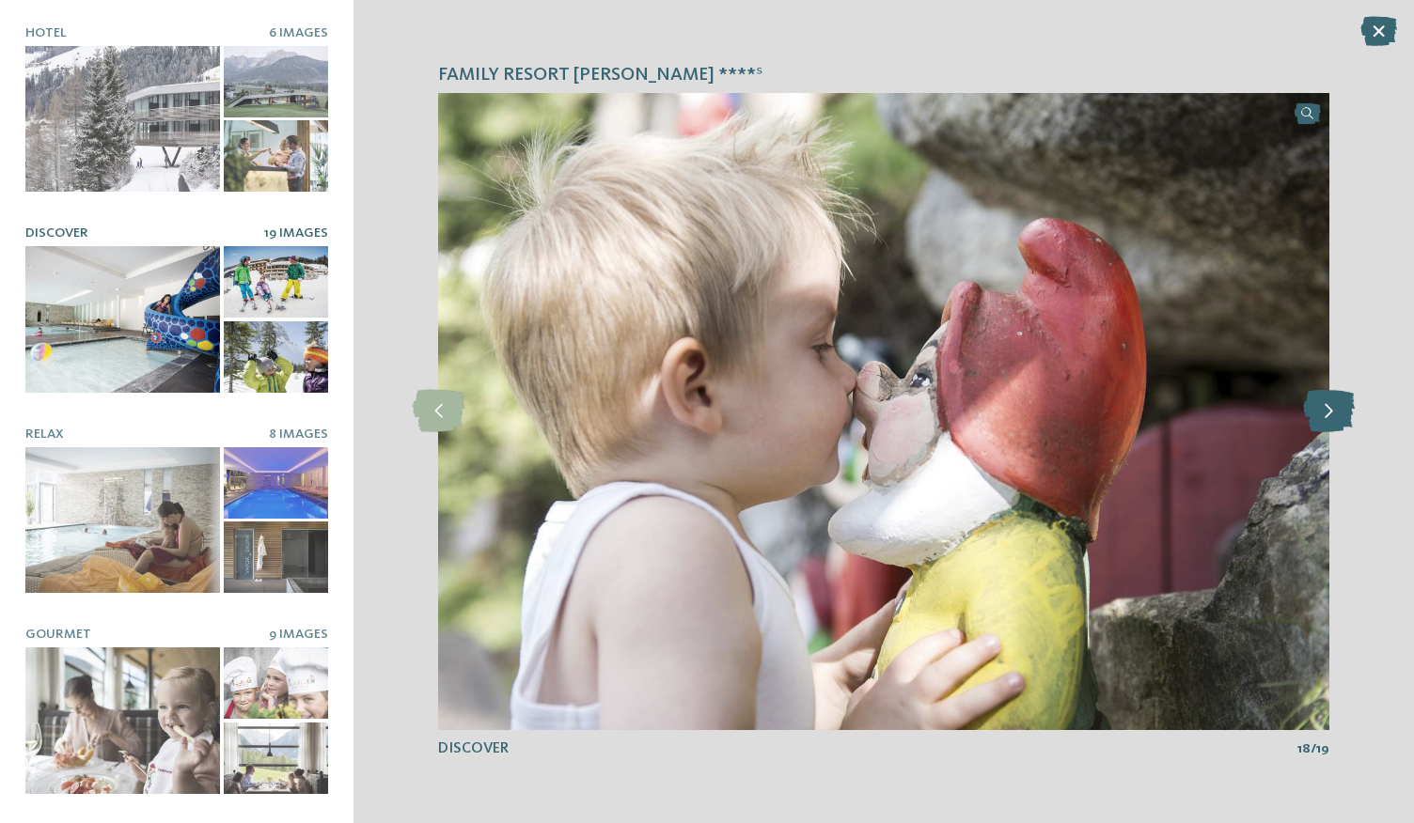
click at [1325, 416] on icon at bounding box center [1329, 411] width 52 height 42
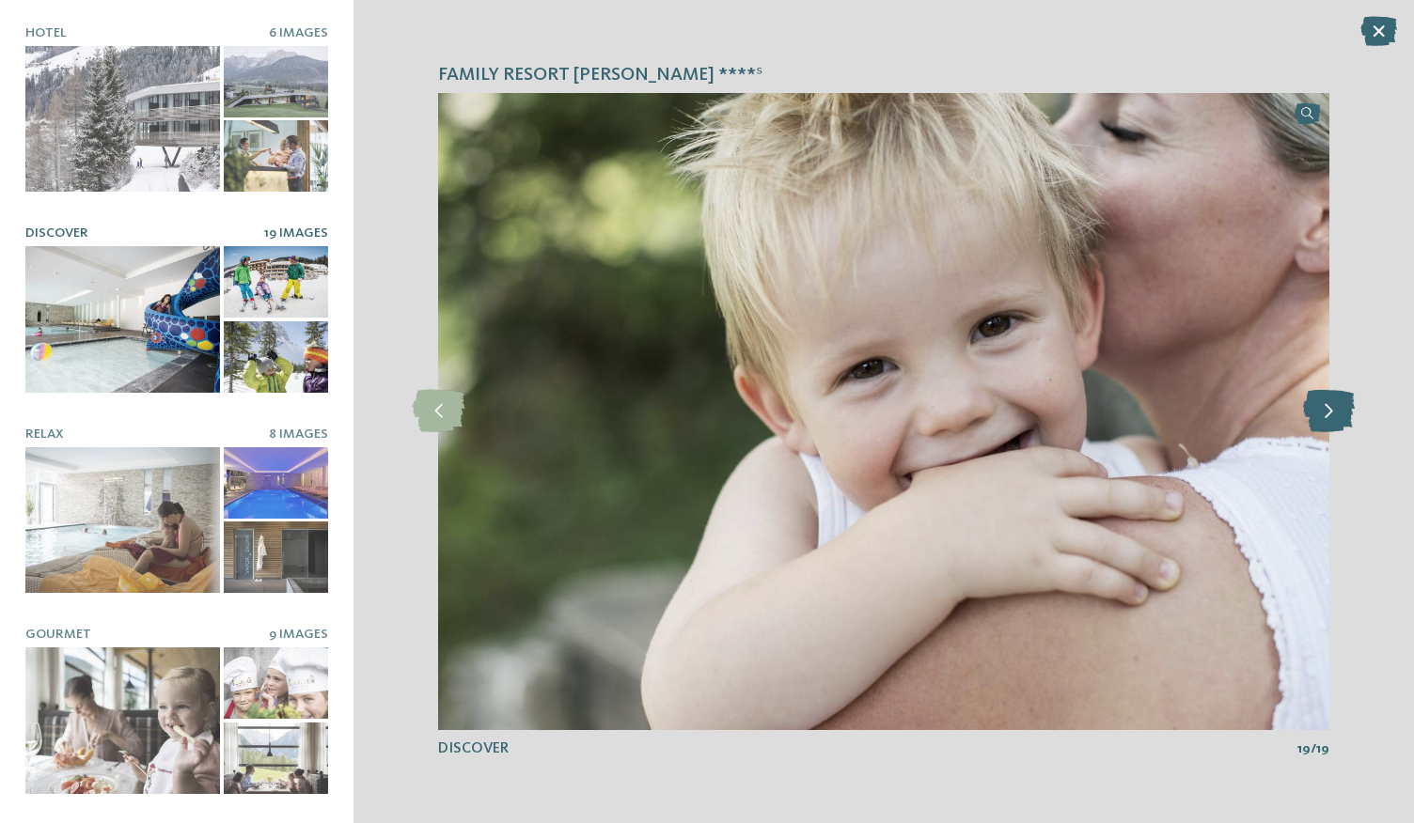
click at [1325, 416] on icon at bounding box center [1329, 411] width 52 height 42
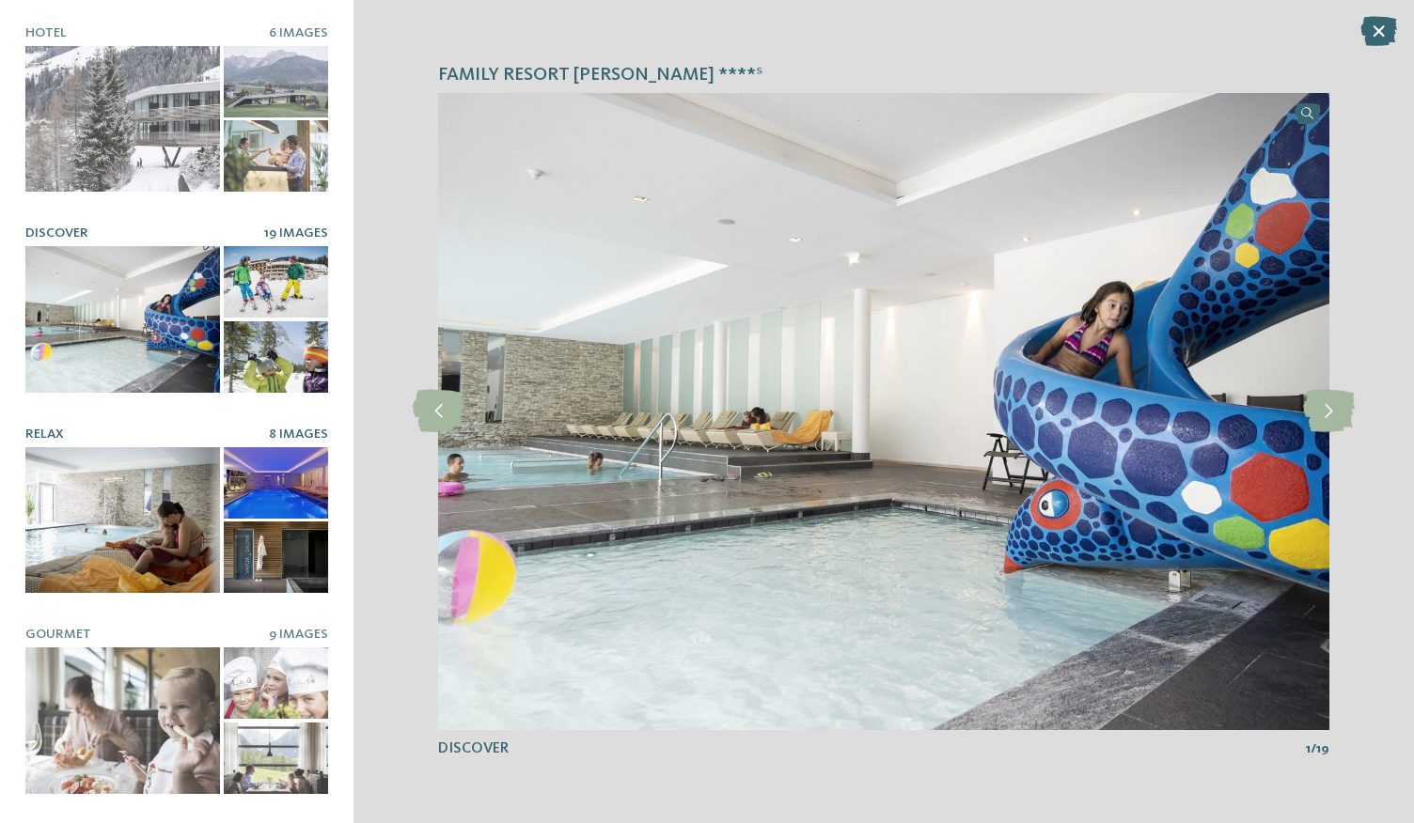
click at [126, 500] on div at bounding box center [122, 520] width 195 height 147
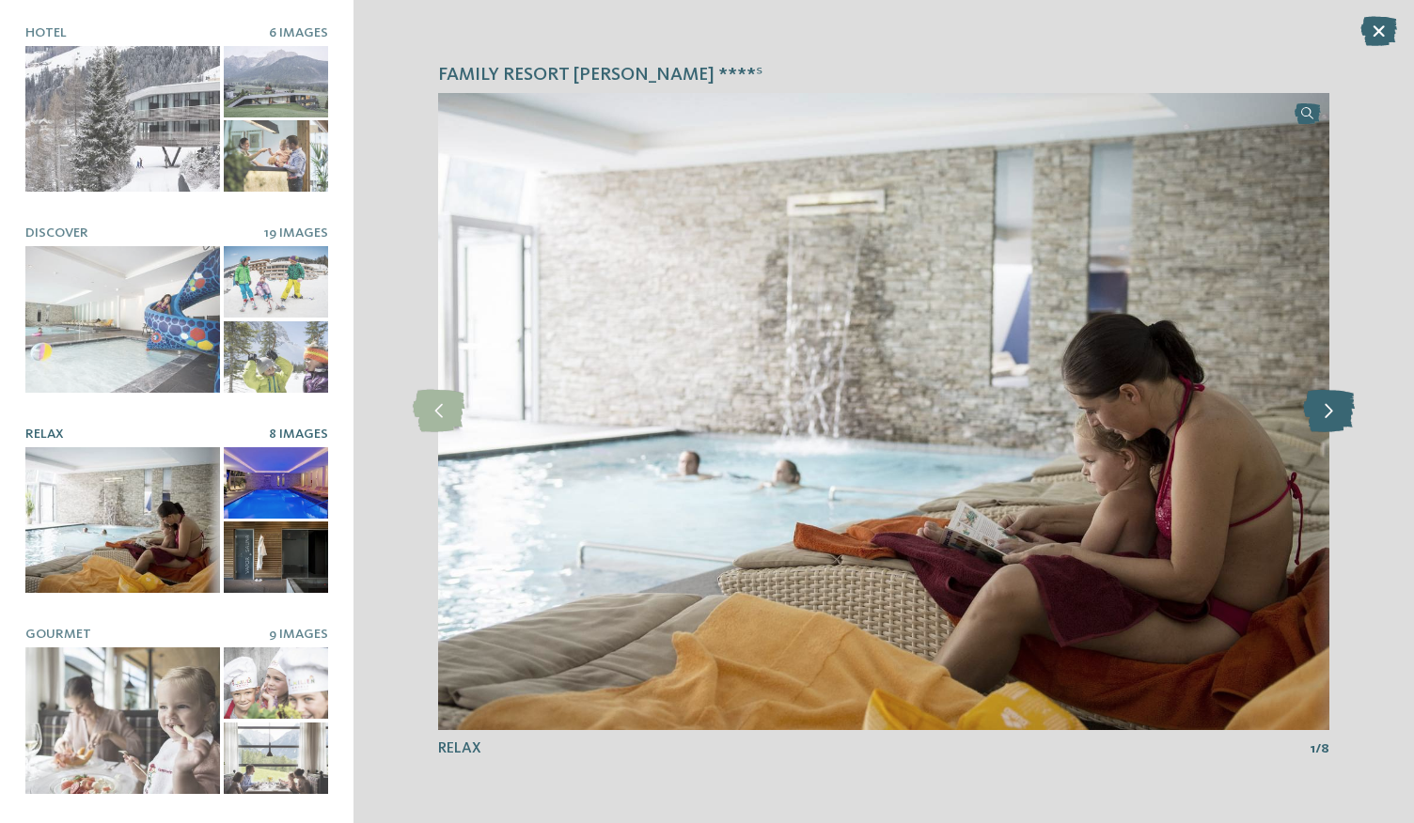
click at [1336, 405] on icon at bounding box center [1329, 411] width 52 height 42
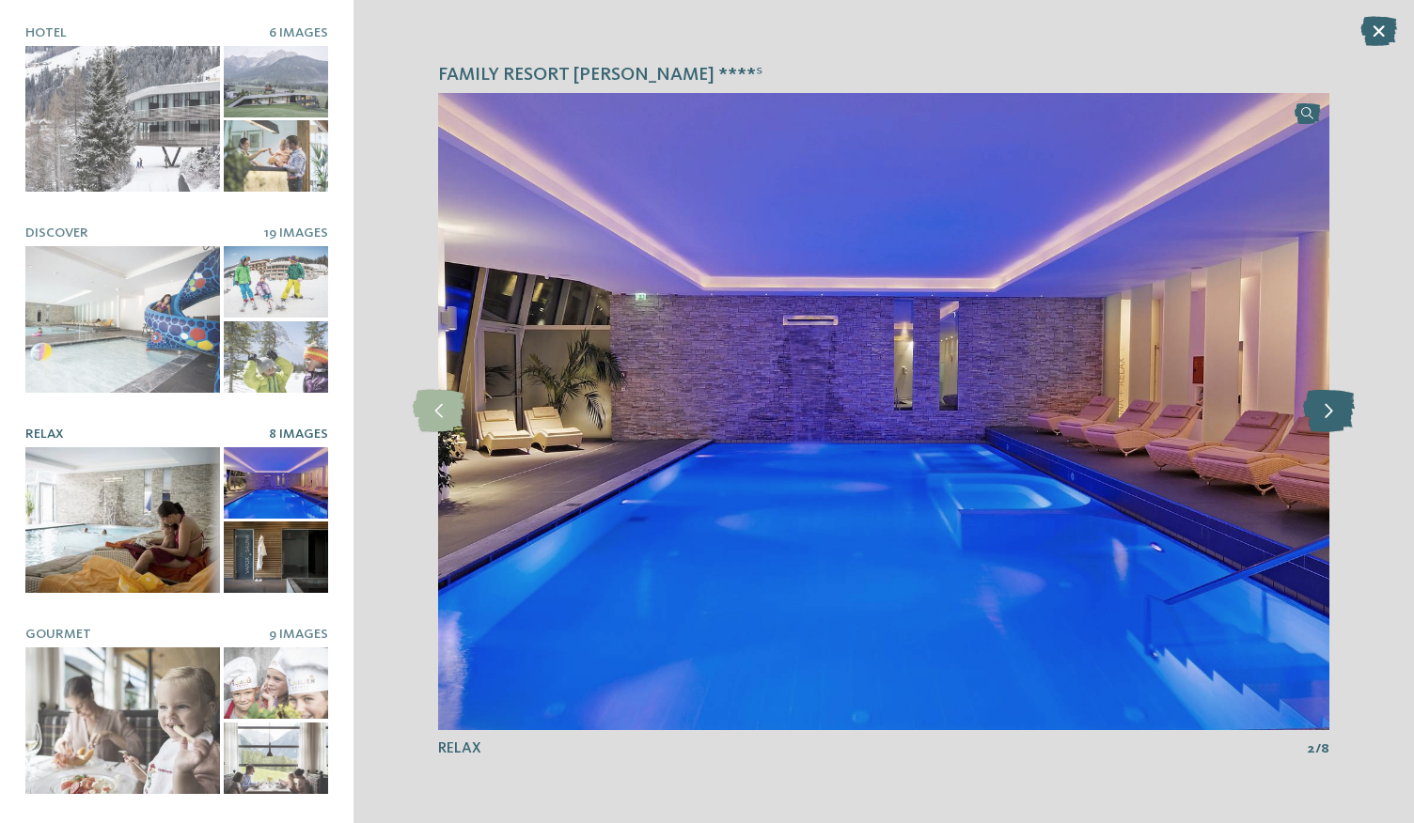
click at [1336, 405] on icon at bounding box center [1329, 411] width 52 height 42
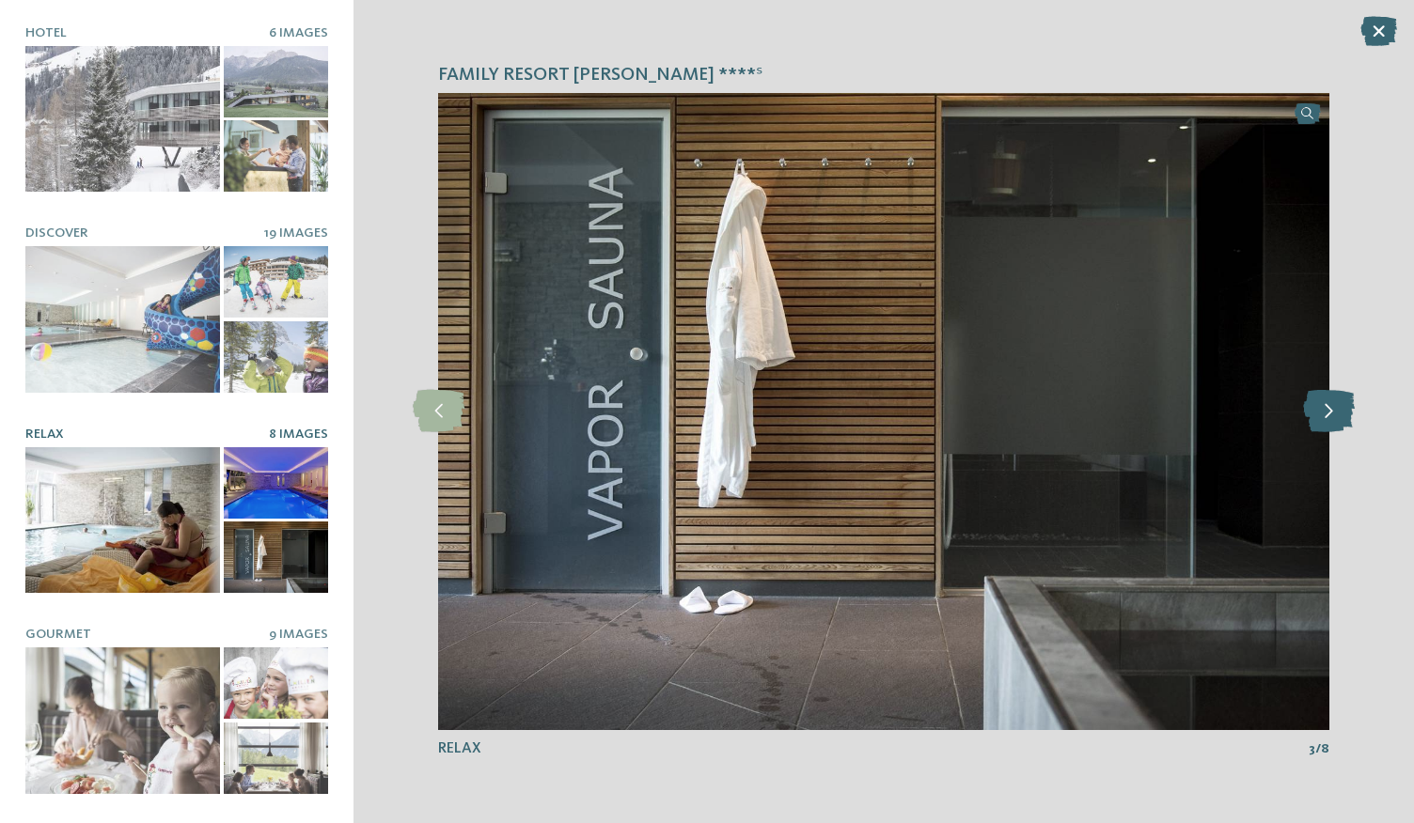
click at [1336, 405] on icon at bounding box center [1329, 411] width 52 height 42
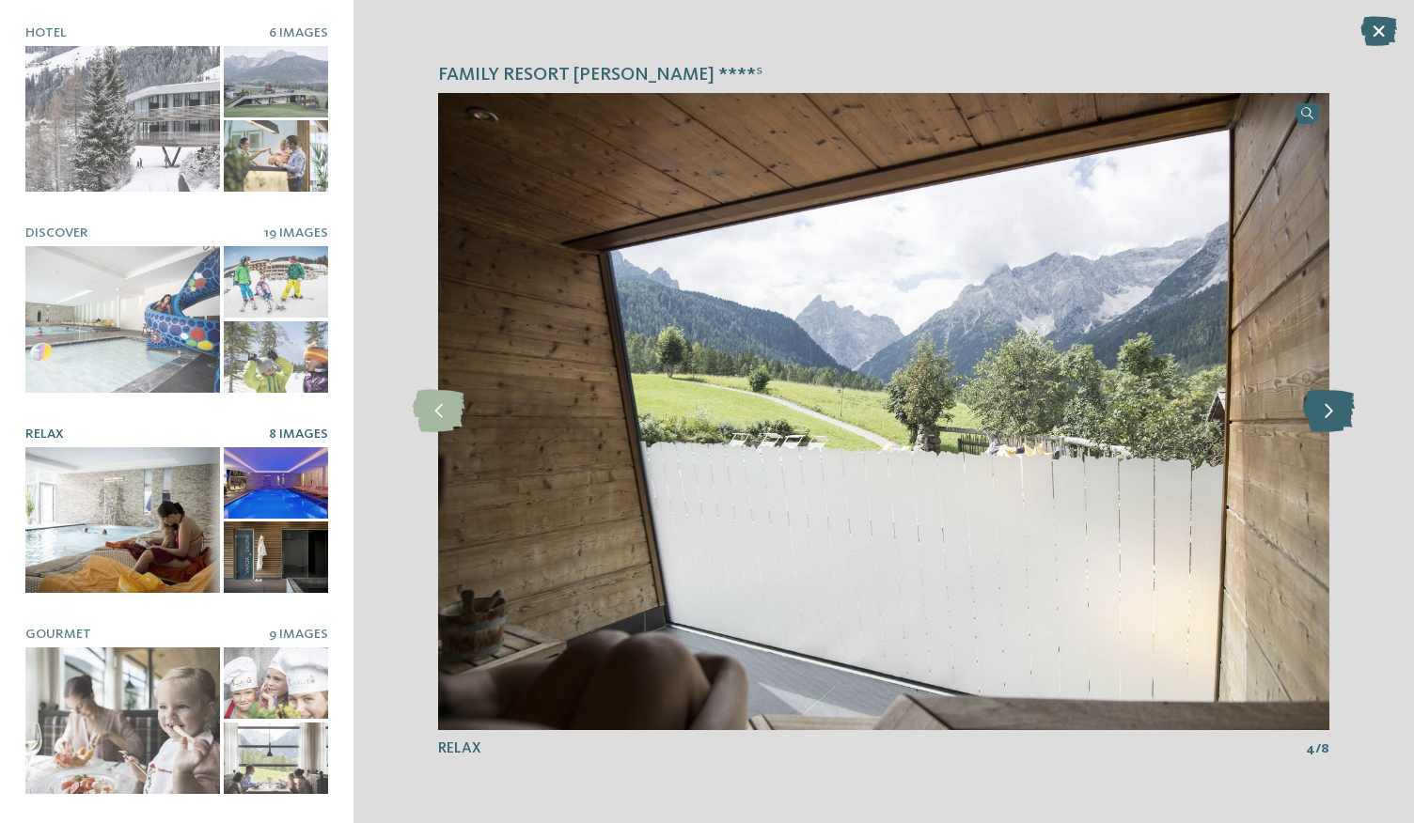
click at [1336, 405] on icon at bounding box center [1329, 411] width 52 height 42
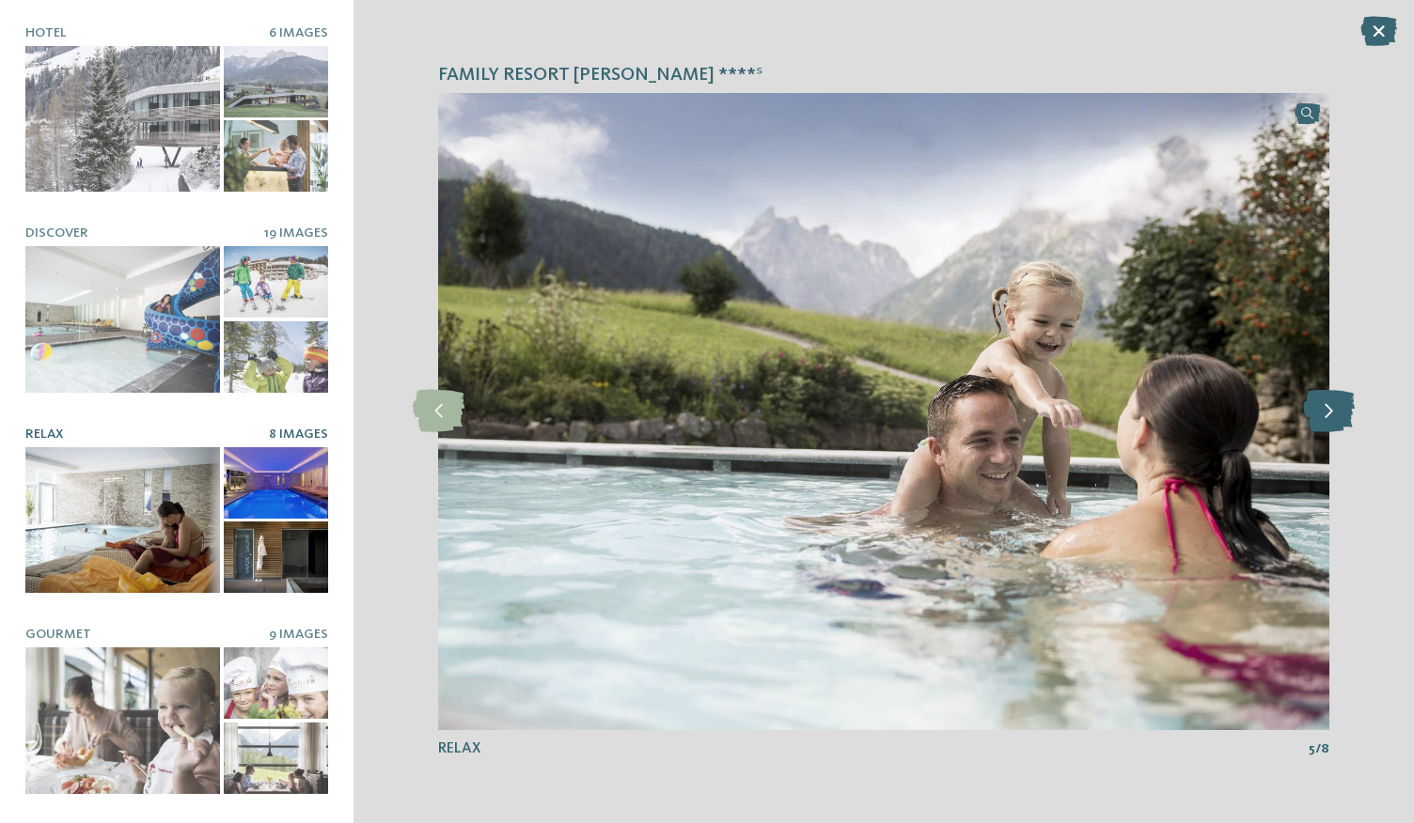
click at [1336, 405] on icon at bounding box center [1329, 411] width 52 height 42
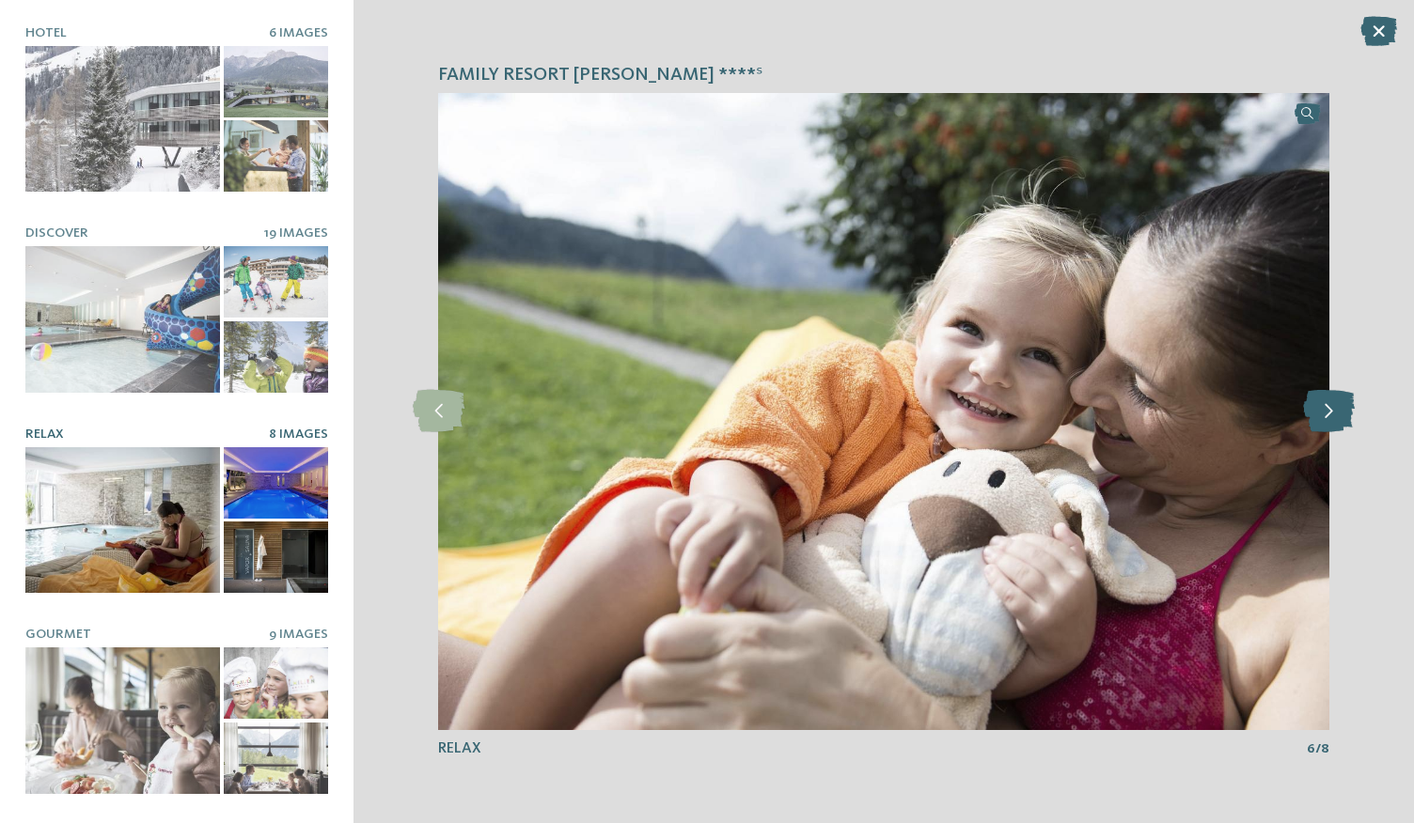
click at [1336, 405] on icon at bounding box center [1329, 411] width 52 height 42
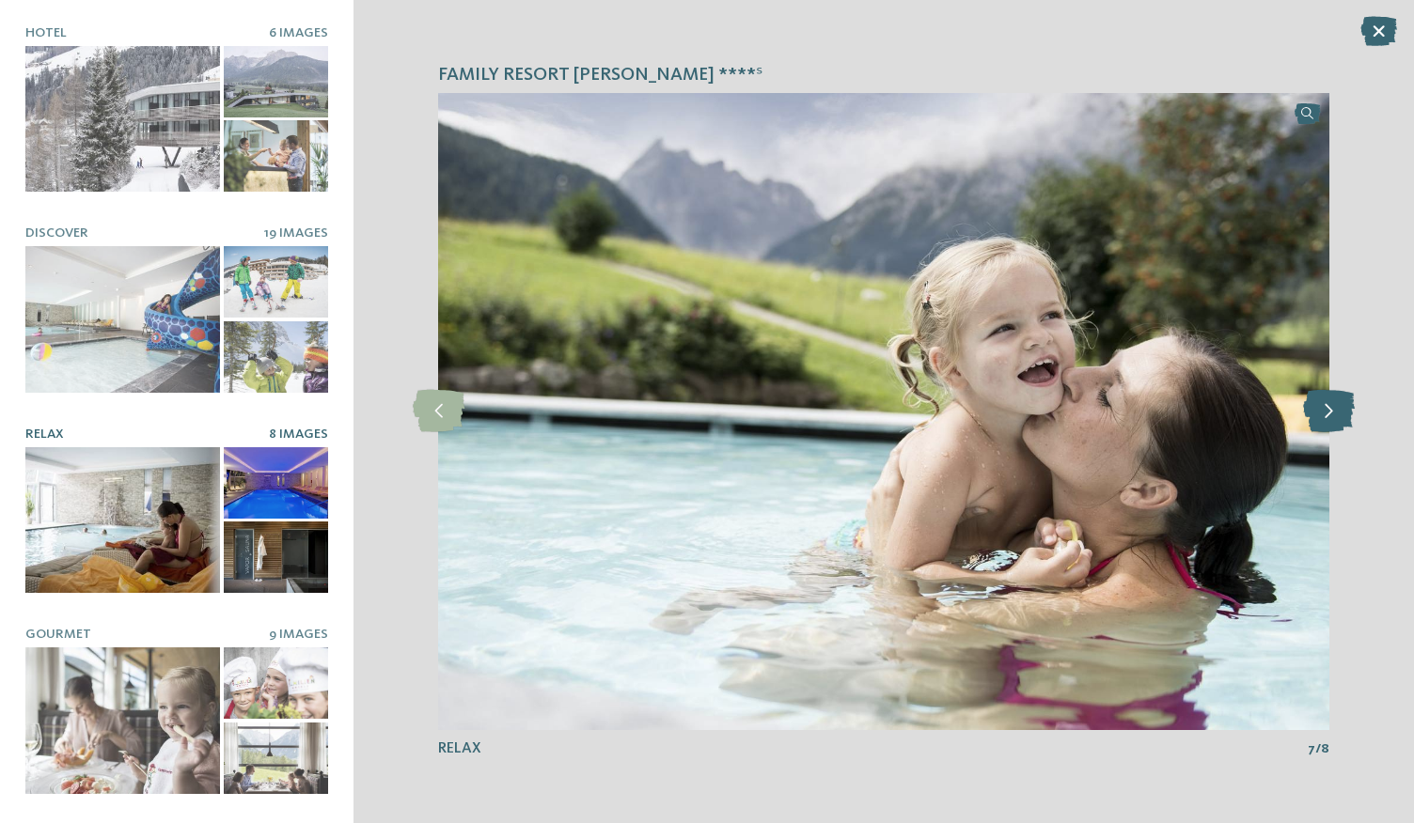
click at [1336, 405] on icon at bounding box center [1329, 411] width 52 height 42
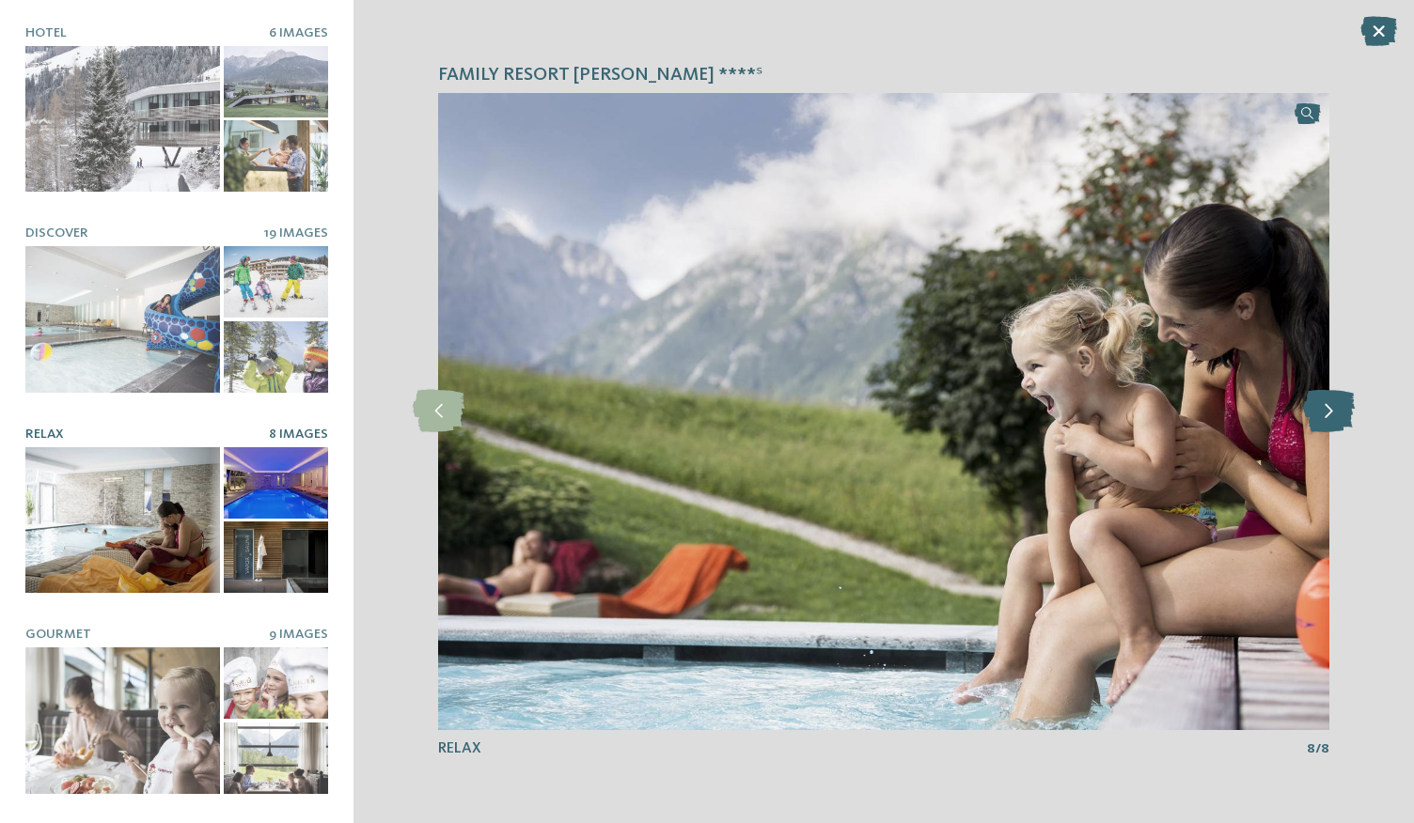
click at [1336, 405] on icon at bounding box center [1329, 411] width 52 height 42
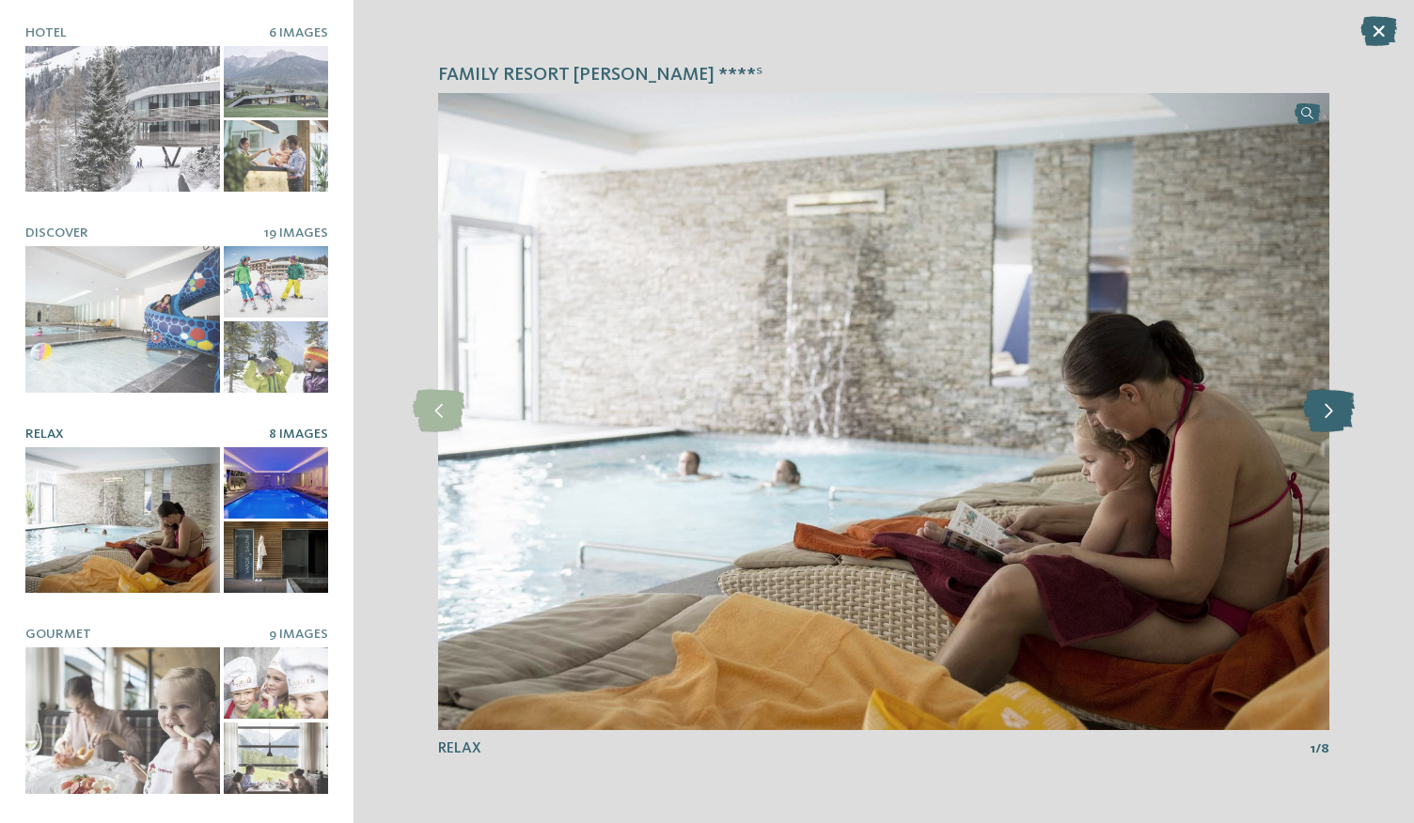
click at [1336, 405] on icon at bounding box center [1329, 411] width 52 height 42
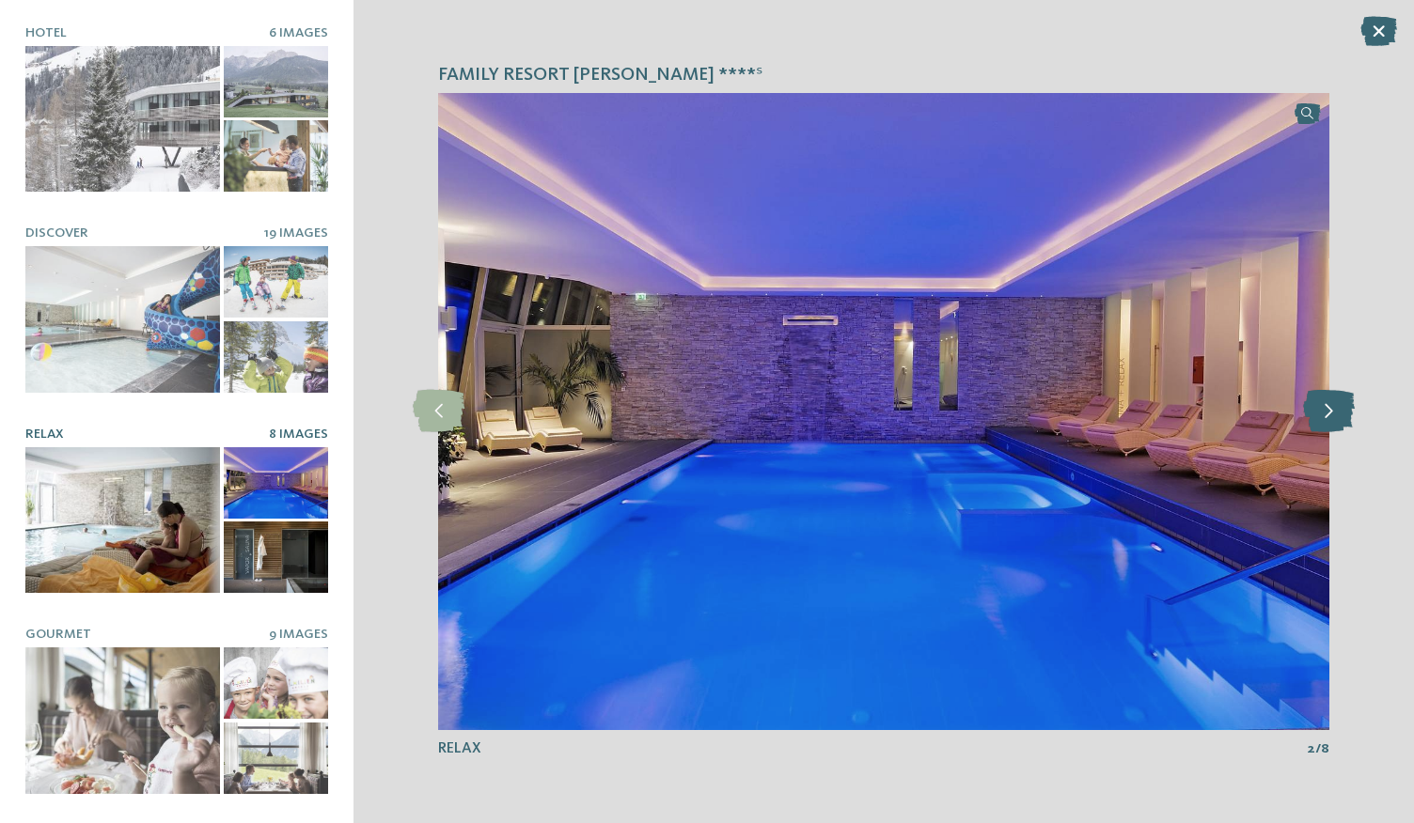
click at [1336, 405] on icon at bounding box center [1329, 411] width 52 height 42
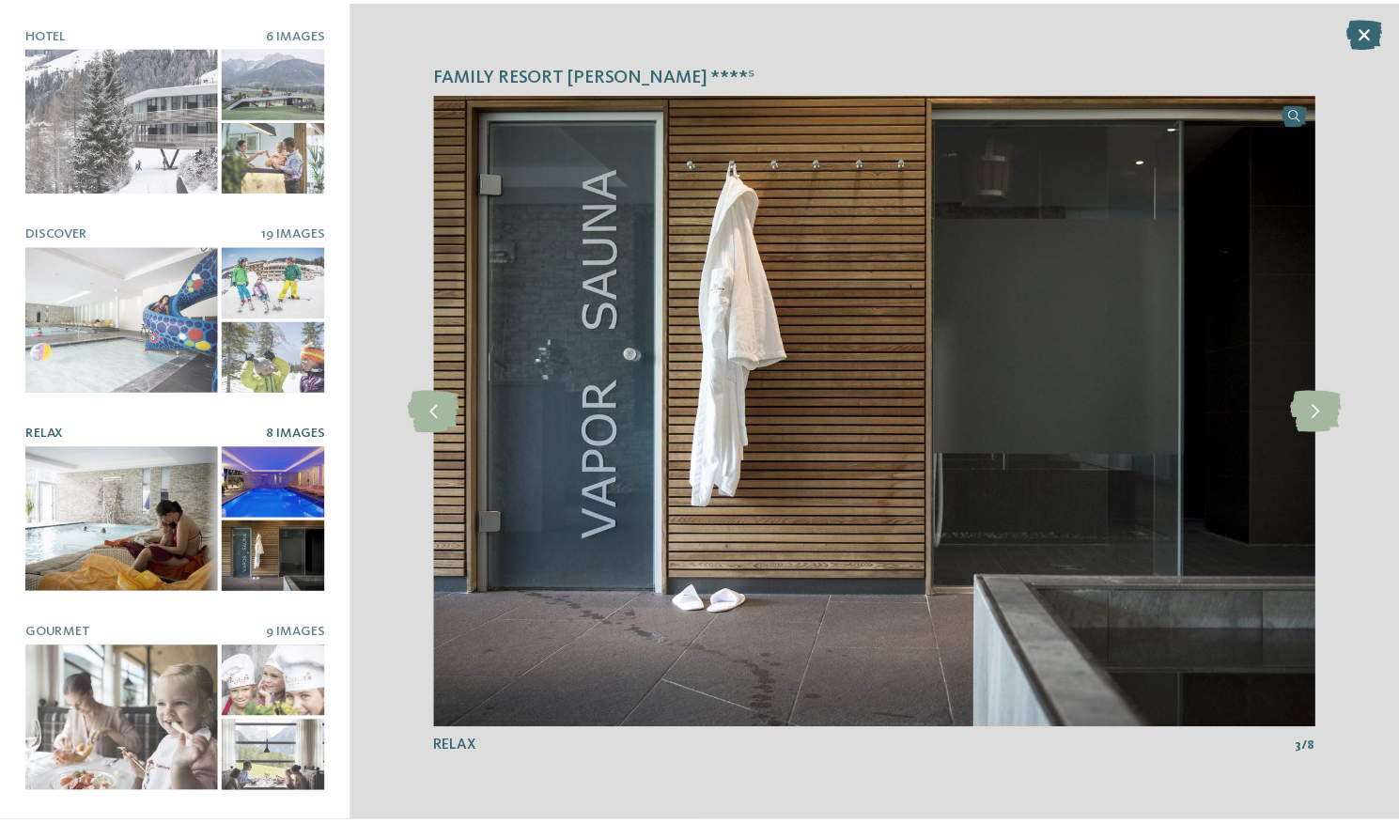
scroll to position [173, 0]
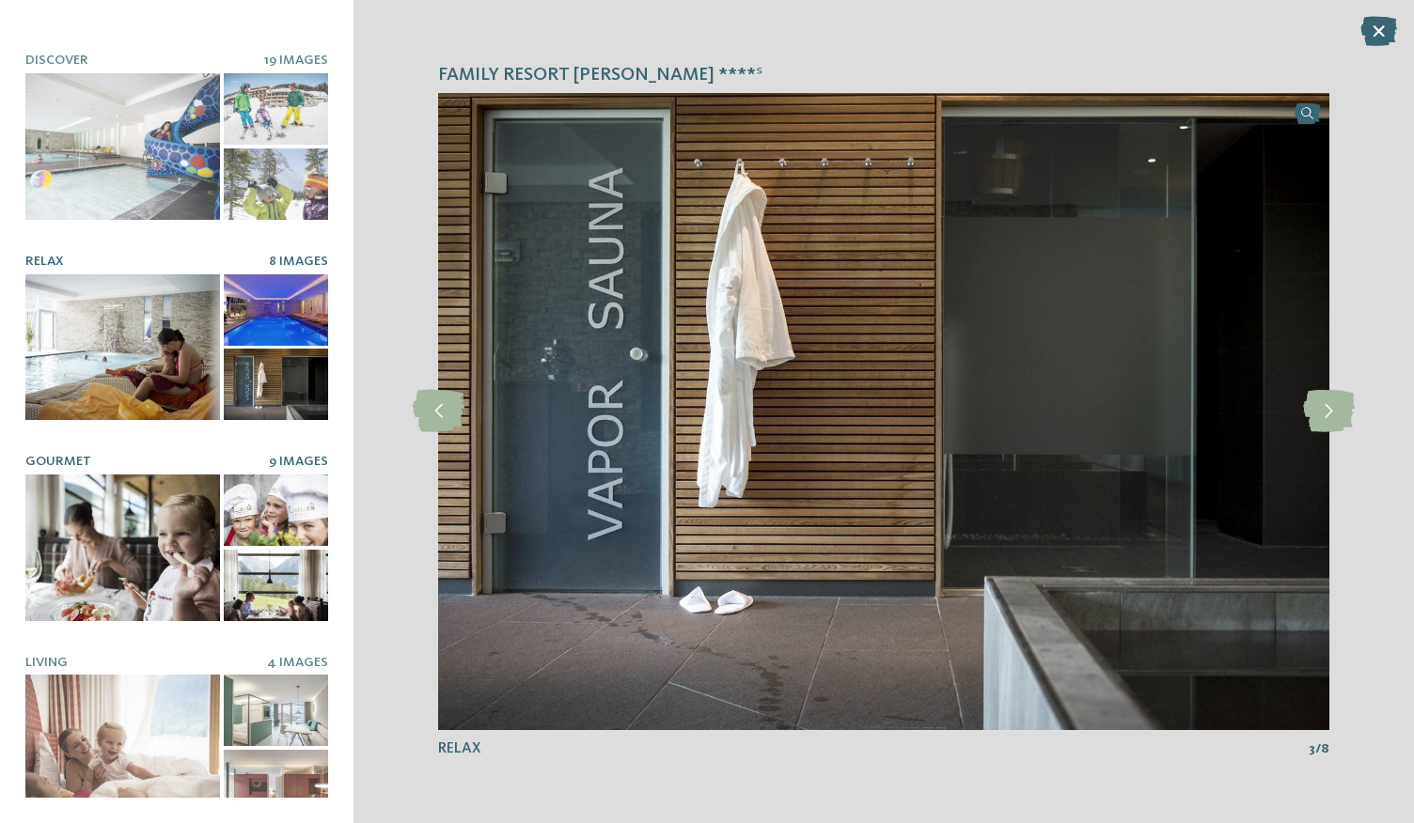
click at [170, 495] on div at bounding box center [122, 548] width 195 height 147
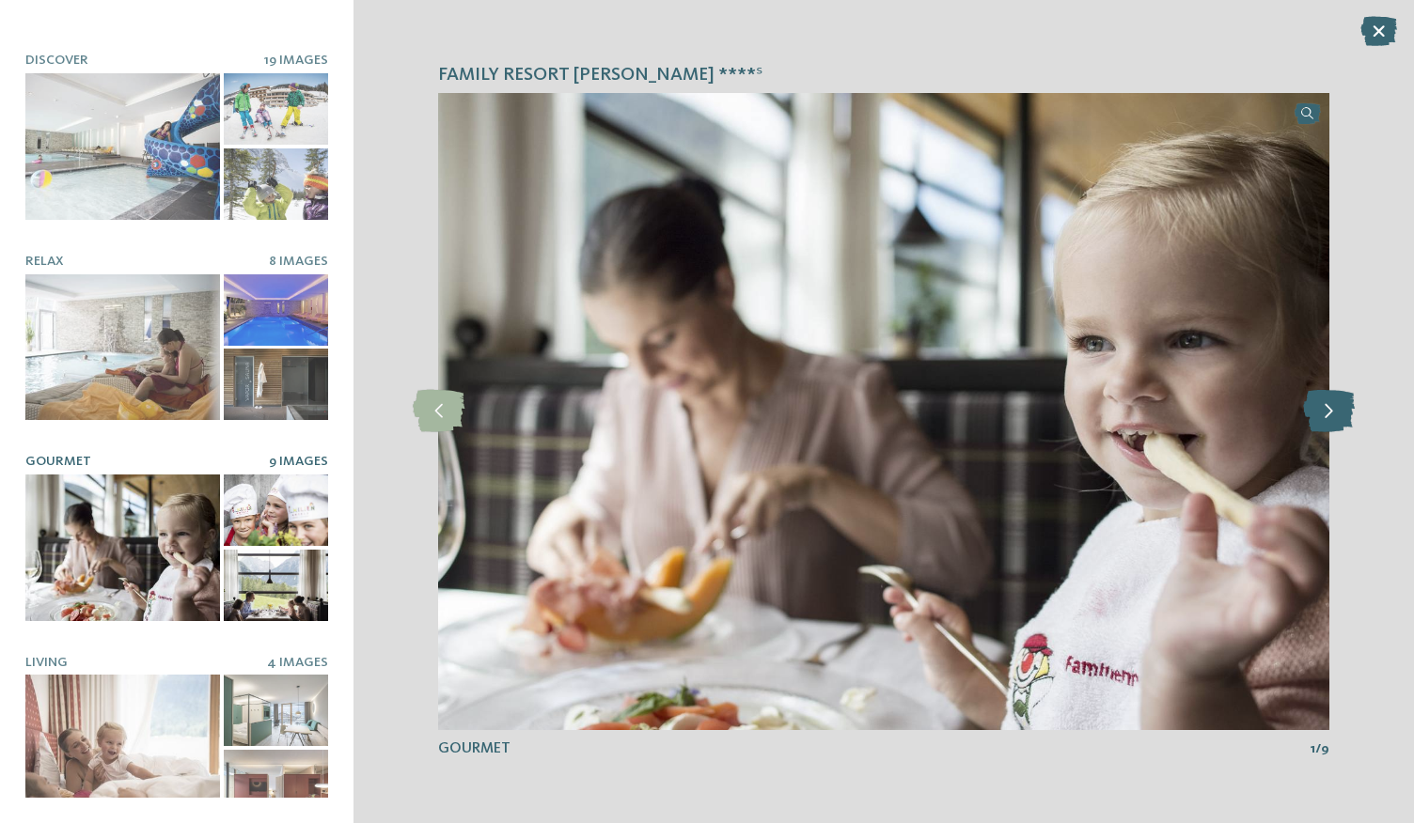
click at [1320, 404] on icon at bounding box center [1329, 411] width 52 height 42
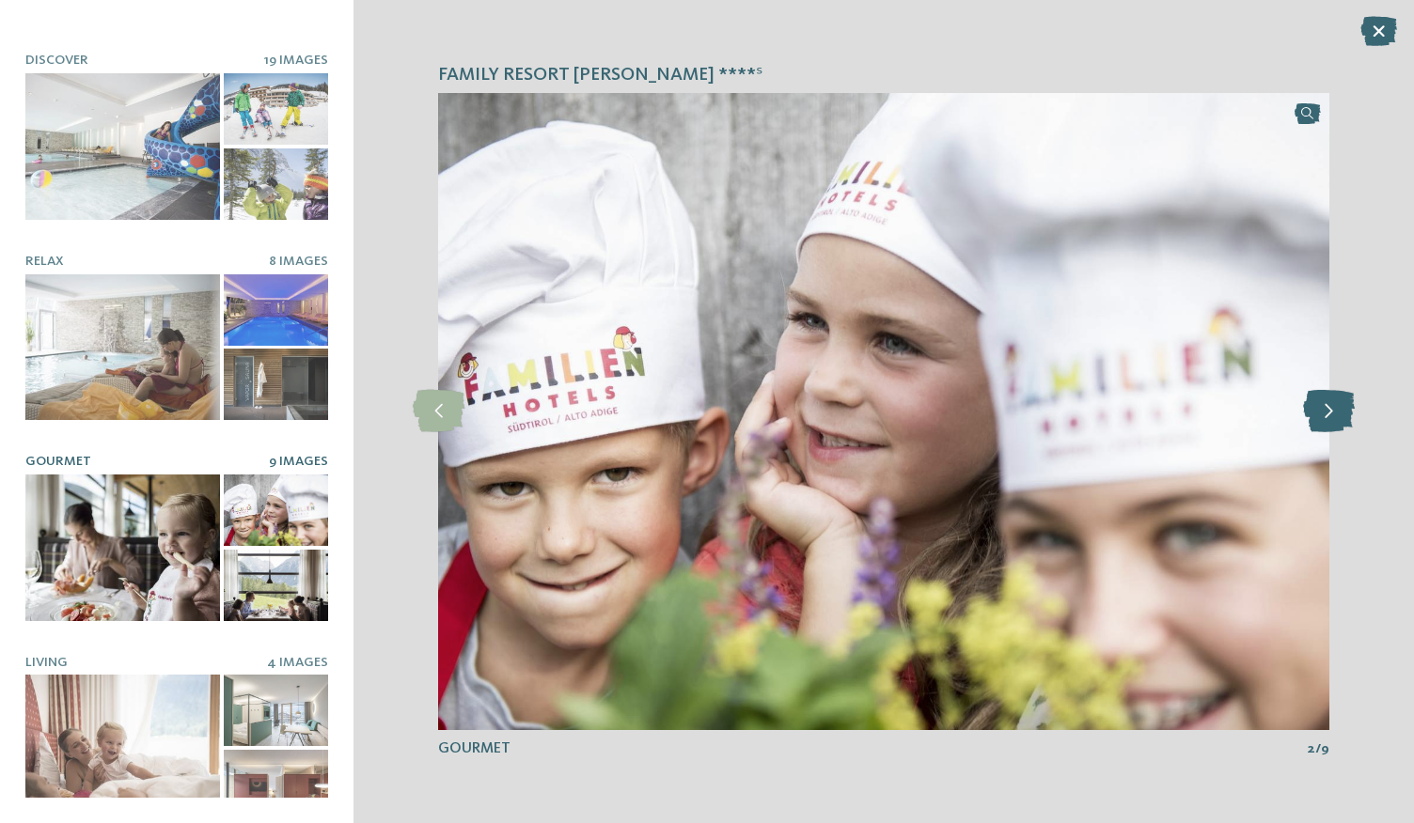
click at [1320, 404] on icon at bounding box center [1329, 411] width 52 height 42
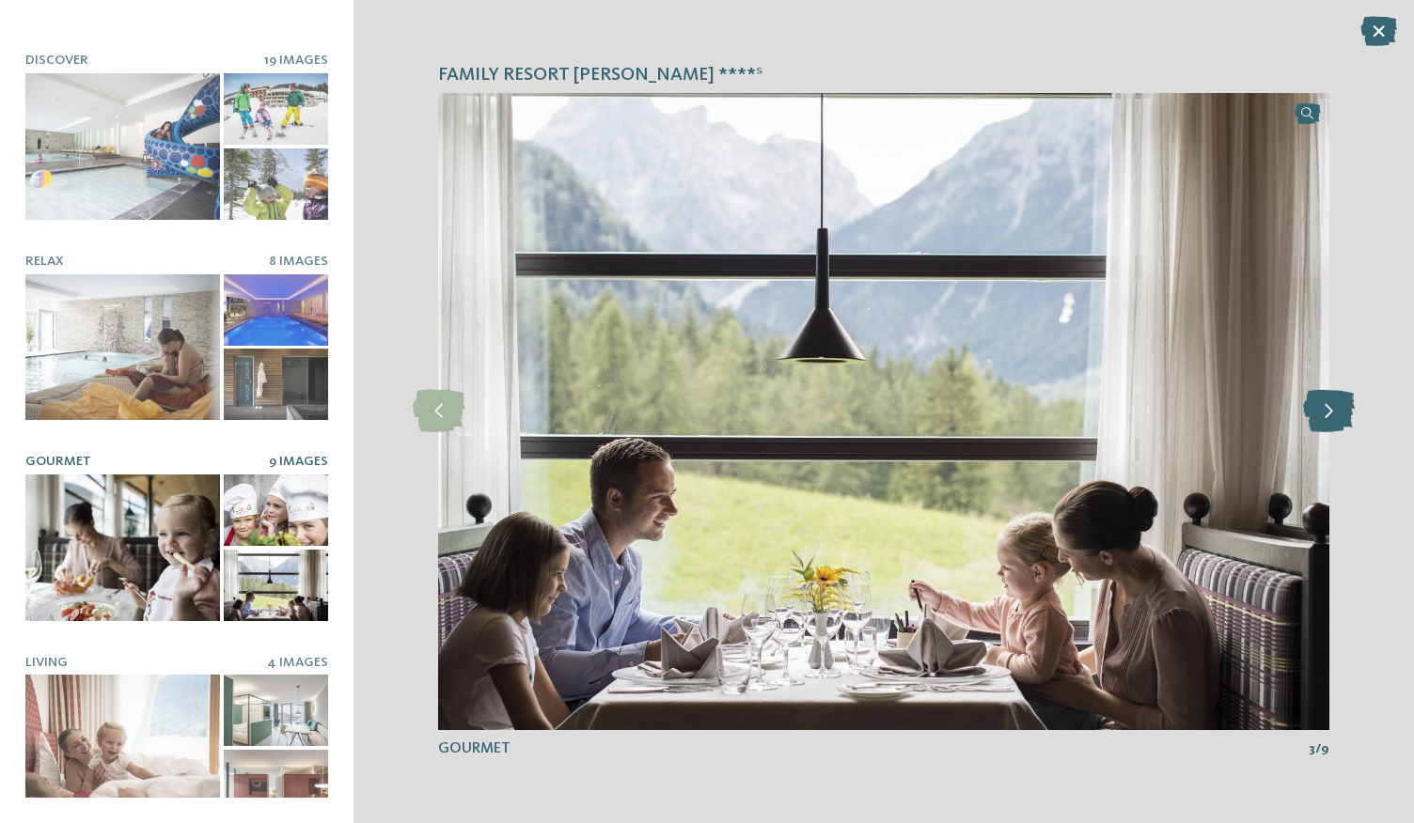
click at [1320, 404] on icon at bounding box center [1329, 411] width 52 height 42
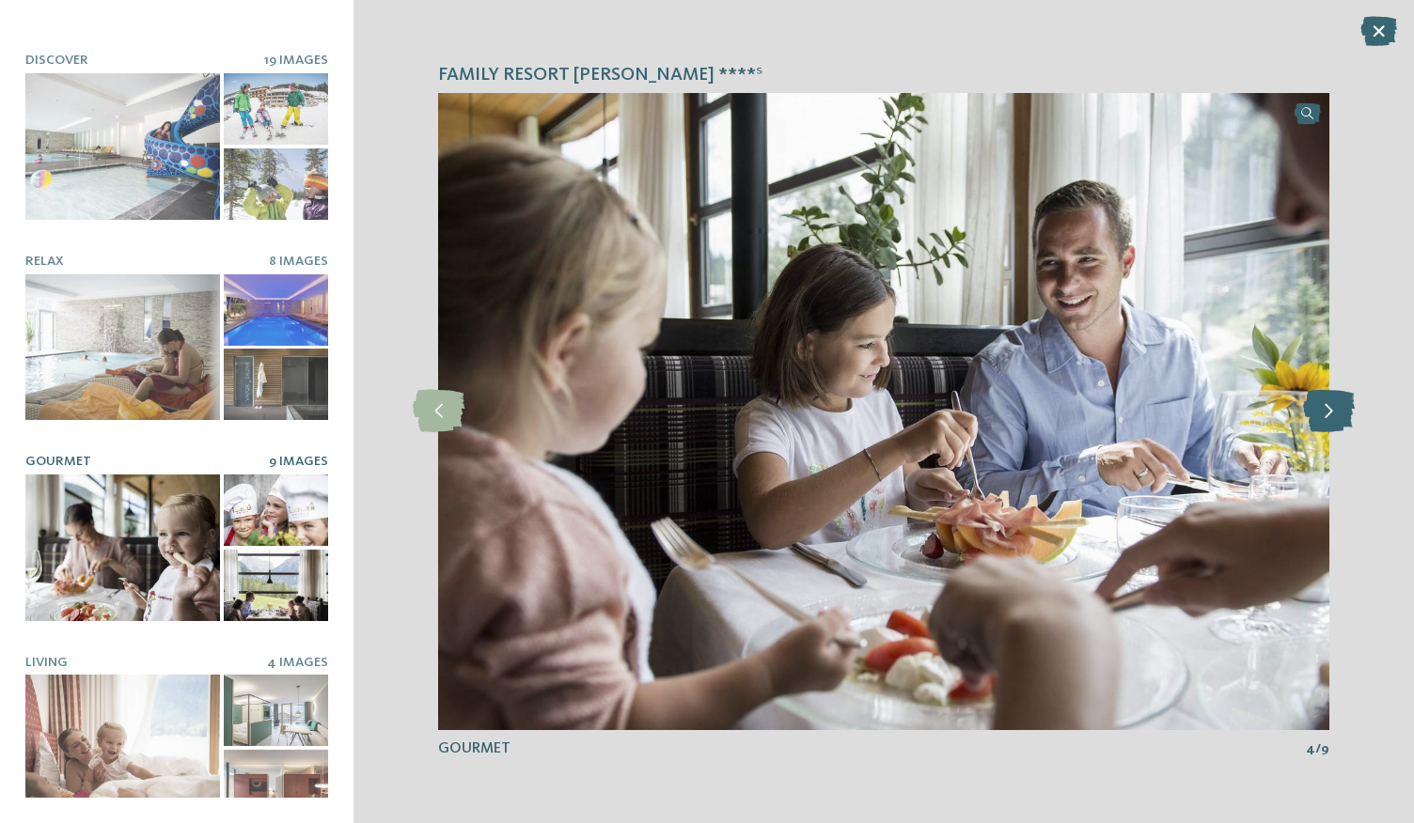
click at [1320, 404] on icon at bounding box center [1329, 411] width 52 height 42
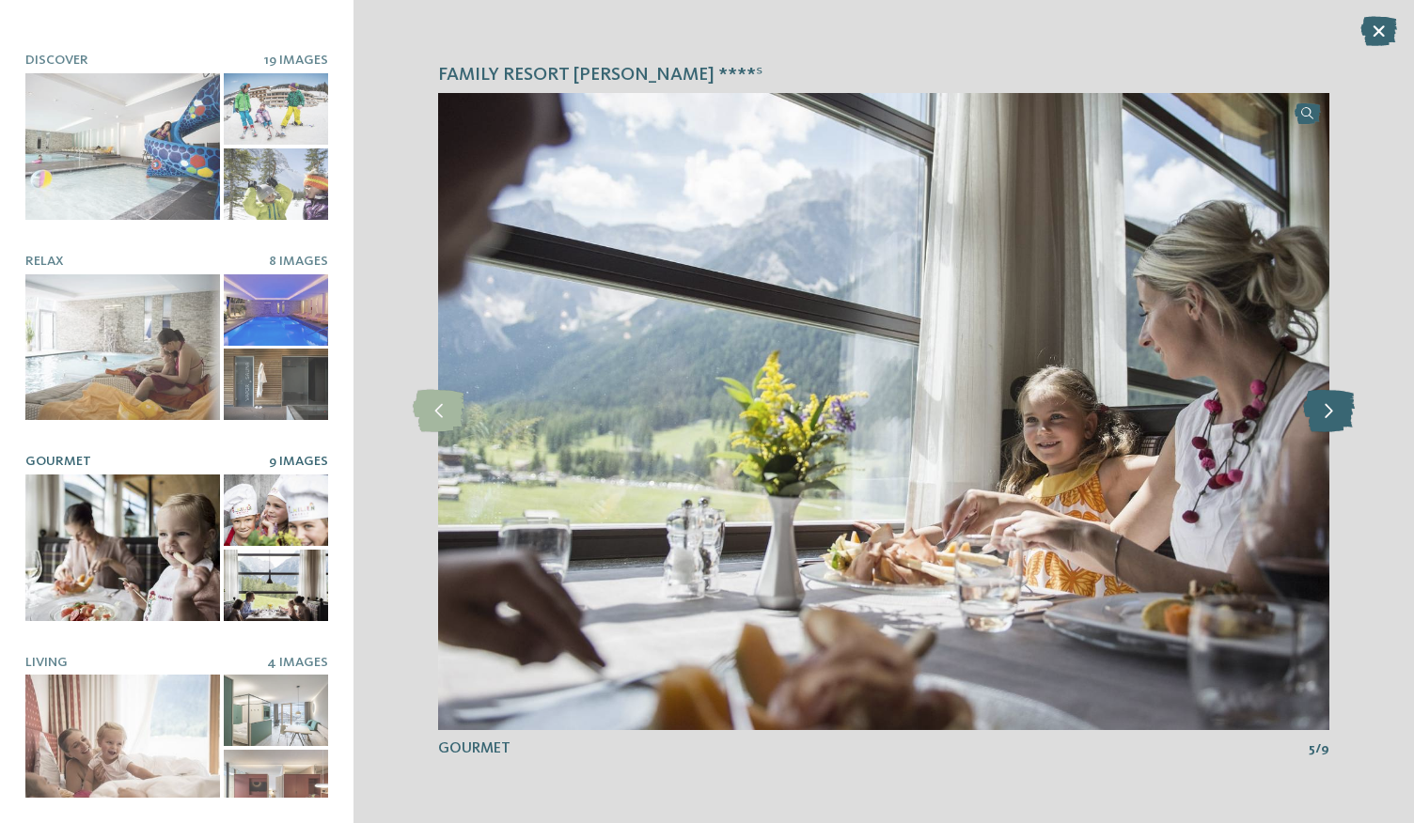
click at [1320, 404] on icon at bounding box center [1329, 411] width 52 height 42
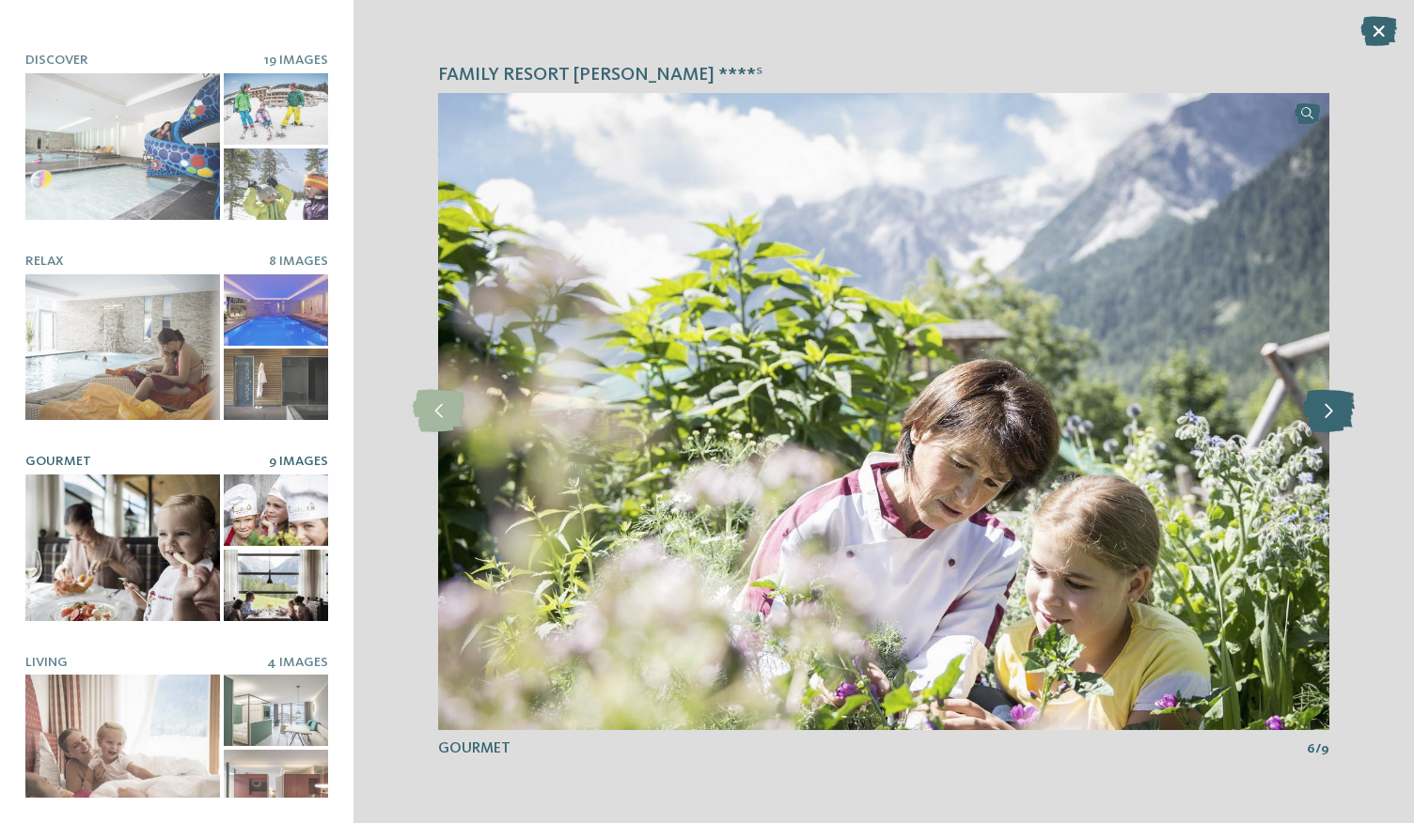
click at [1320, 404] on icon at bounding box center [1329, 411] width 52 height 42
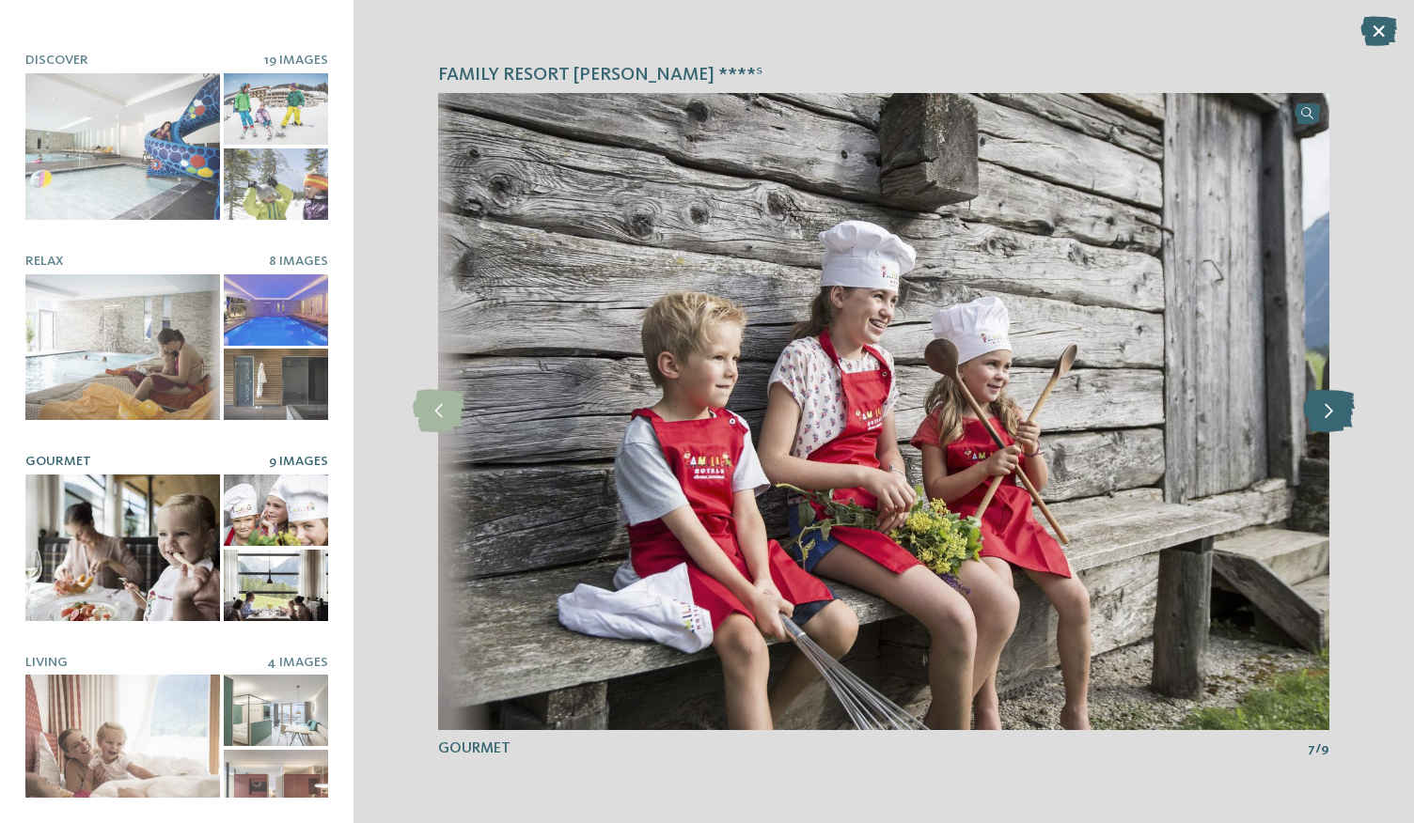
click at [1320, 404] on icon at bounding box center [1329, 411] width 52 height 42
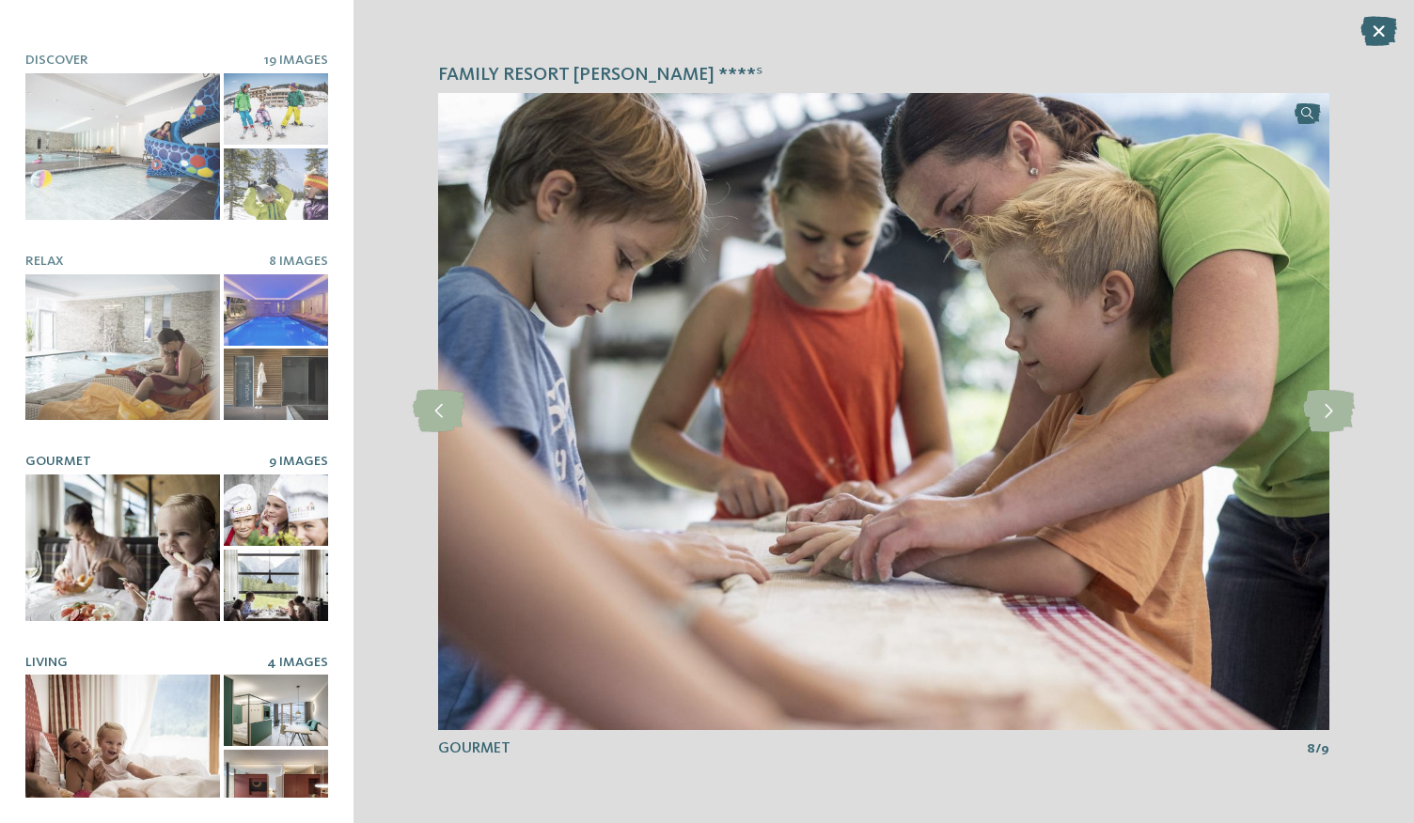
click at [127, 695] on div at bounding box center [122, 748] width 195 height 147
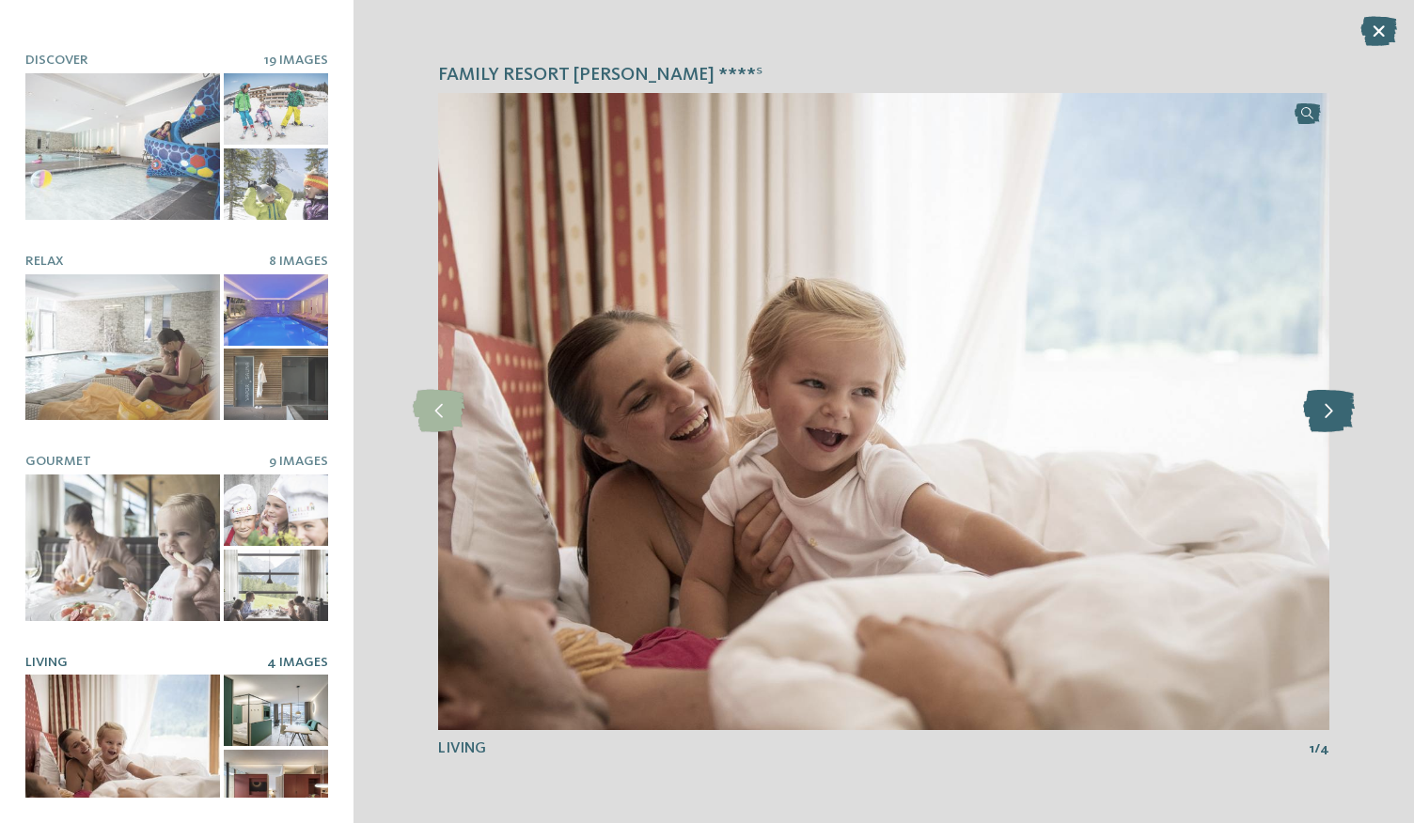
click at [1339, 403] on icon at bounding box center [1329, 411] width 52 height 42
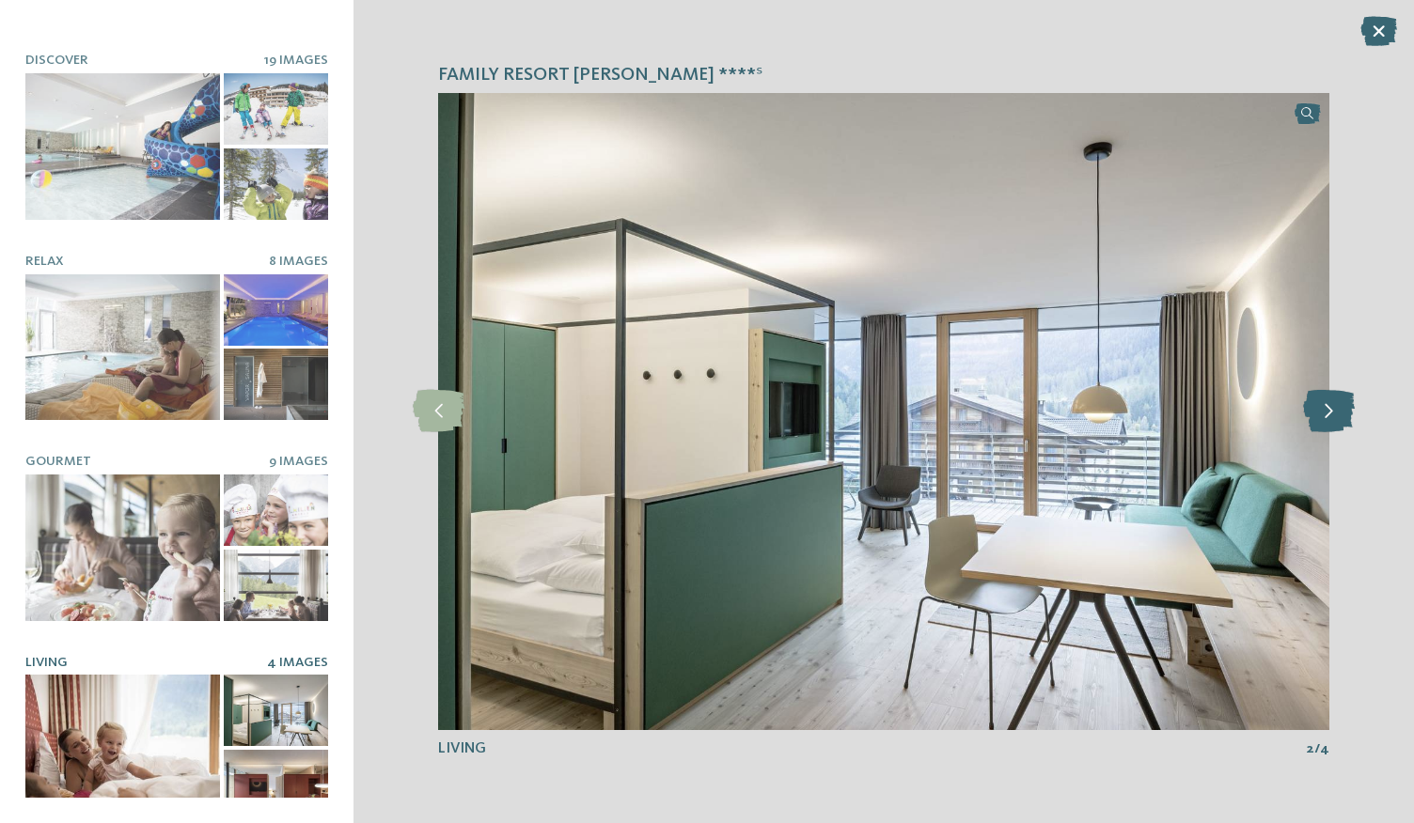
click at [1339, 403] on icon at bounding box center [1329, 411] width 52 height 42
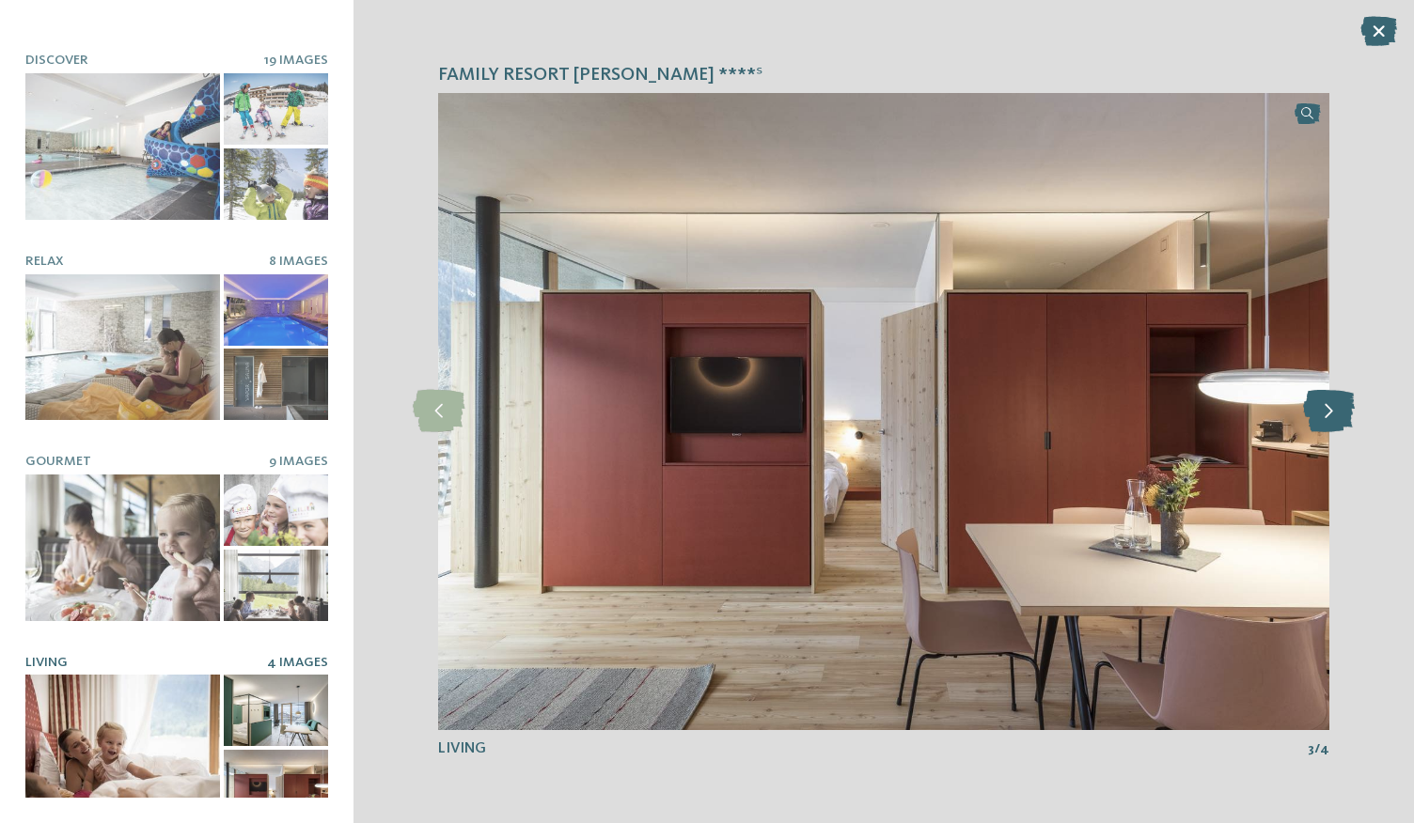
click at [1339, 403] on icon at bounding box center [1329, 411] width 52 height 42
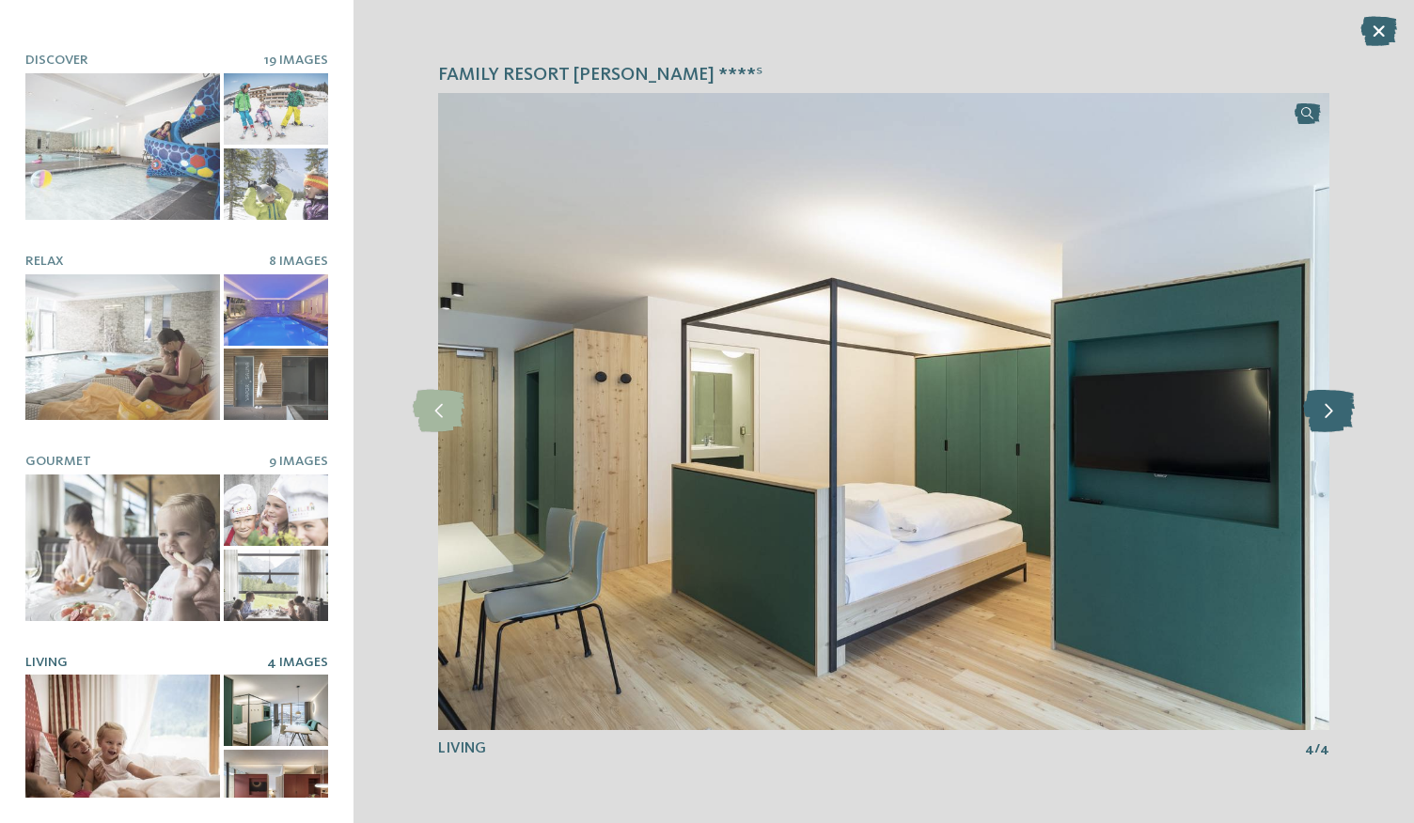
click at [1339, 403] on icon at bounding box center [1329, 411] width 52 height 42
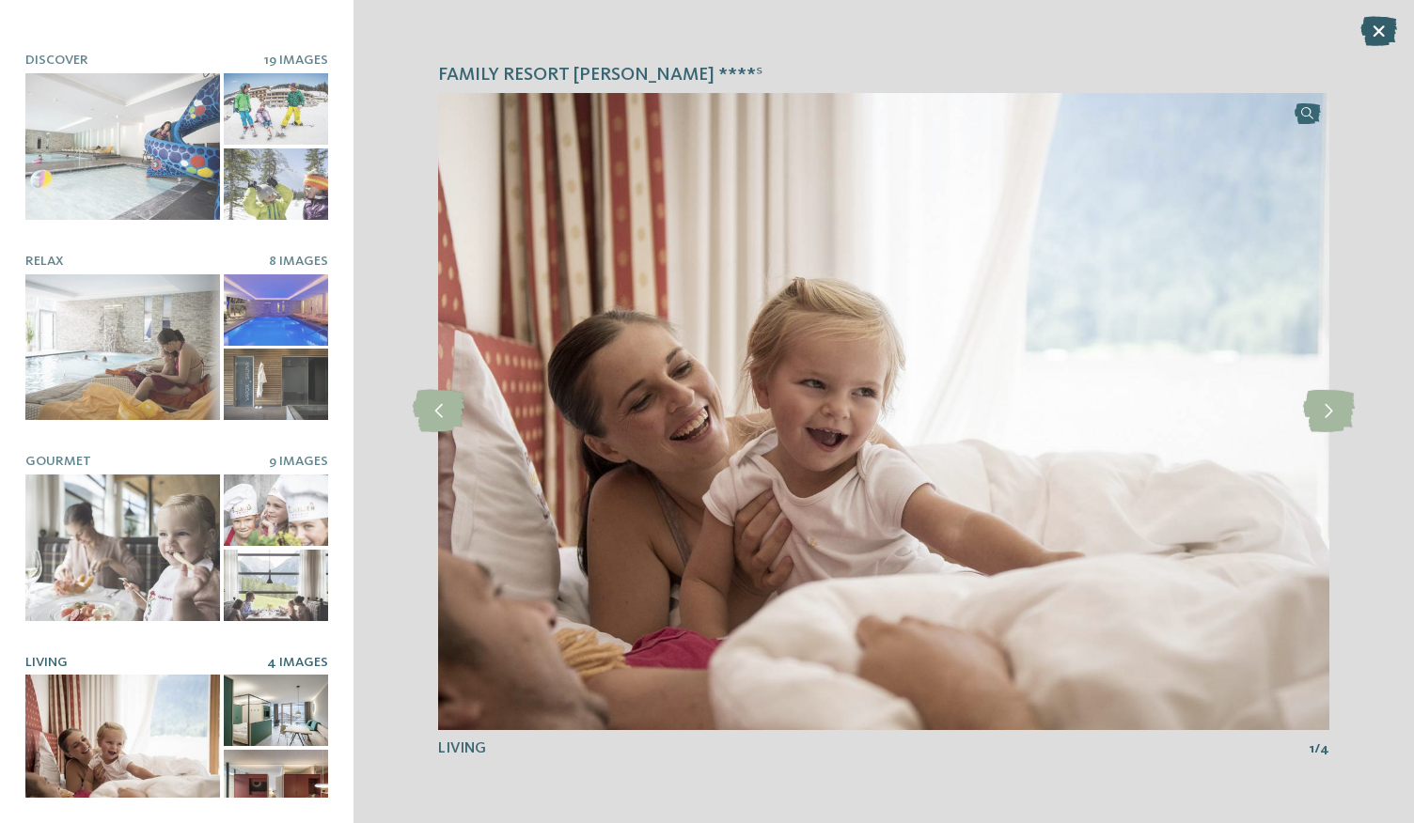
click at [1381, 25] on icon at bounding box center [1378, 31] width 37 height 30
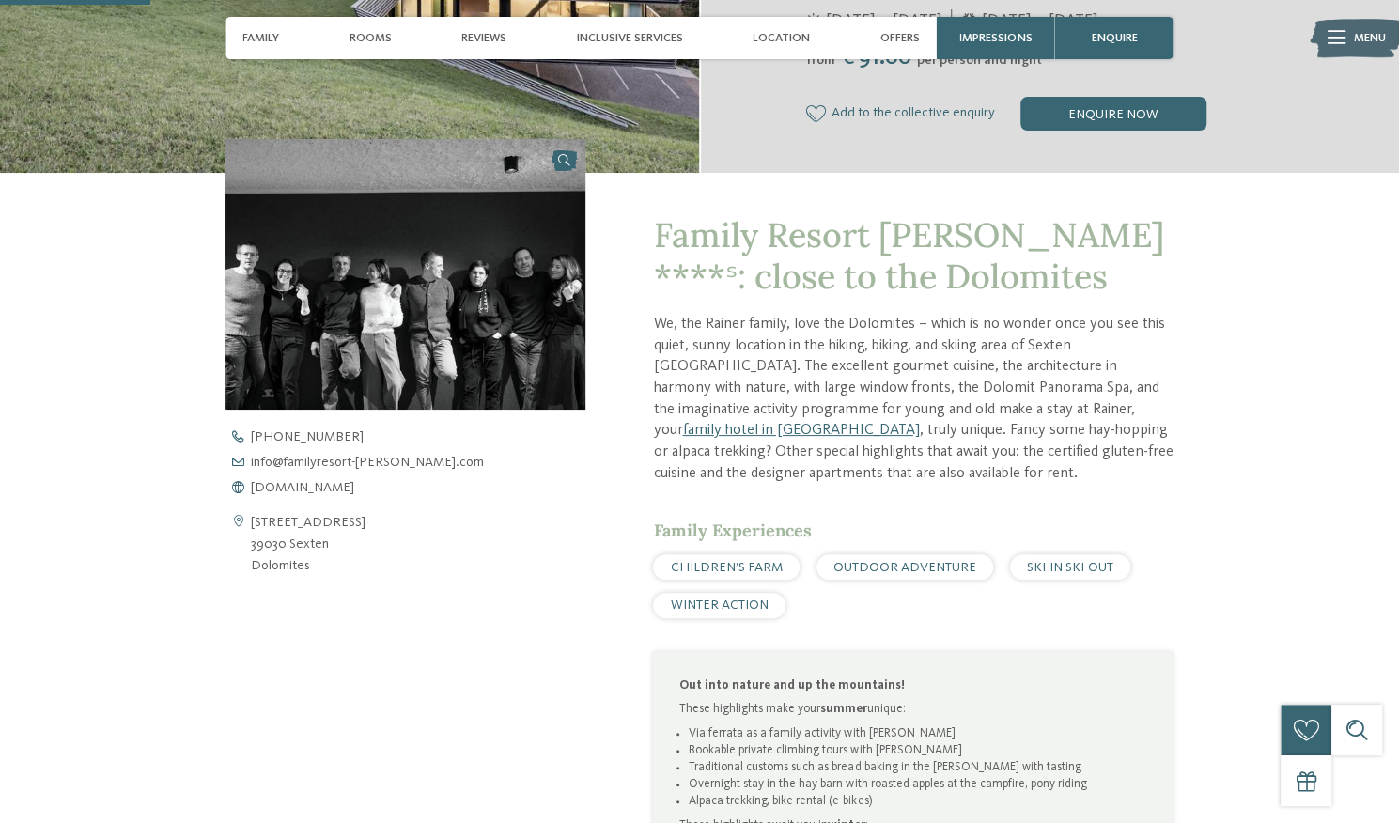
scroll to position [483, 0]
click at [346, 484] on span "www.familyresort-rainer.com" at bounding box center [302, 486] width 103 height 13
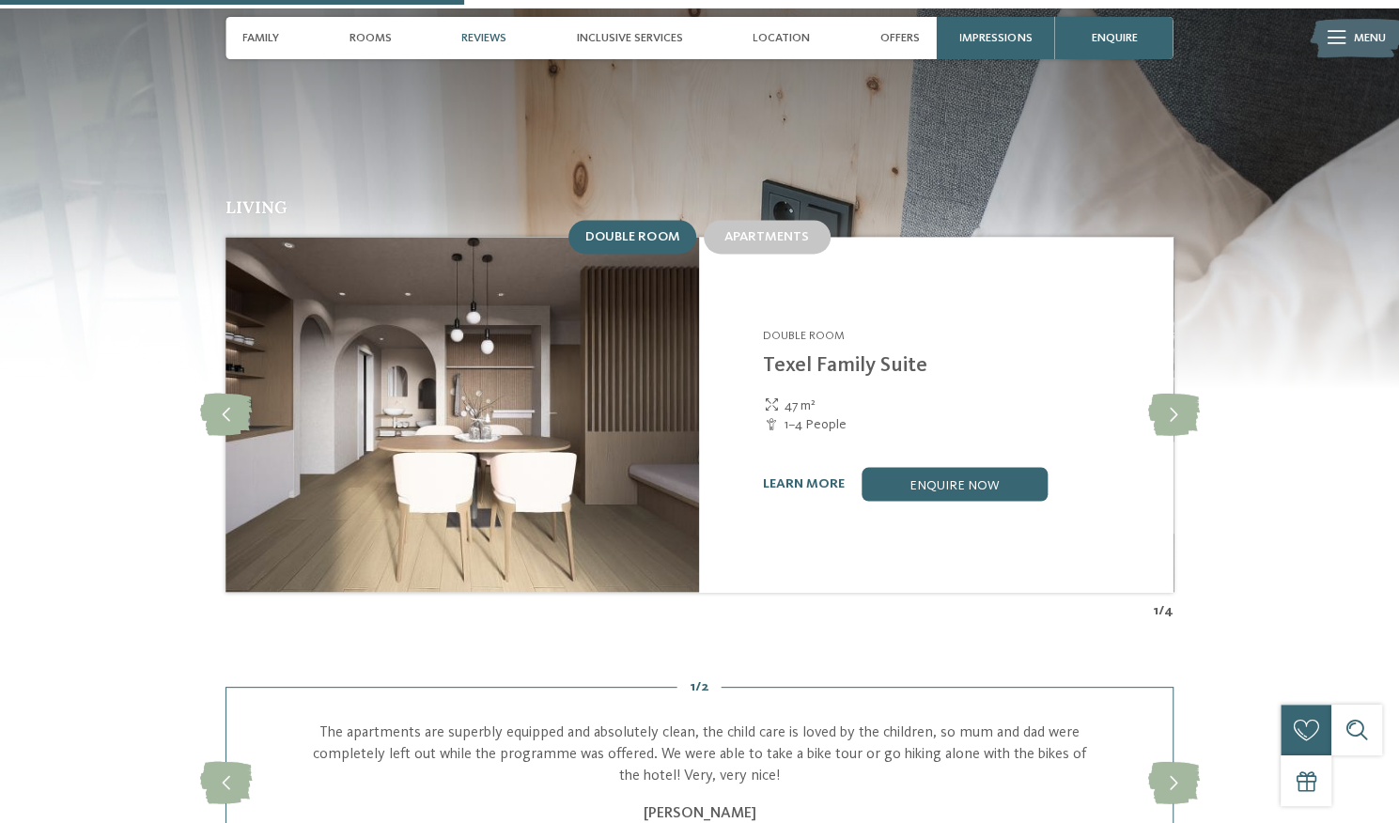
scroll to position [1716, 0]
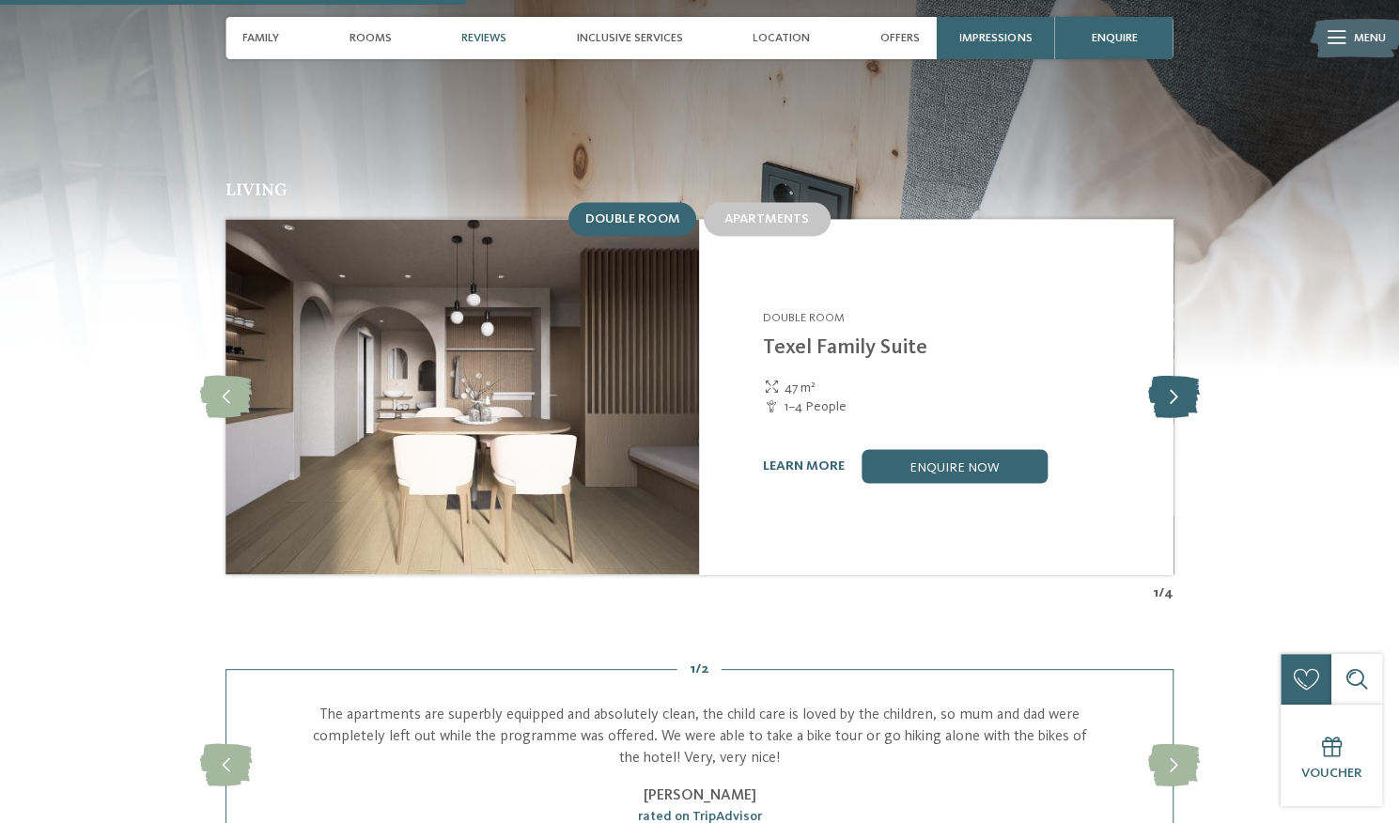
click at [1173, 375] on icon at bounding box center [1174, 396] width 52 height 42
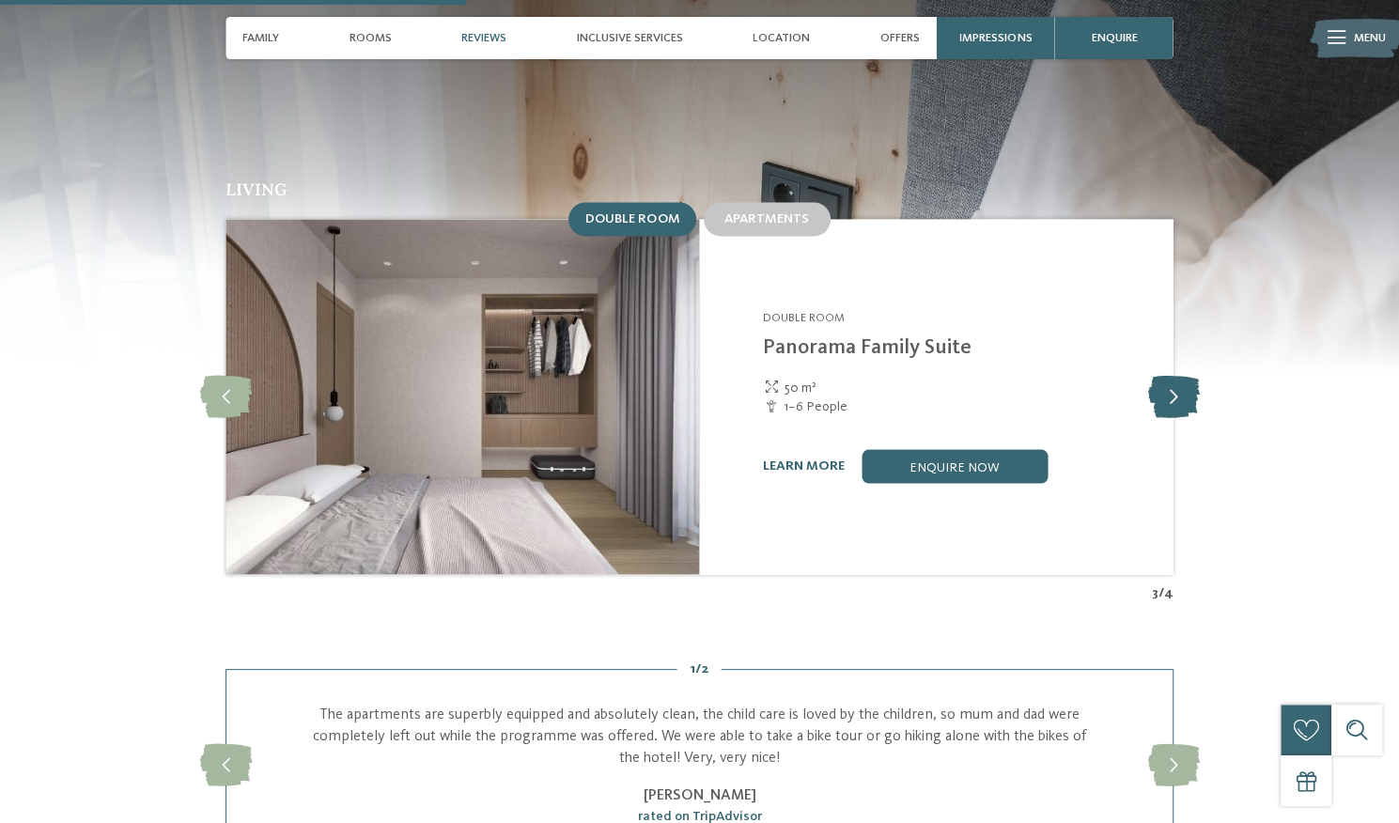
click at [1173, 375] on icon at bounding box center [1174, 396] width 52 height 42
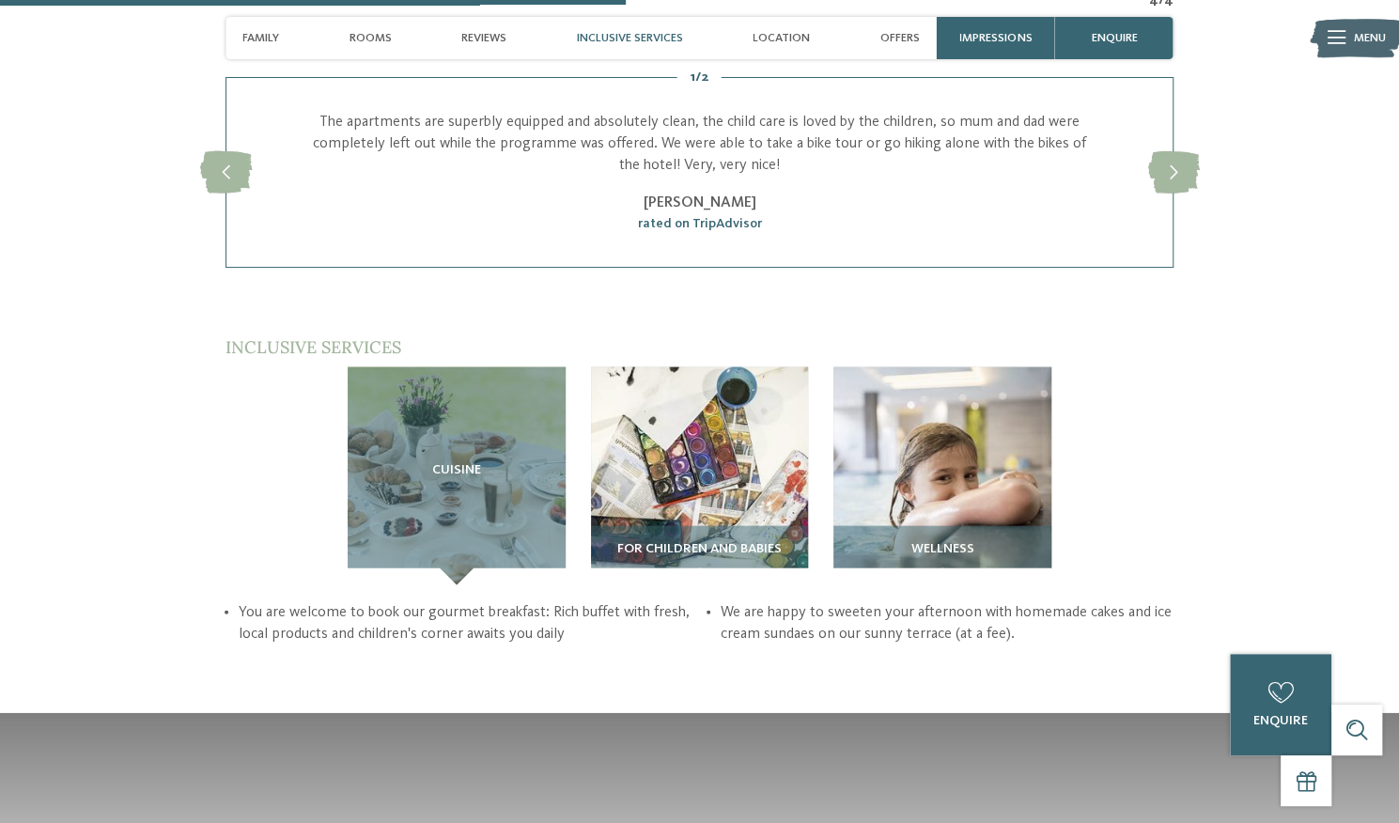
scroll to position [2321, 0]
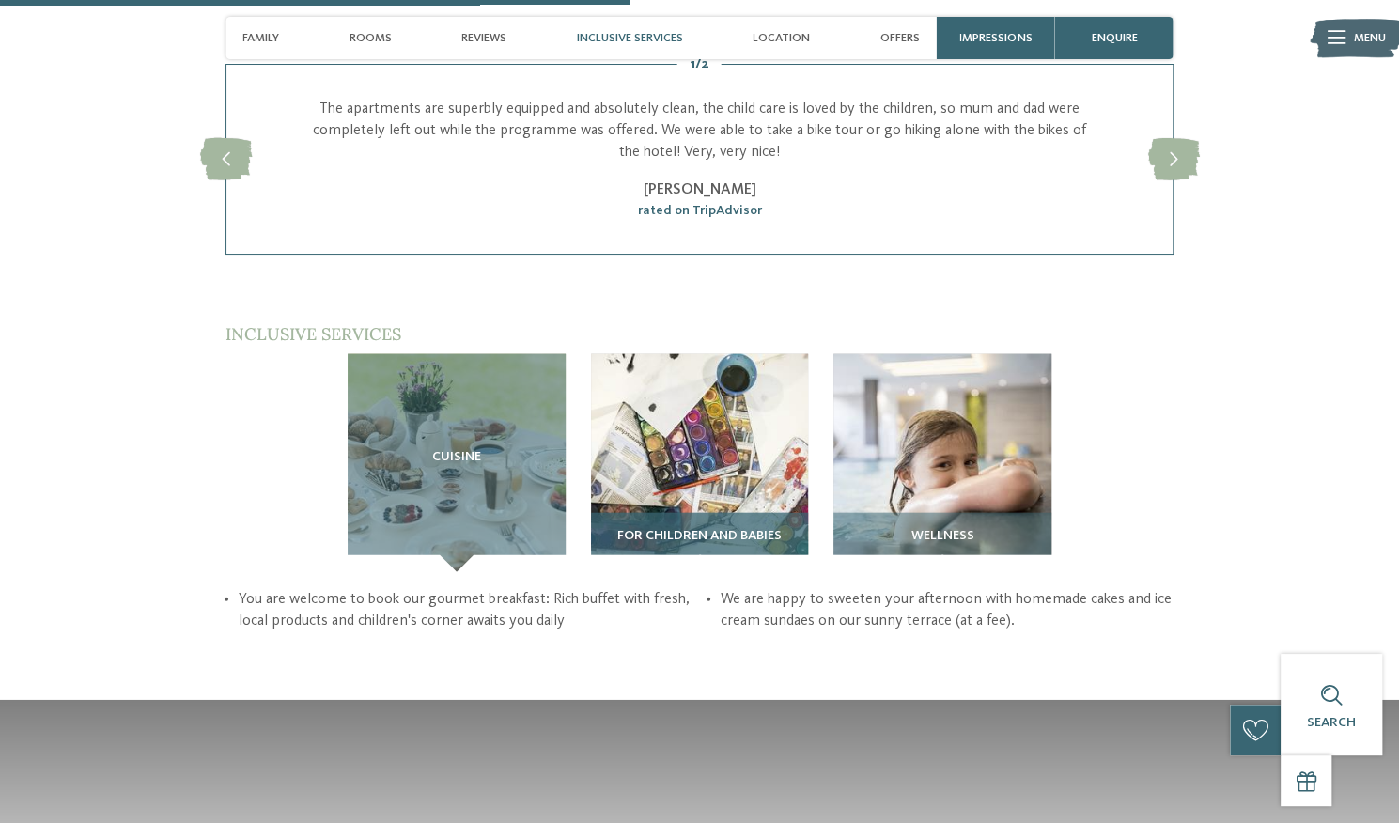
click at [750, 513] on div "For children and babies" at bounding box center [700, 542] width 218 height 59
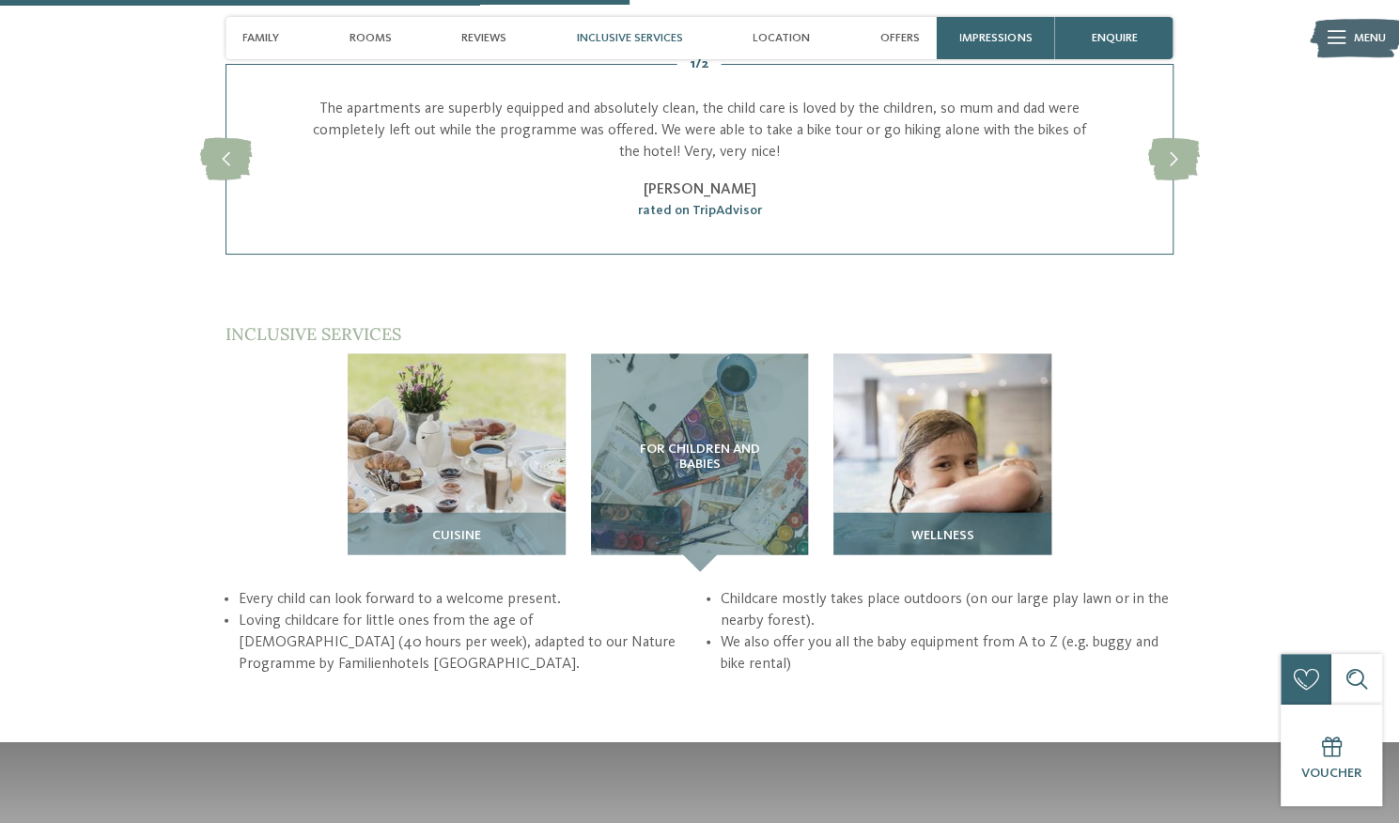
click at [920, 513] on div "Wellness" at bounding box center [943, 542] width 218 height 59
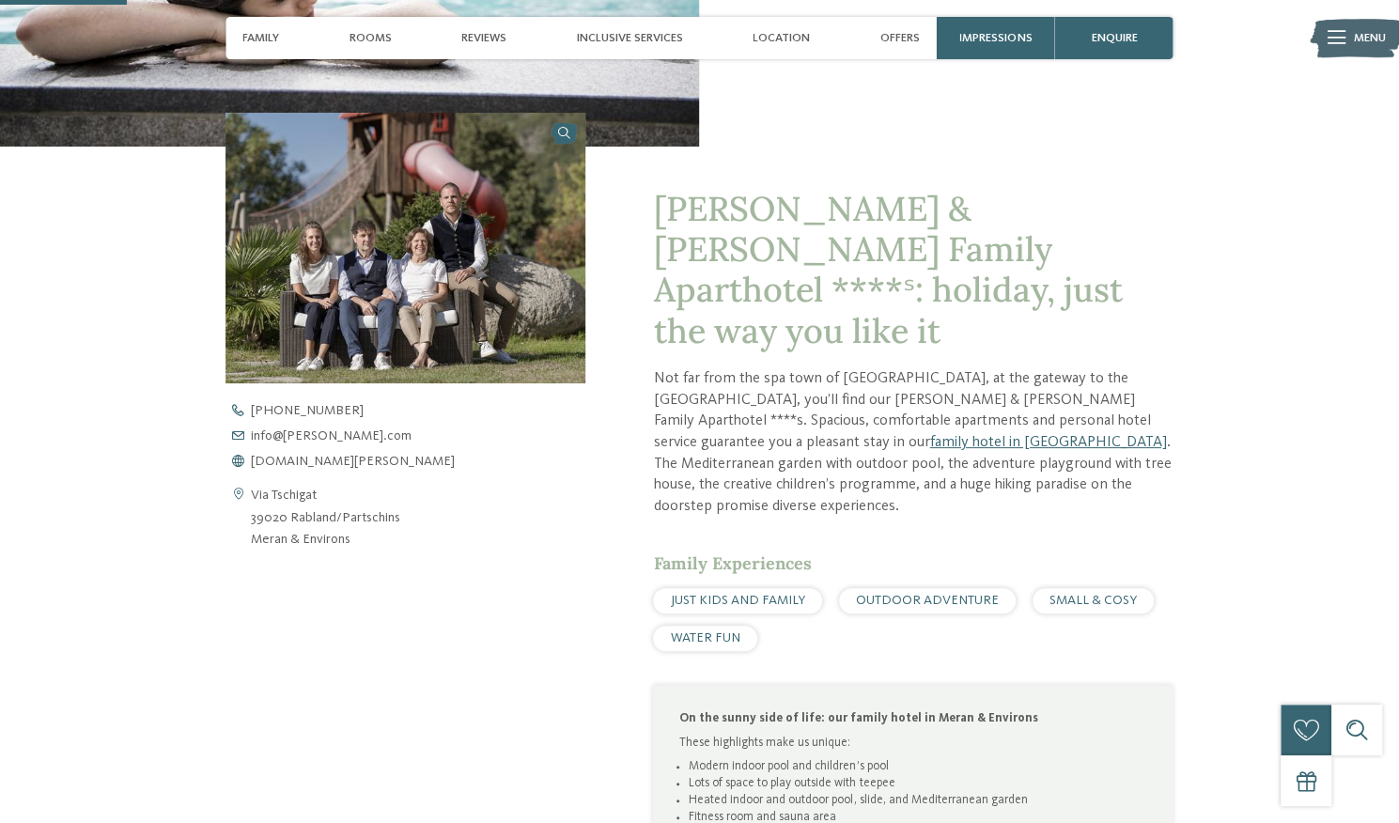
scroll to position [472, 0]
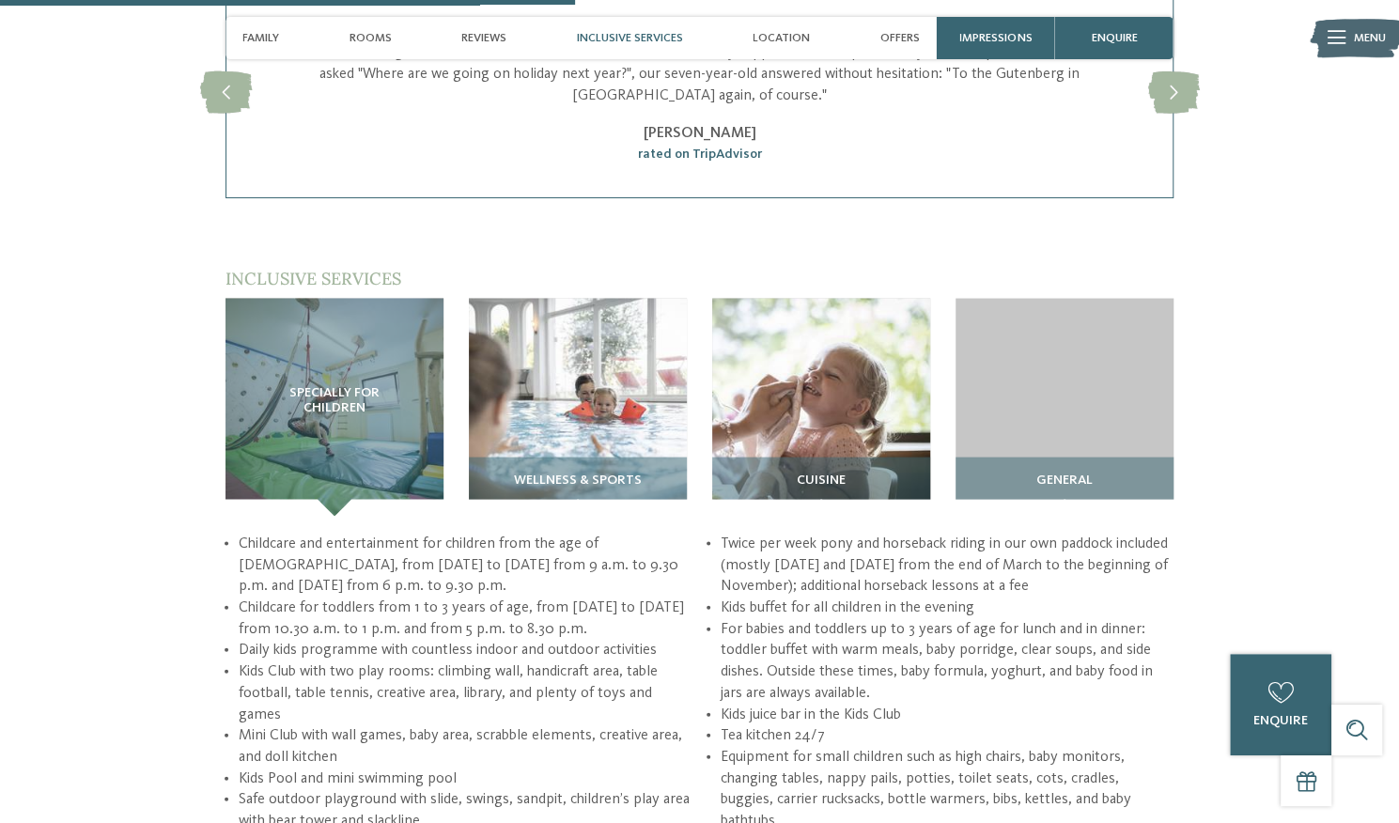
scroll to position [2127, 0]
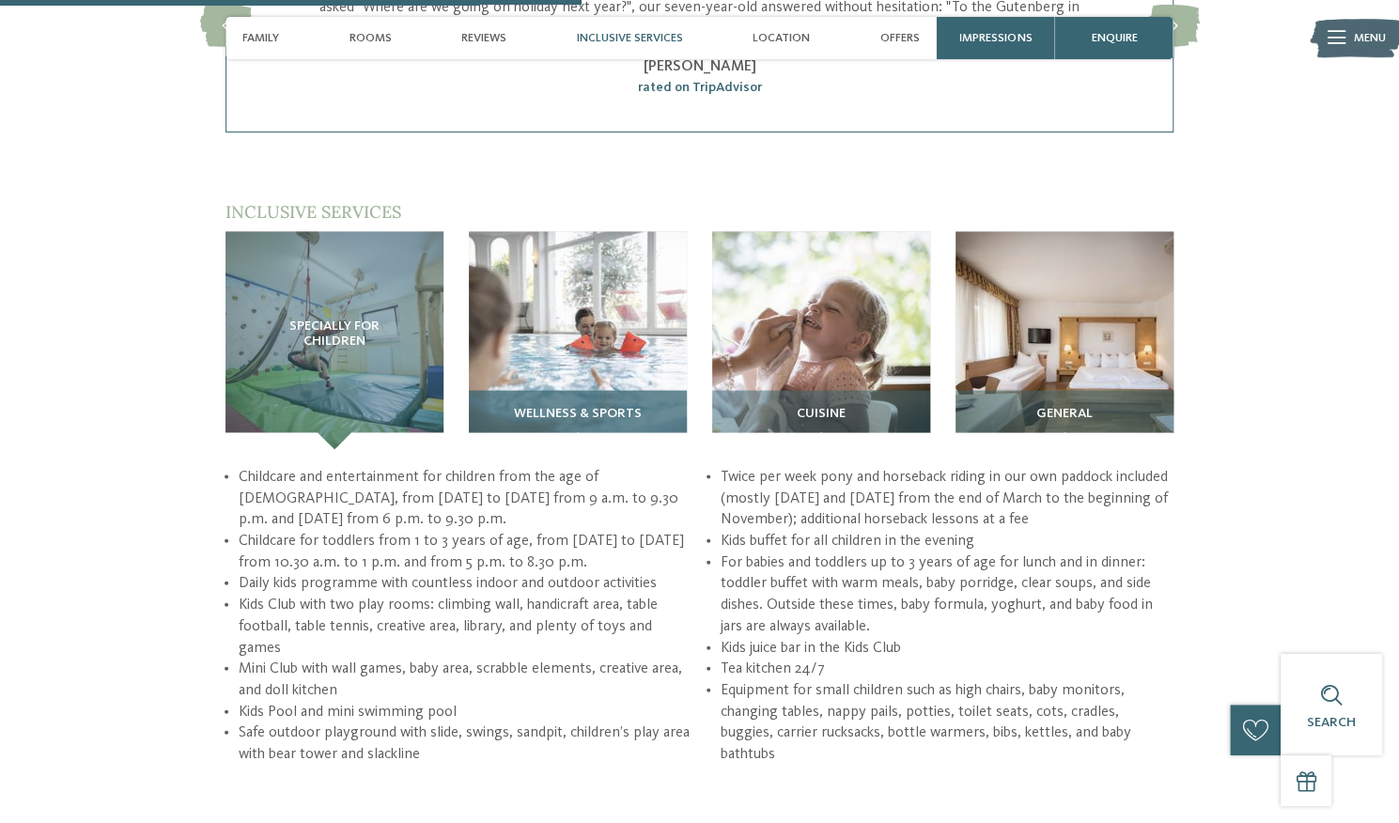
click at [632, 391] on div "Wellness & sports" at bounding box center [578, 420] width 218 height 59
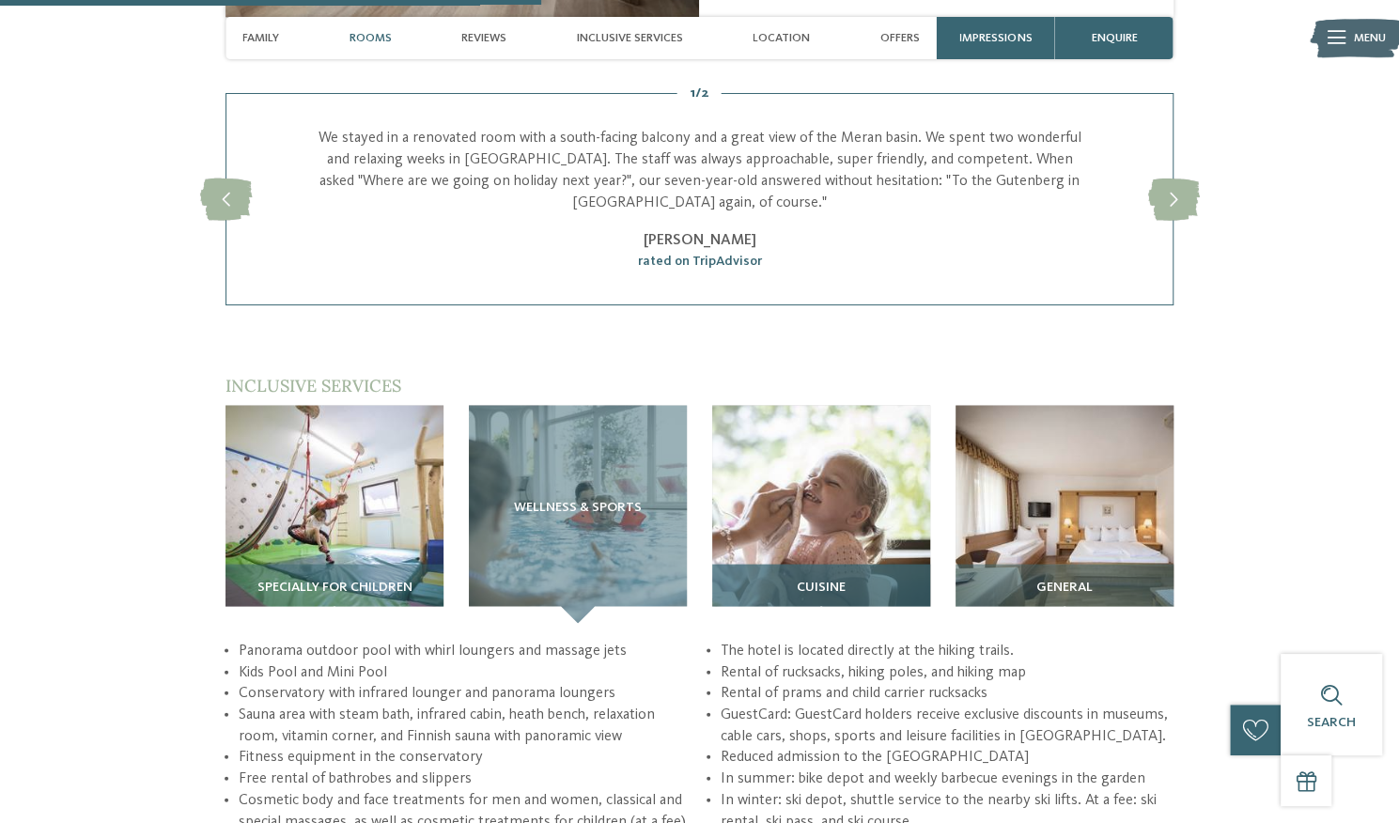
scroll to position [1946, 0]
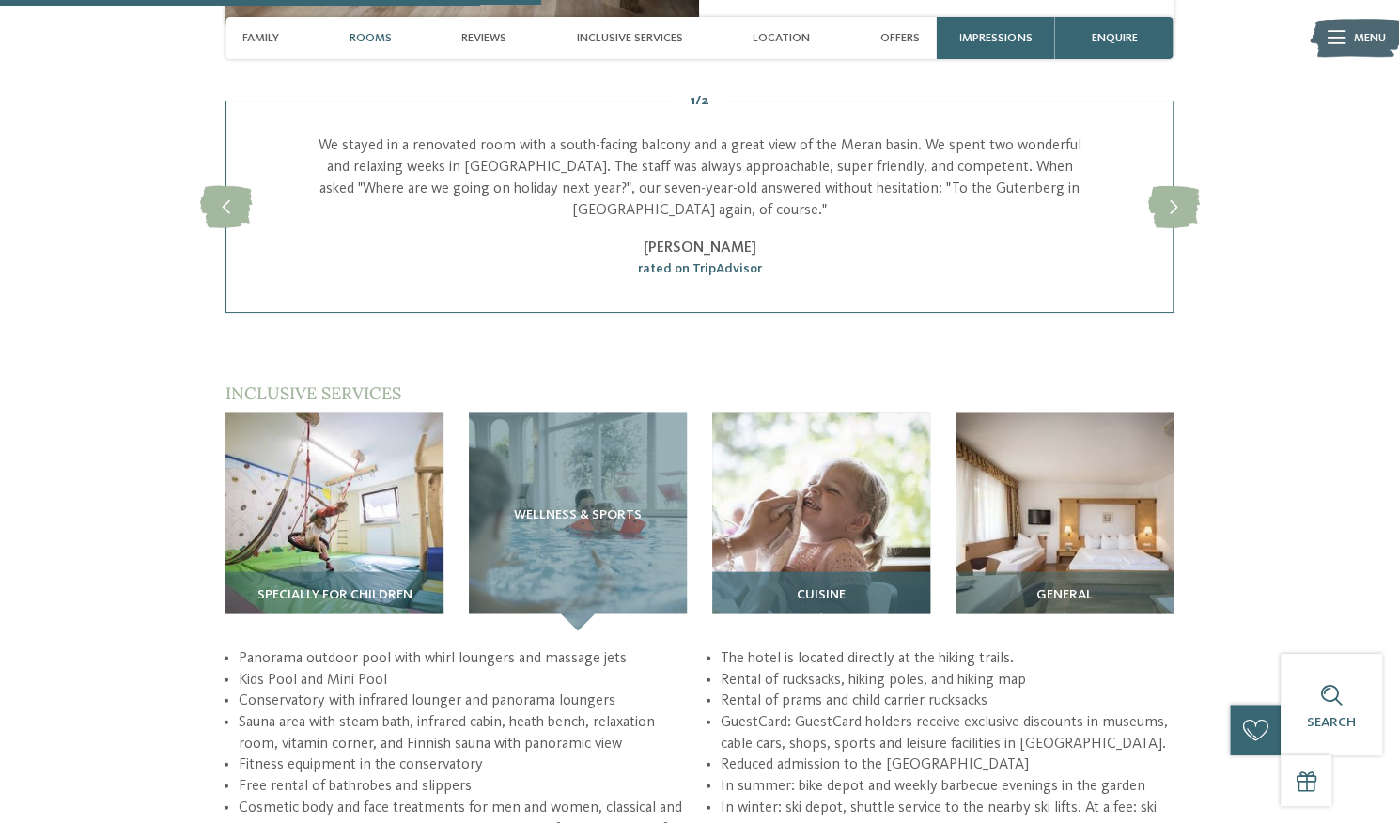
click at [837, 571] on div "Cuisine" at bounding box center [821, 600] width 218 height 59
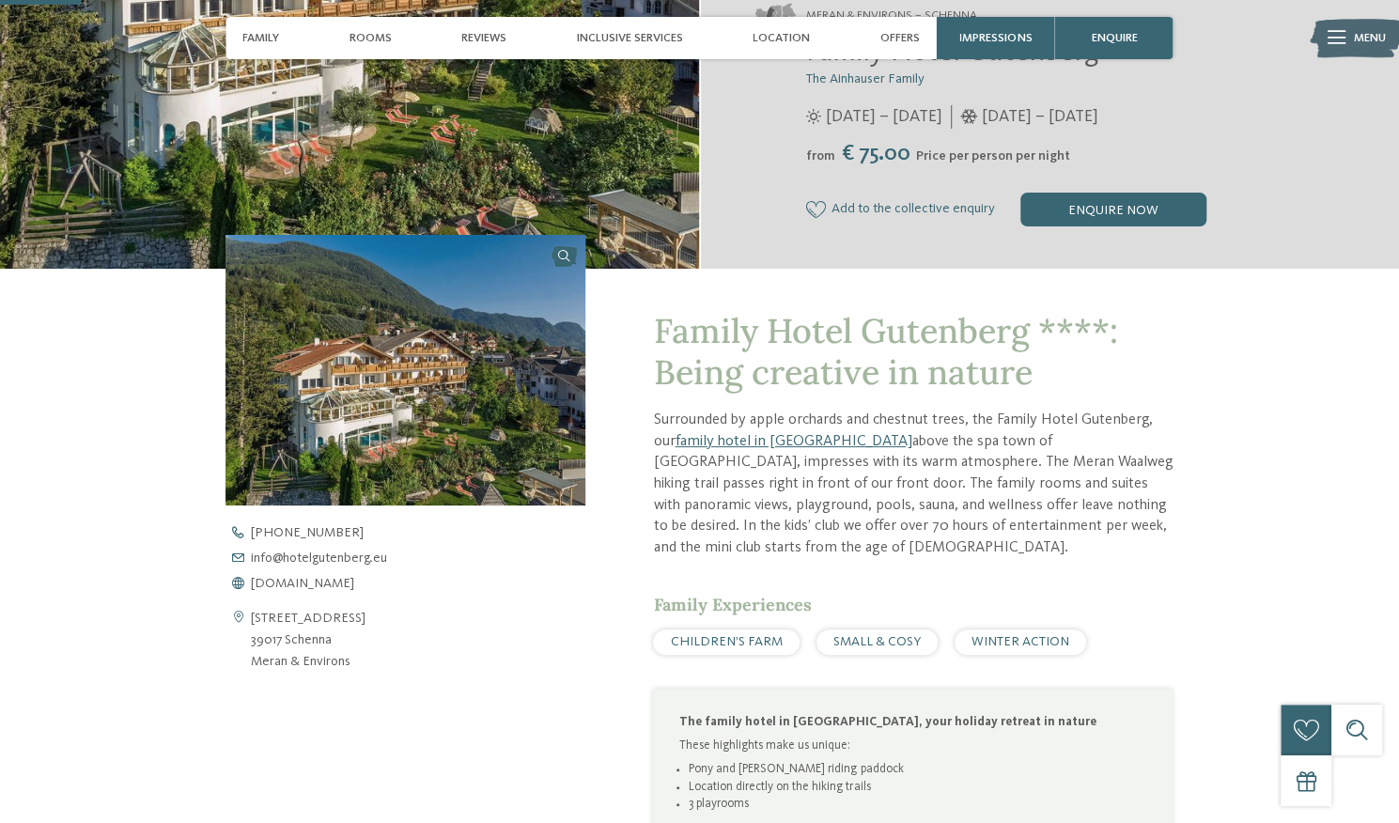
scroll to position [0, 0]
